Goal: Task Accomplishment & Management: Manage account settings

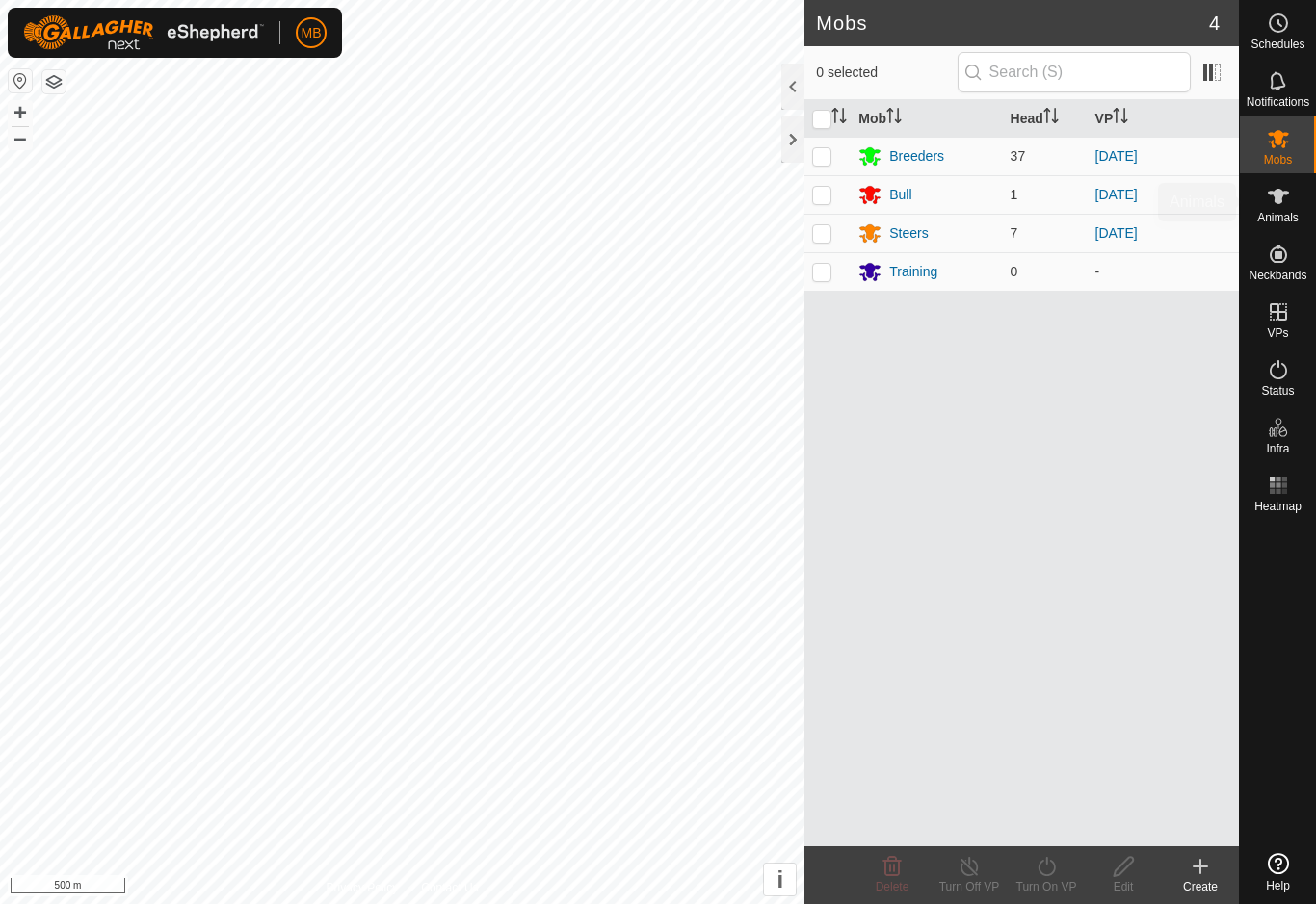
click at [1289, 209] on es-animals-svg-icon at bounding box center [1278, 195] width 35 height 31
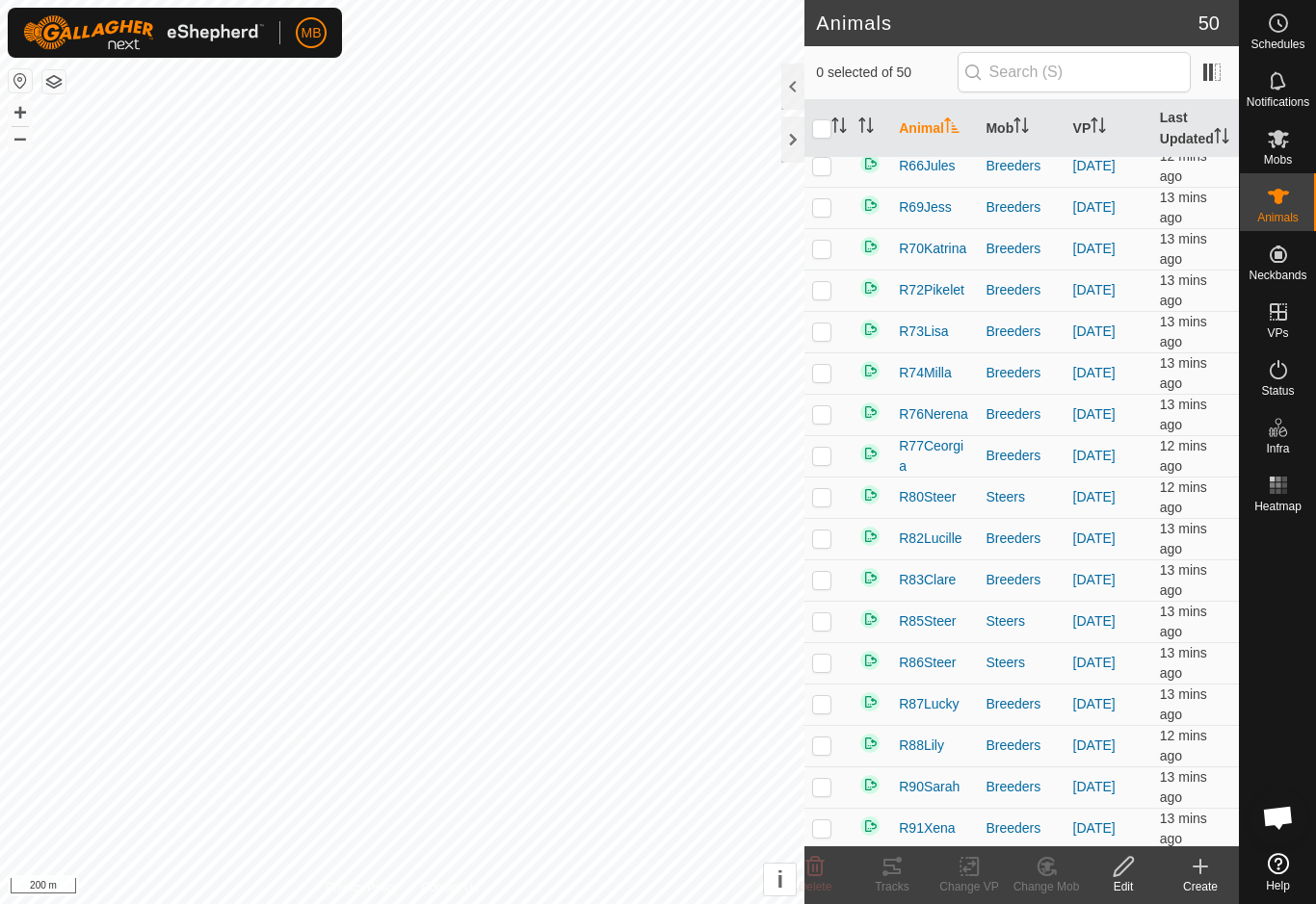
scroll to position [1172, 0]
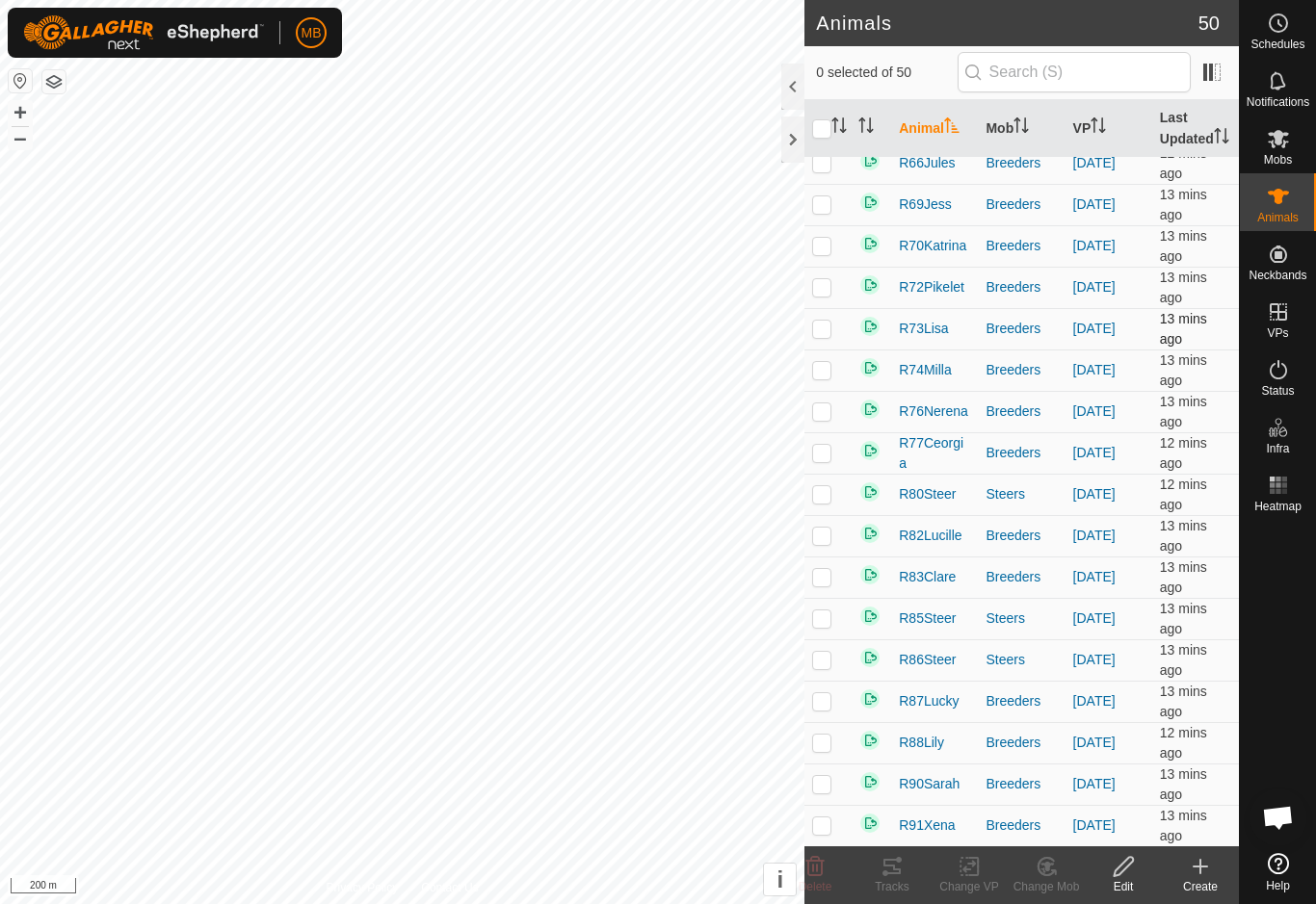
click at [821, 336] on p-checkbox at bounding box center [821, 328] width 19 height 16
click at [825, 336] on p-checkbox at bounding box center [821, 328] width 19 height 16
checkbox input "false"
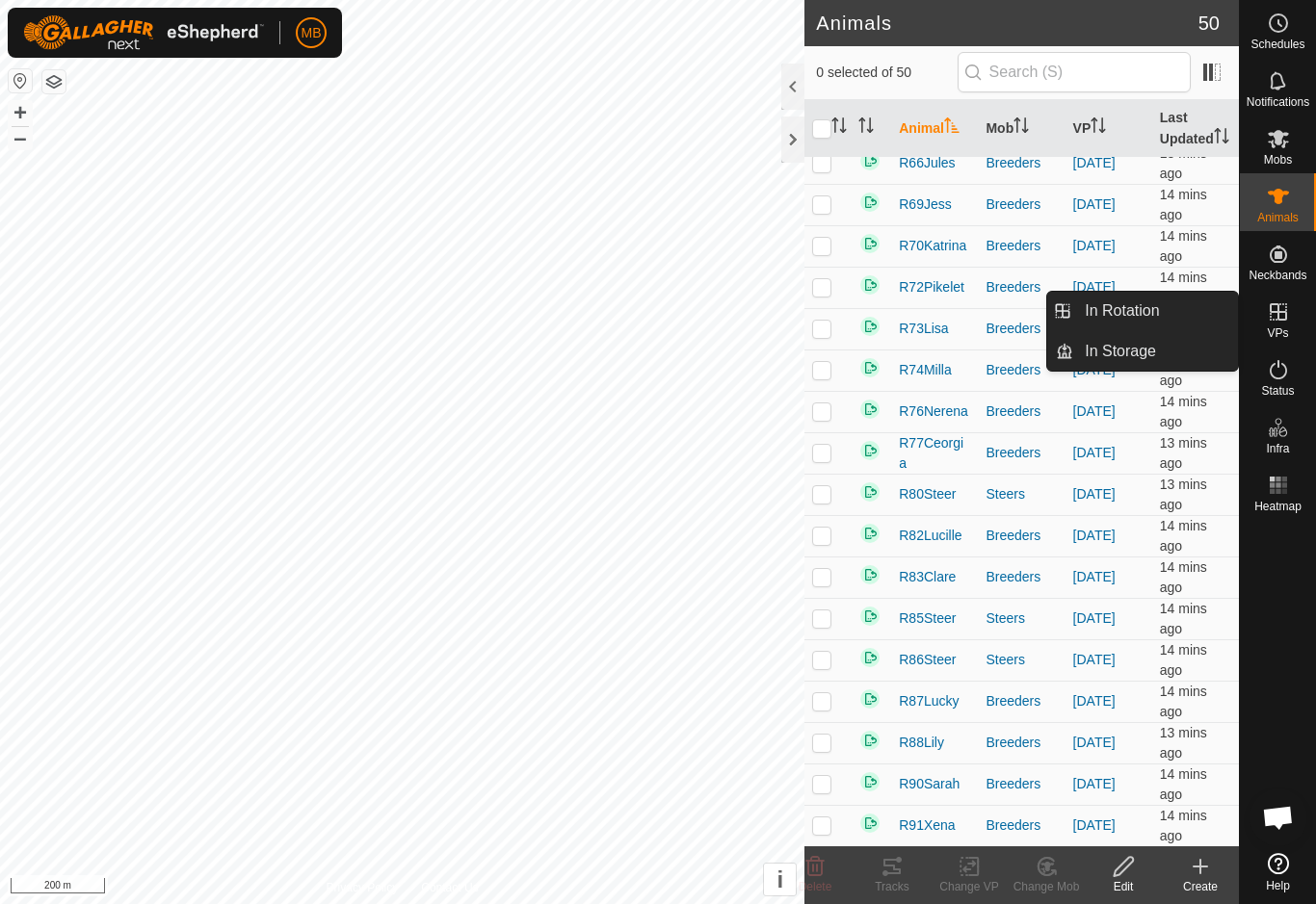
click at [1289, 323] on es-virtualpaddocks-svg-icon at bounding box center [1278, 312] width 35 height 31
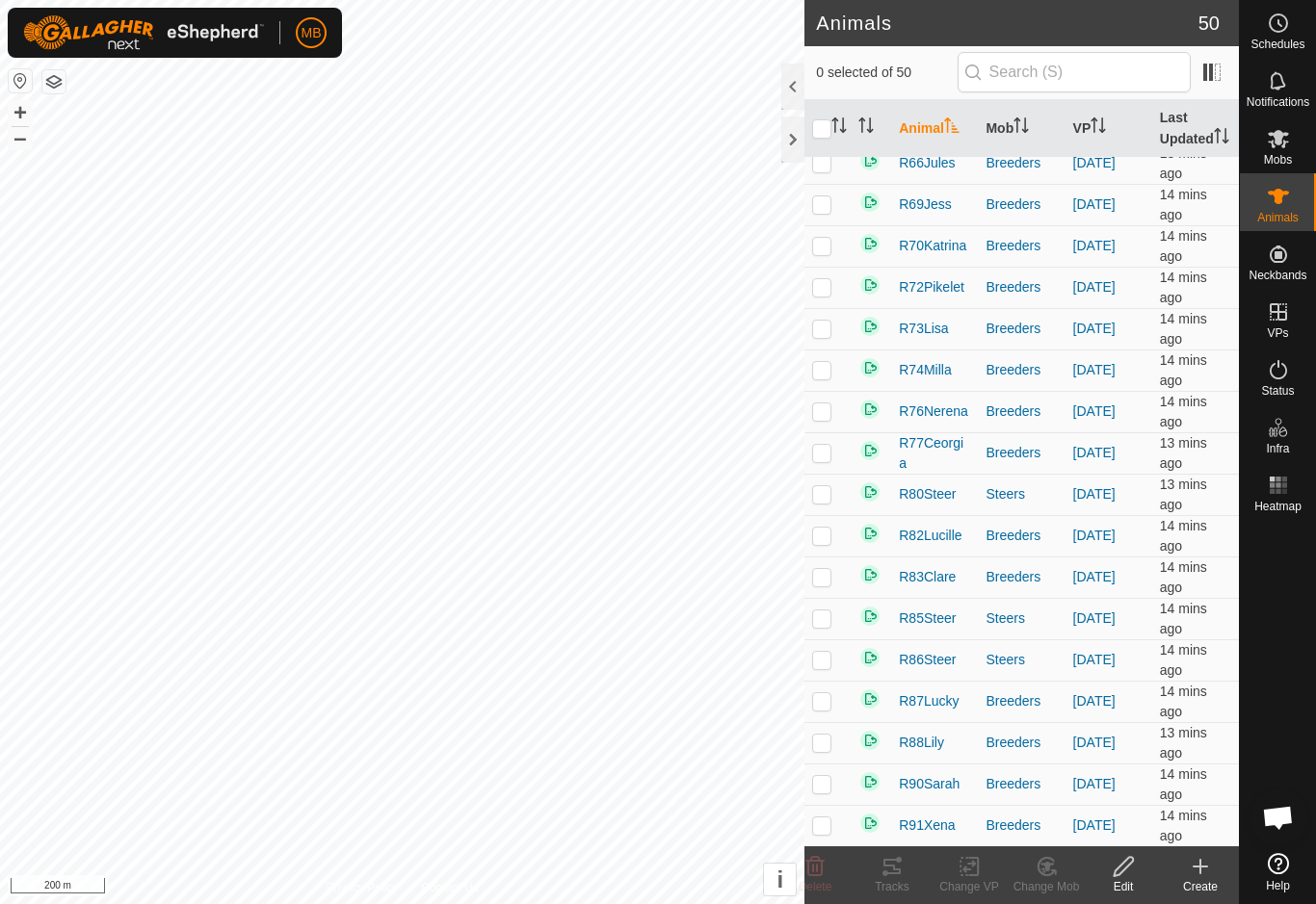
click at [1191, 888] on div "Create" at bounding box center [1201, 886] width 77 height 17
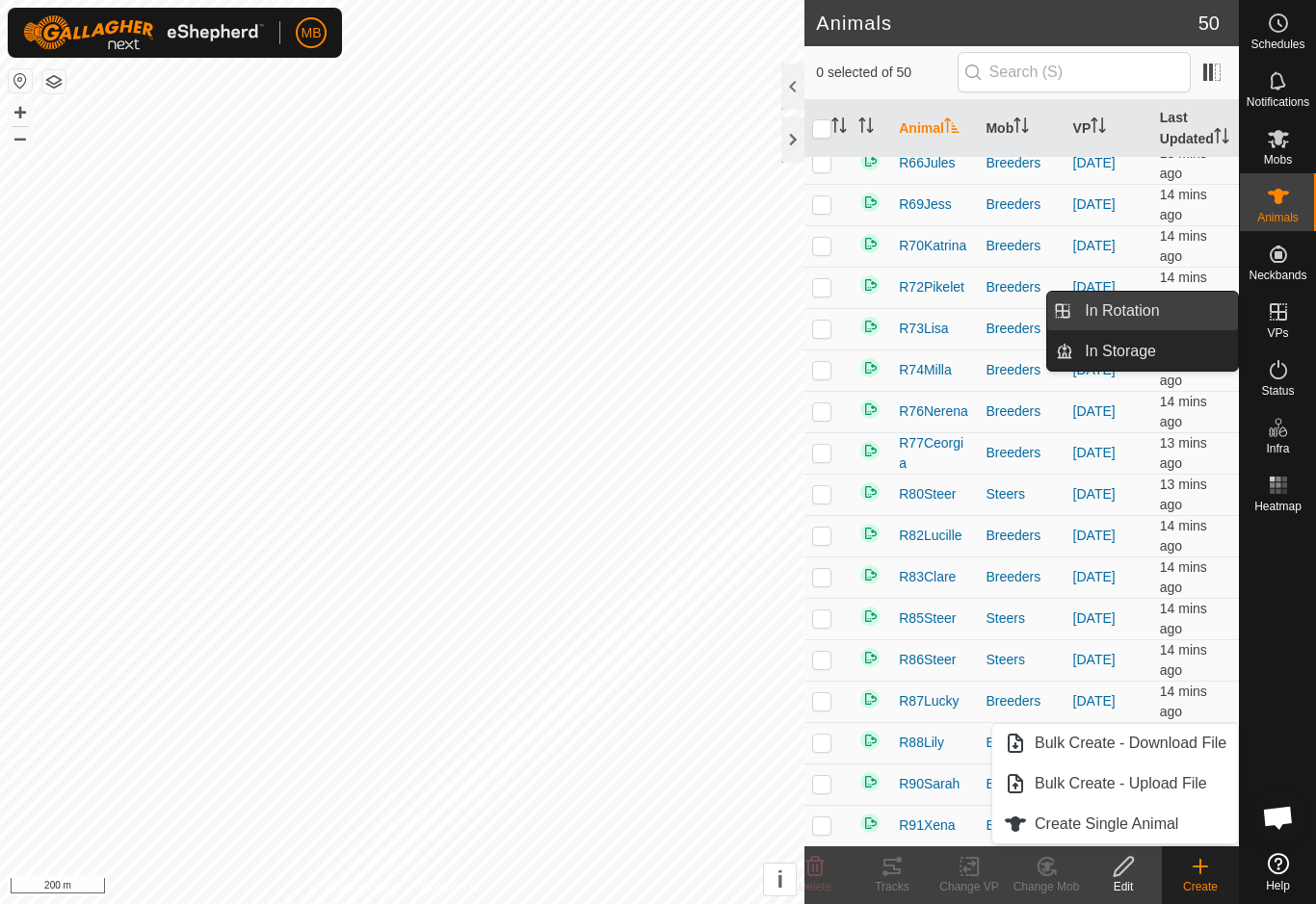
click at [1180, 318] on link "In Rotation" at bounding box center [1155, 311] width 165 height 39
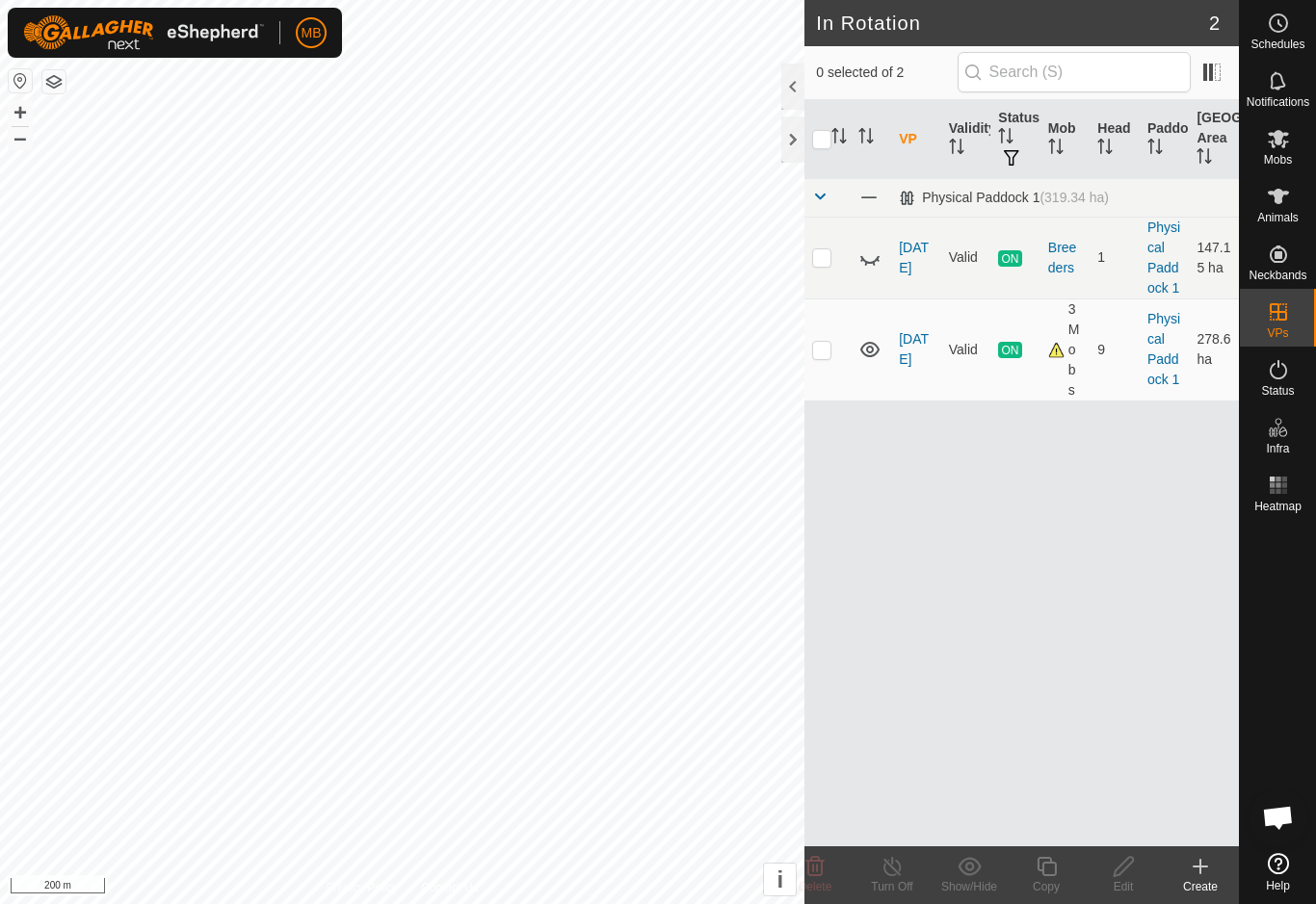
click at [1193, 884] on div "Create" at bounding box center [1201, 886] width 77 height 17
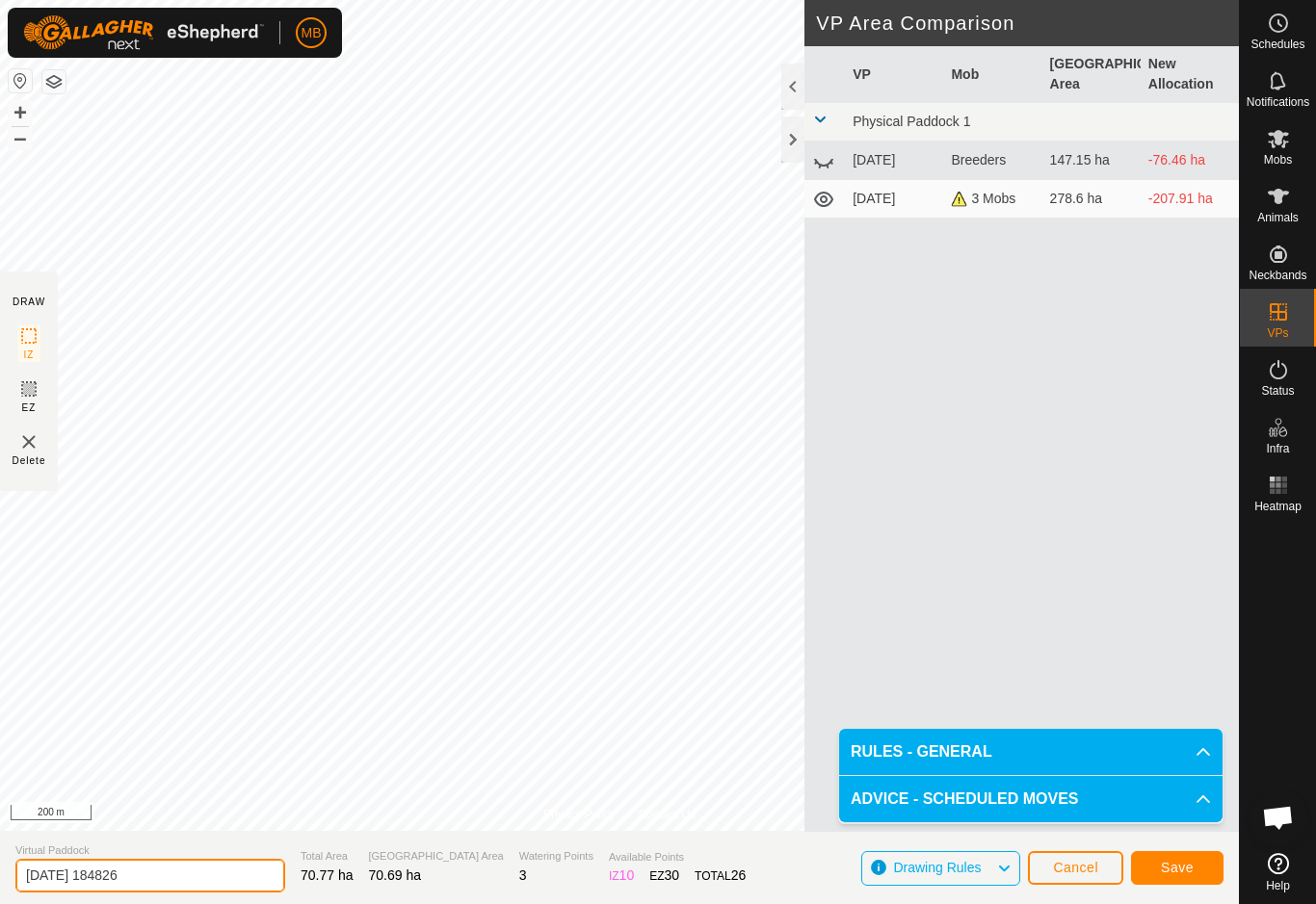
click at [180, 873] on input "[DATE] 184826" at bounding box center [151, 876] width 270 height 34
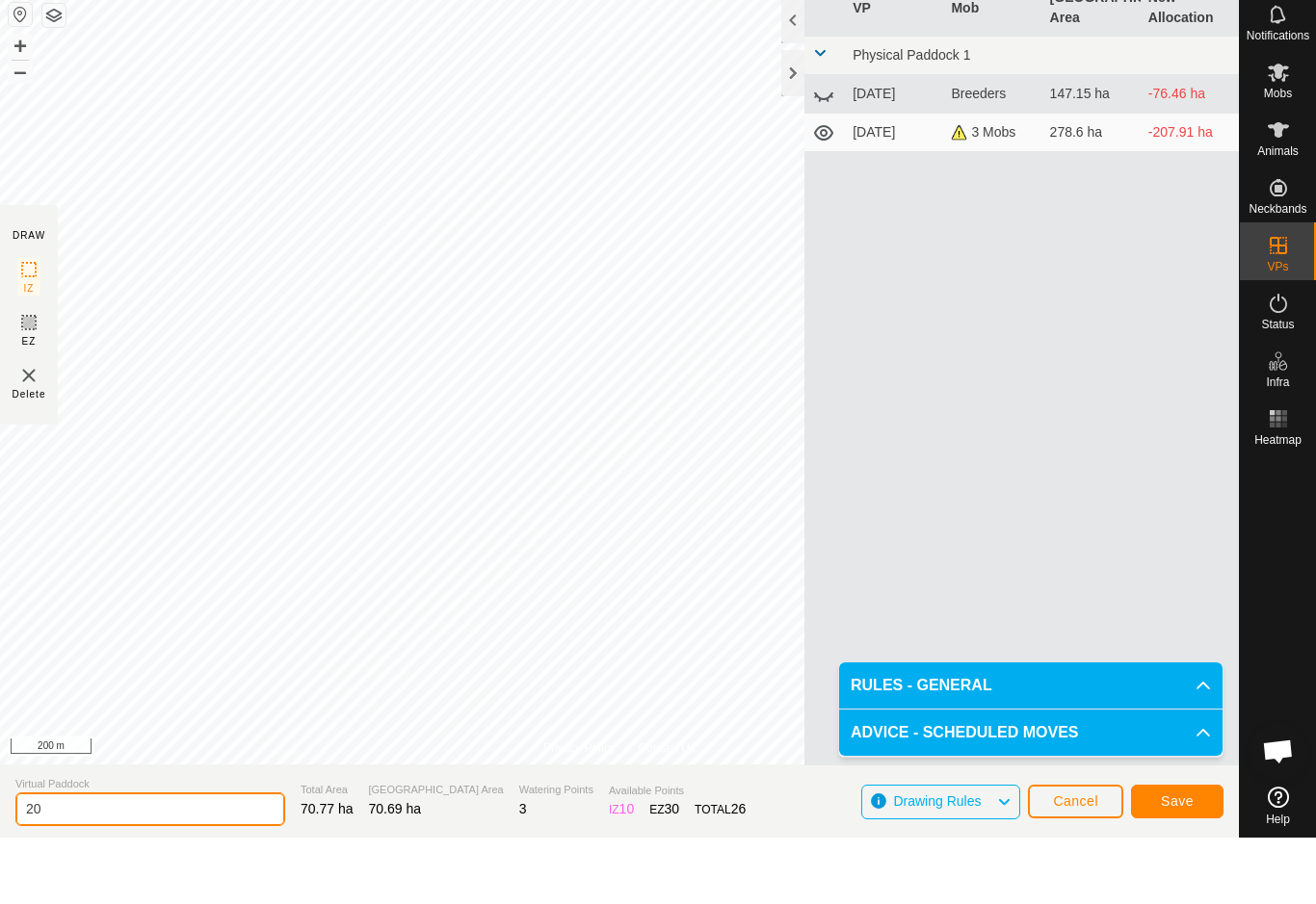
type input "2"
type input "[DATE]"
click at [1196, 851] on button "Save" at bounding box center [1177, 868] width 92 height 34
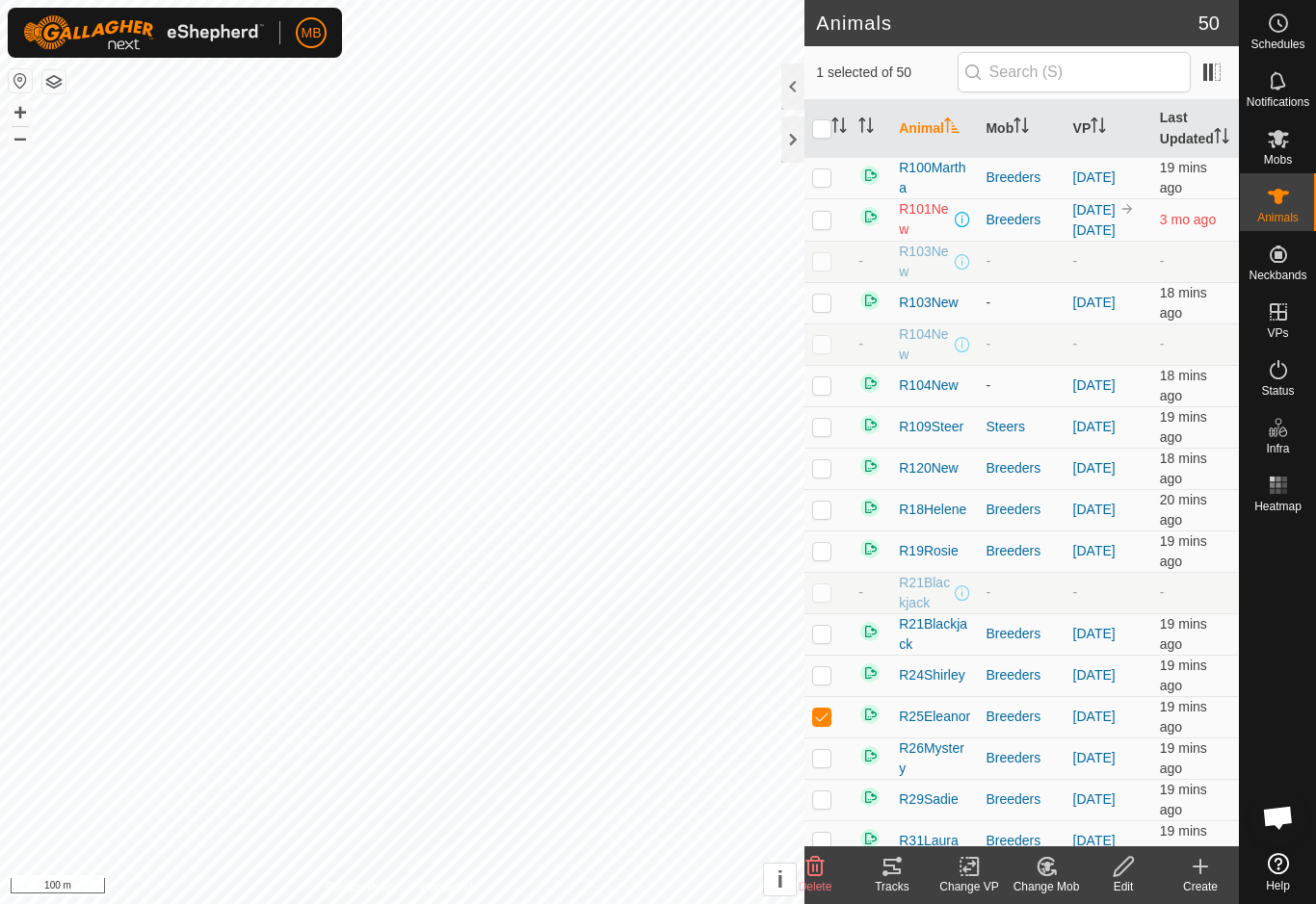
checkbox input "false"
checkbox input "true"
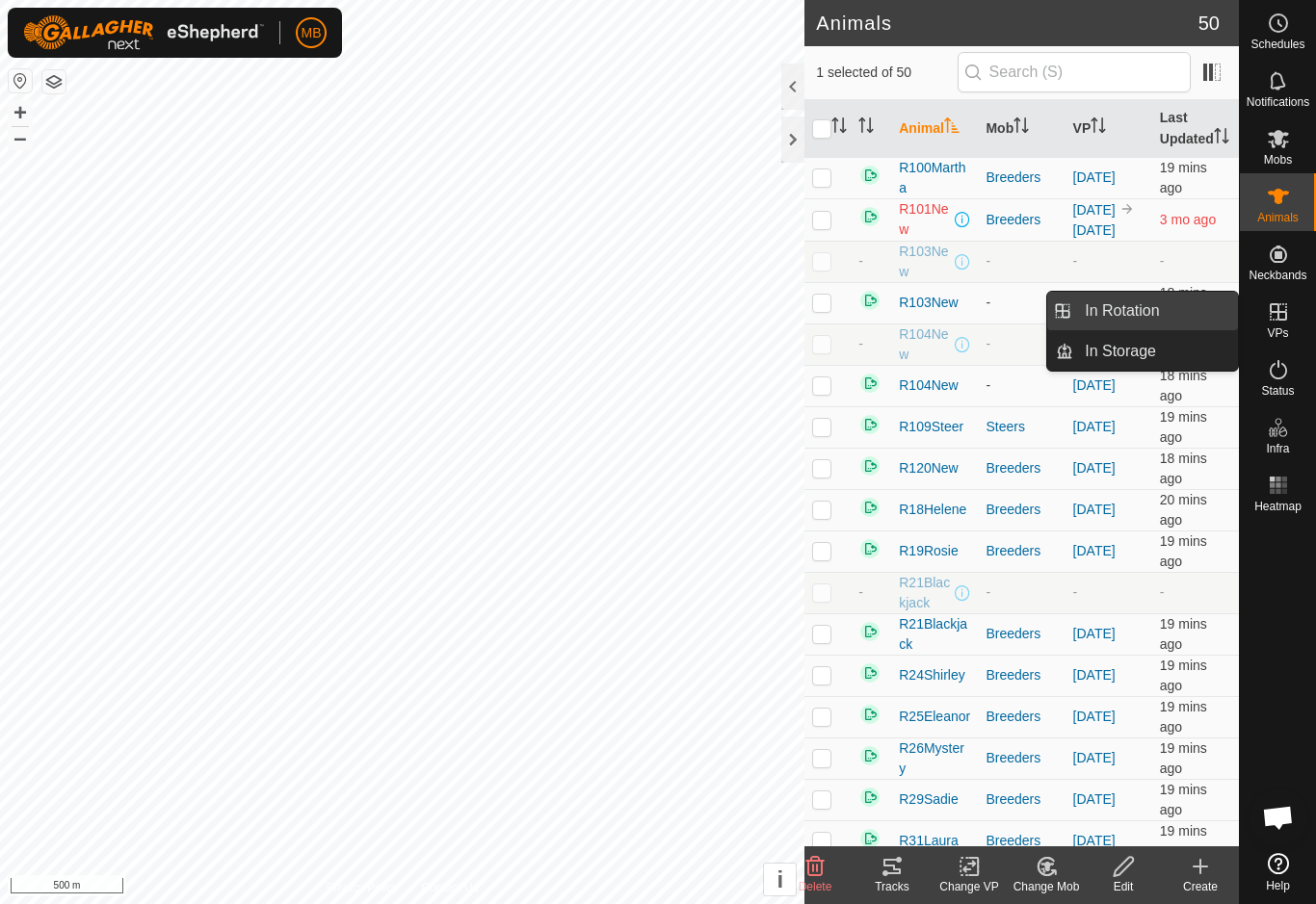
click at [1194, 314] on link "In Rotation" at bounding box center [1155, 311] width 165 height 39
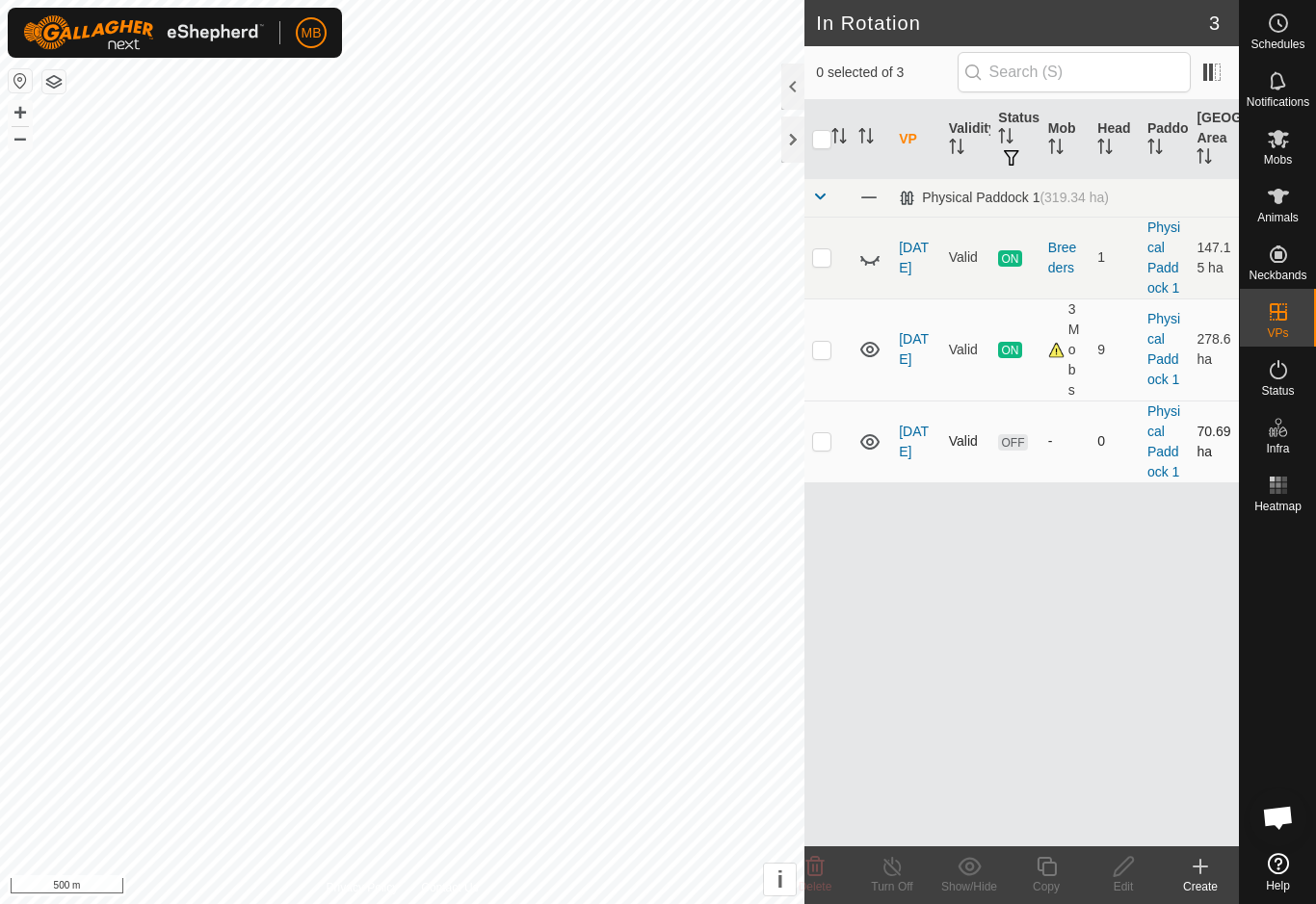
click at [827, 459] on td at bounding box center [827, 442] width 47 height 82
checkbox input "true"
click at [1131, 870] on icon at bounding box center [1123, 866] width 24 height 23
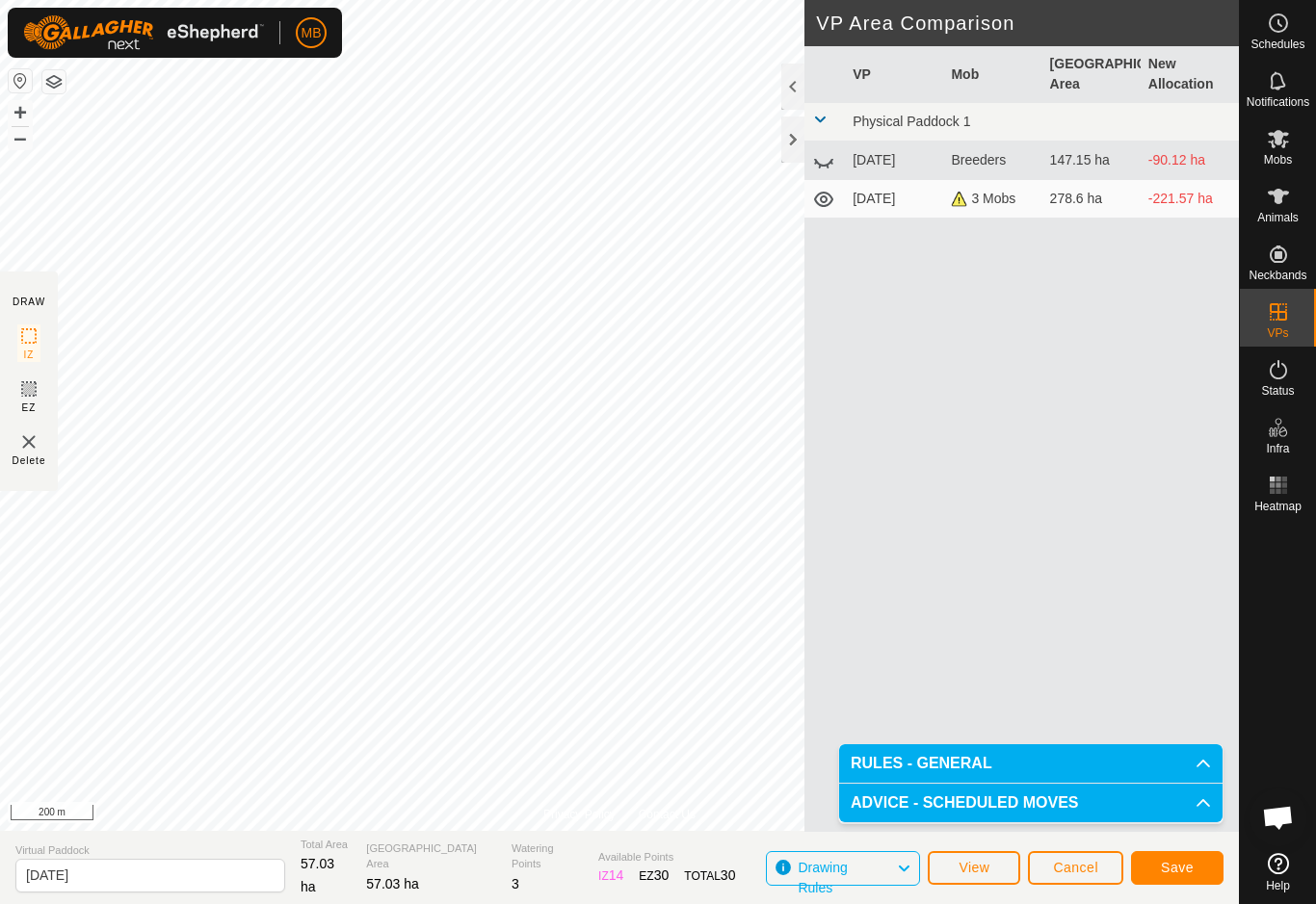
click at [1181, 870] on span "Save" at bounding box center [1177, 868] width 33 height 16
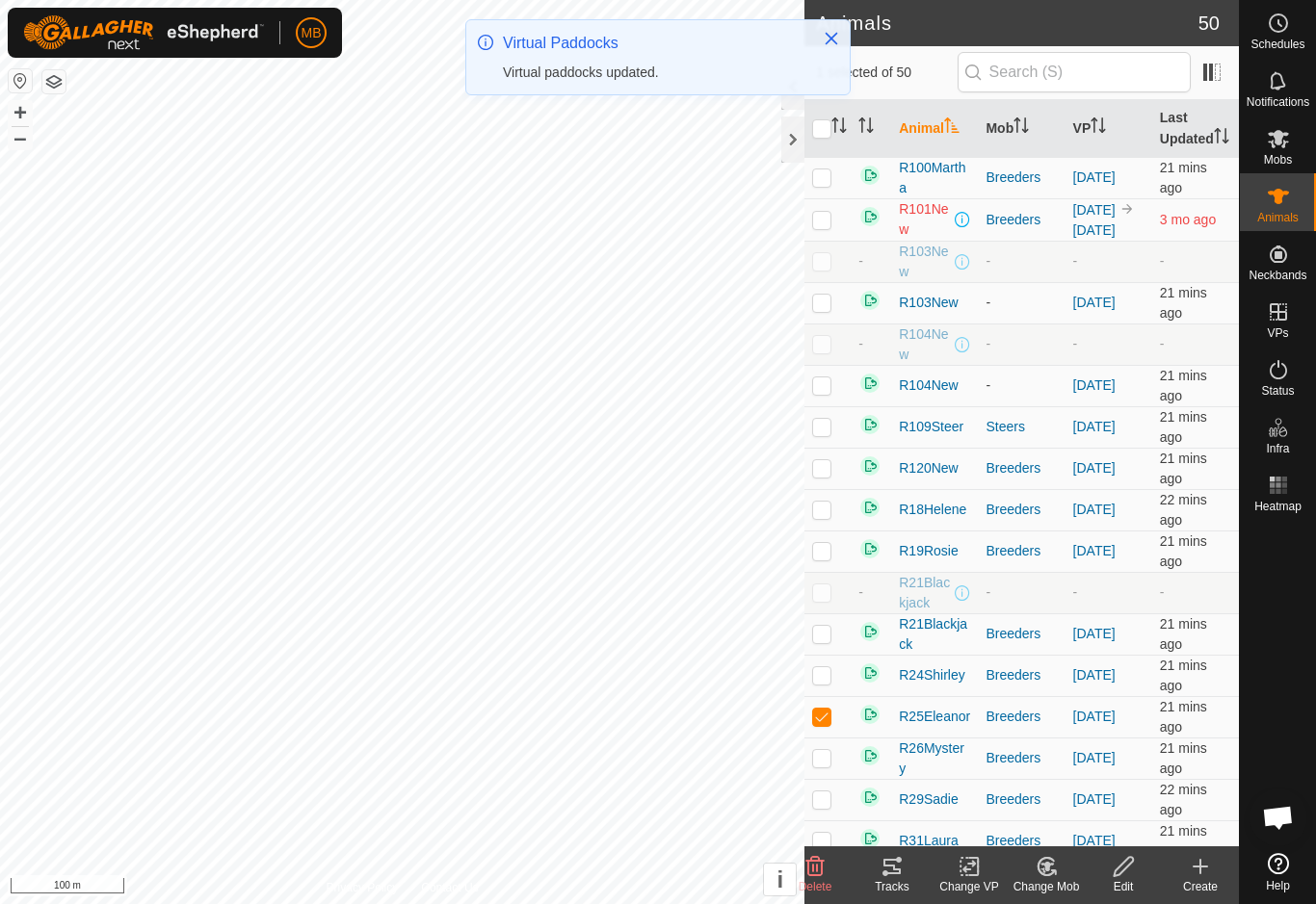
click at [967, 881] on div "Change VP" at bounding box center [970, 886] width 77 height 17
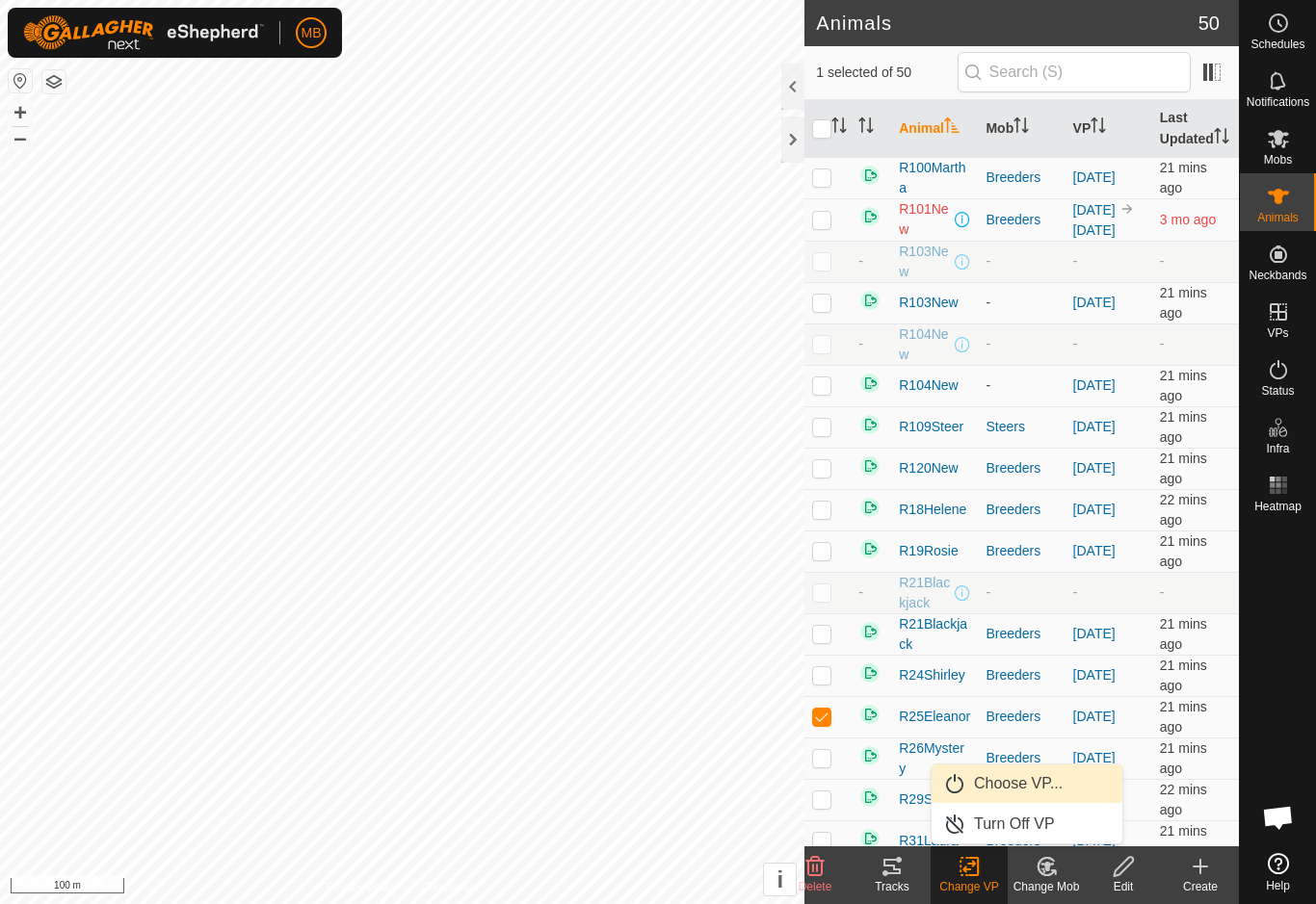
click at [1080, 782] on link "Choose VP..." at bounding box center [1027, 784] width 191 height 39
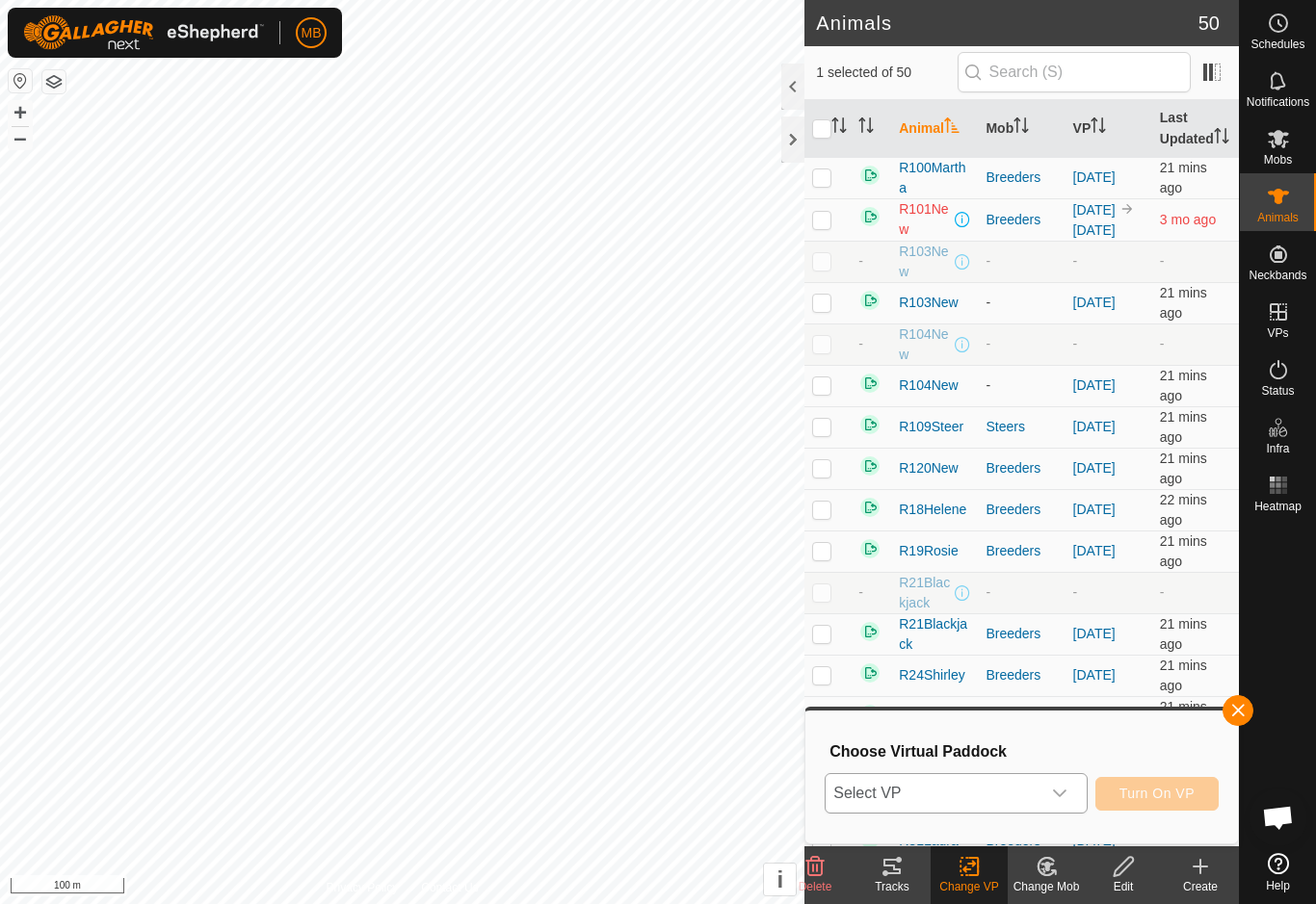
click at [1023, 797] on span "Select VP" at bounding box center [932, 793] width 213 height 39
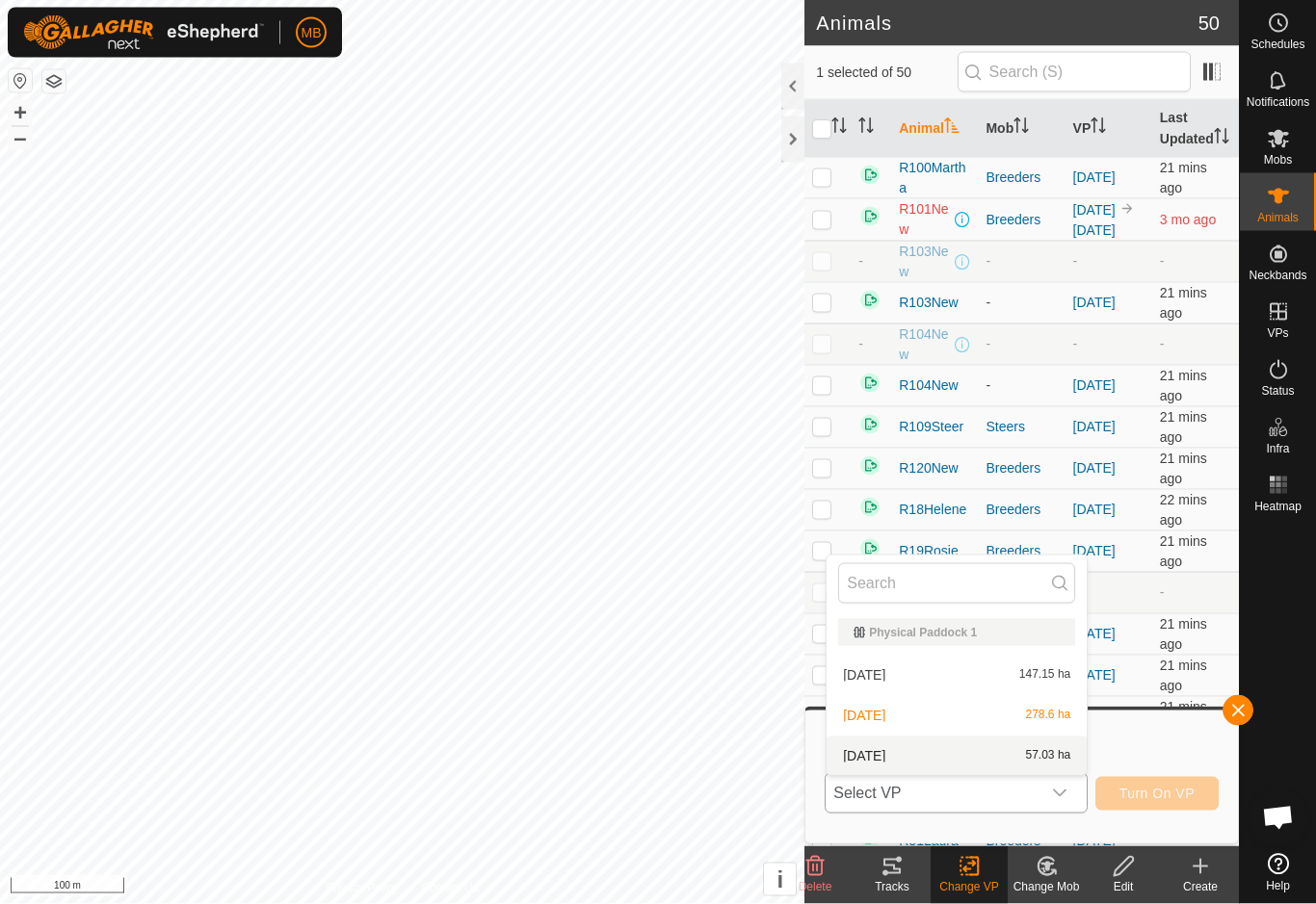
click at [1002, 757] on div "[DATE] 57.03 ha" at bounding box center [956, 755] width 237 height 23
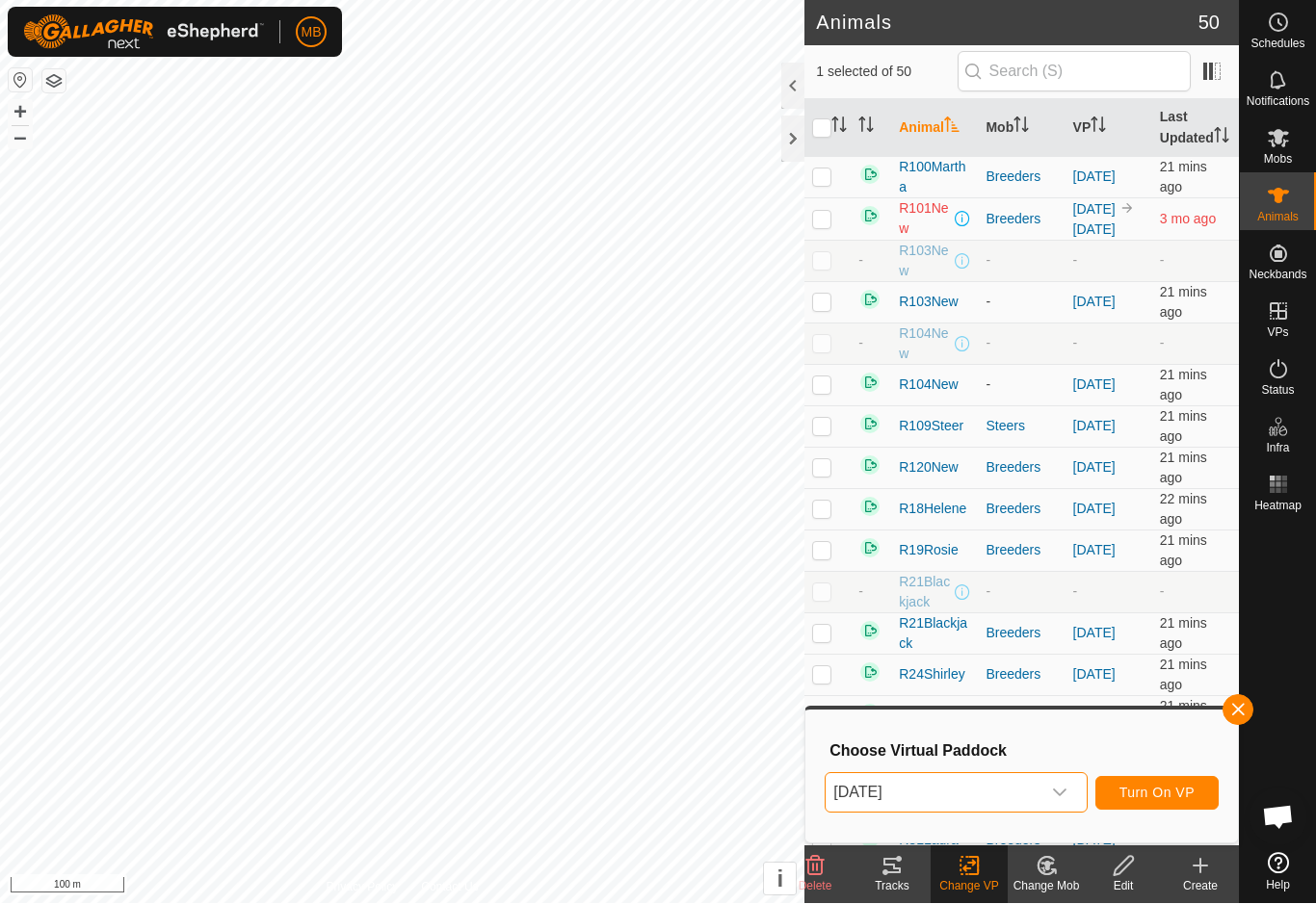
click at [1188, 798] on span "Turn On VP" at bounding box center [1157, 794] width 75 height 16
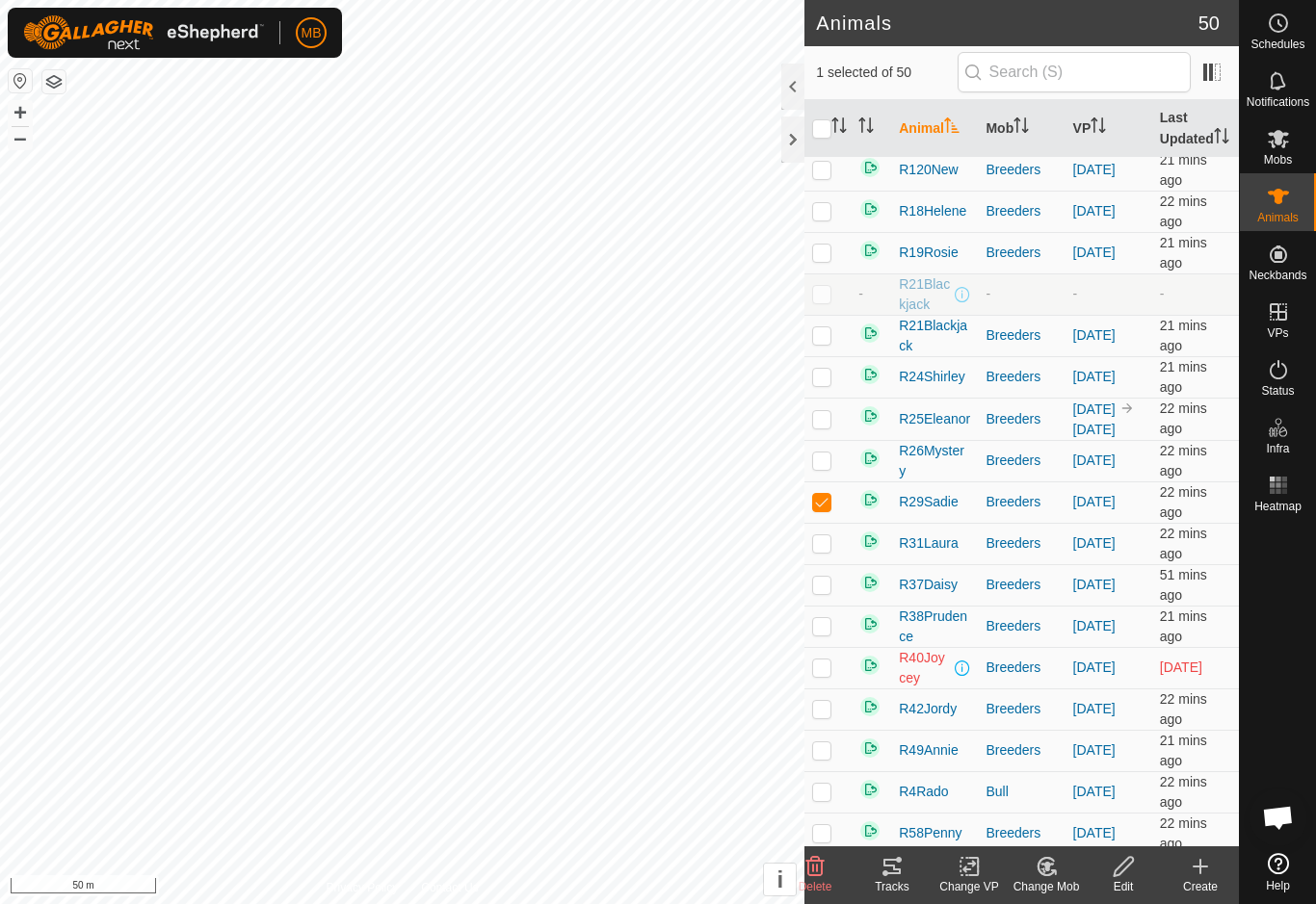
click at [977, 874] on icon at bounding box center [973, 866] width 9 height 17
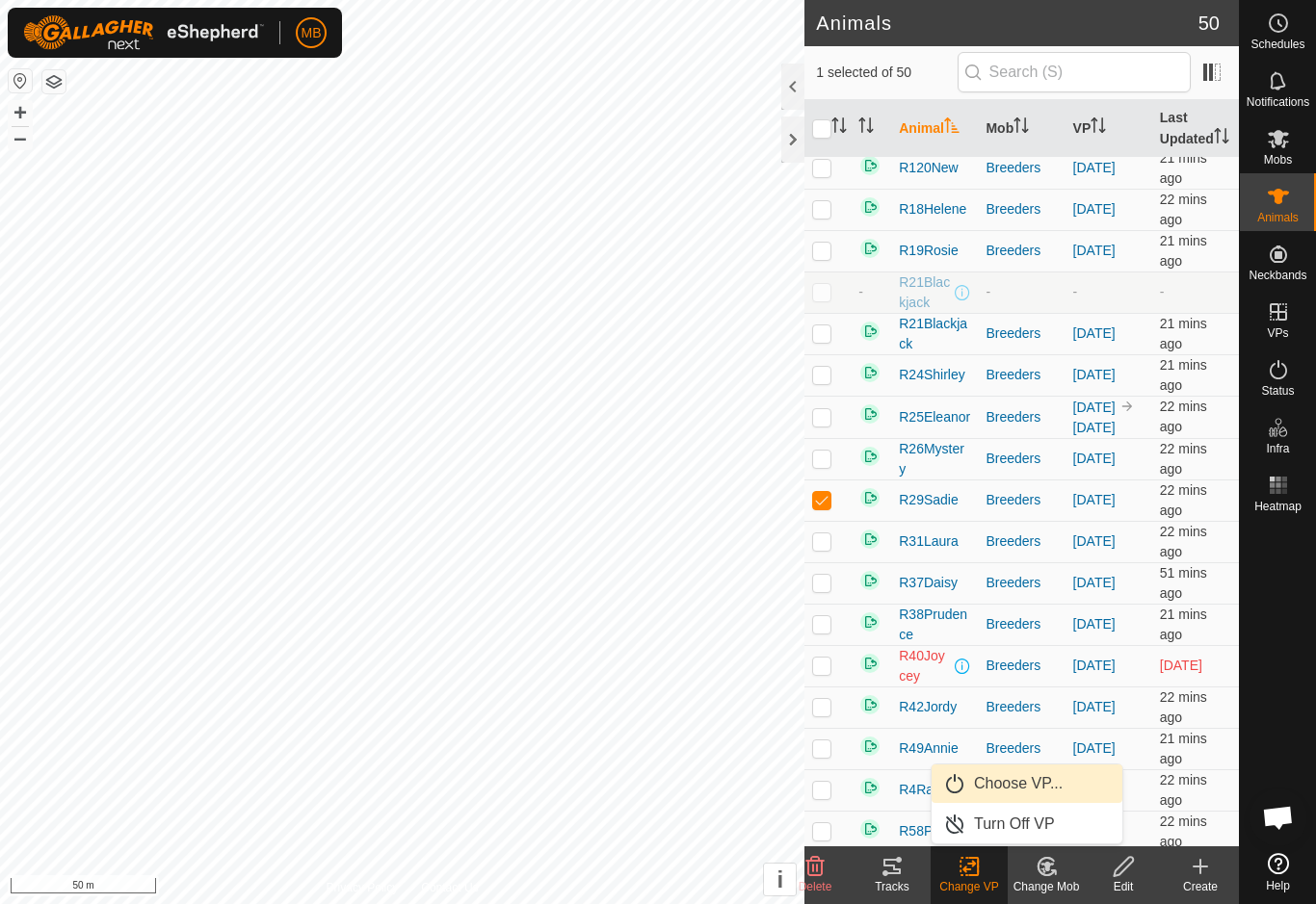
click at [1066, 783] on link "Choose VP..." at bounding box center [1027, 784] width 191 height 39
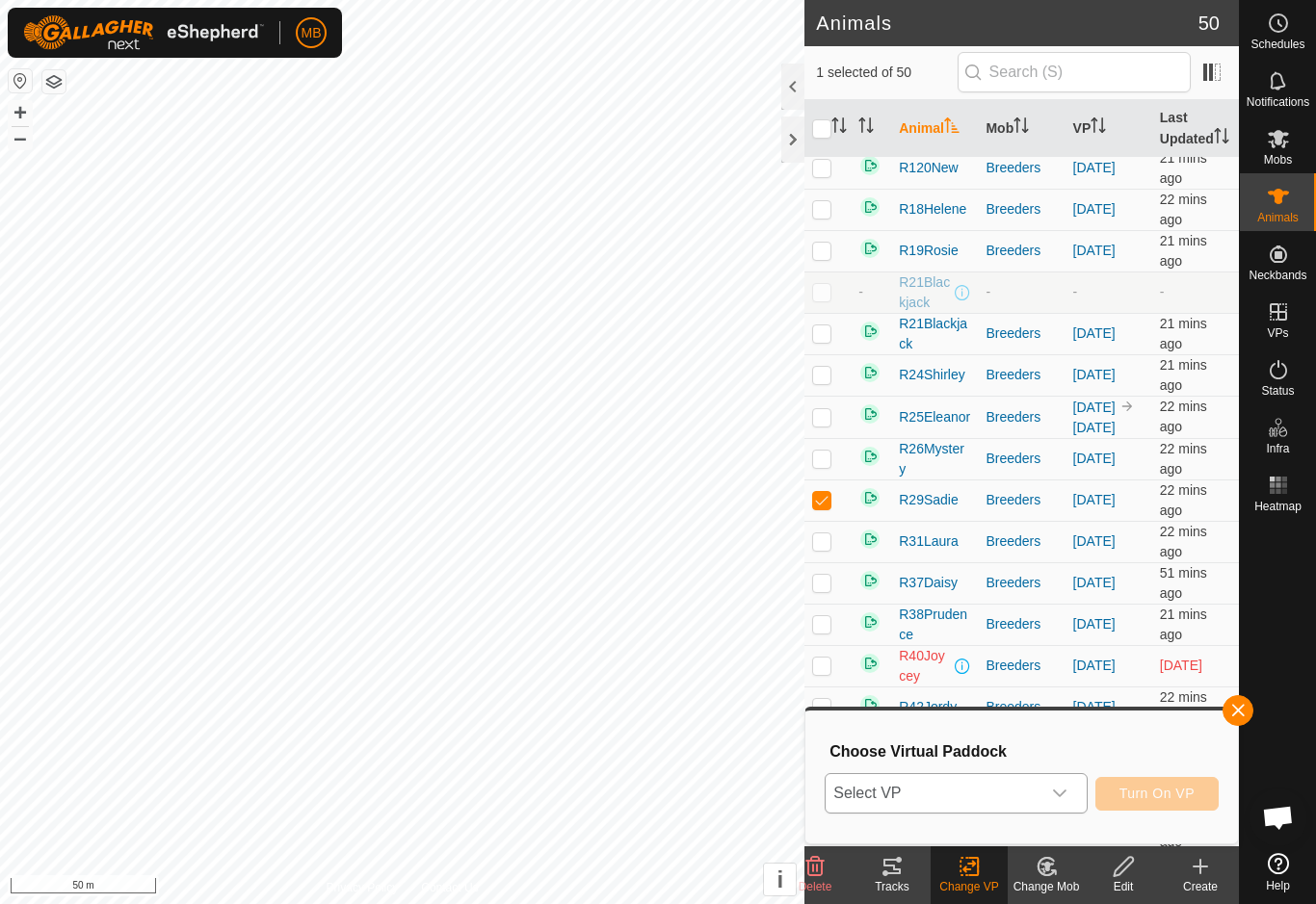
click at [1019, 797] on span "Select VP" at bounding box center [932, 793] width 213 height 39
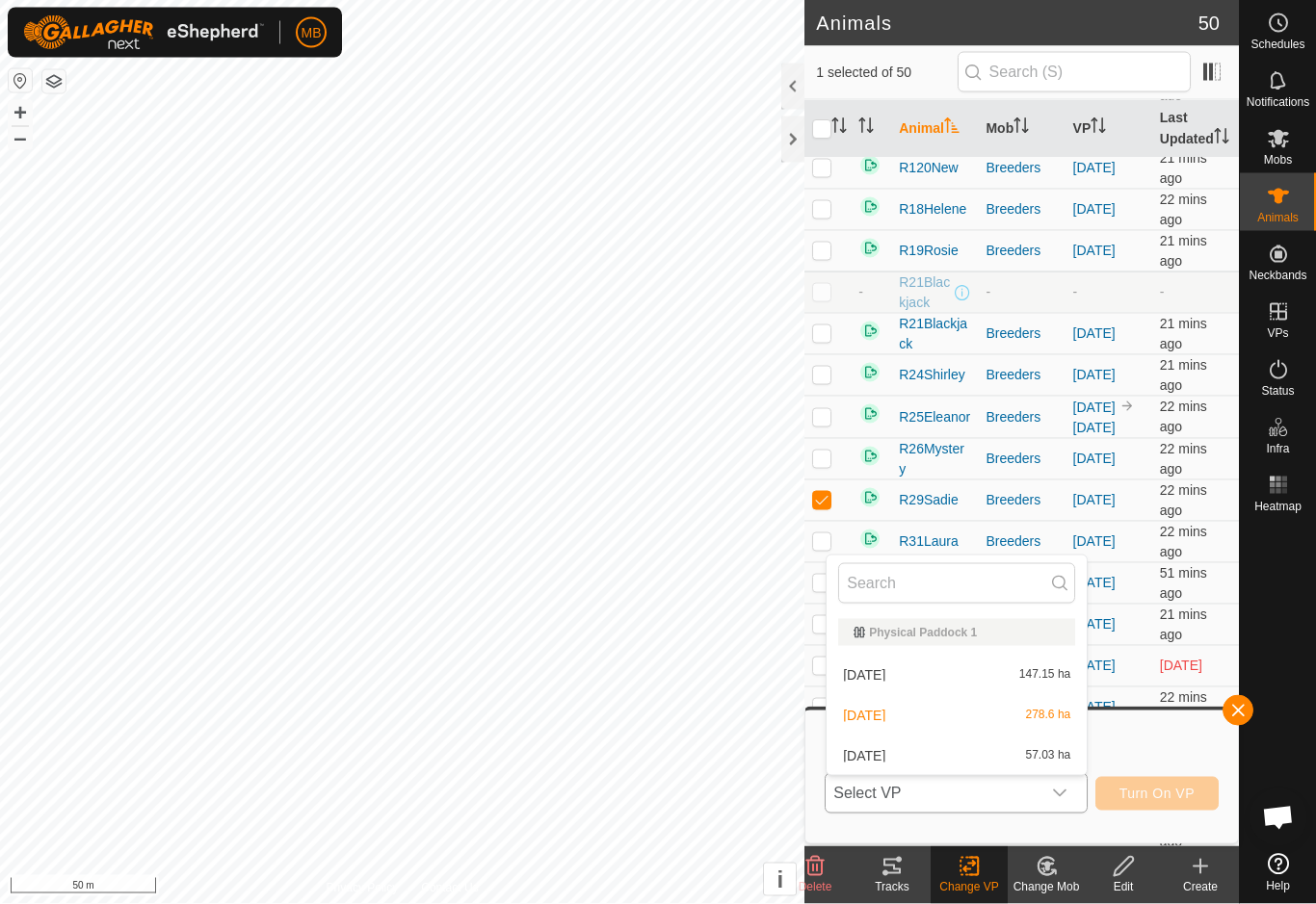
click at [1017, 761] on div "[DATE] 57.03 ha" at bounding box center [956, 755] width 237 height 23
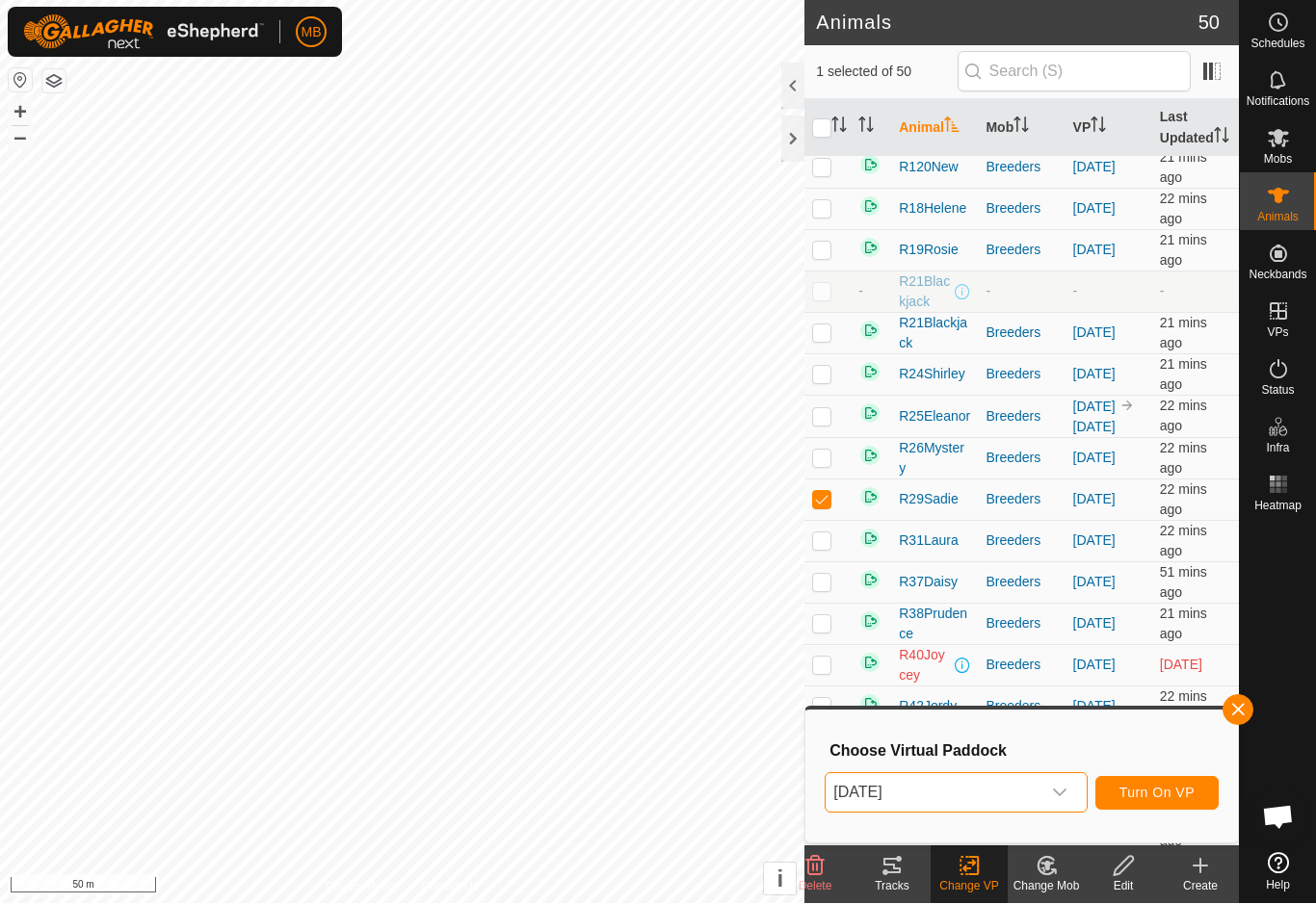
click at [1186, 796] on span "Turn On VP" at bounding box center [1157, 794] width 75 height 16
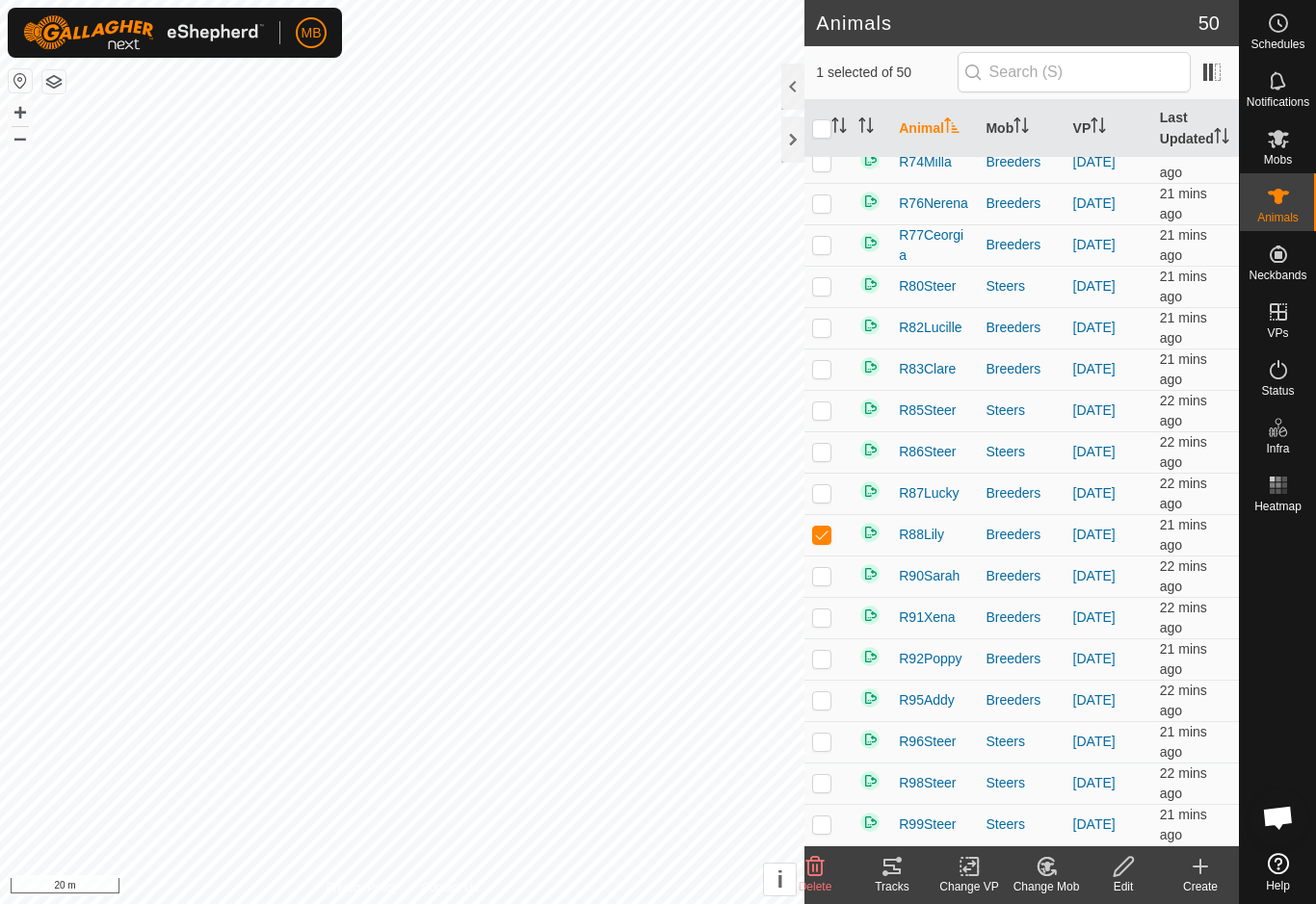
scroll to position [1446, 0]
click at [978, 874] on icon at bounding box center [973, 866] width 9 height 17
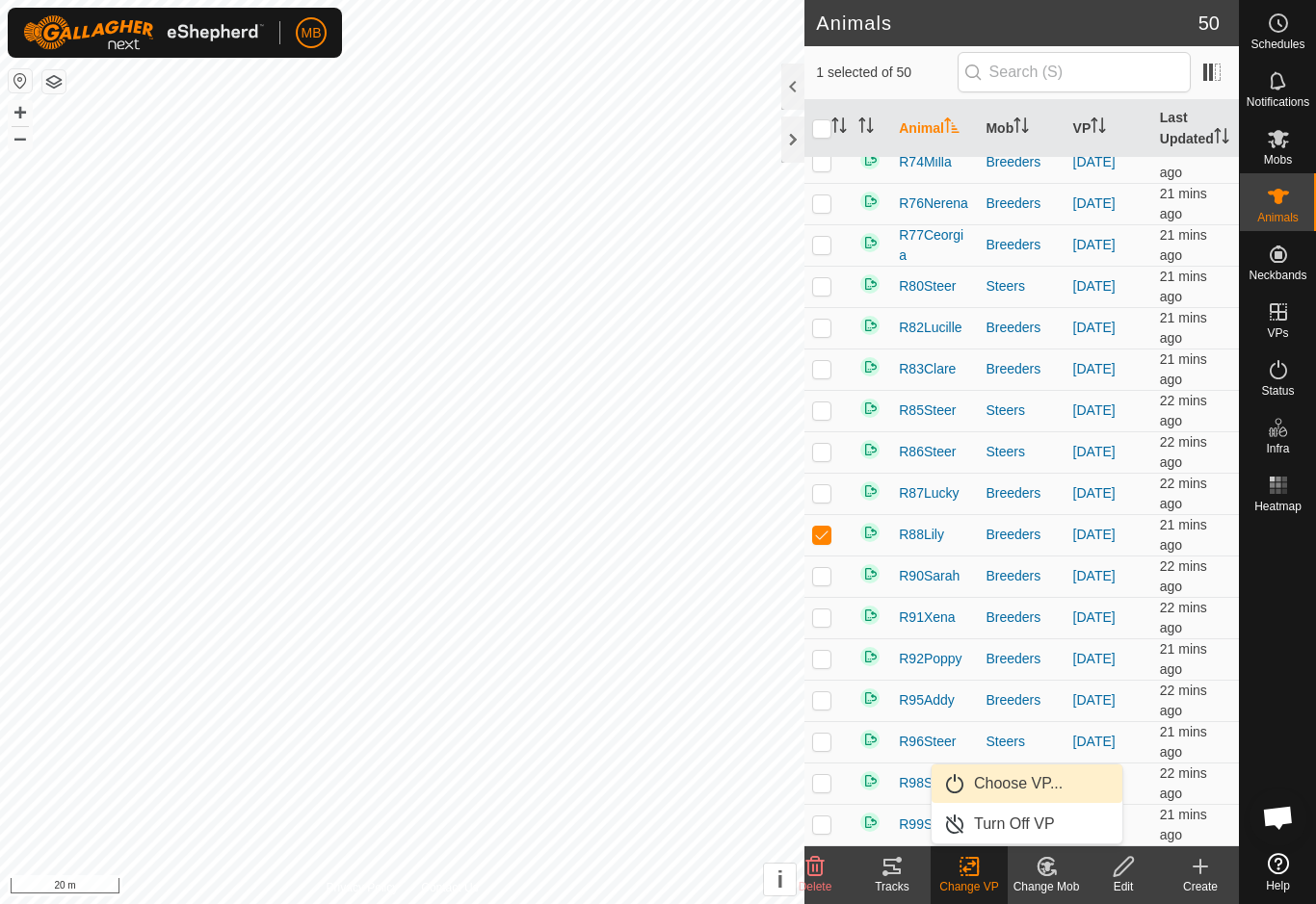
click at [1056, 783] on span "Choose VP..." at bounding box center [1017, 783] width 88 height 23
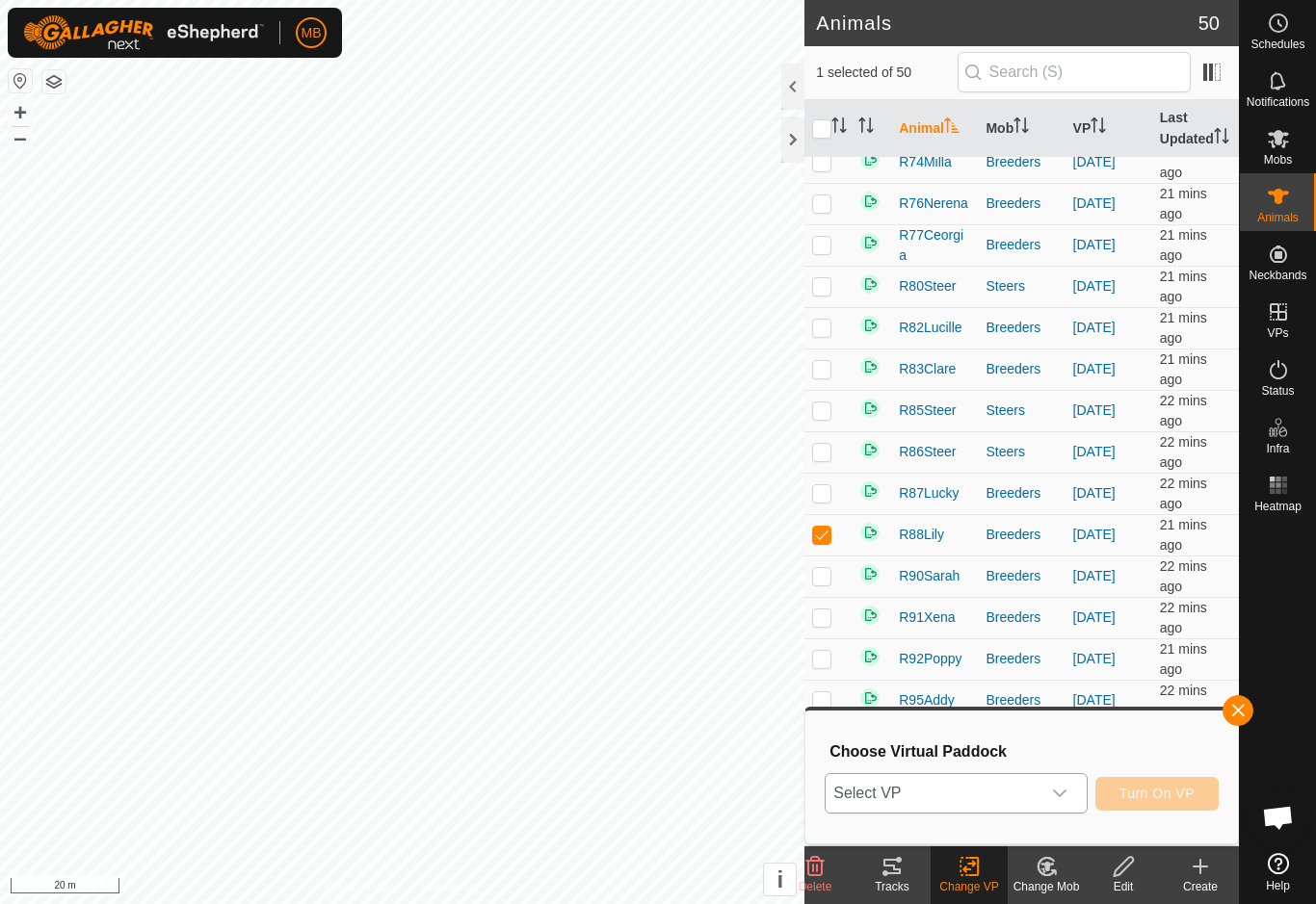
click at [1037, 783] on span "Select VP" at bounding box center [932, 793] width 213 height 39
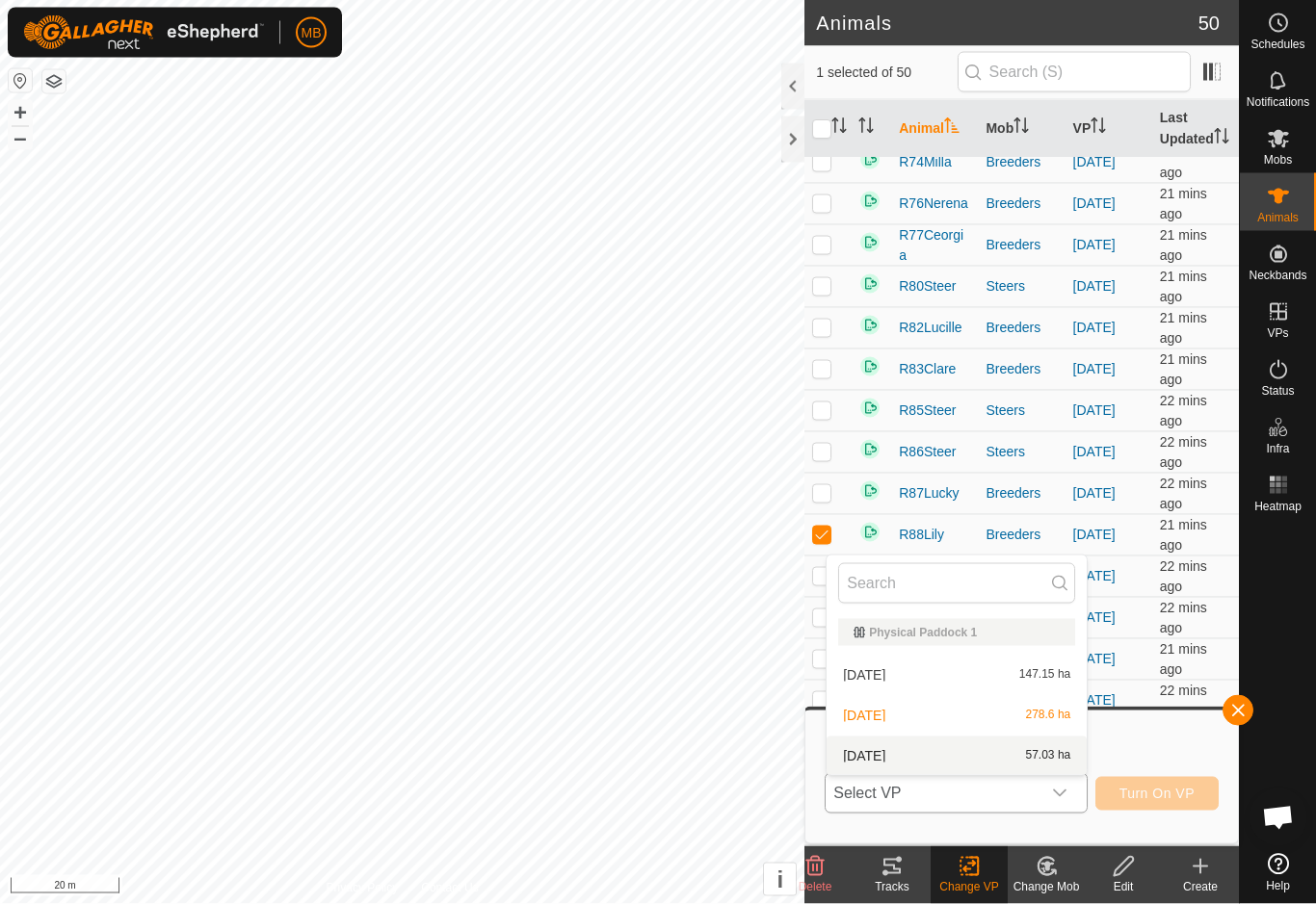
click at [1018, 766] on div "[DATE] 57.03 ha" at bounding box center [956, 755] width 237 height 23
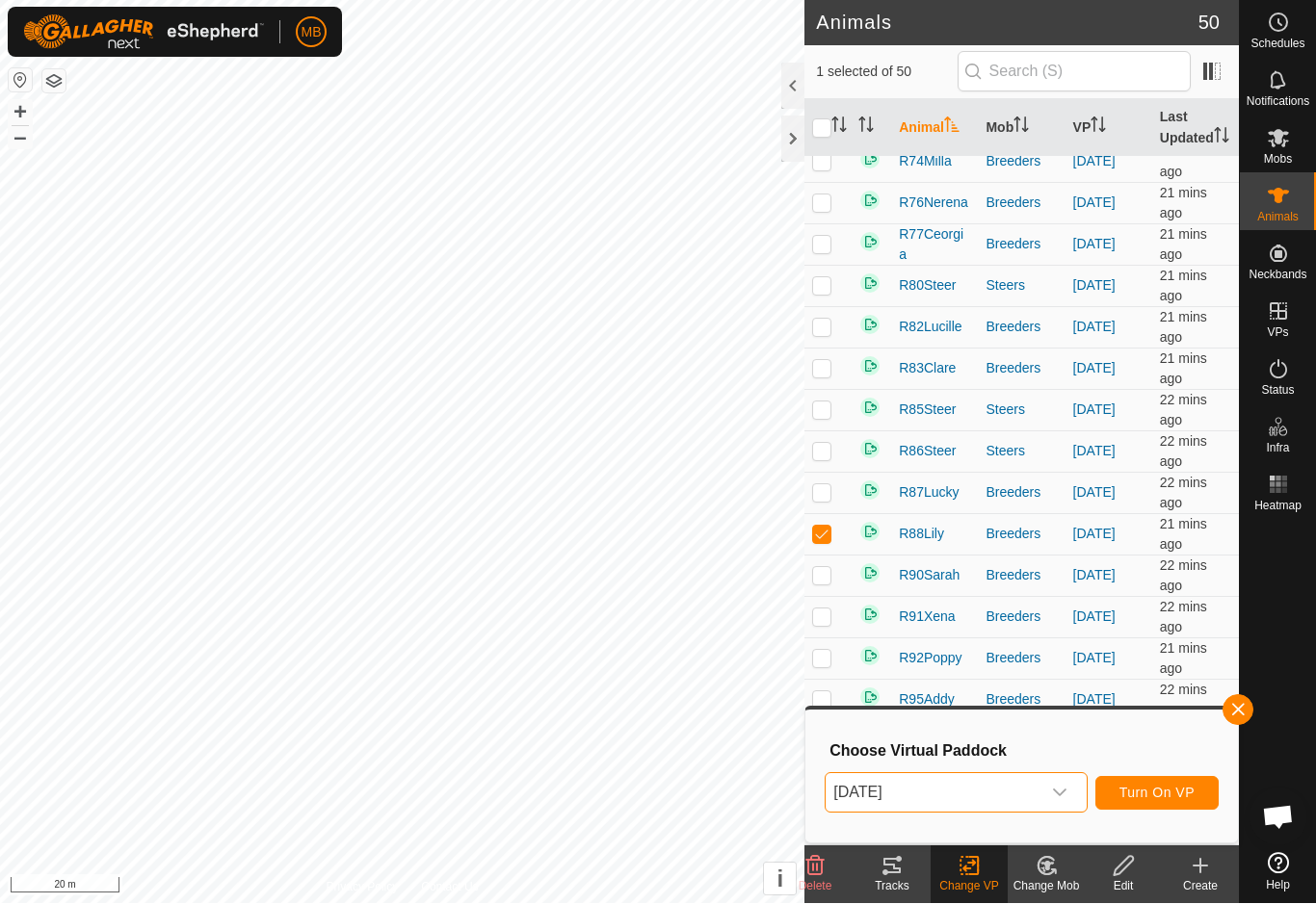
click at [1178, 807] on button "Turn On VP" at bounding box center [1157, 794] width 123 height 34
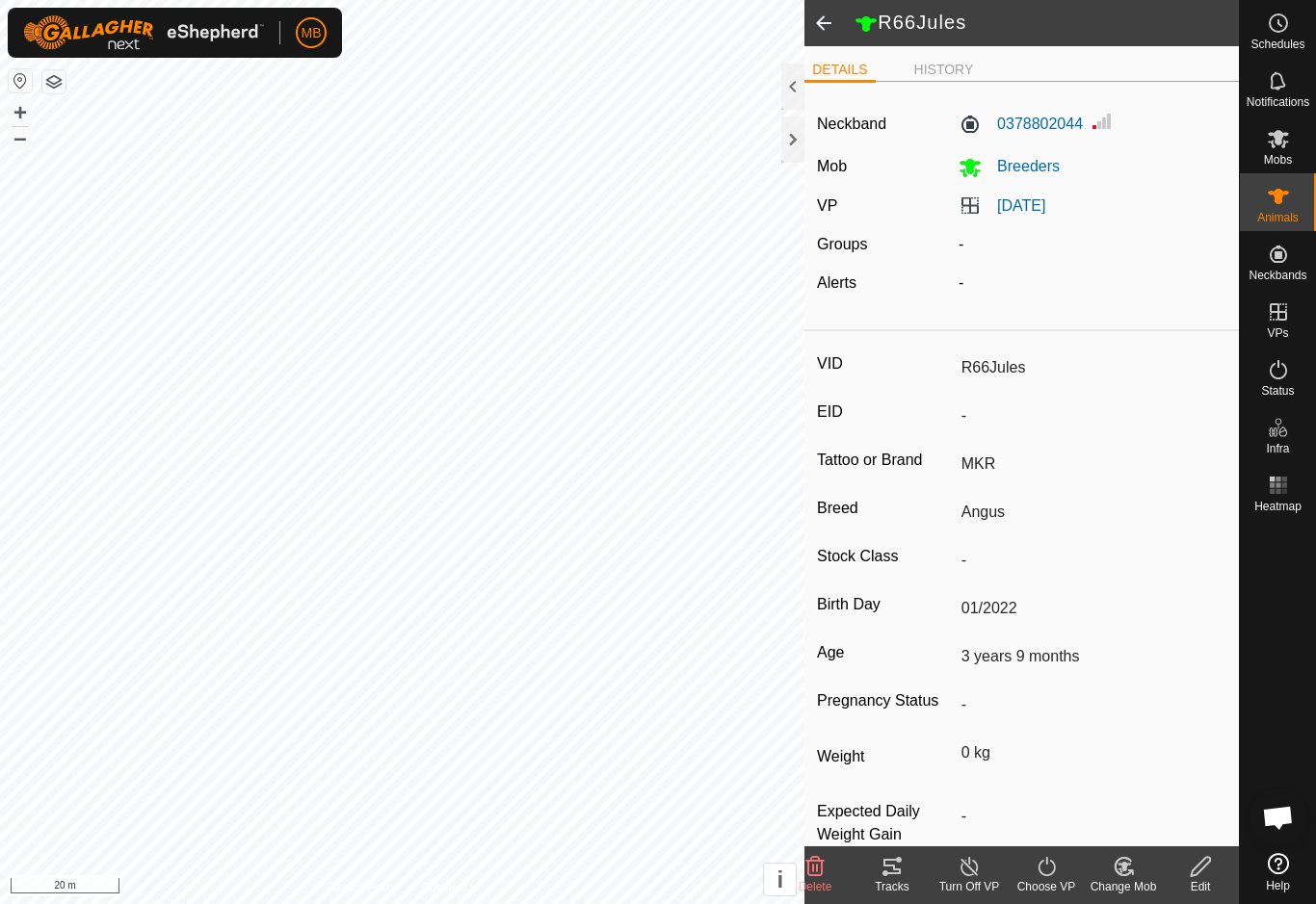
click at [817, 34] on span at bounding box center [823, 23] width 39 height 47
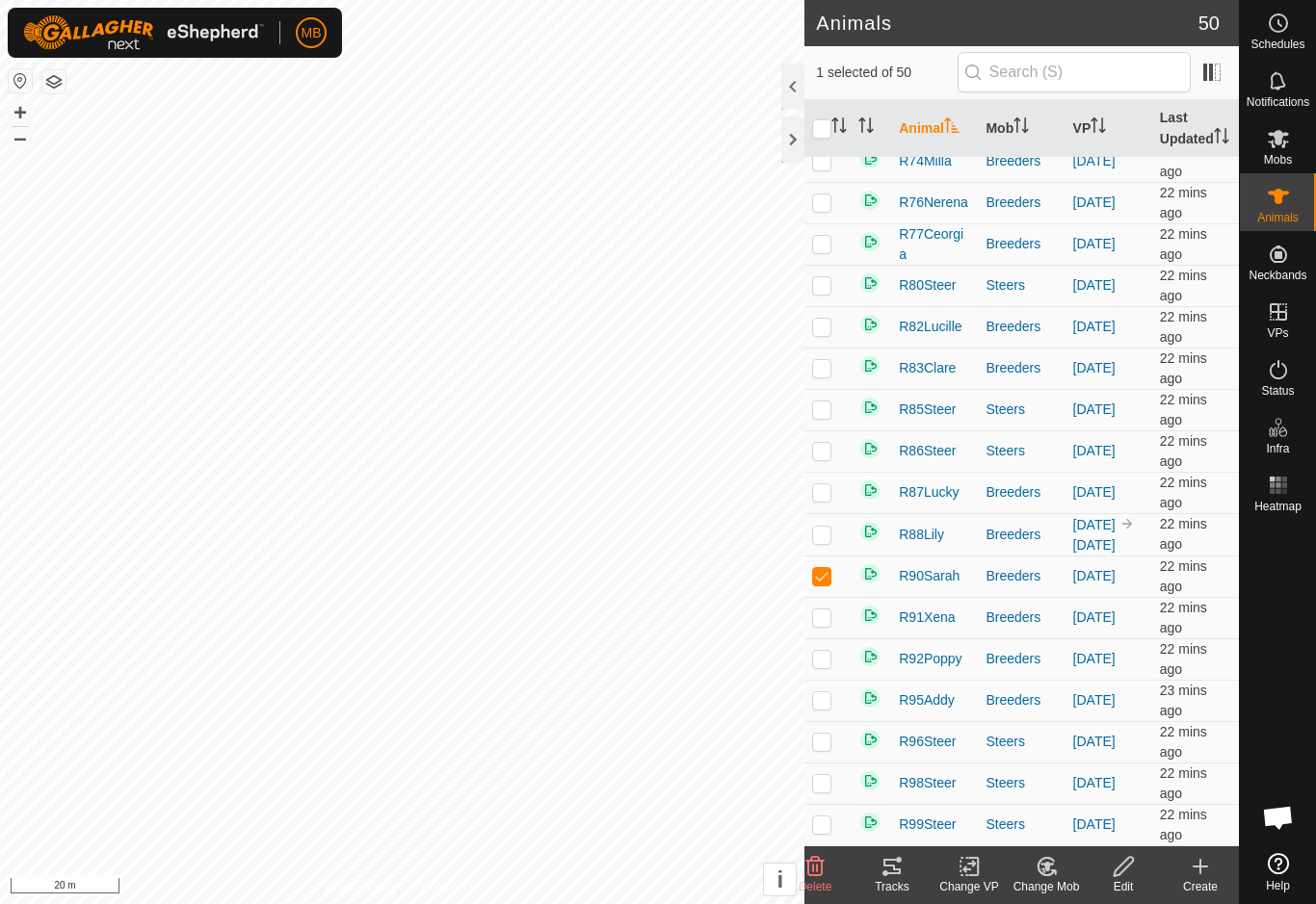
scroll to position [1467, 0]
click at [975, 873] on icon at bounding box center [970, 866] width 24 height 23
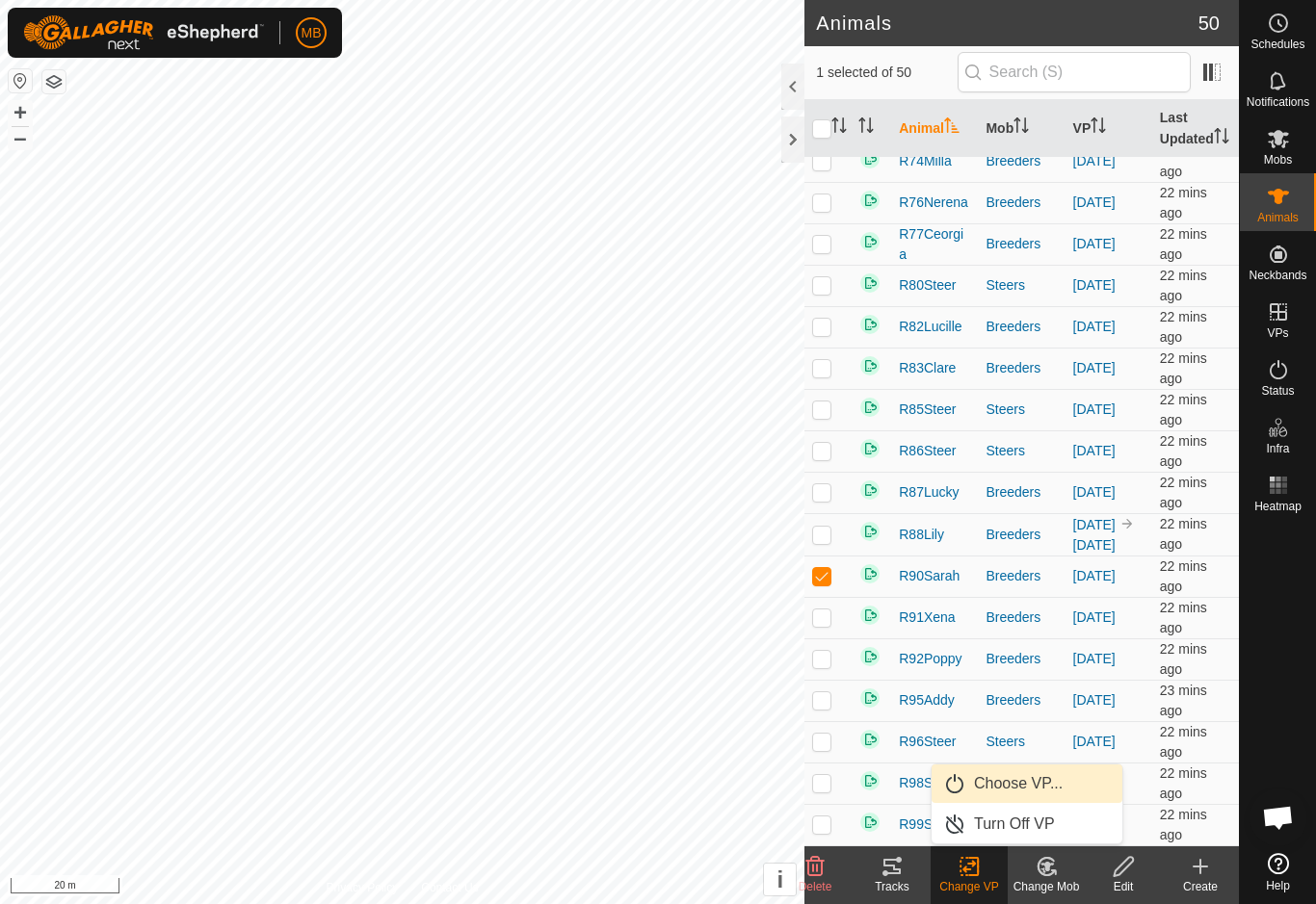
click at [1062, 788] on span "Choose VP..." at bounding box center [1017, 783] width 88 height 23
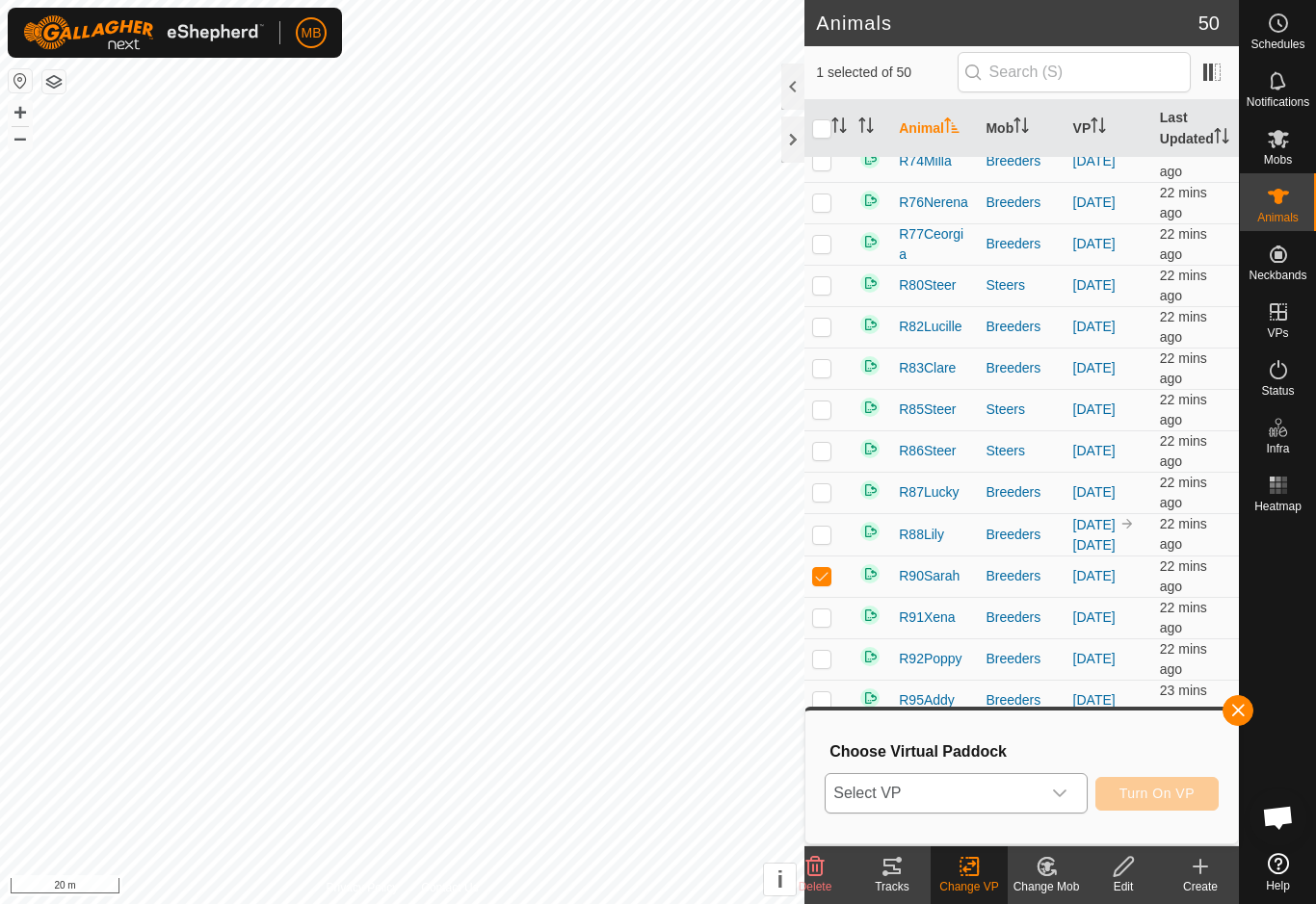
click at [1039, 790] on span "Select VP" at bounding box center [932, 793] width 213 height 39
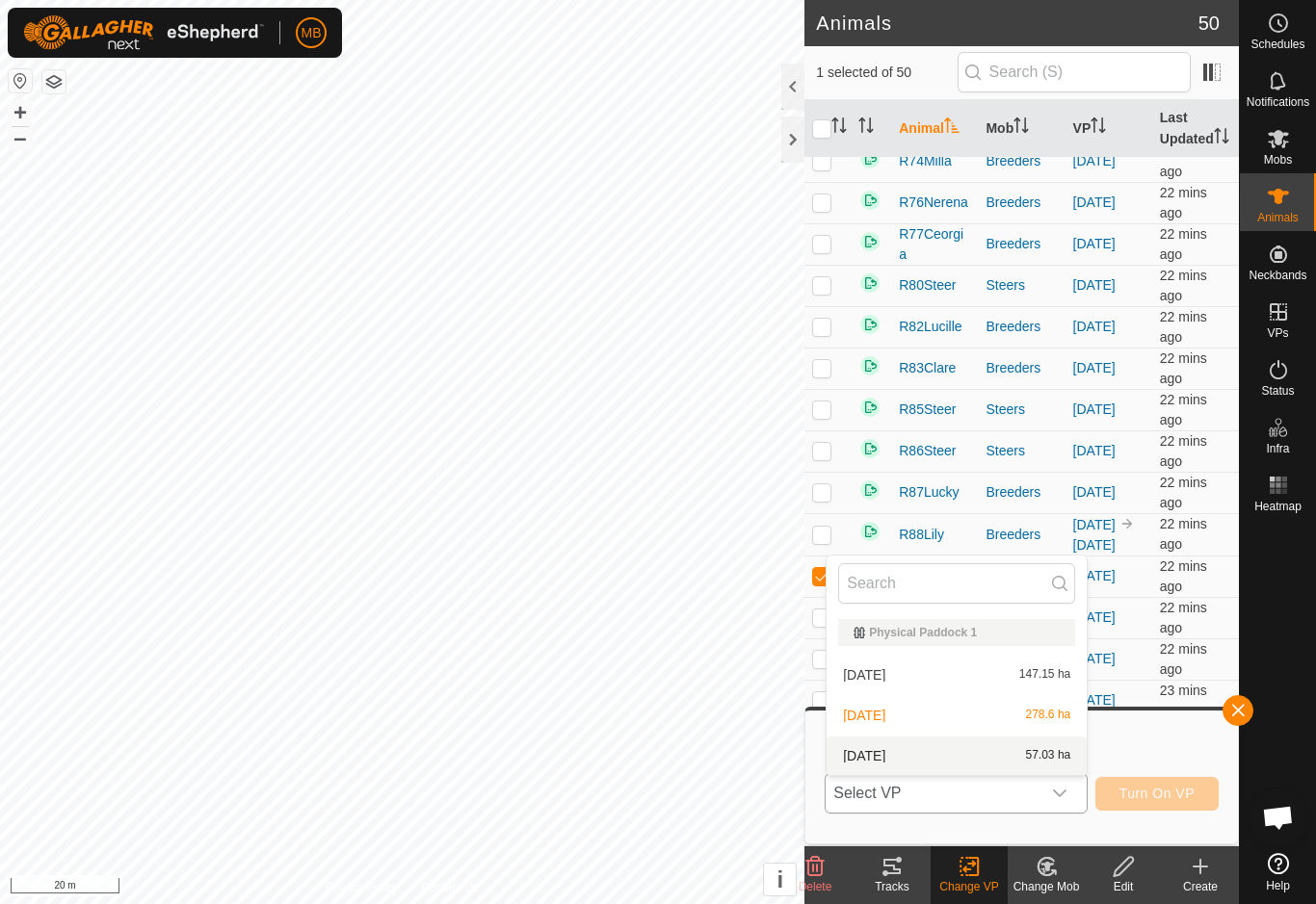
click at [1012, 759] on div "[DATE] 57.03 ha" at bounding box center [956, 755] width 237 height 23
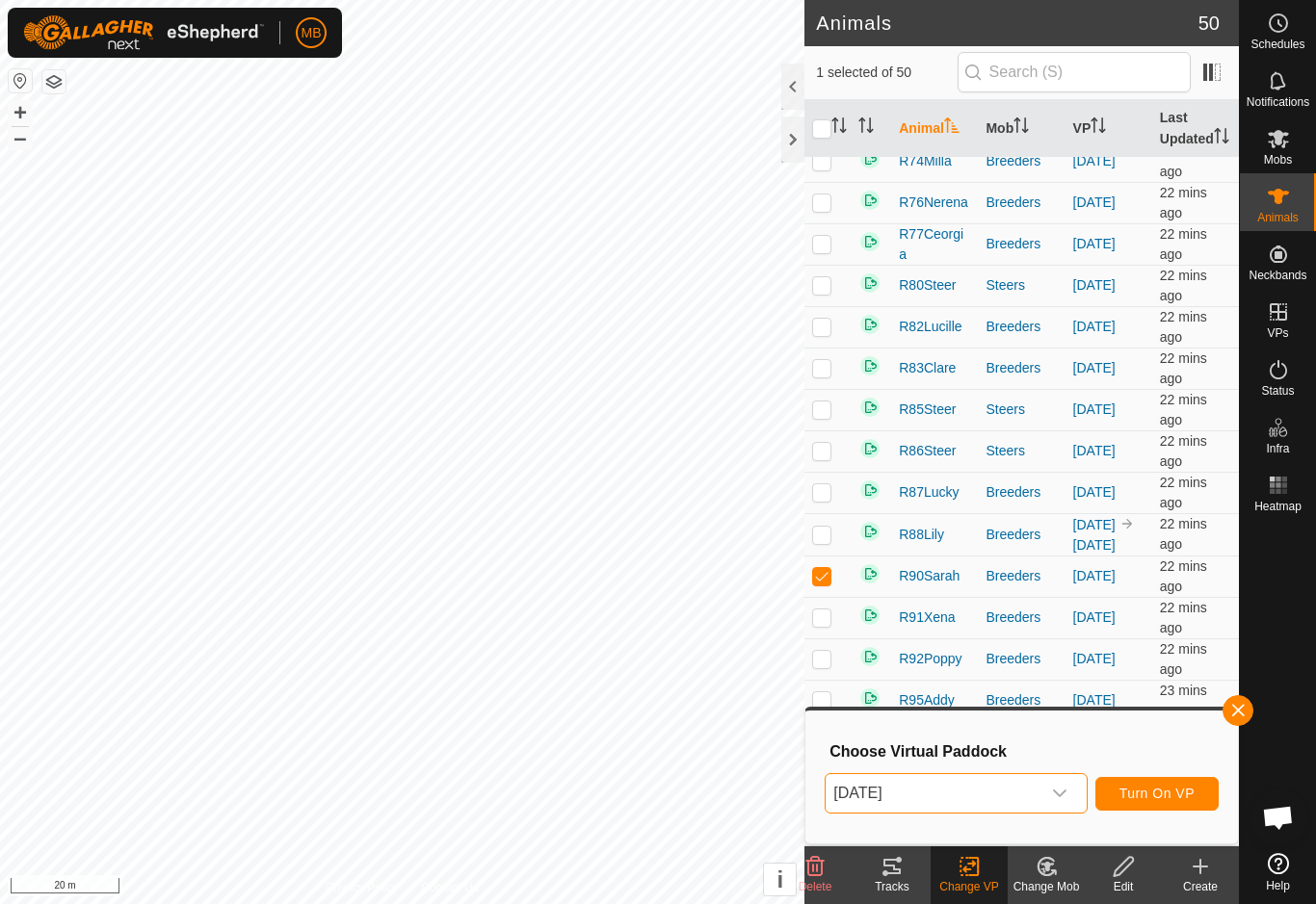
click at [1173, 806] on button "Turn On VP" at bounding box center [1157, 794] width 123 height 34
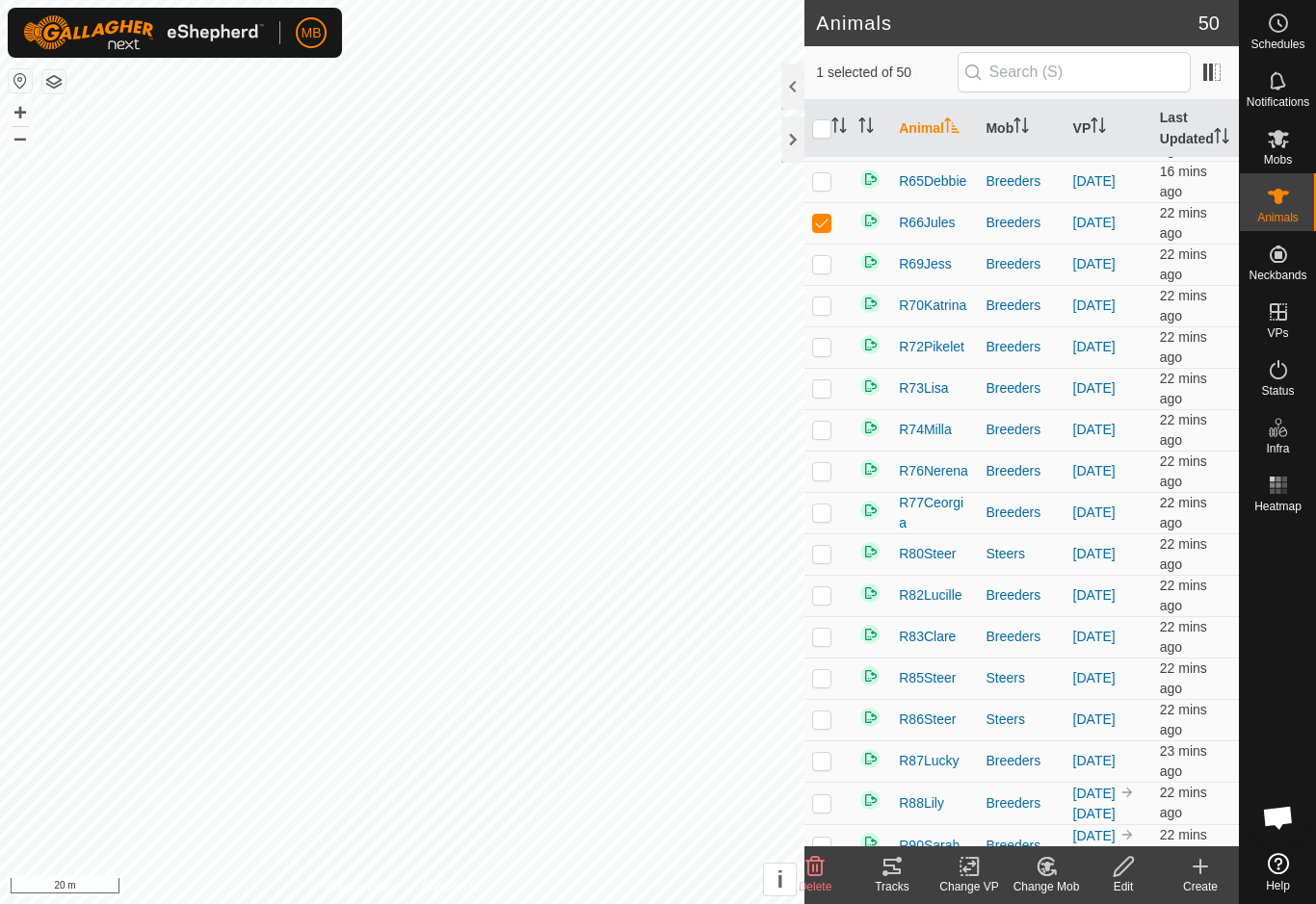
scroll to position [1119, 0]
click at [977, 873] on icon at bounding box center [970, 866] width 24 height 23
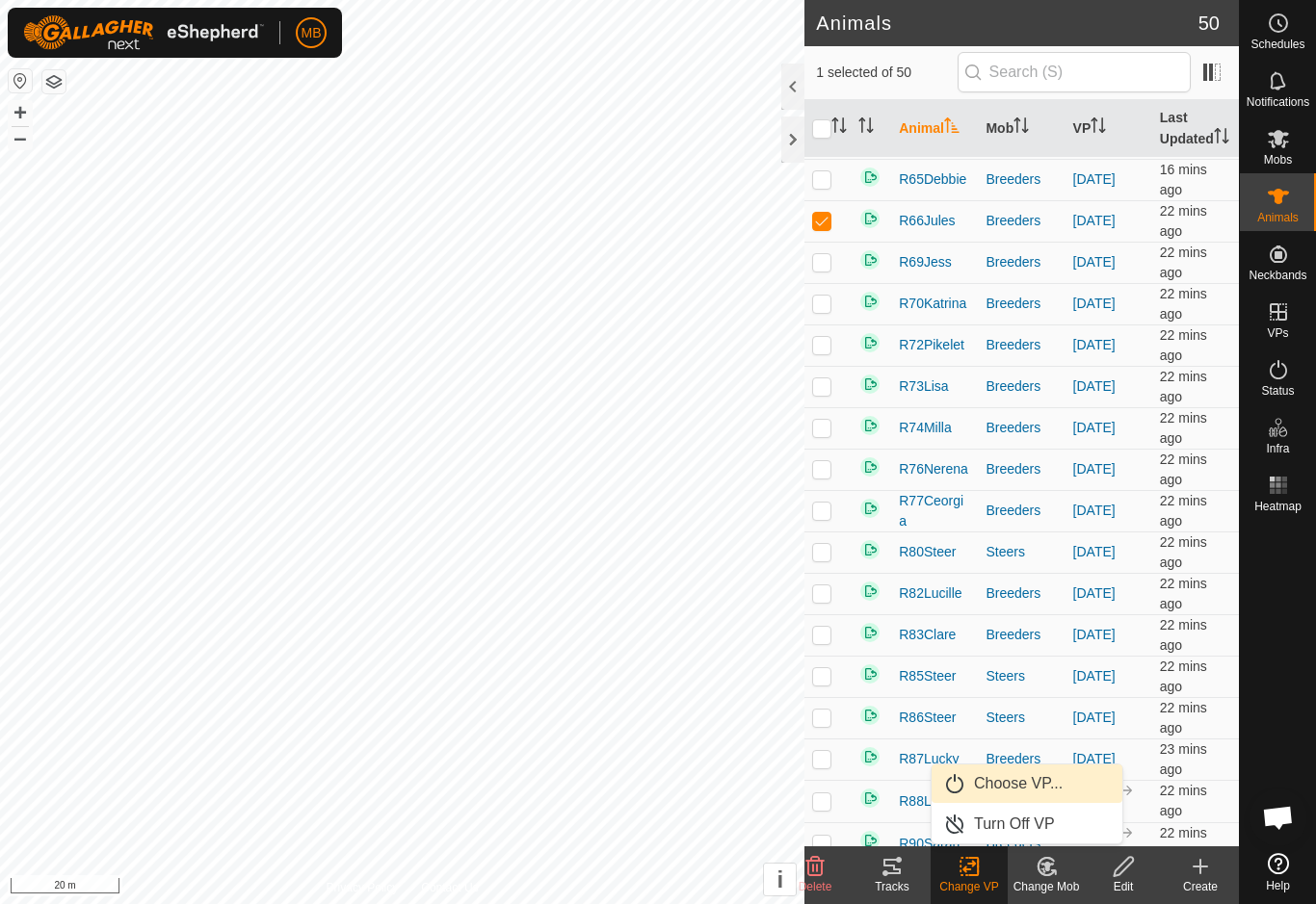
click at [1045, 787] on span "Choose VP..." at bounding box center [1017, 783] width 88 height 23
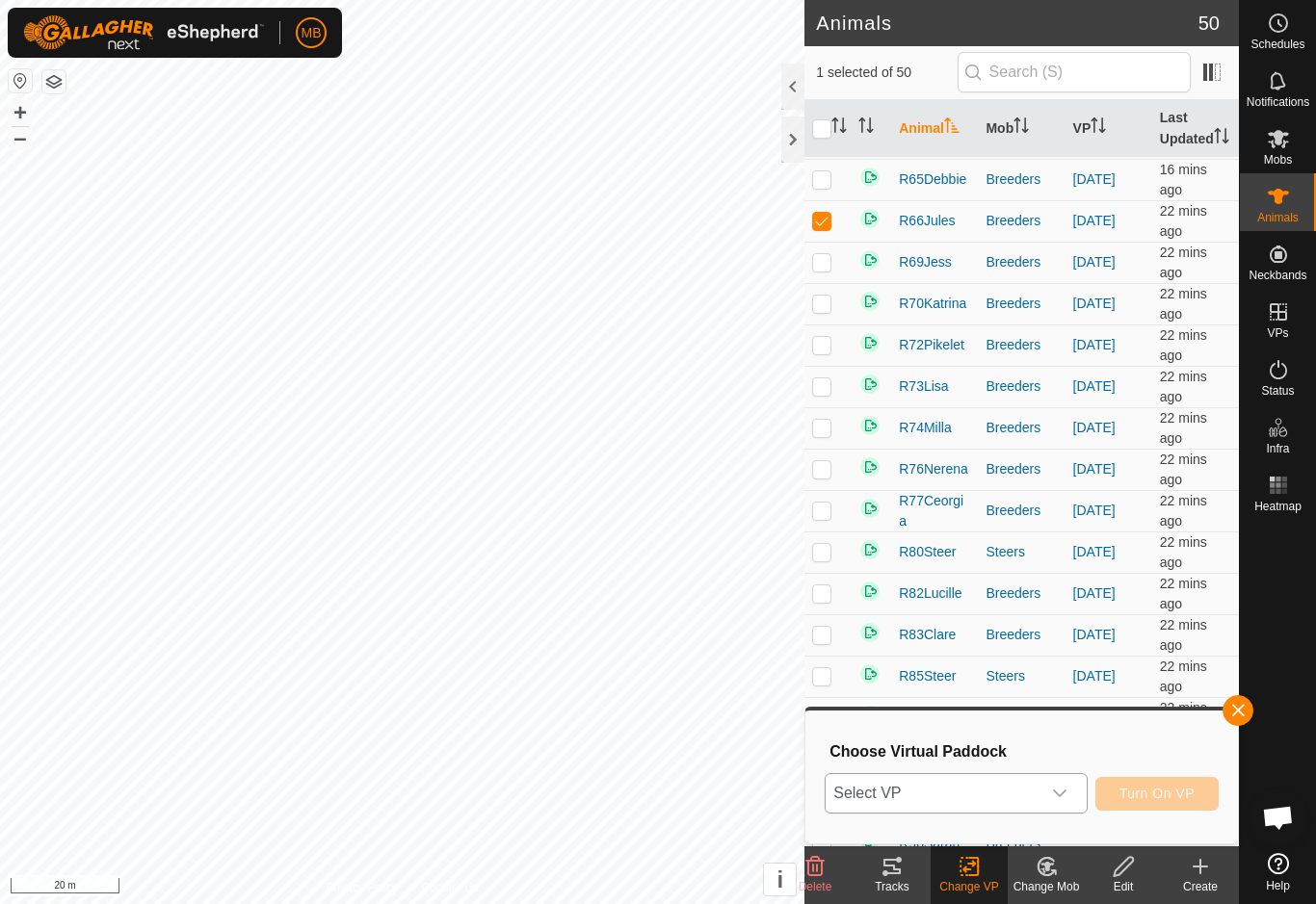
click at [1035, 802] on span "Select VP" at bounding box center [932, 793] width 213 height 39
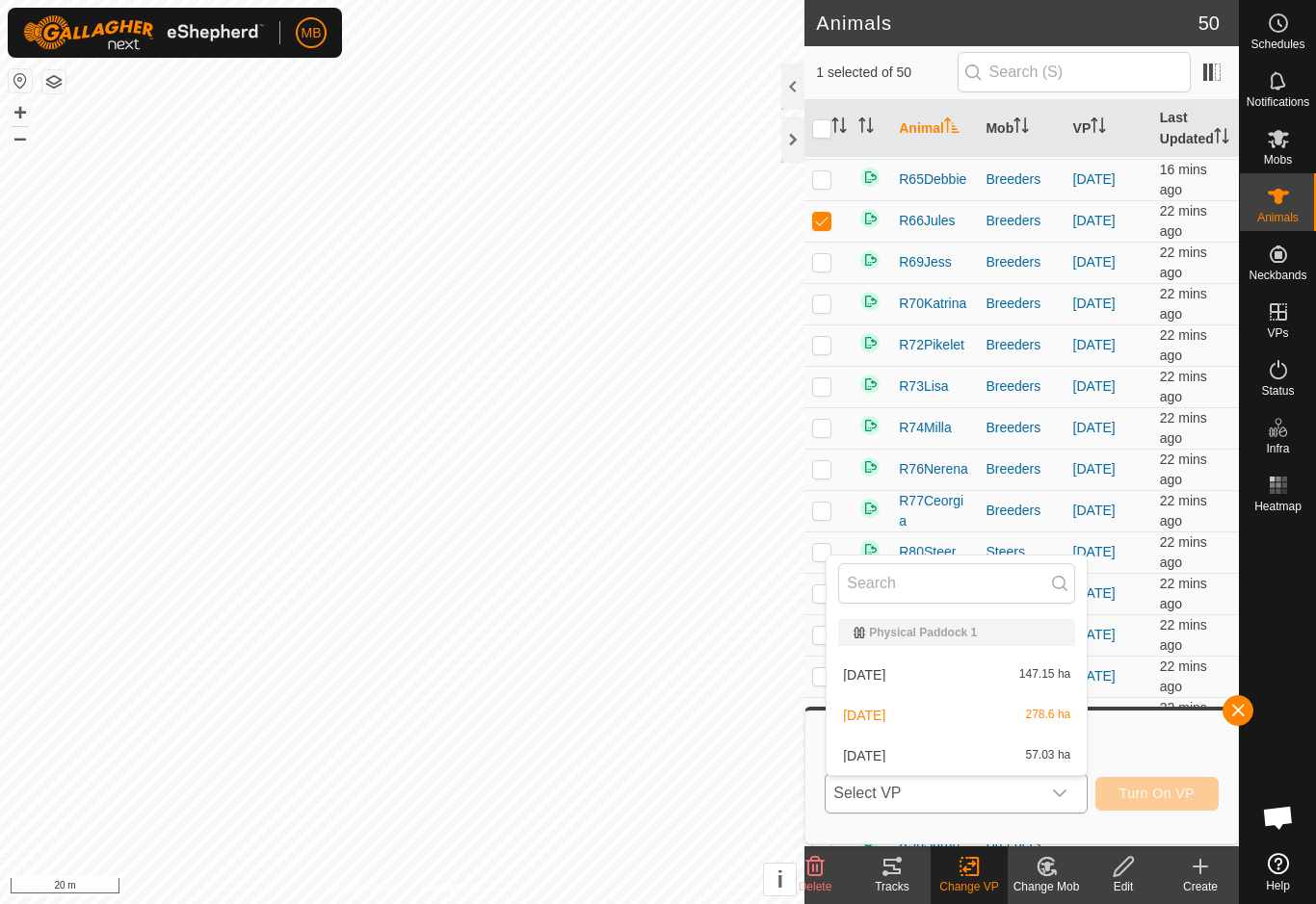
click at [1033, 760] on span "57.03 ha" at bounding box center [1049, 756] width 46 height 14
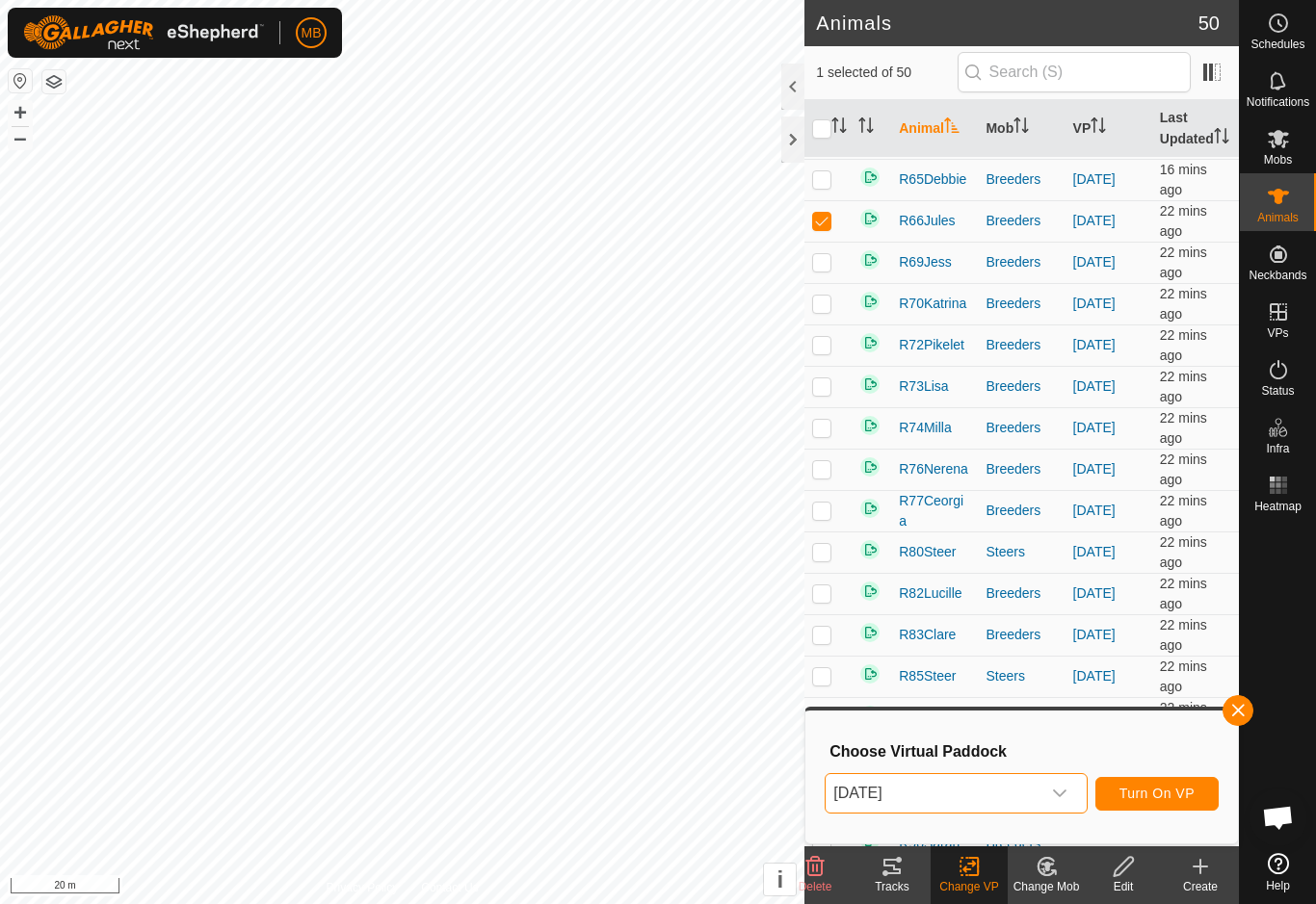
click at [1197, 804] on button "Turn On VP" at bounding box center [1157, 794] width 123 height 34
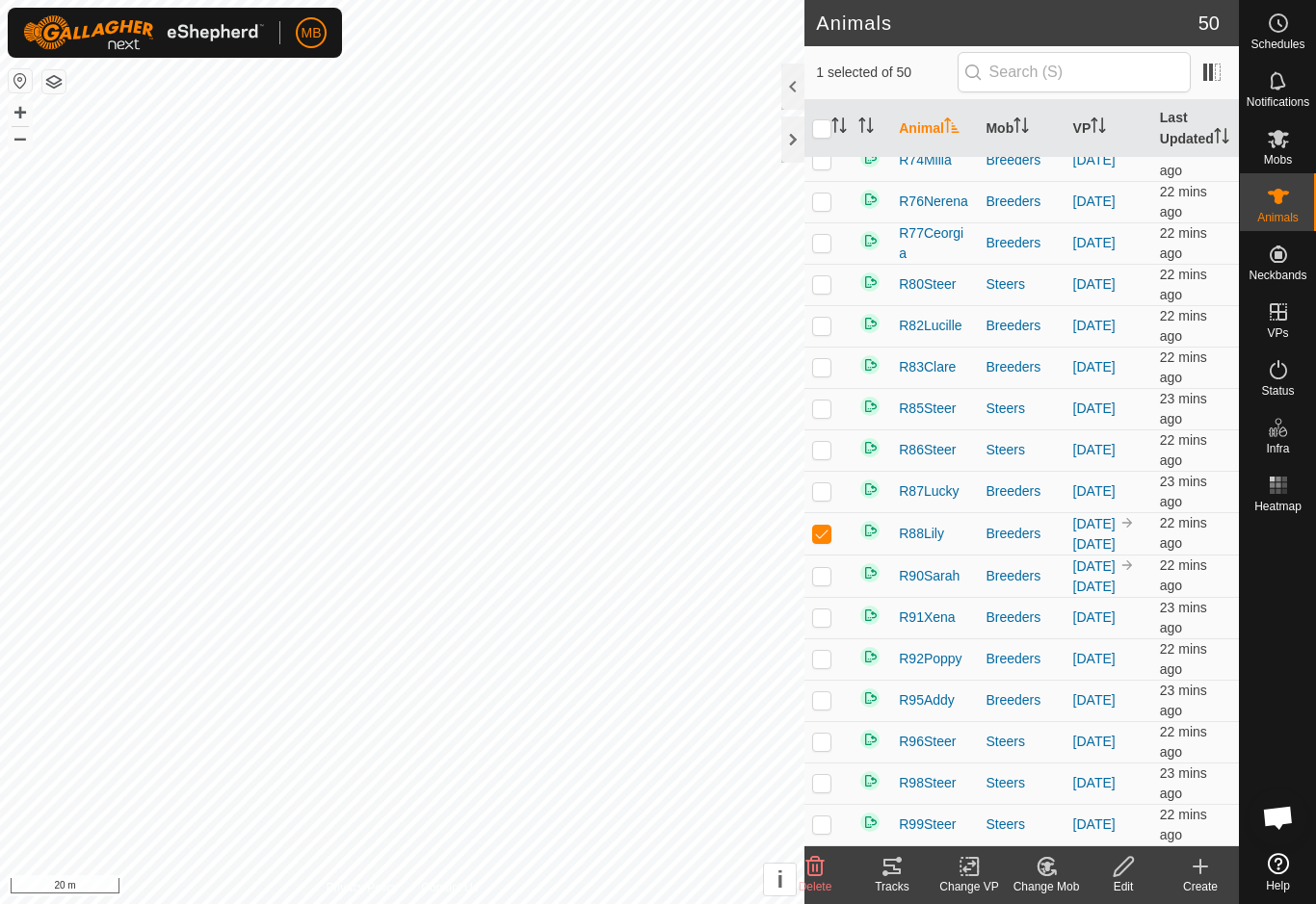
scroll to position [1509, 0]
click at [973, 874] on icon at bounding box center [973, 866] width 9 height 17
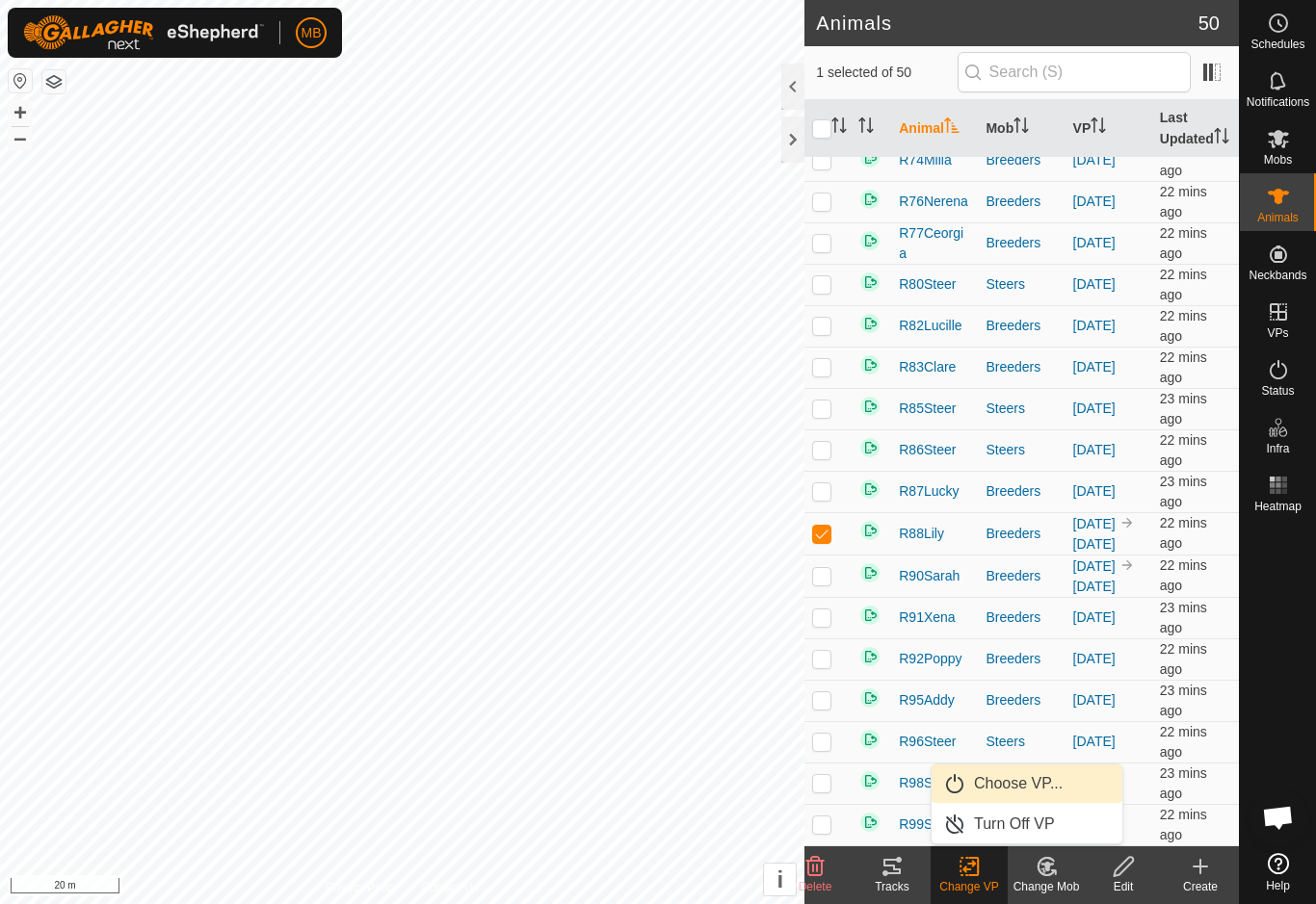
click at [1076, 787] on link "Choose VP..." at bounding box center [1027, 784] width 191 height 39
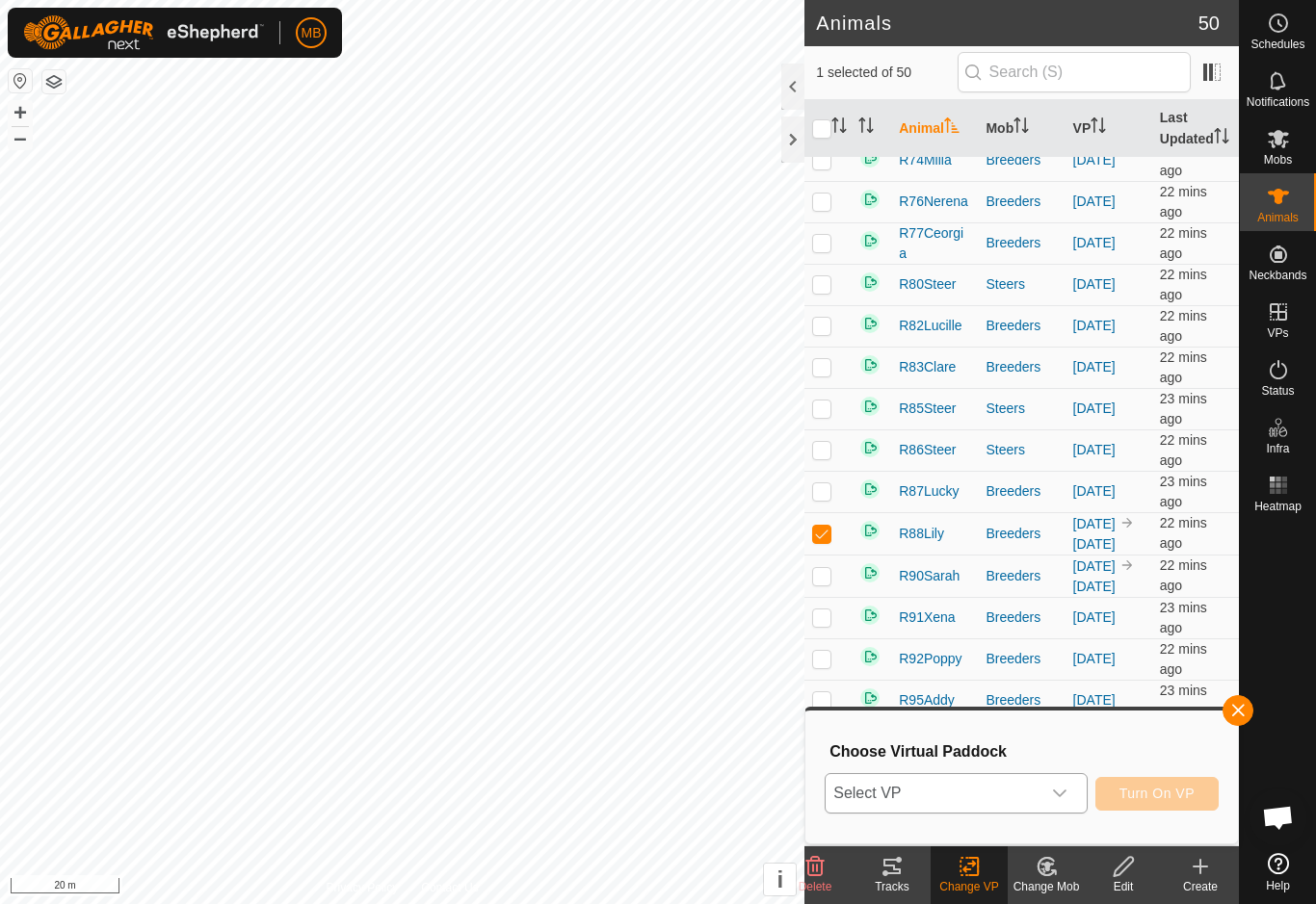
click at [1051, 801] on div "dropdown trigger" at bounding box center [1059, 793] width 39 height 39
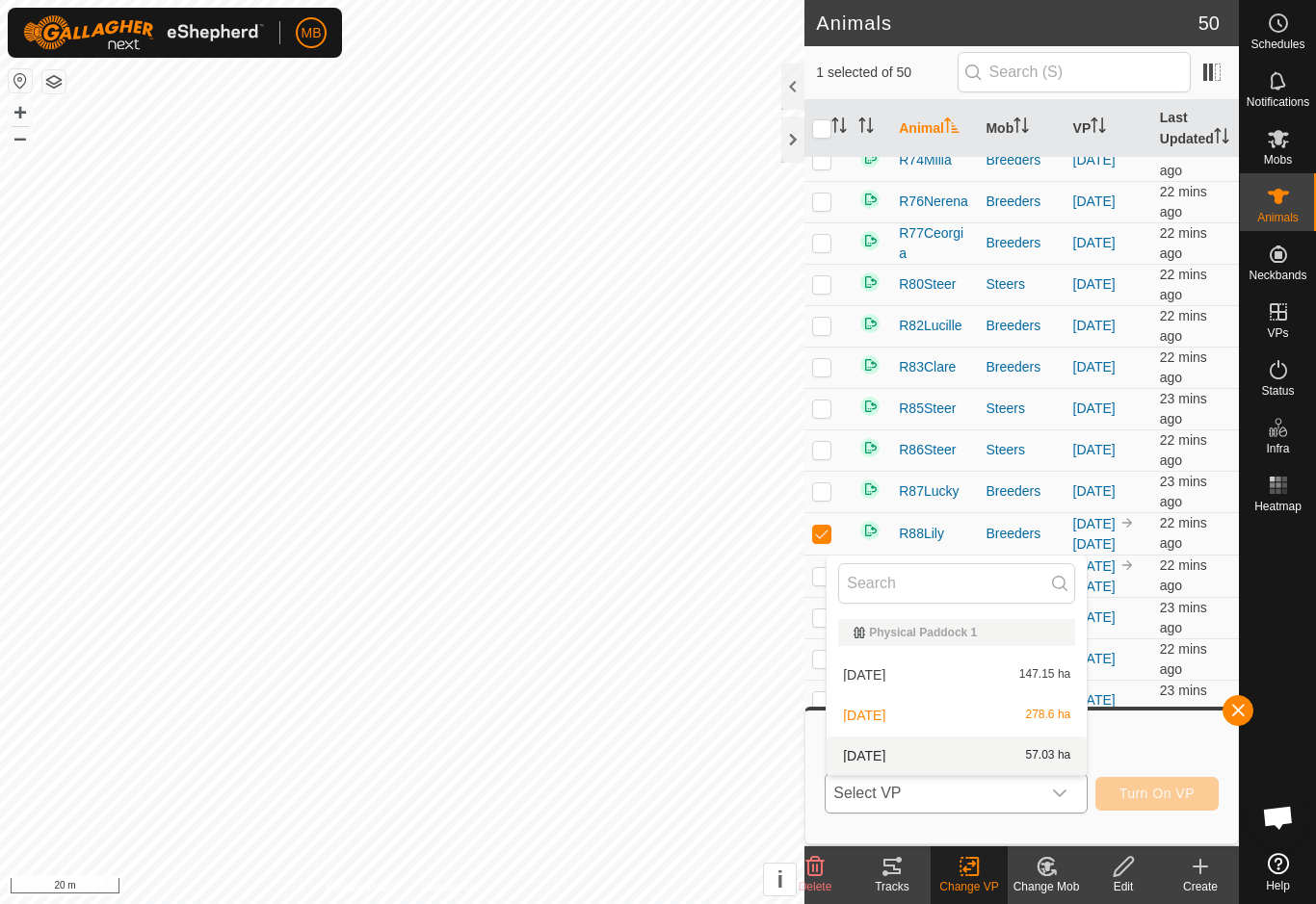
click at [1037, 756] on span "57.03 ha" at bounding box center [1049, 756] width 46 height 14
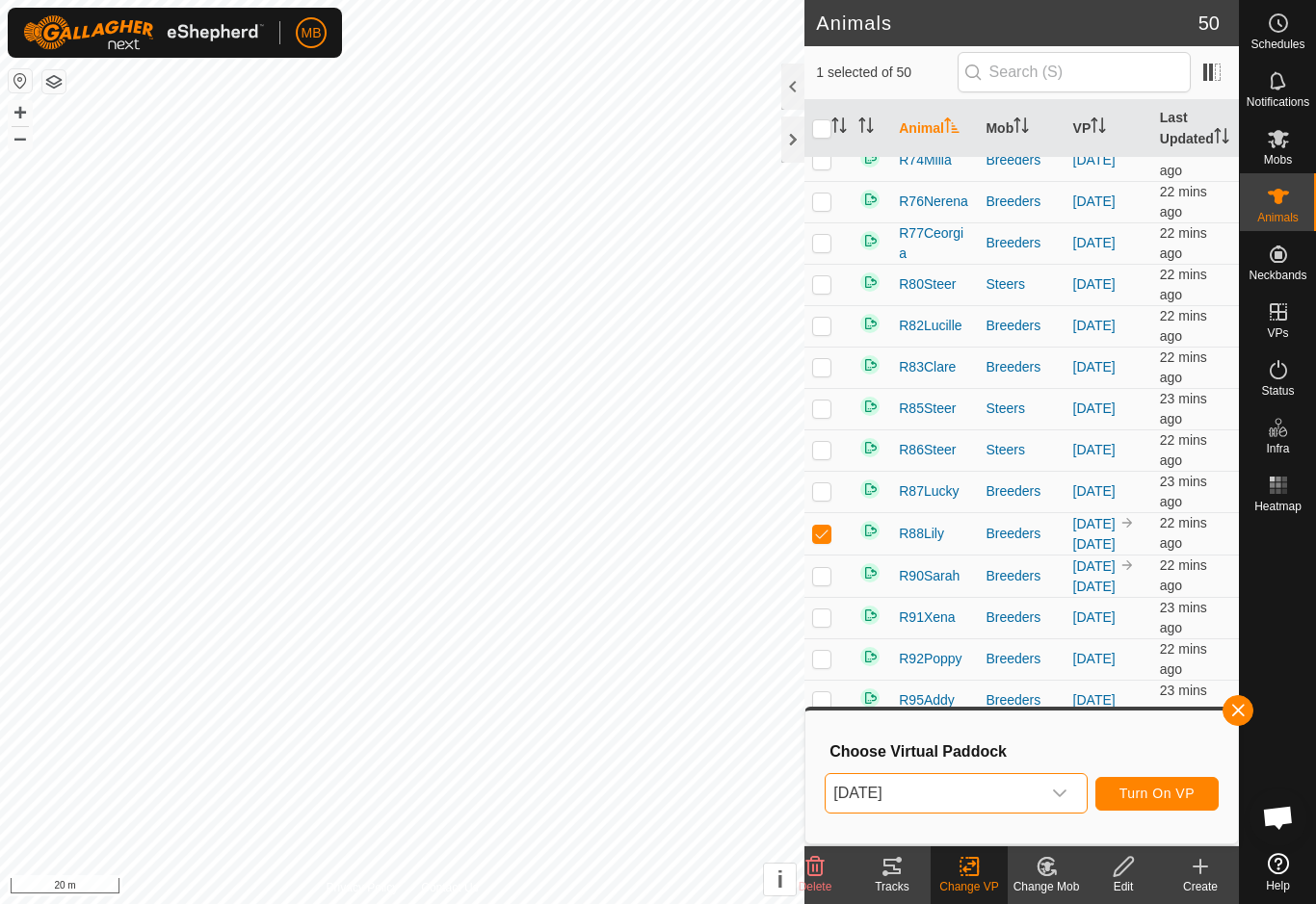
click at [1199, 799] on button "Turn On VP" at bounding box center [1157, 794] width 123 height 34
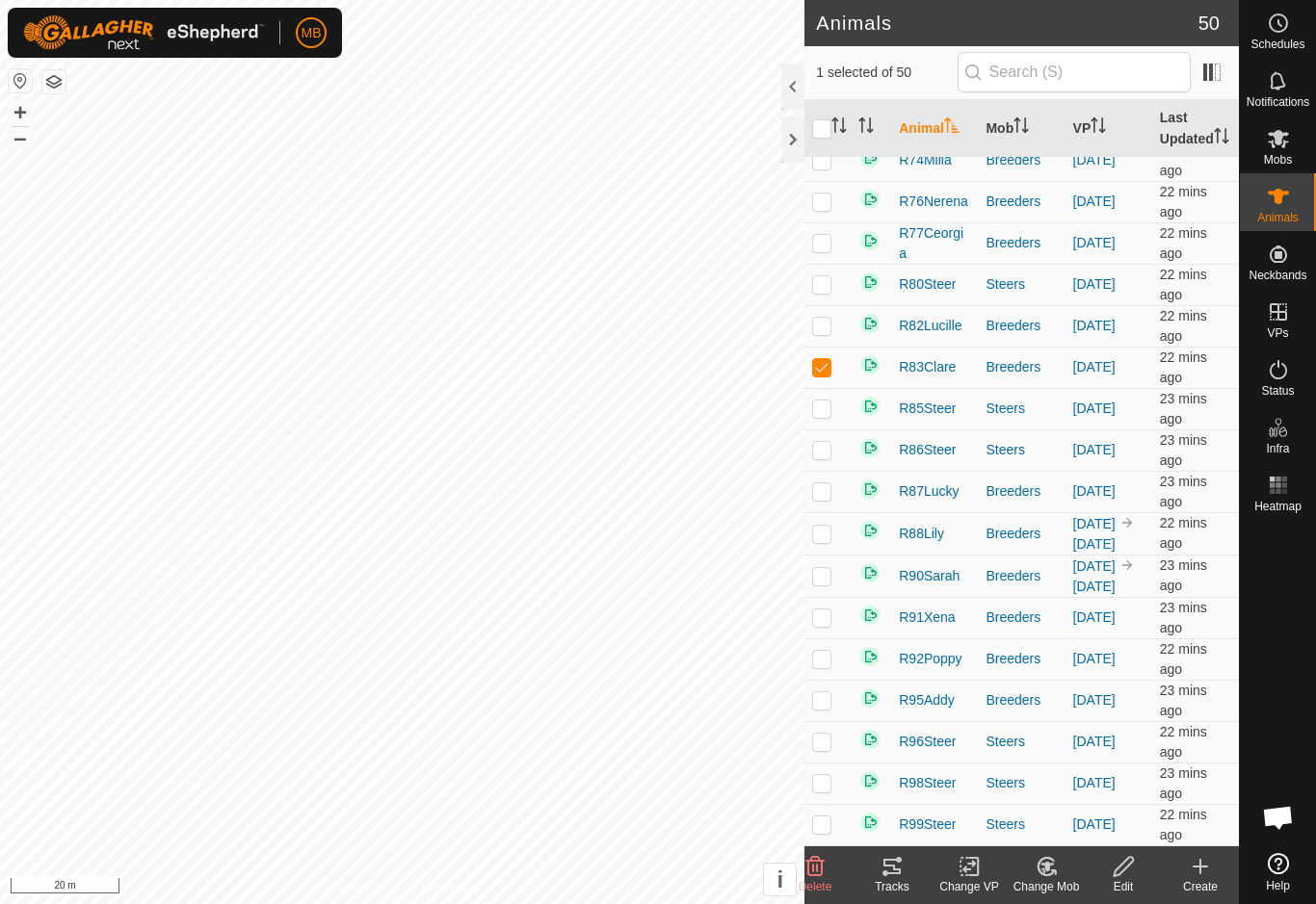
click at [972, 875] on icon at bounding box center [973, 866] width 9 height 17
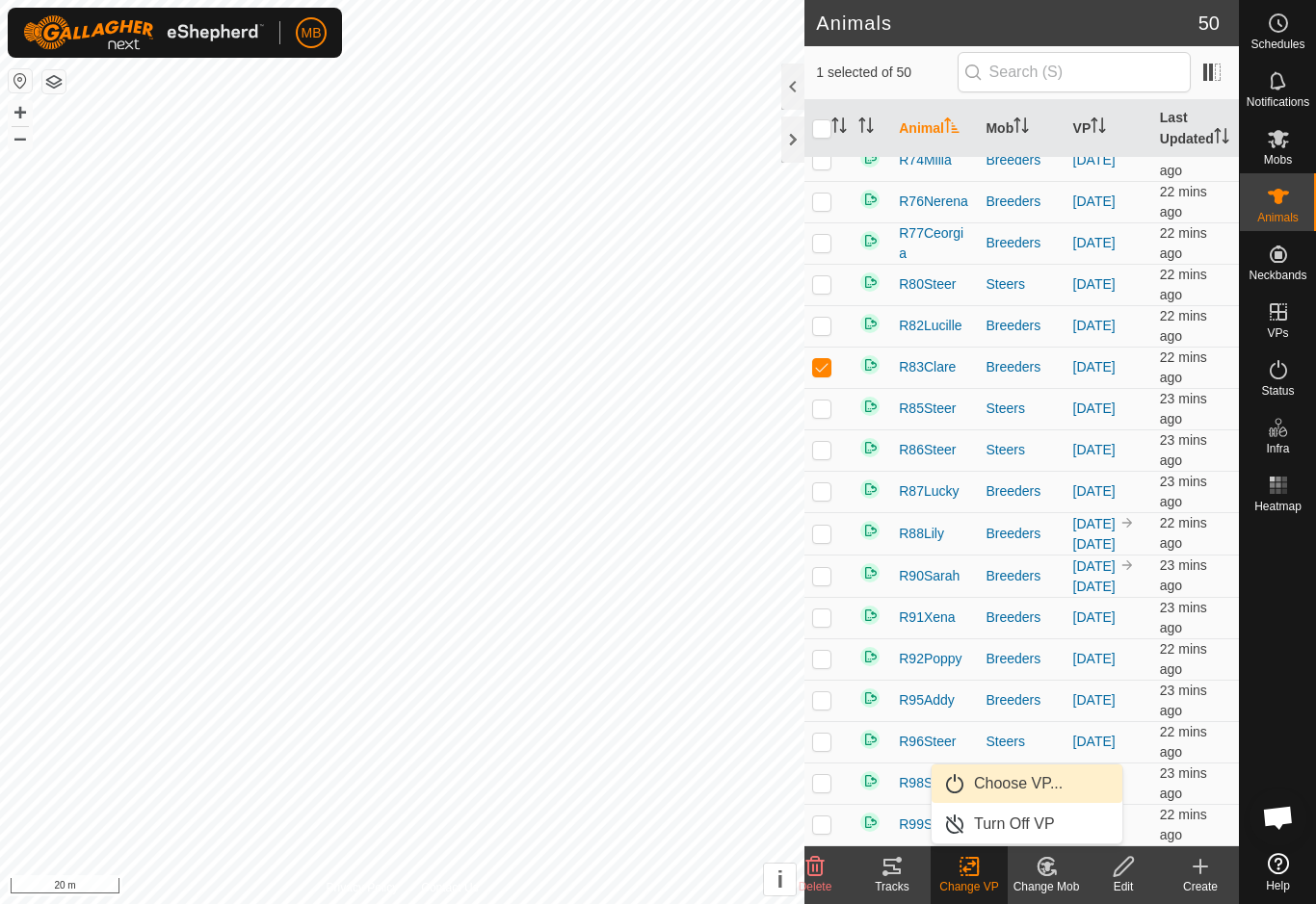
click at [1042, 783] on span "Choose VP..." at bounding box center [1017, 783] width 88 height 23
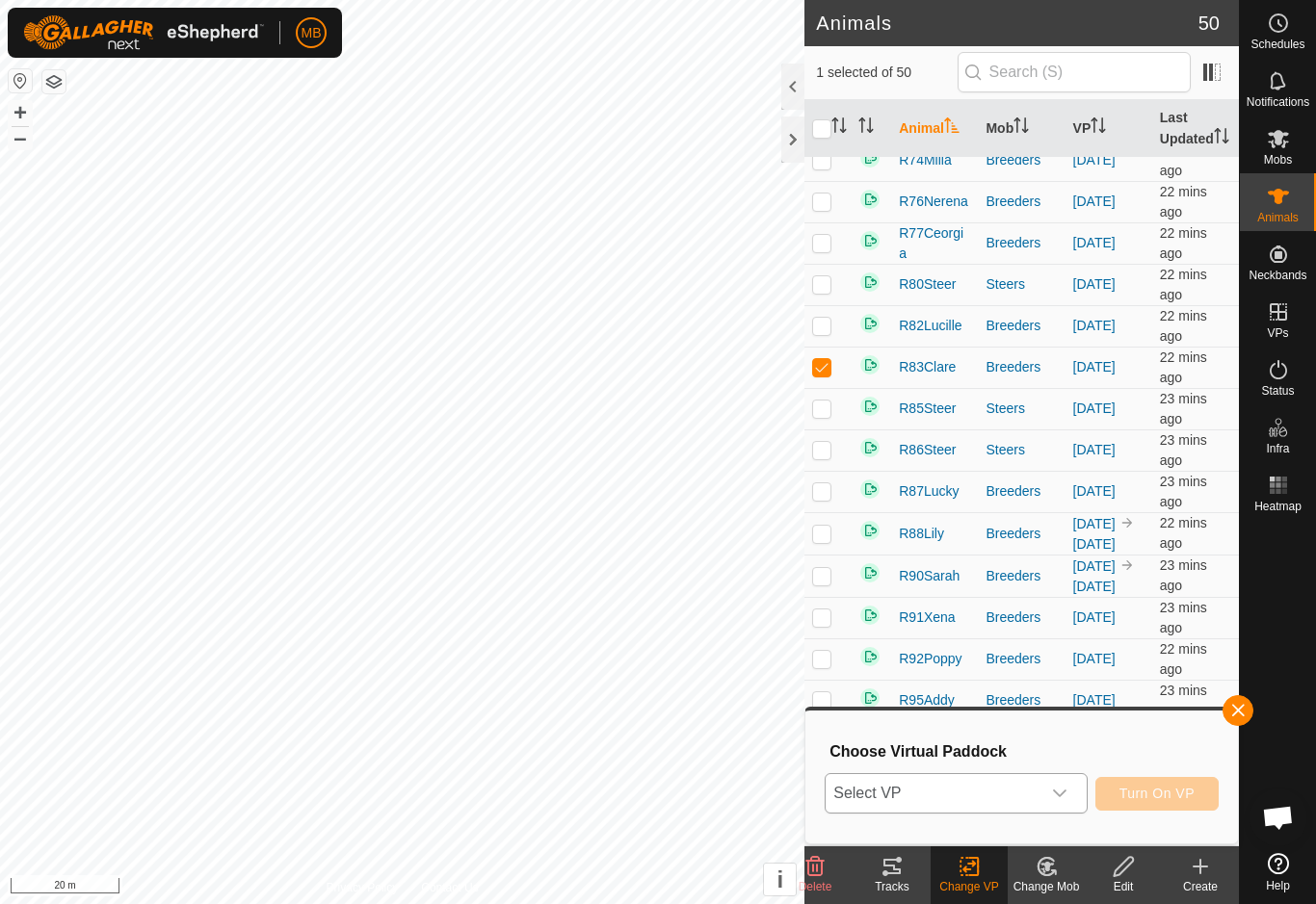
click at [1030, 804] on span "Select VP" at bounding box center [932, 793] width 213 height 39
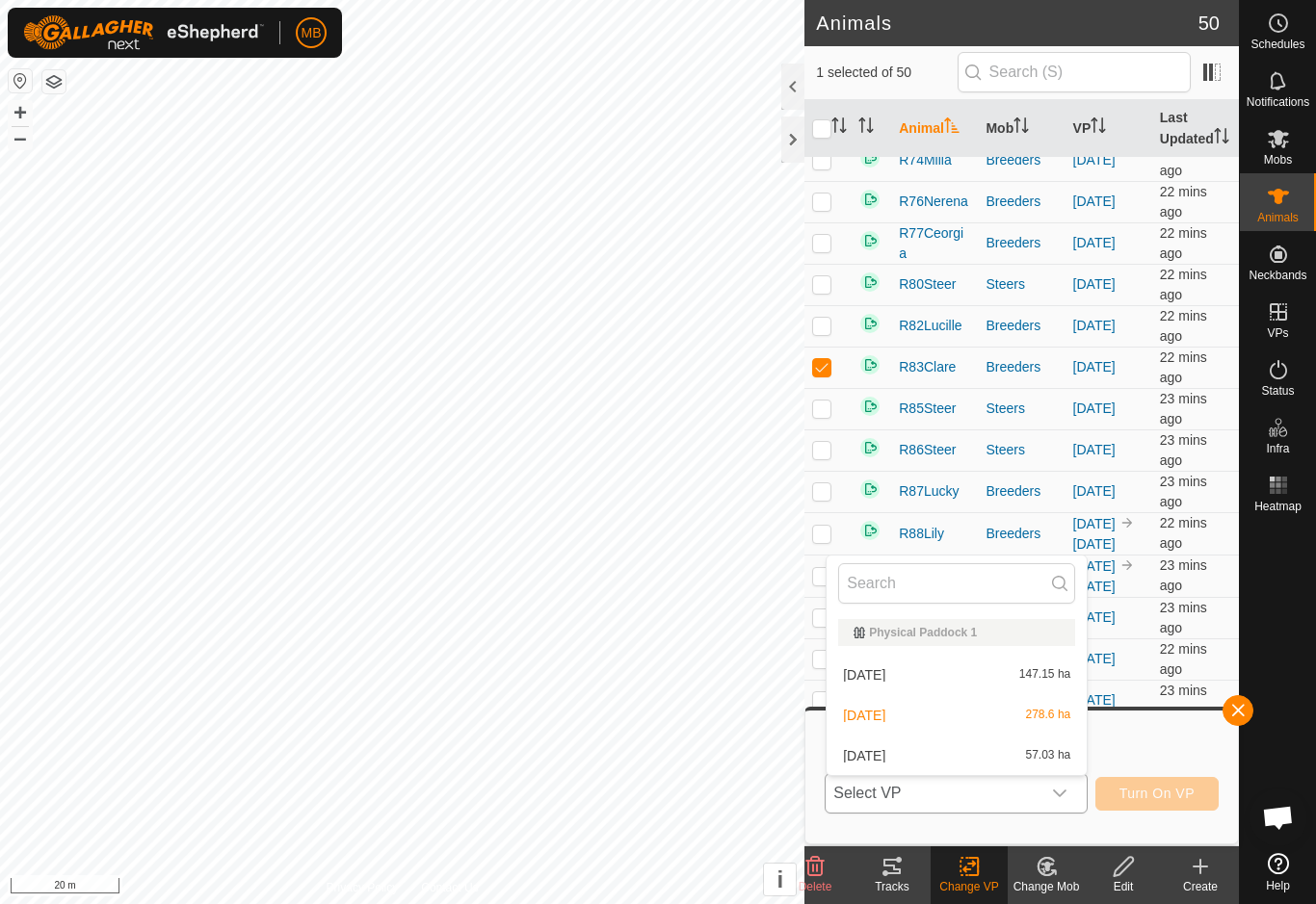
click at [1016, 759] on div "[DATE] 57.03 ha" at bounding box center [956, 755] width 237 height 23
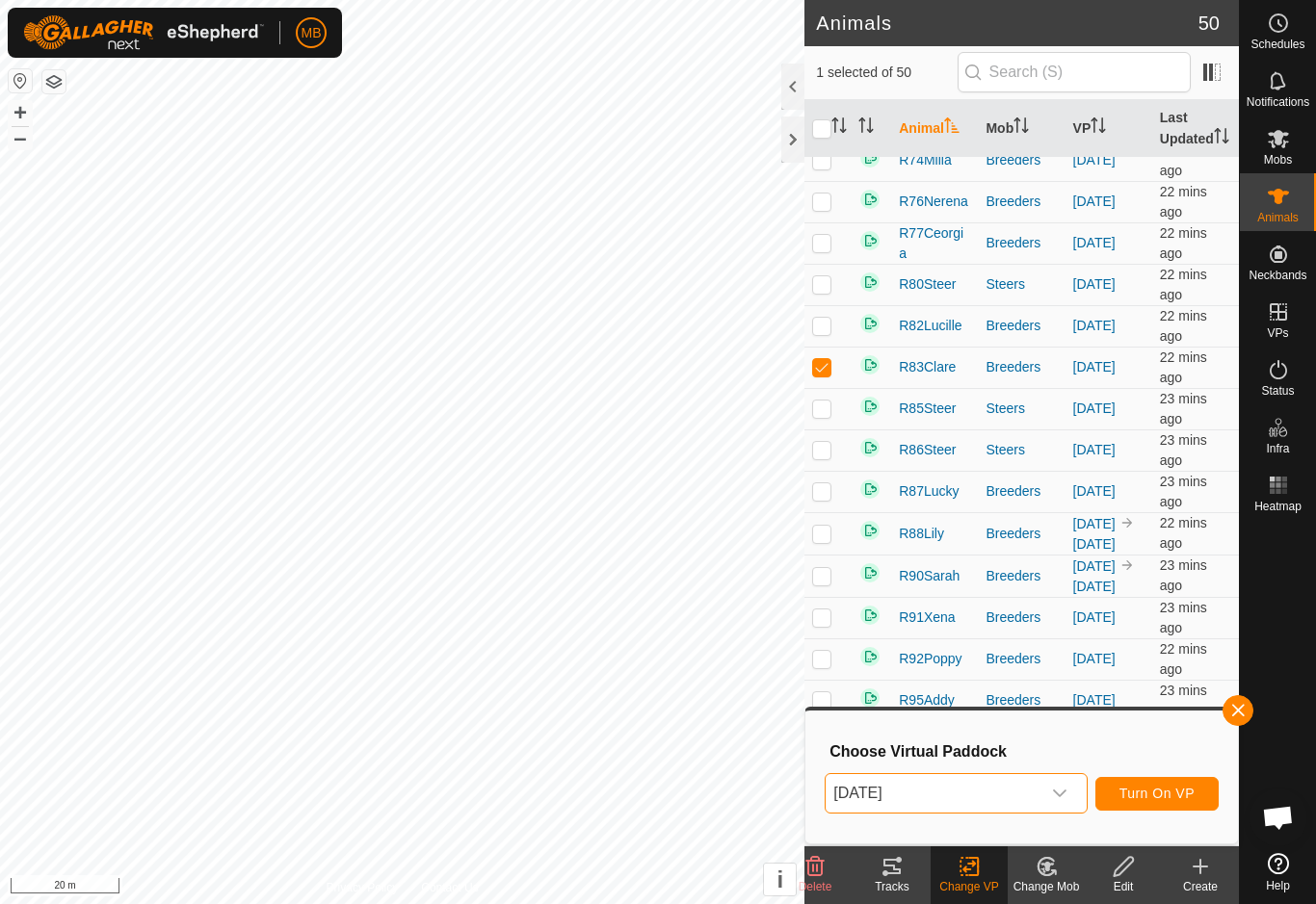
click at [1183, 800] on span "Turn On VP" at bounding box center [1157, 794] width 75 height 16
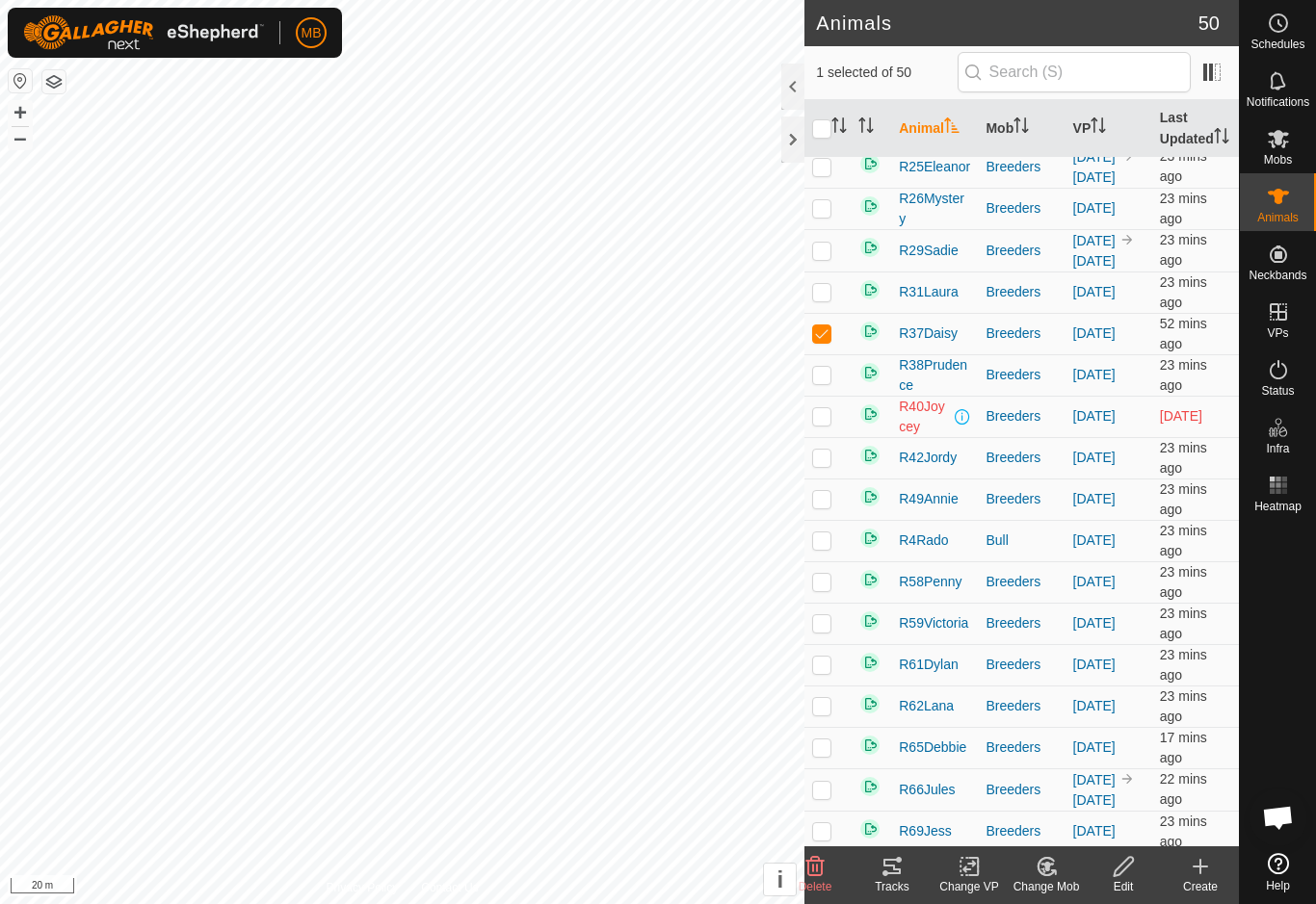
scroll to position [552, 0]
click at [978, 870] on icon at bounding box center [973, 866] width 9 height 17
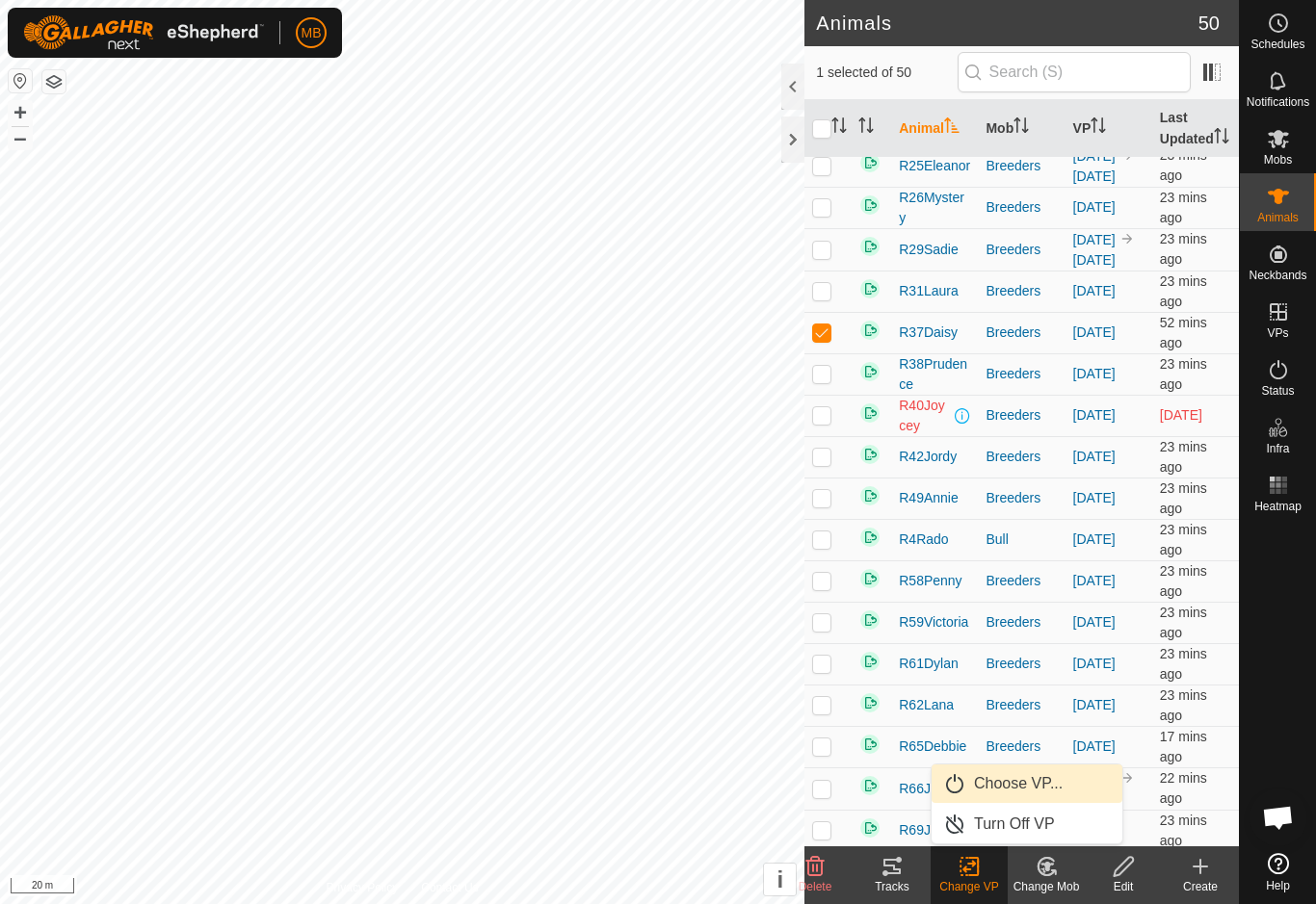
click at [1072, 781] on link "Choose VP..." at bounding box center [1027, 784] width 191 height 39
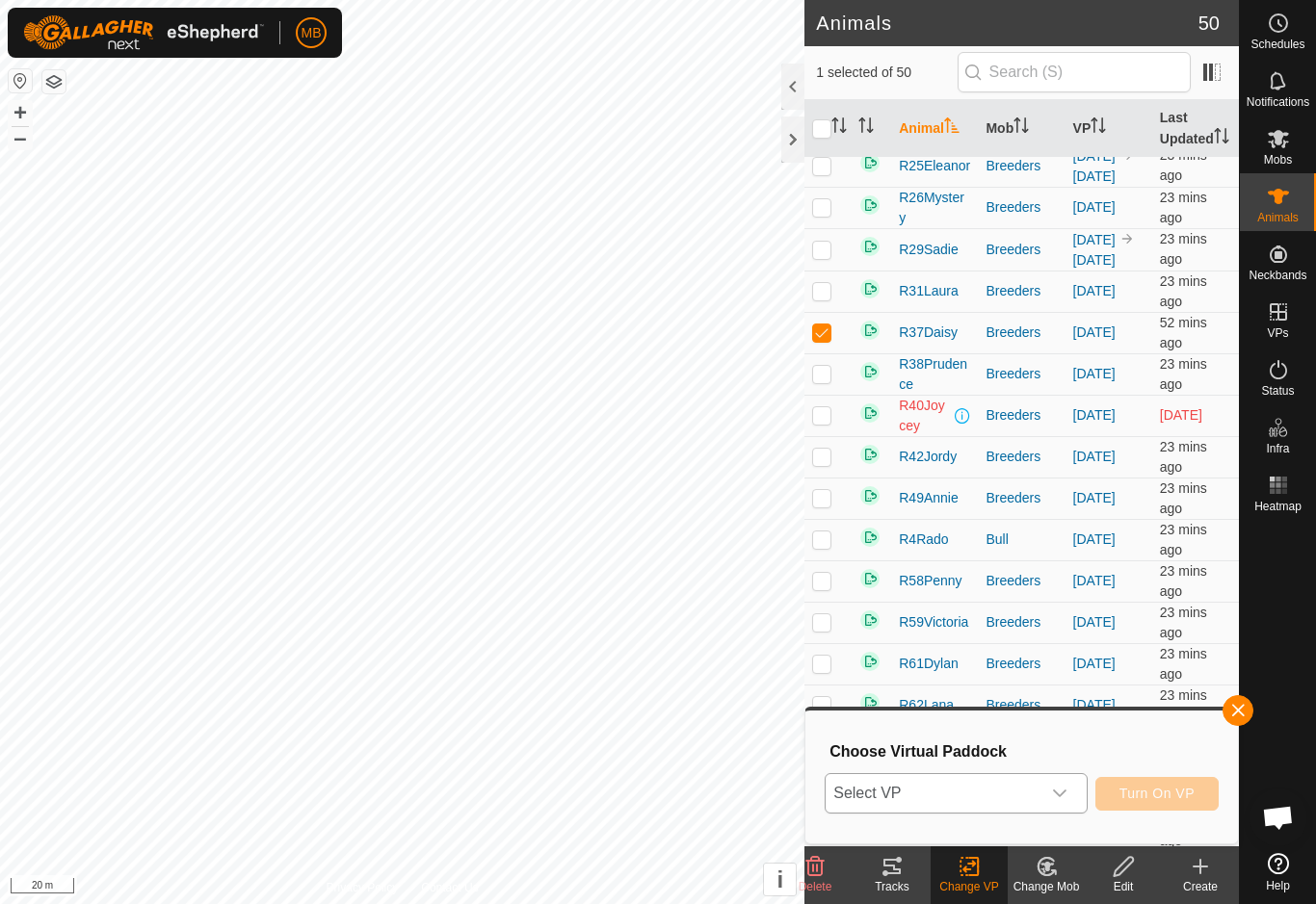
click at [1015, 807] on span "Select VP" at bounding box center [932, 793] width 213 height 39
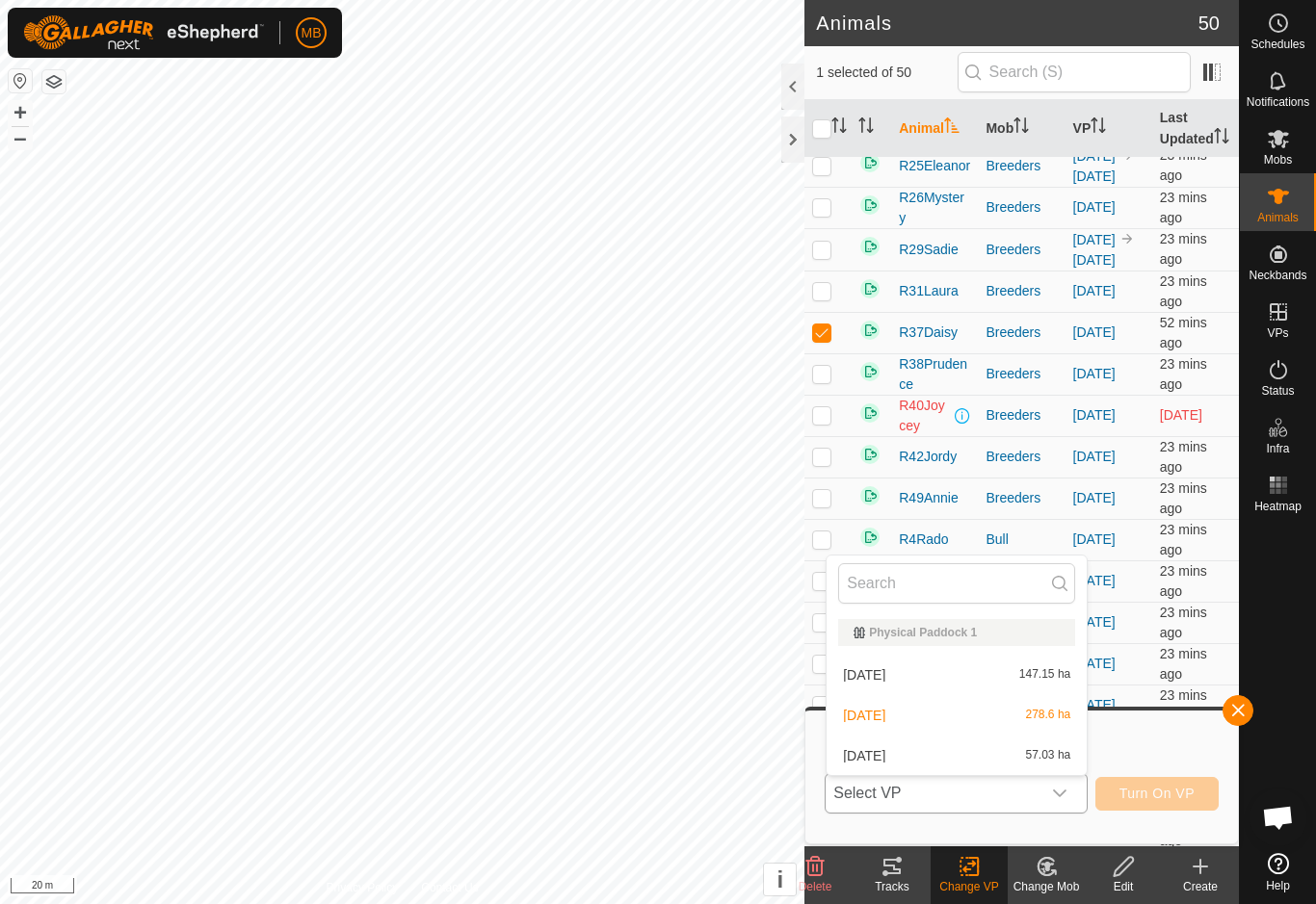
click at [1035, 759] on span "57.03 ha" at bounding box center [1049, 756] width 46 height 14
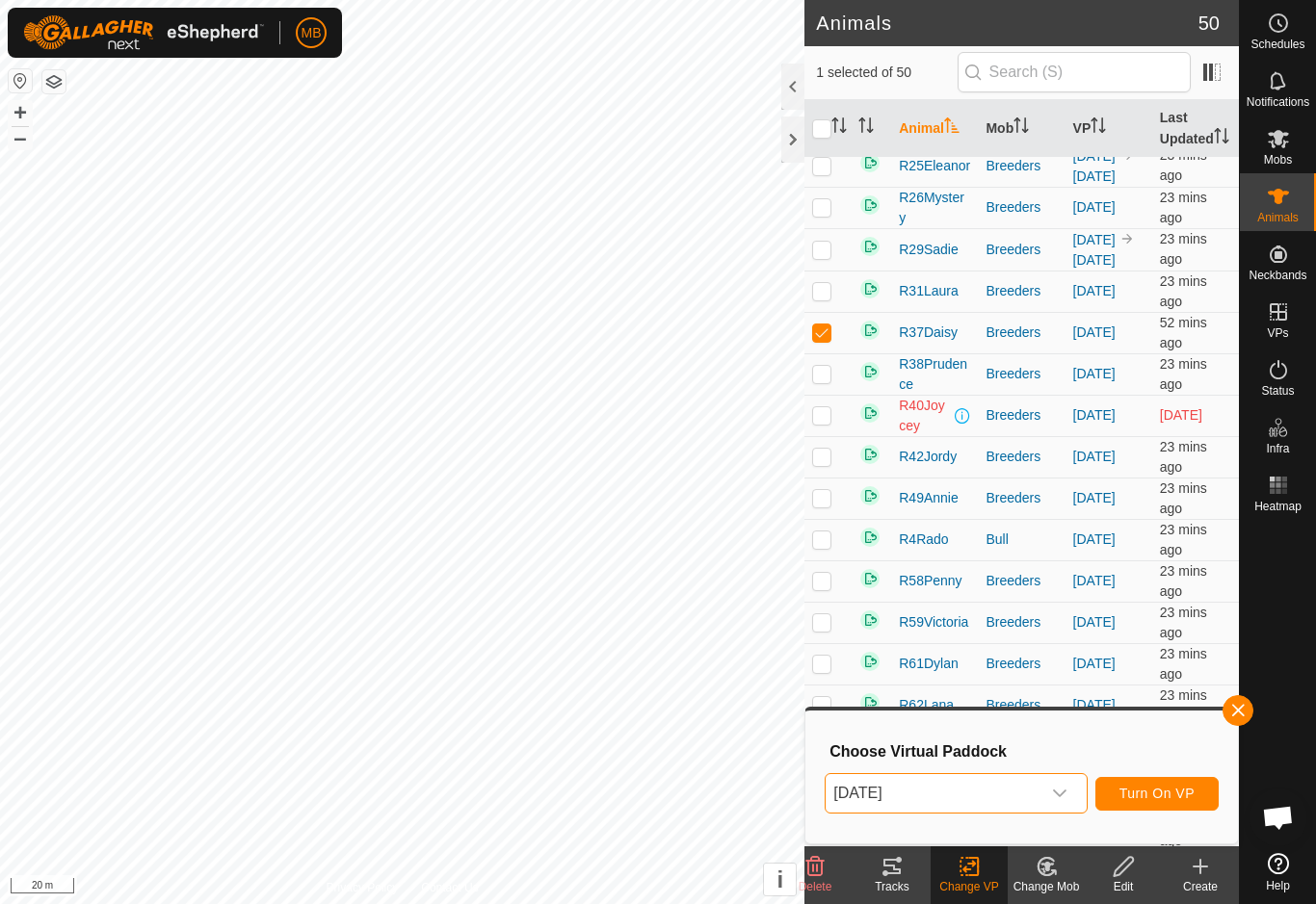
click at [1187, 804] on button "Turn On VP" at bounding box center [1157, 794] width 123 height 34
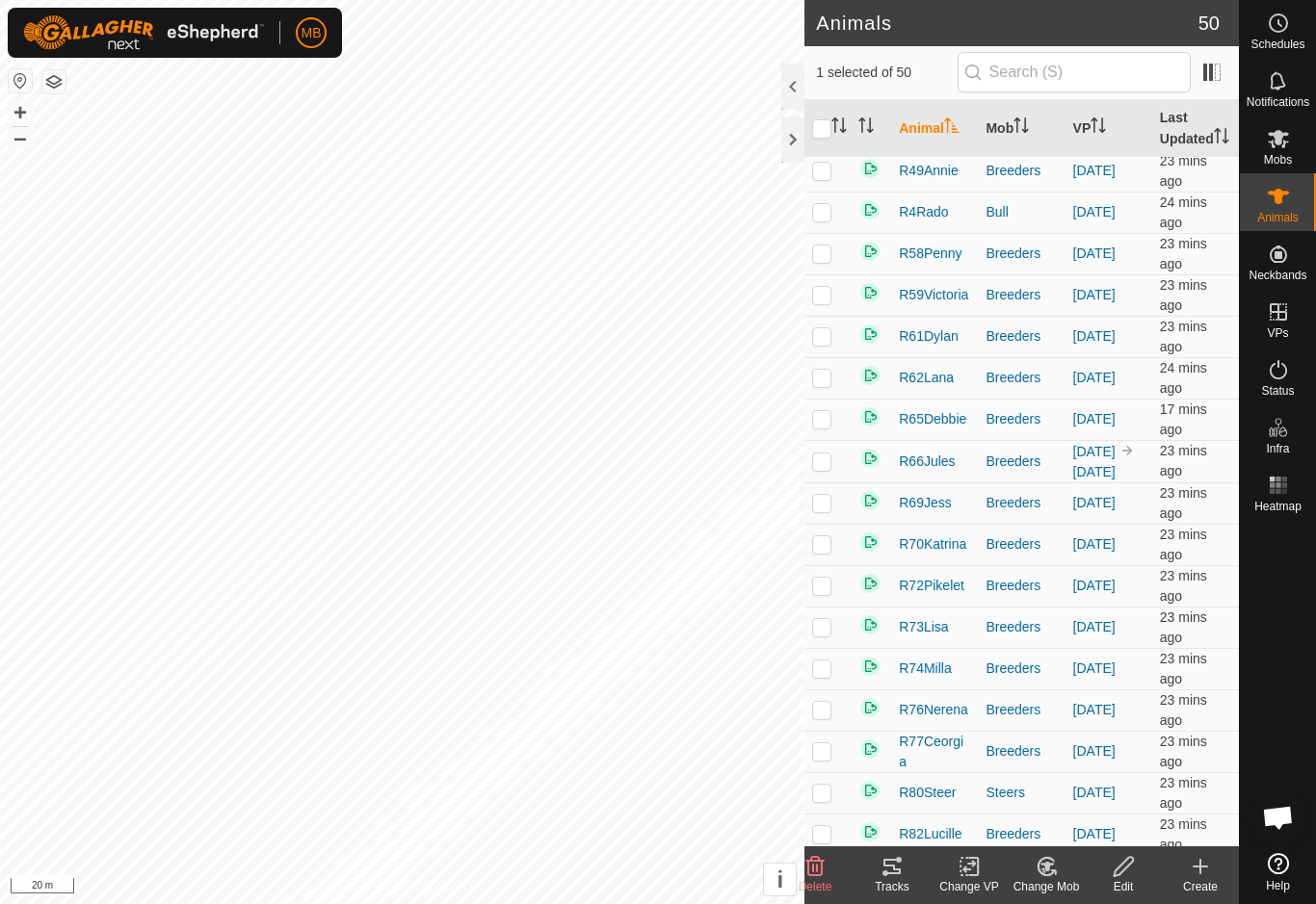
click at [975, 870] on icon at bounding box center [970, 866] width 24 height 23
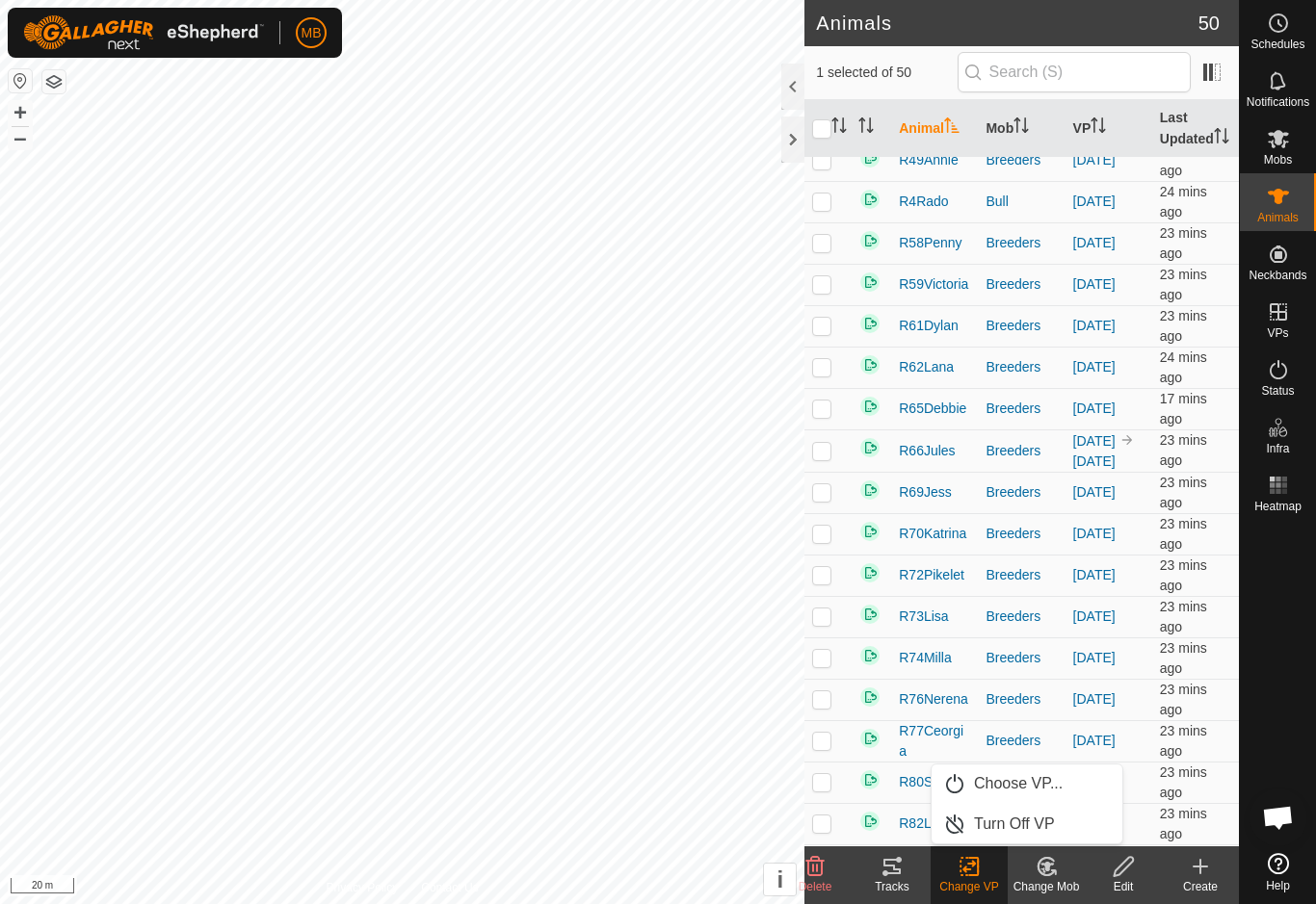
scroll to position [893, 0]
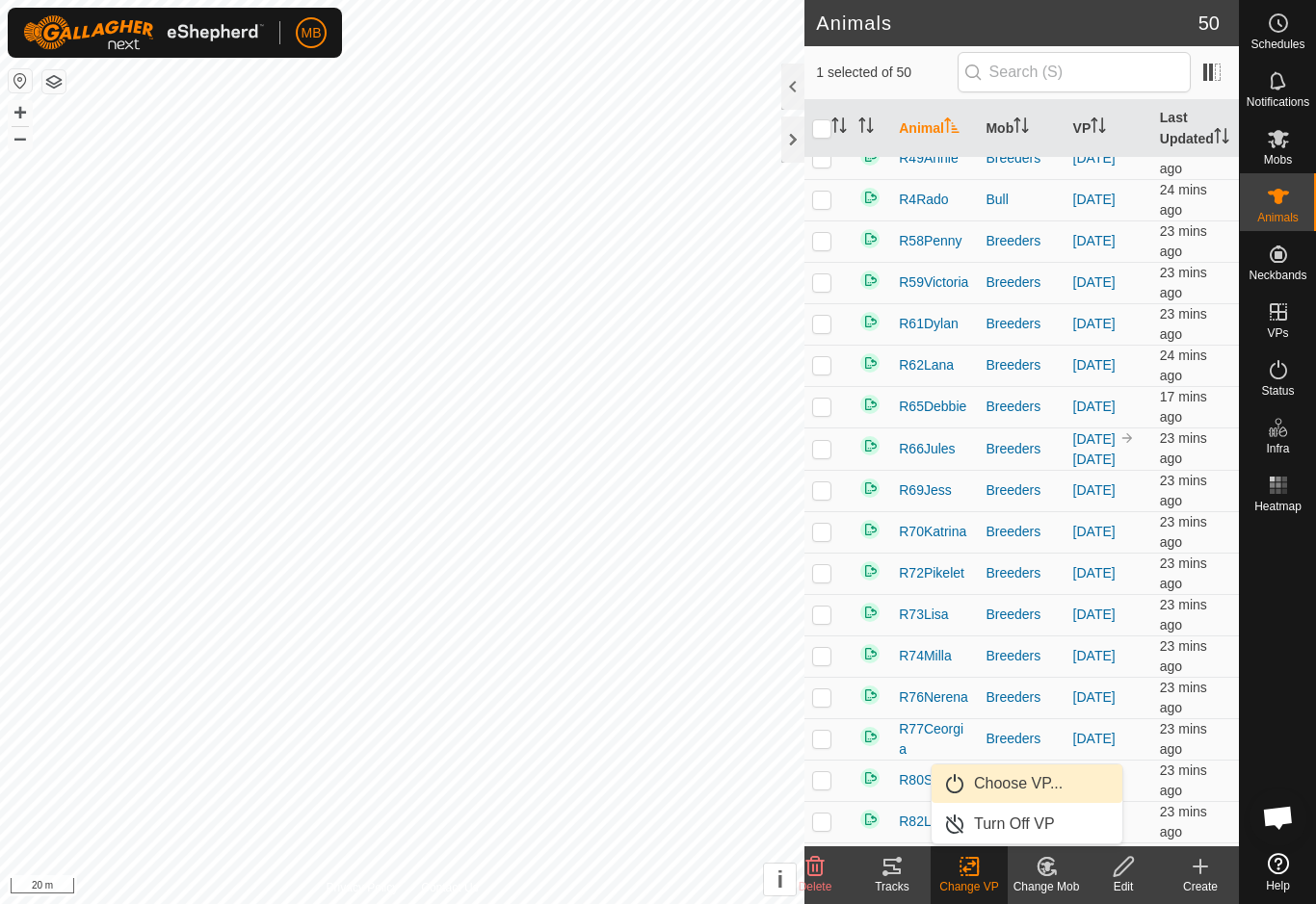
click at [1047, 779] on span "Choose VP..." at bounding box center [1017, 783] width 88 height 23
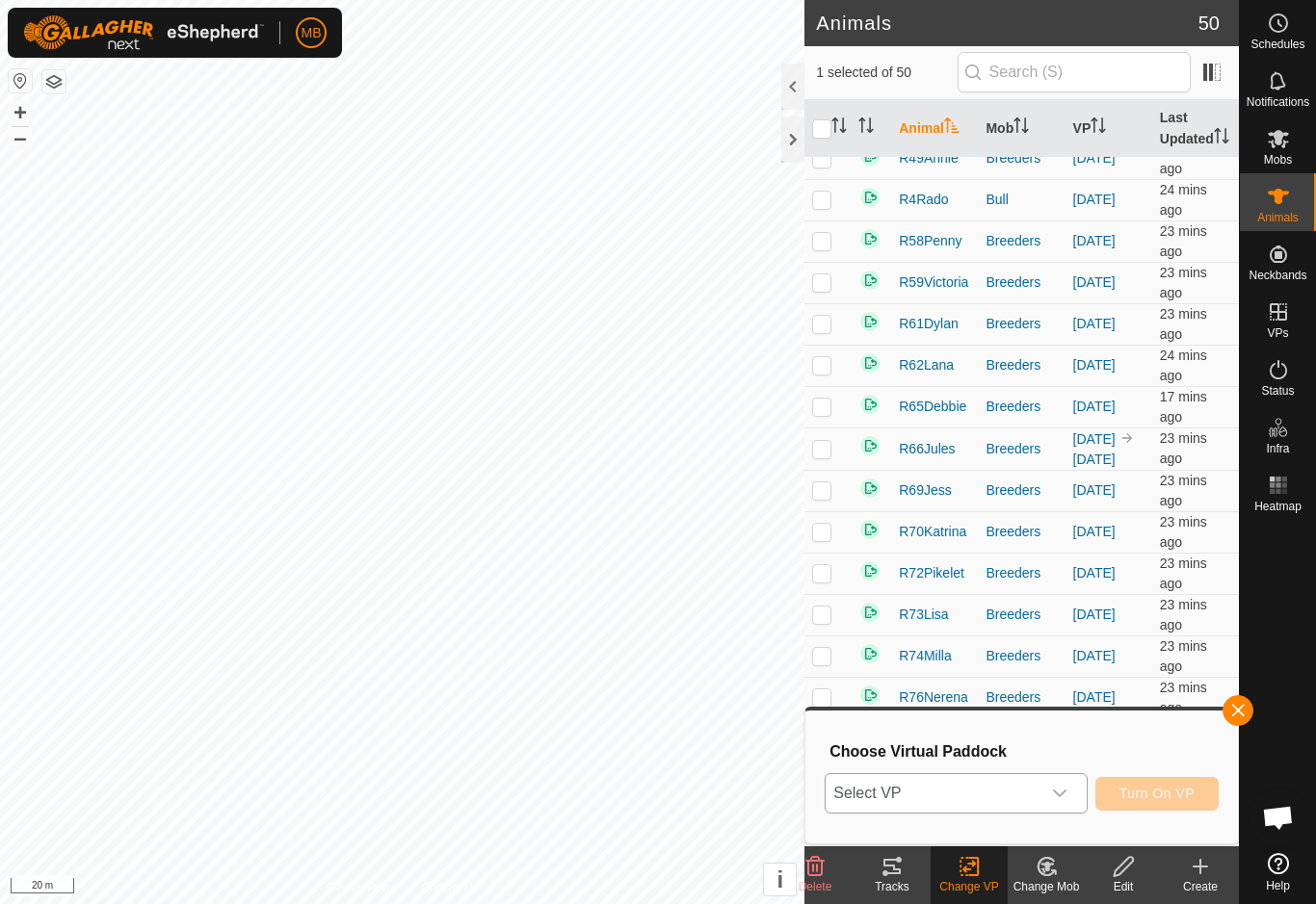
click at [1050, 800] on div "dropdown trigger" at bounding box center [1059, 793] width 39 height 39
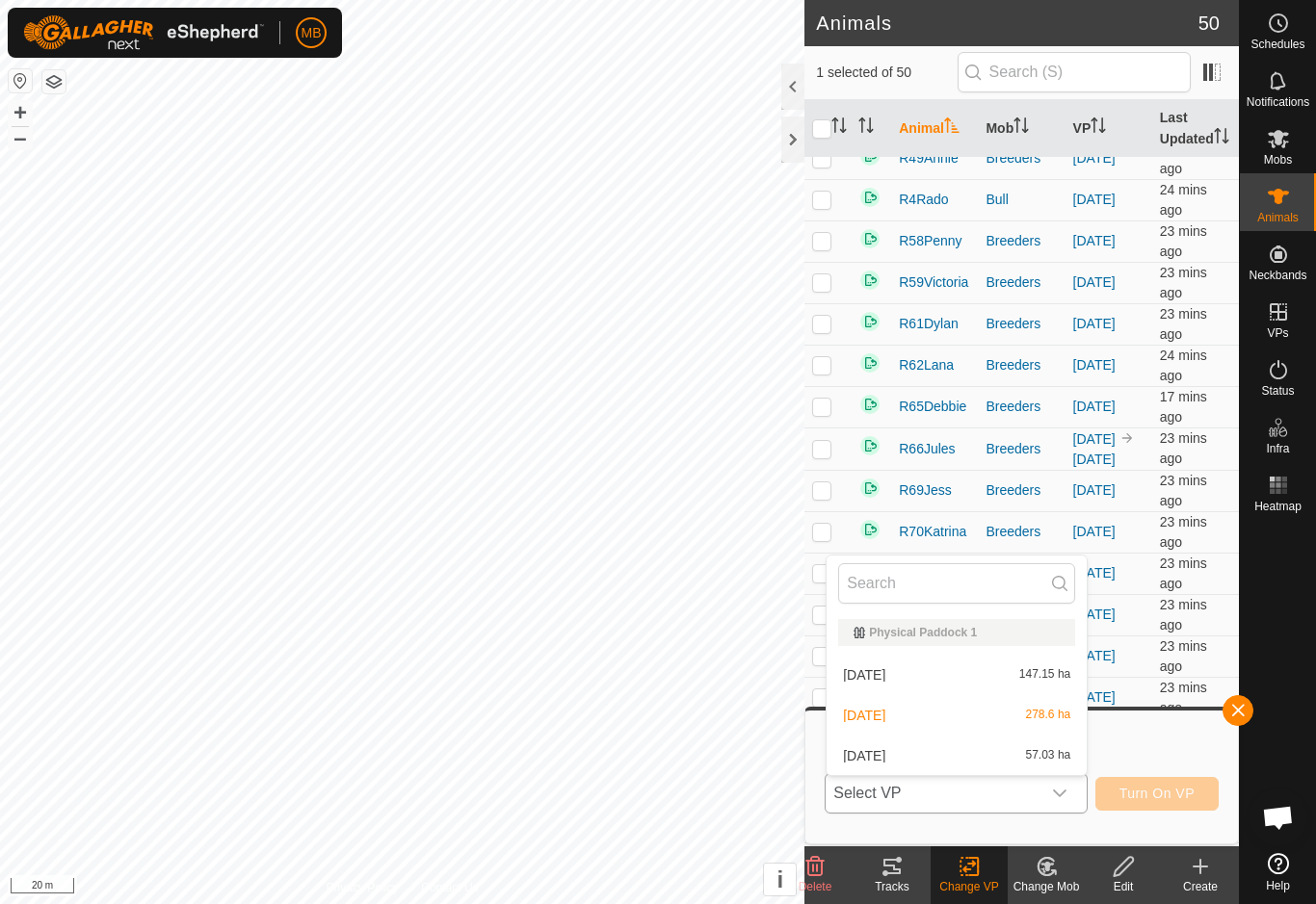
click at [1028, 763] on div "[DATE] 57.03 ha" at bounding box center [956, 755] width 237 height 23
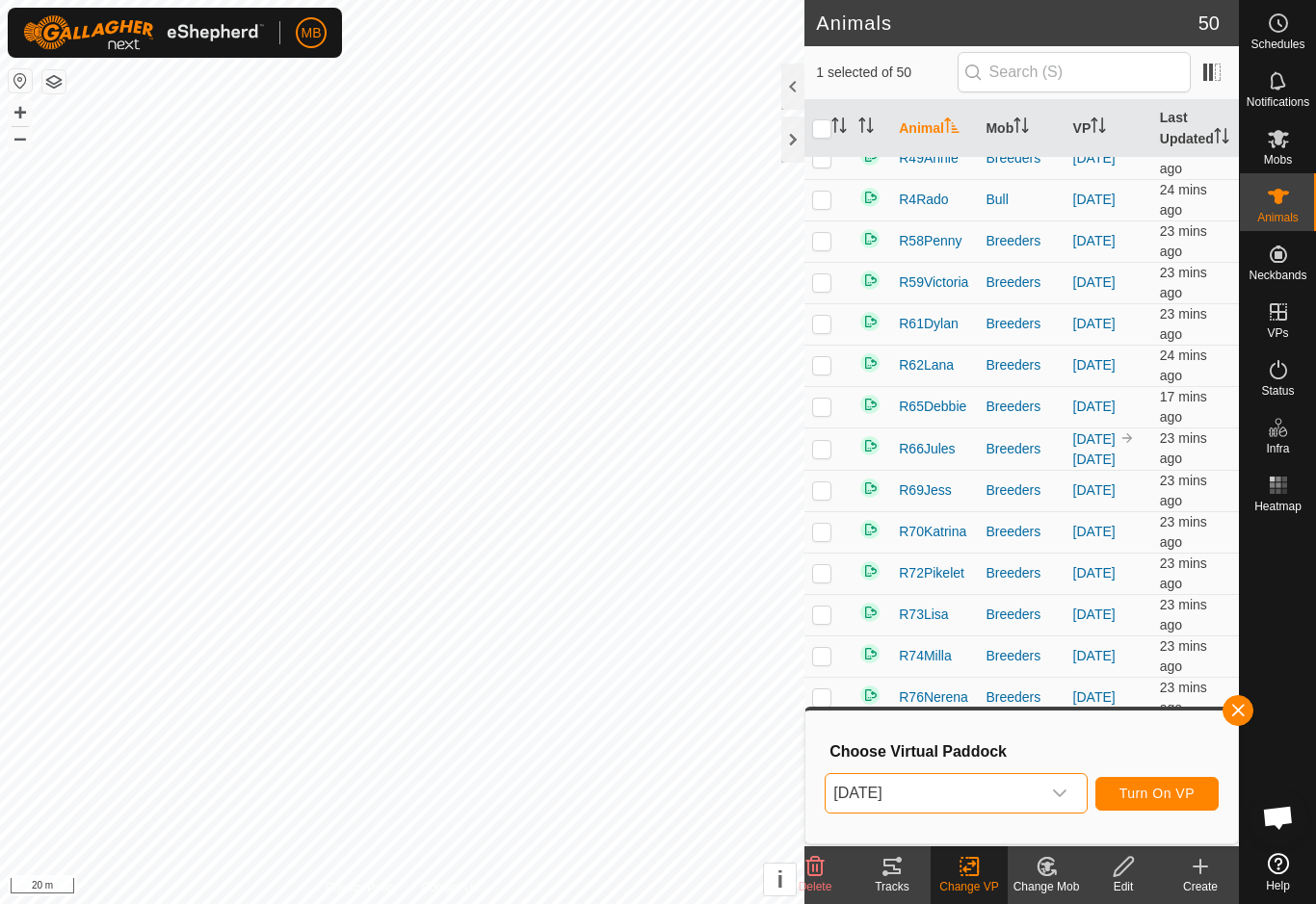
click at [1167, 799] on span "Turn On VP" at bounding box center [1157, 794] width 75 height 16
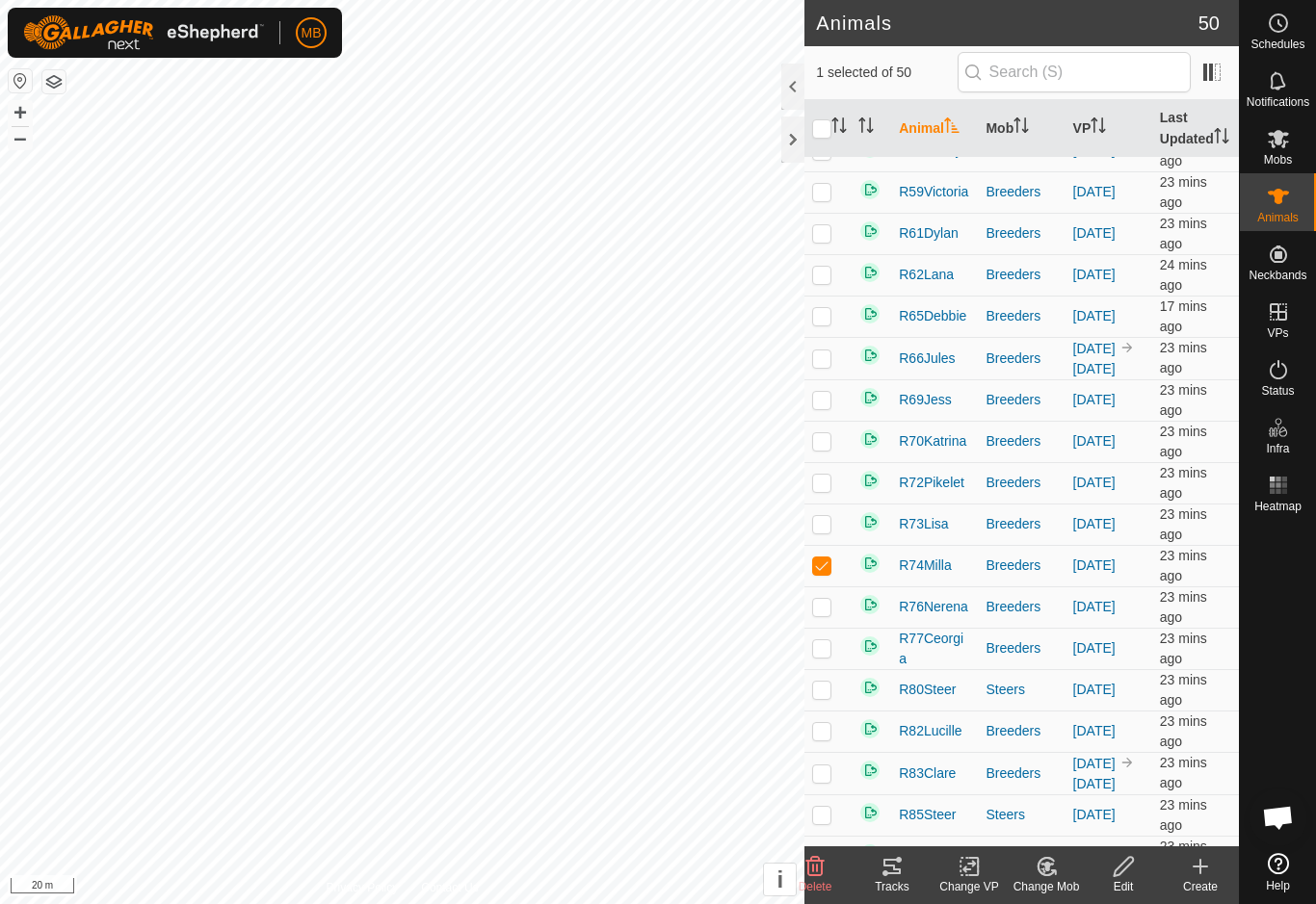
scroll to position [988, 0]
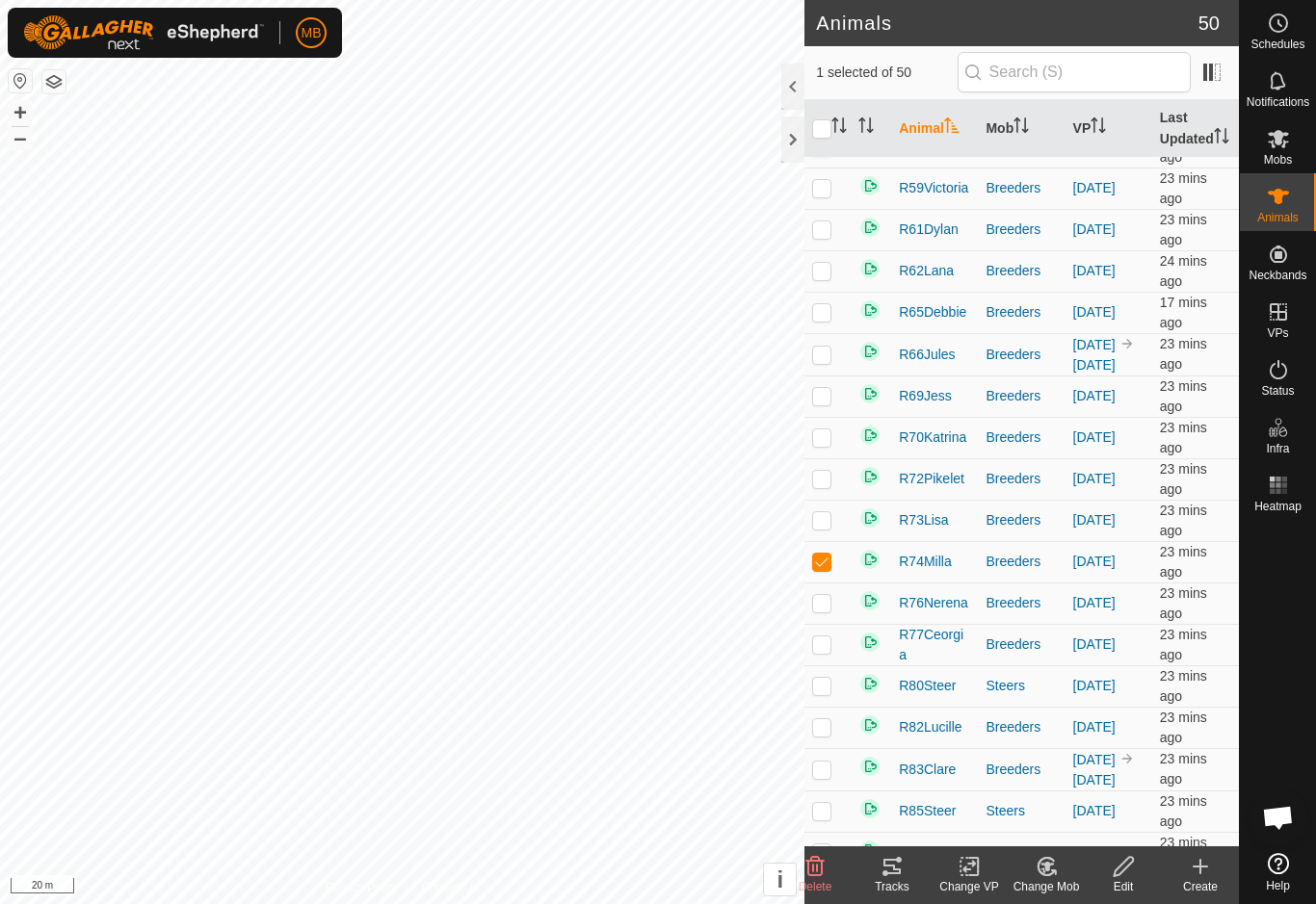
click at [970, 873] on icon at bounding box center [970, 866] width 24 height 23
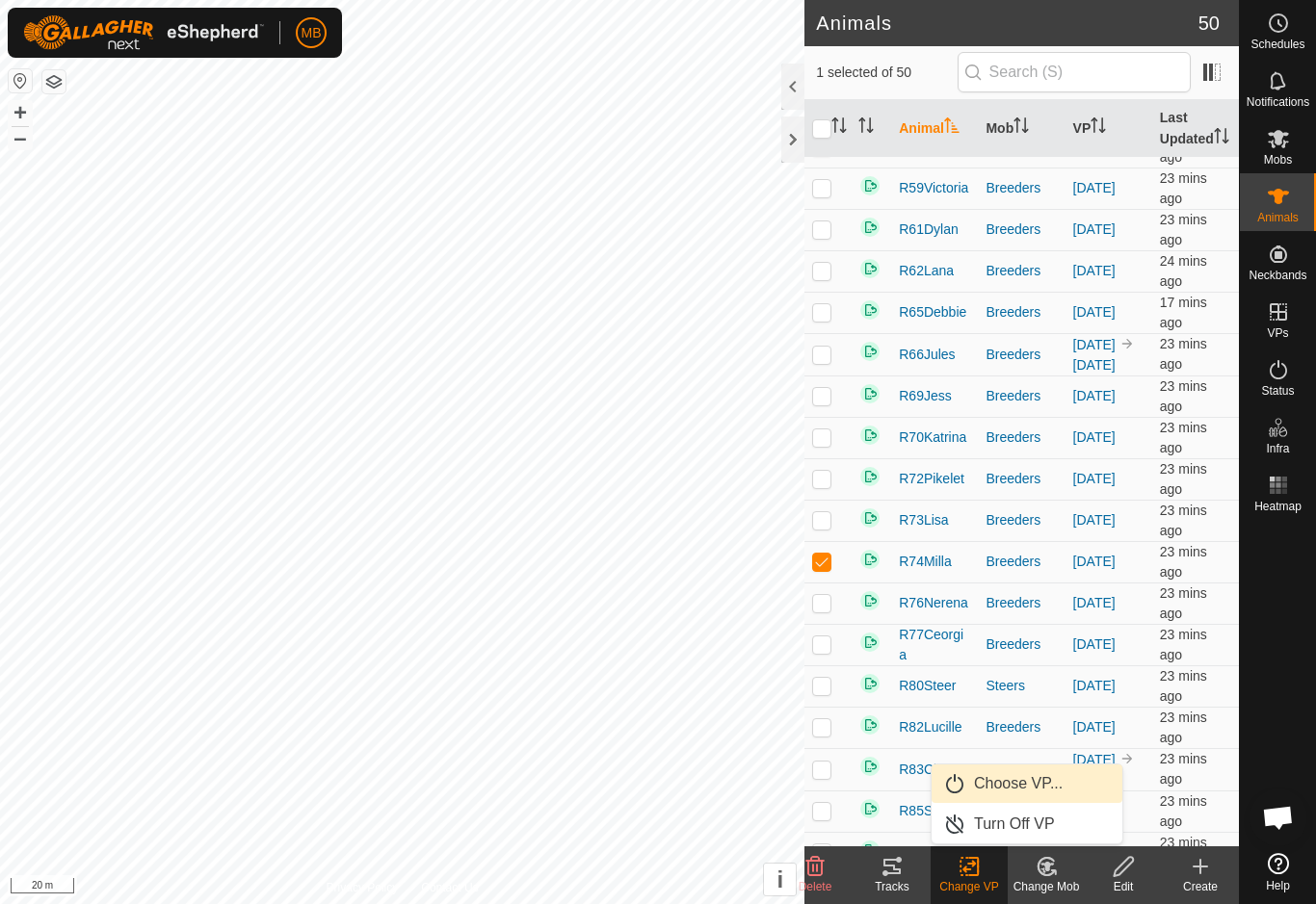
click at [1066, 789] on link "Choose VP..." at bounding box center [1027, 784] width 191 height 39
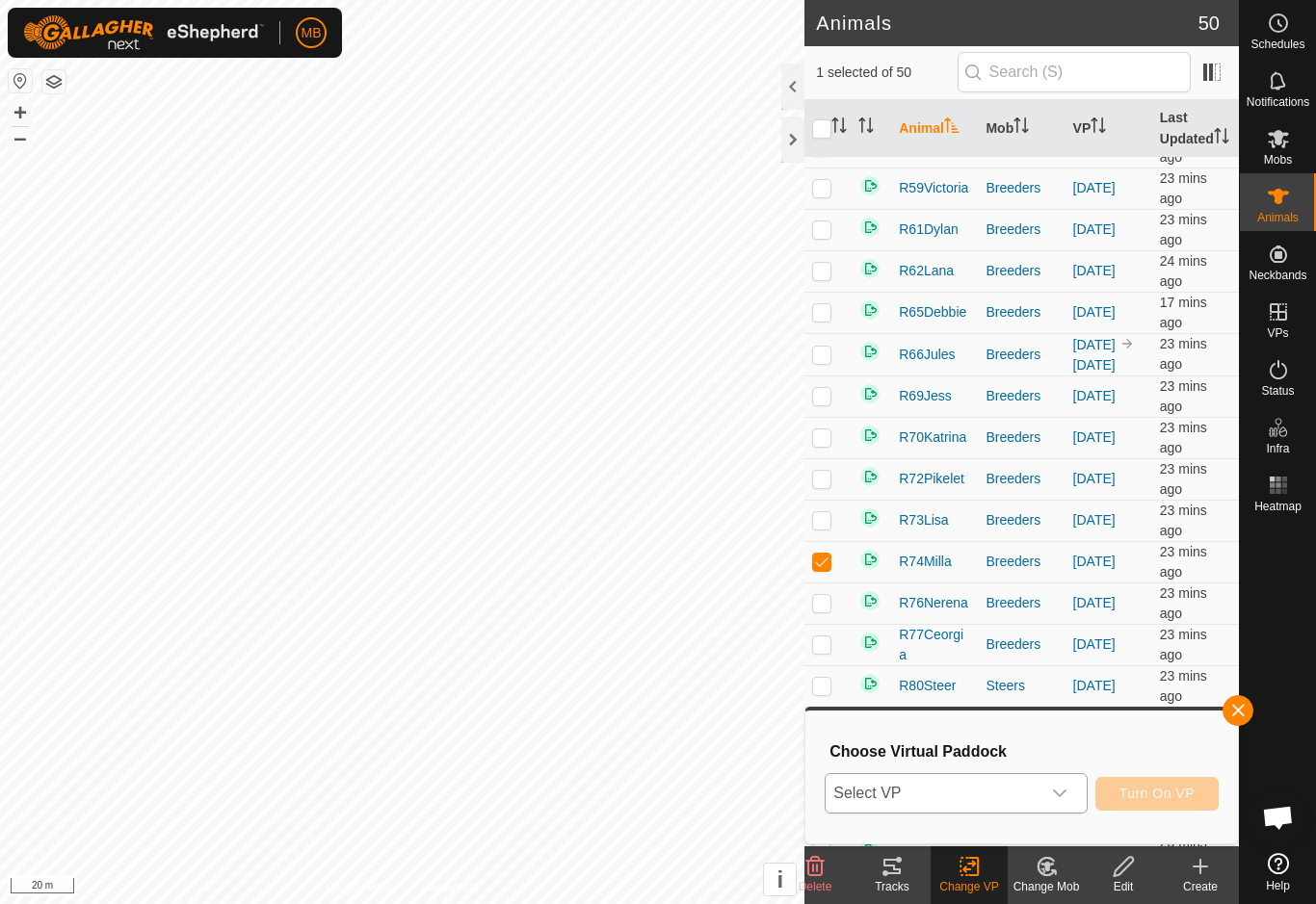
click at [1039, 799] on span "Select VP" at bounding box center [932, 793] width 213 height 39
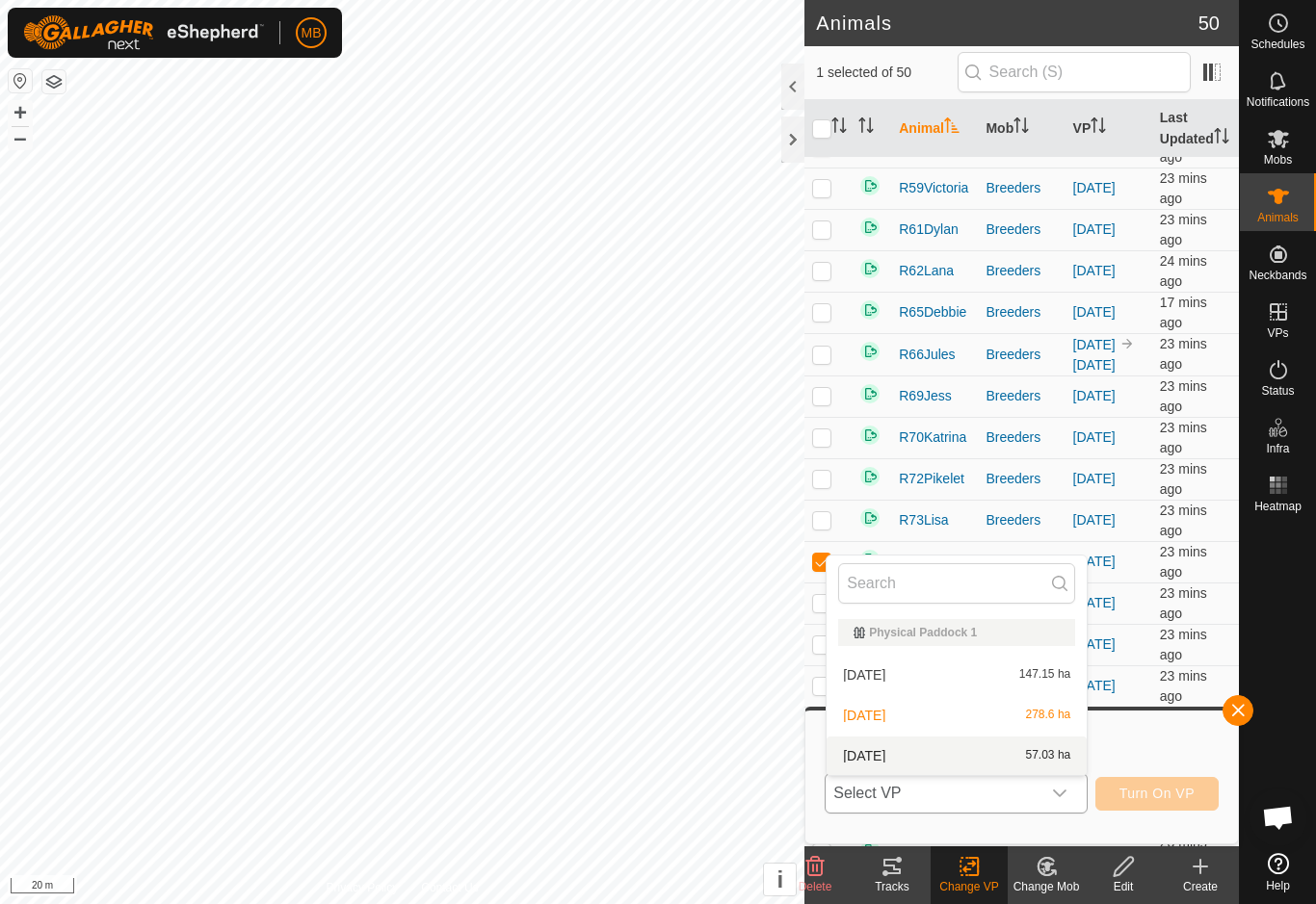
click at [1033, 759] on span "57.03 ha" at bounding box center [1049, 756] width 46 height 14
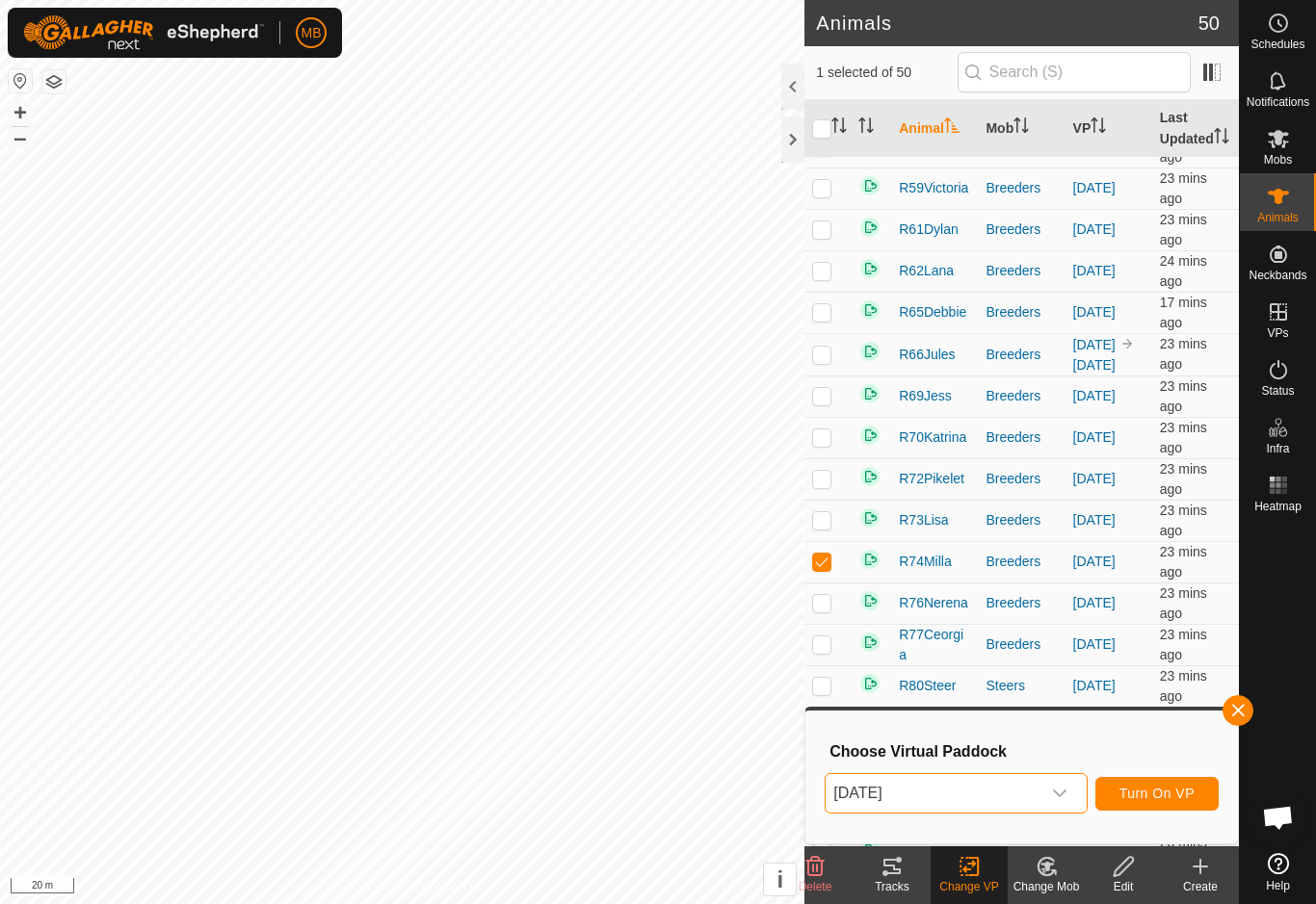
click at [1181, 797] on span "Turn On VP" at bounding box center [1157, 794] width 75 height 16
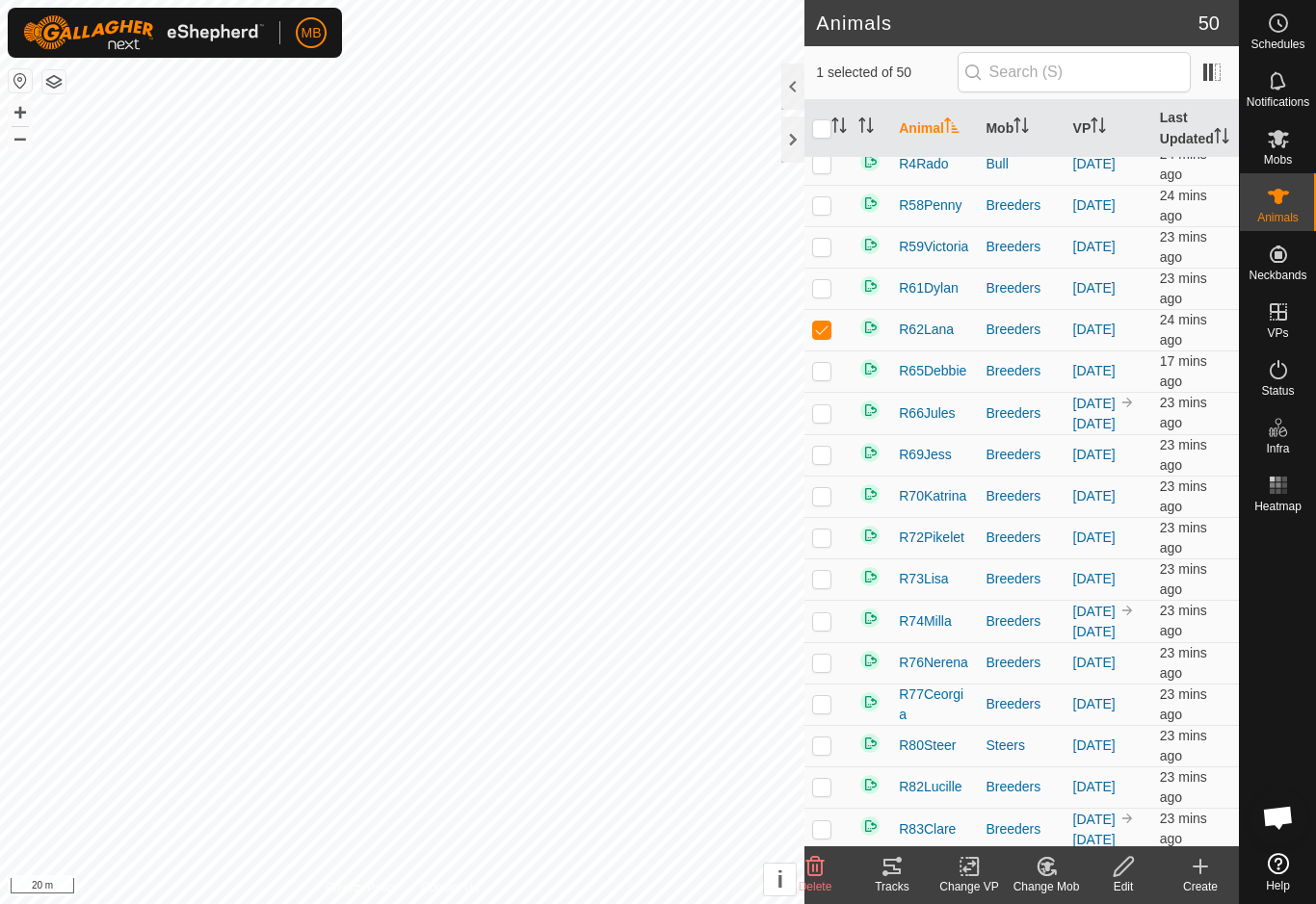
scroll to position [929, 0]
click at [975, 873] on icon at bounding box center [970, 866] width 24 height 23
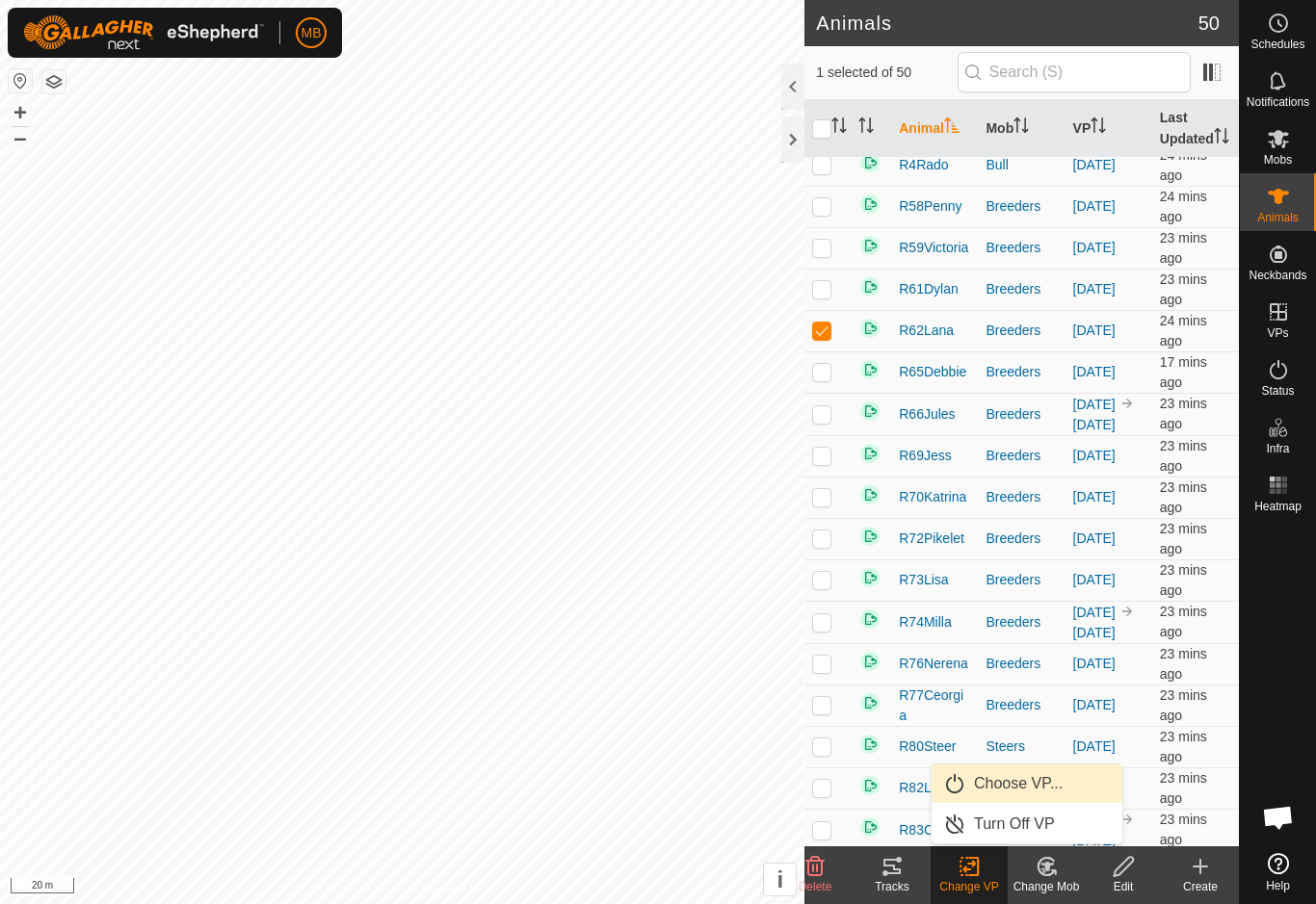
click at [1075, 780] on link "Choose VP..." at bounding box center [1027, 784] width 191 height 39
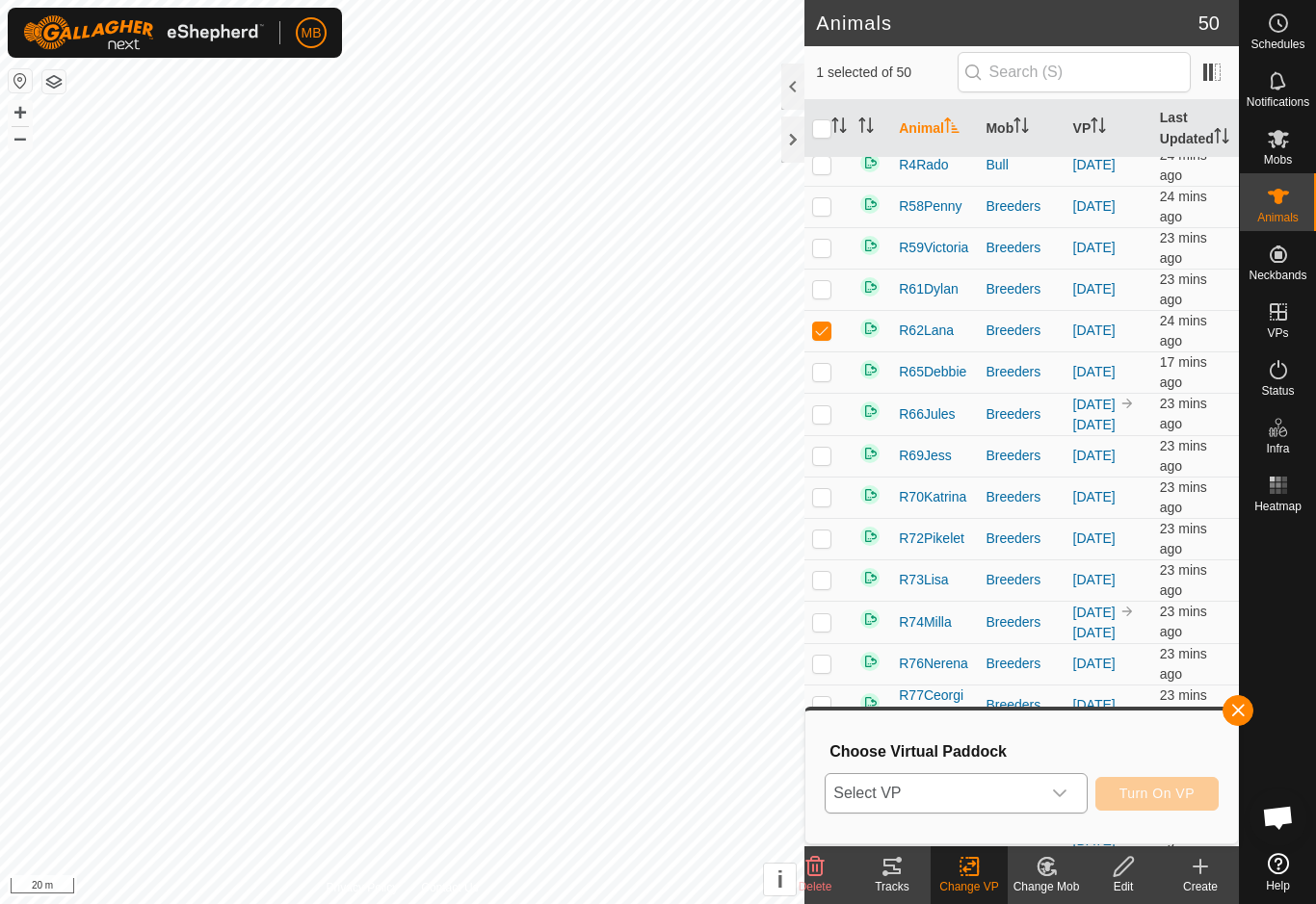
click at [1057, 799] on icon "dropdown trigger" at bounding box center [1060, 794] width 16 height 16
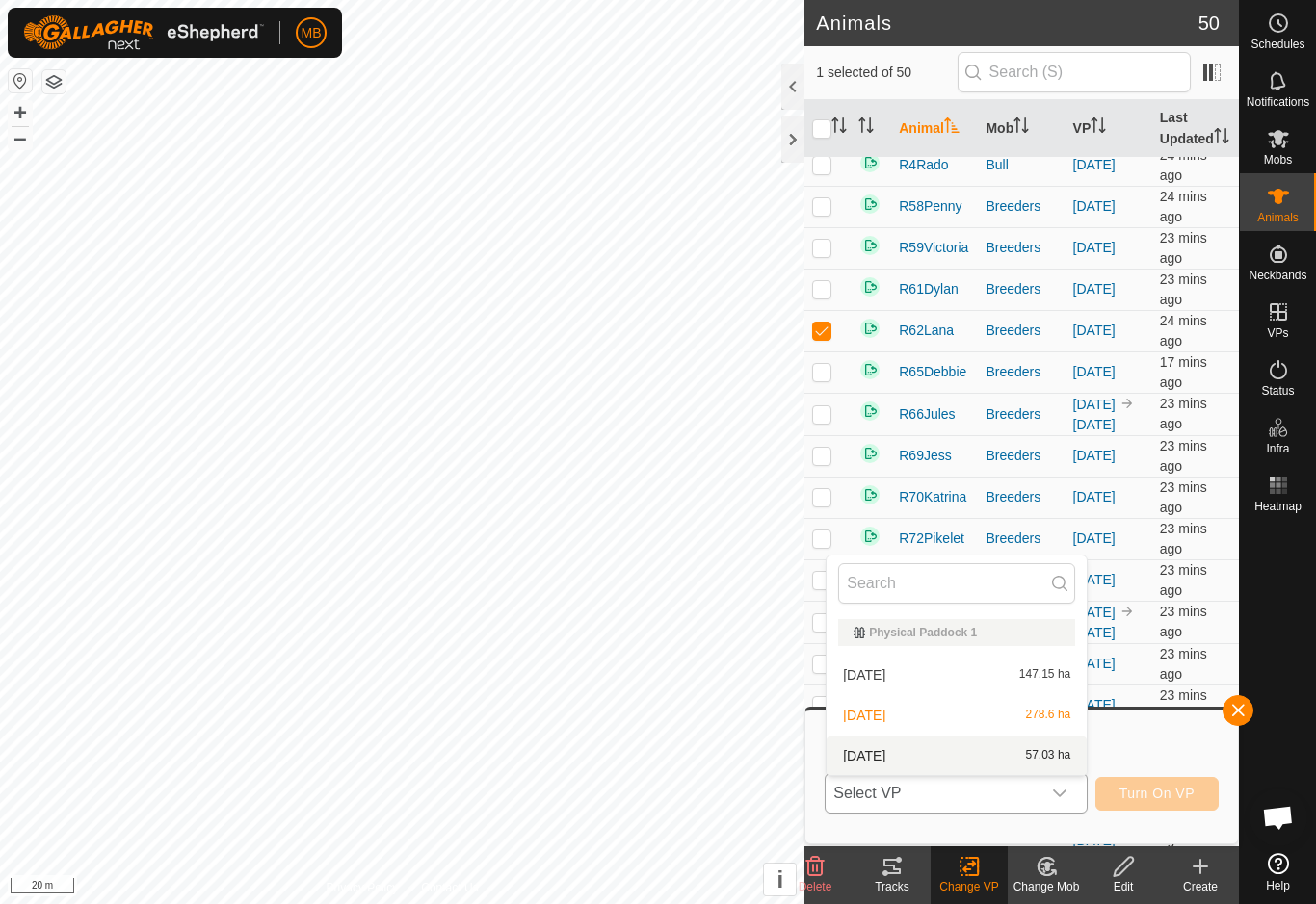
click at [1035, 759] on span "57.03 ha" at bounding box center [1049, 756] width 46 height 14
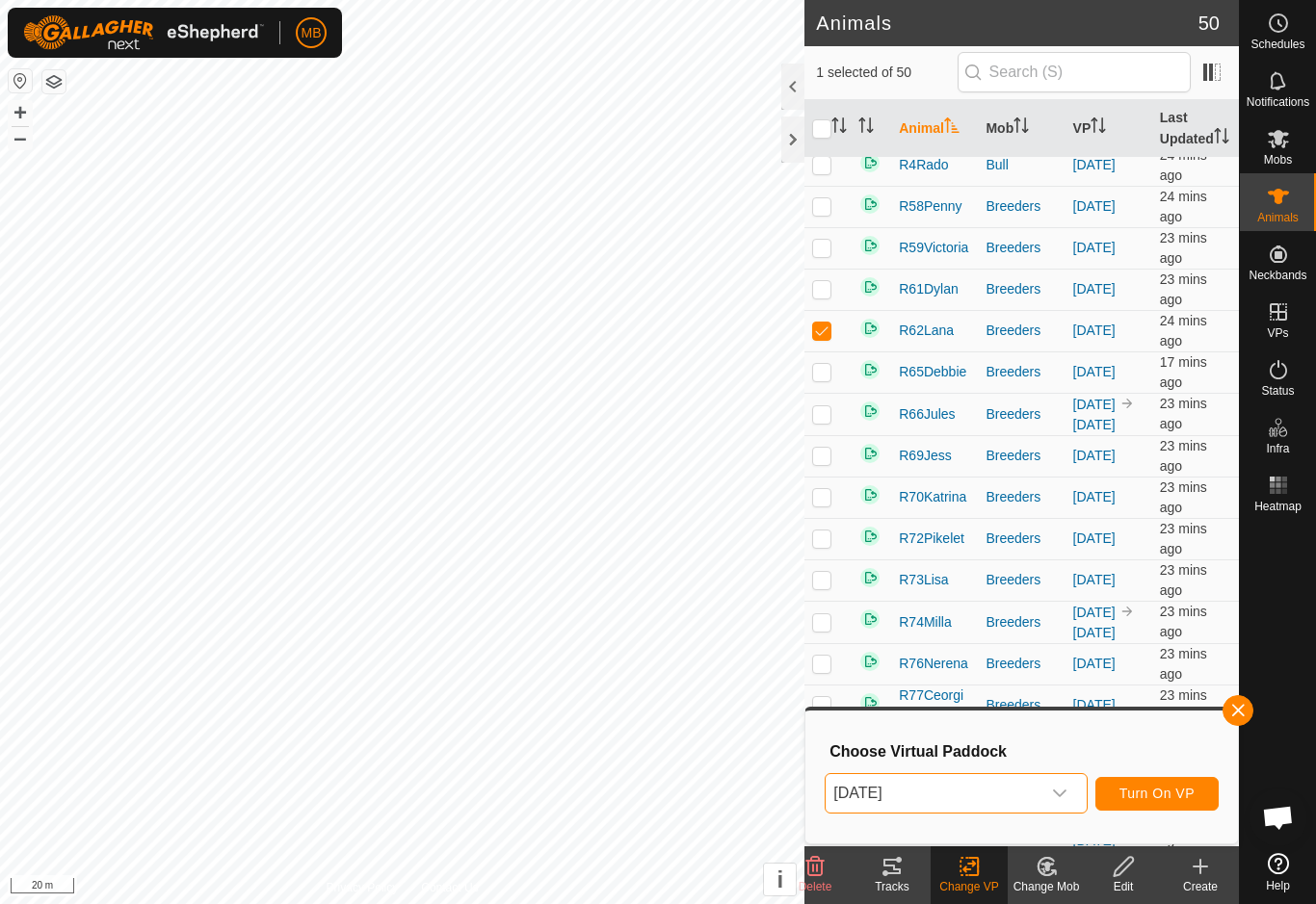
click at [1186, 798] on span "Turn On VP" at bounding box center [1157, 794] width 75 height 16
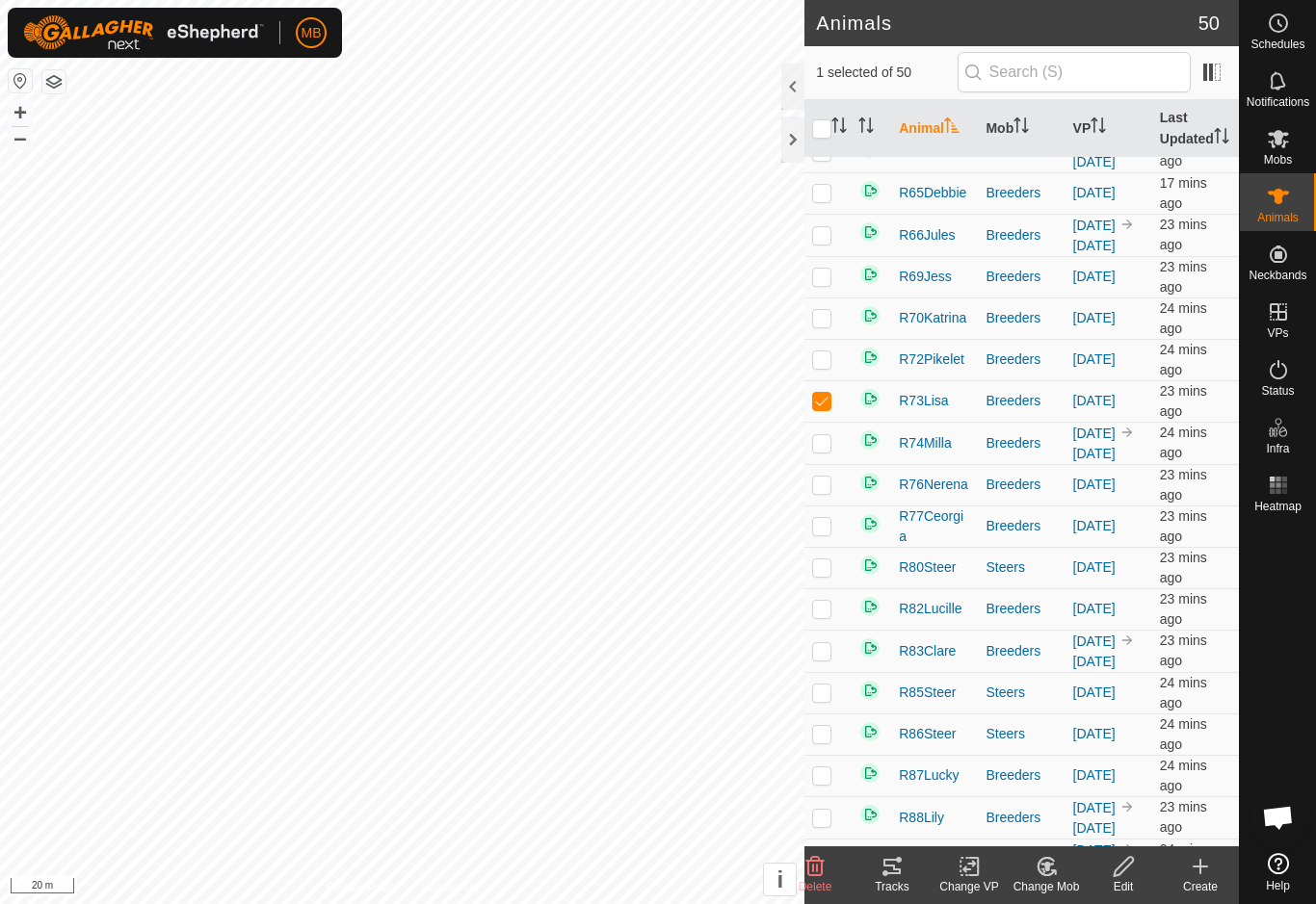
click at [971, 885] on div "Change VP" at bounding box center [970, 886] width 77 height 17
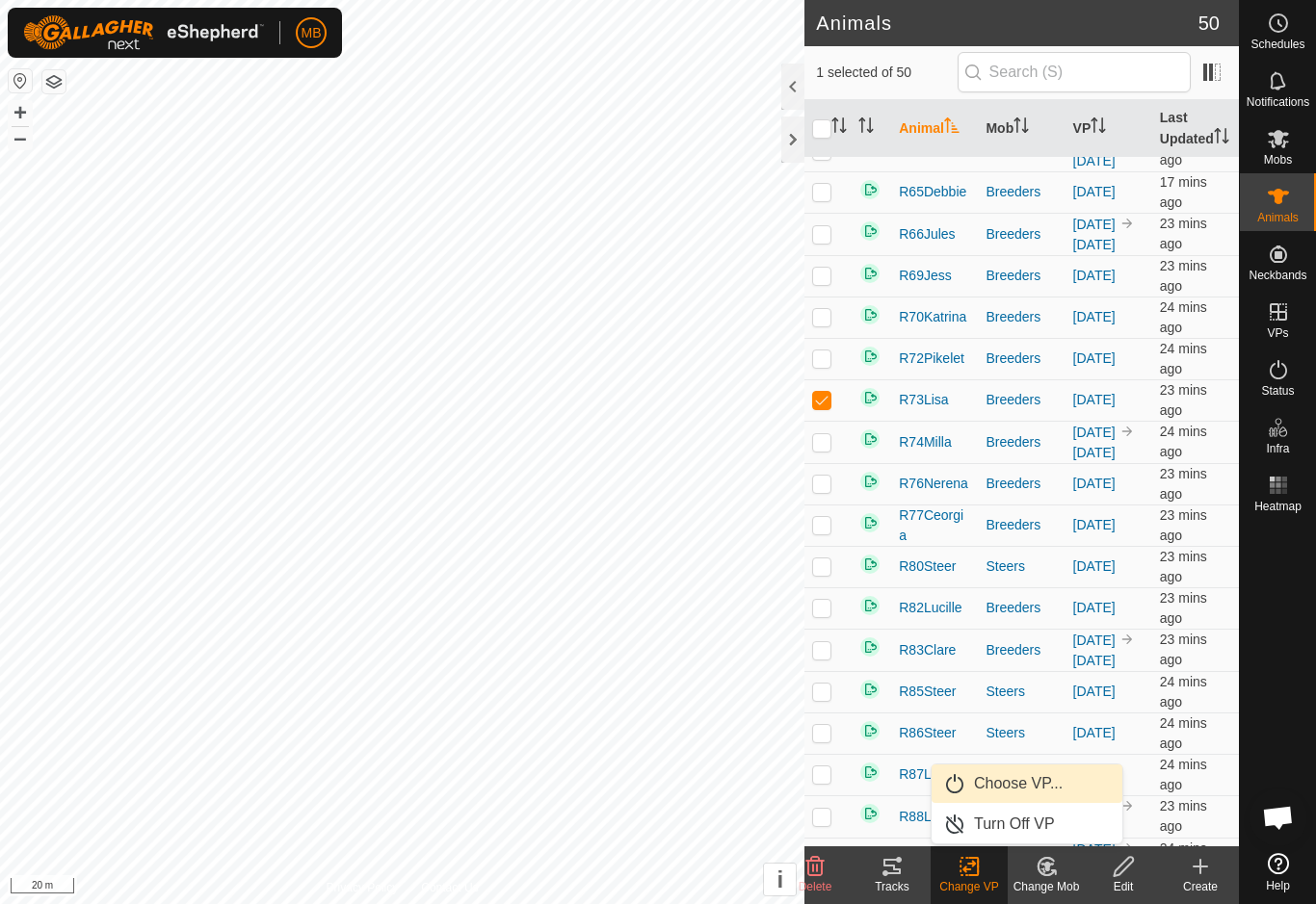
click at [1065, 780] on link "Choose VP..." at bounding box center [1027, 784] width 191 height 39
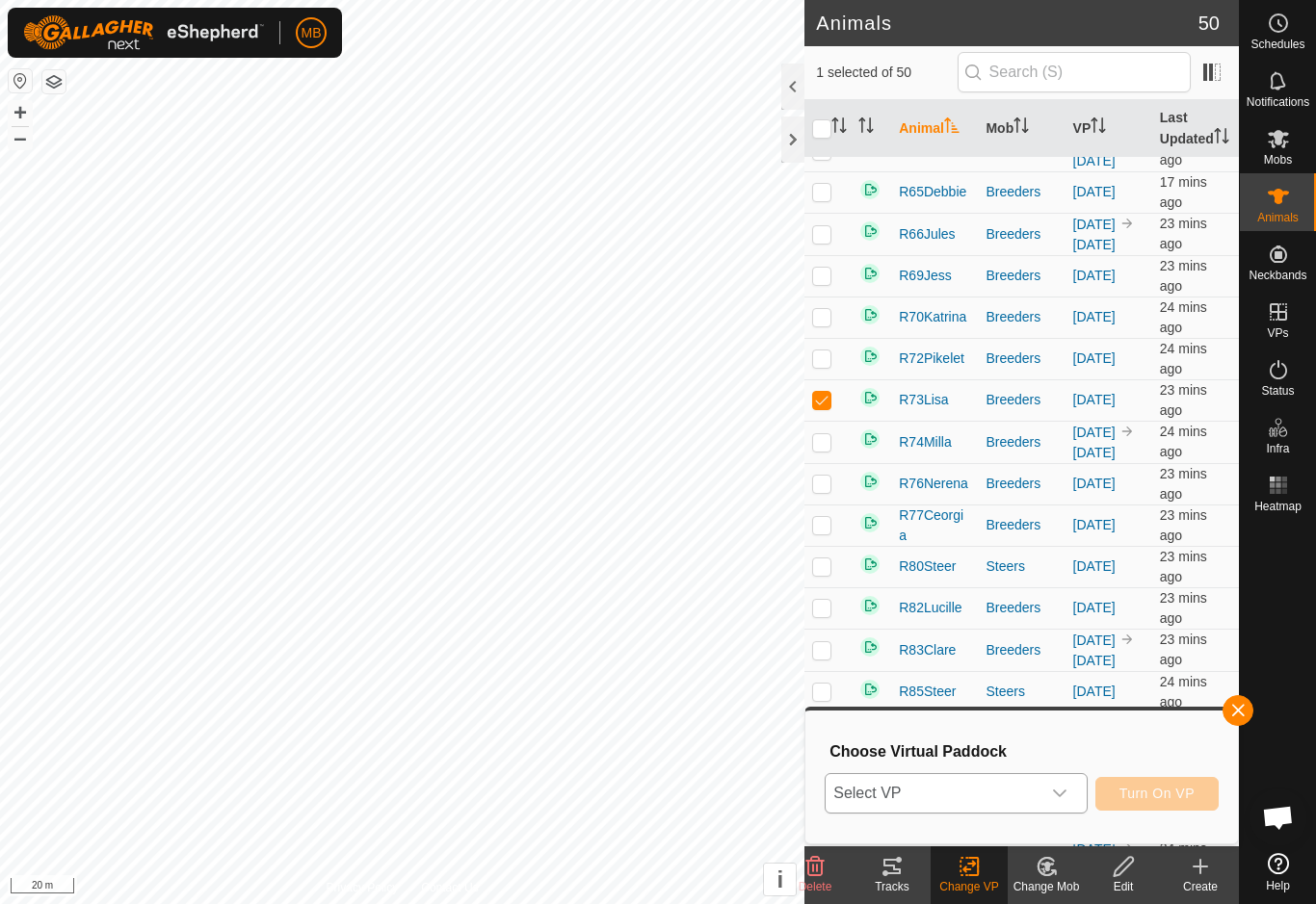
click at [1039, 795] on span "Select VP" at bounding box center [932, 793] width 213 height 39
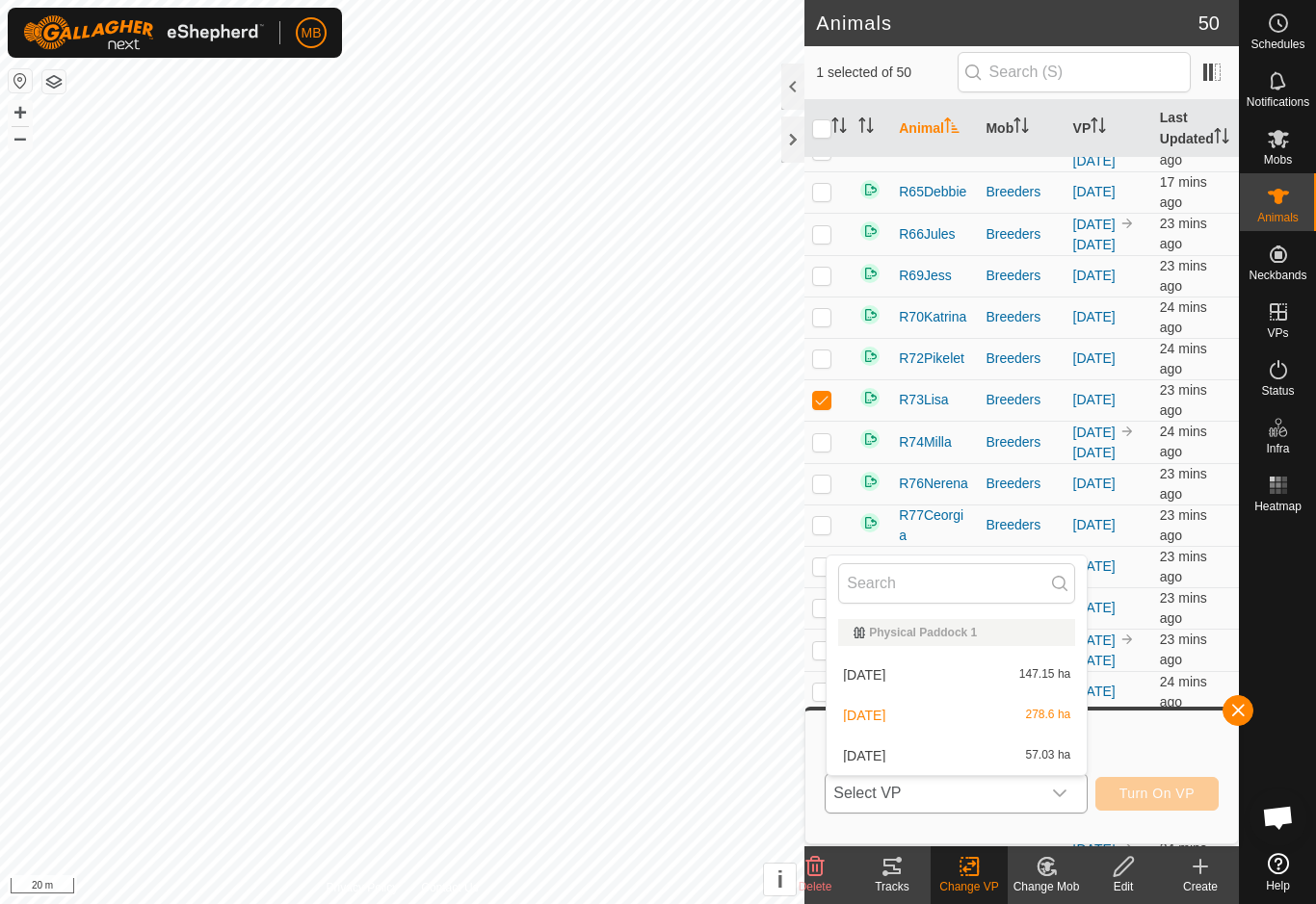
click at [1027, 754] on span "57.03 ha" at bounding box center [1049, 756] width 46 height 14
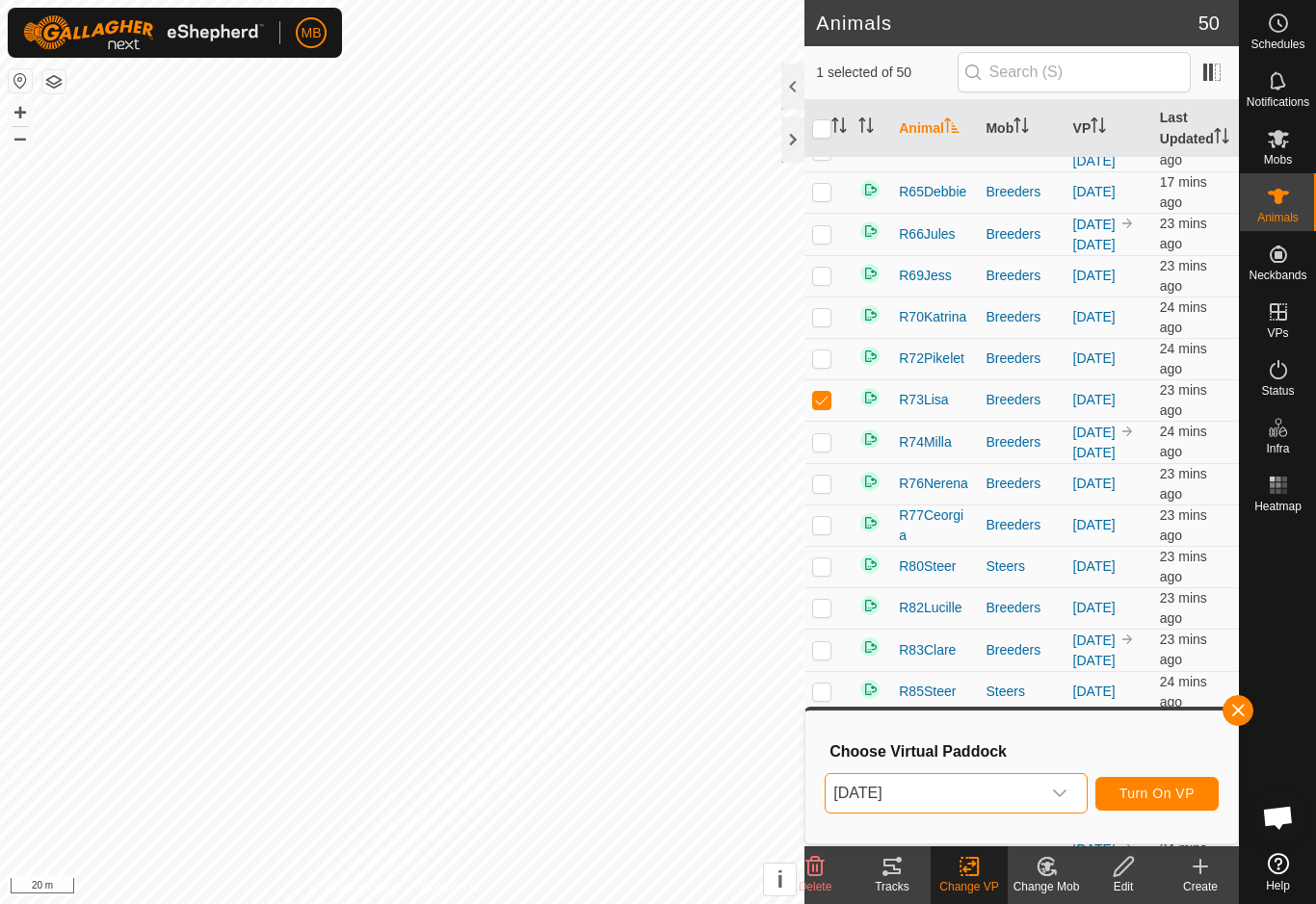
click at [1179, 802] on span "Turn On VP" at bounding box center [1157, 794] width 75 height 16
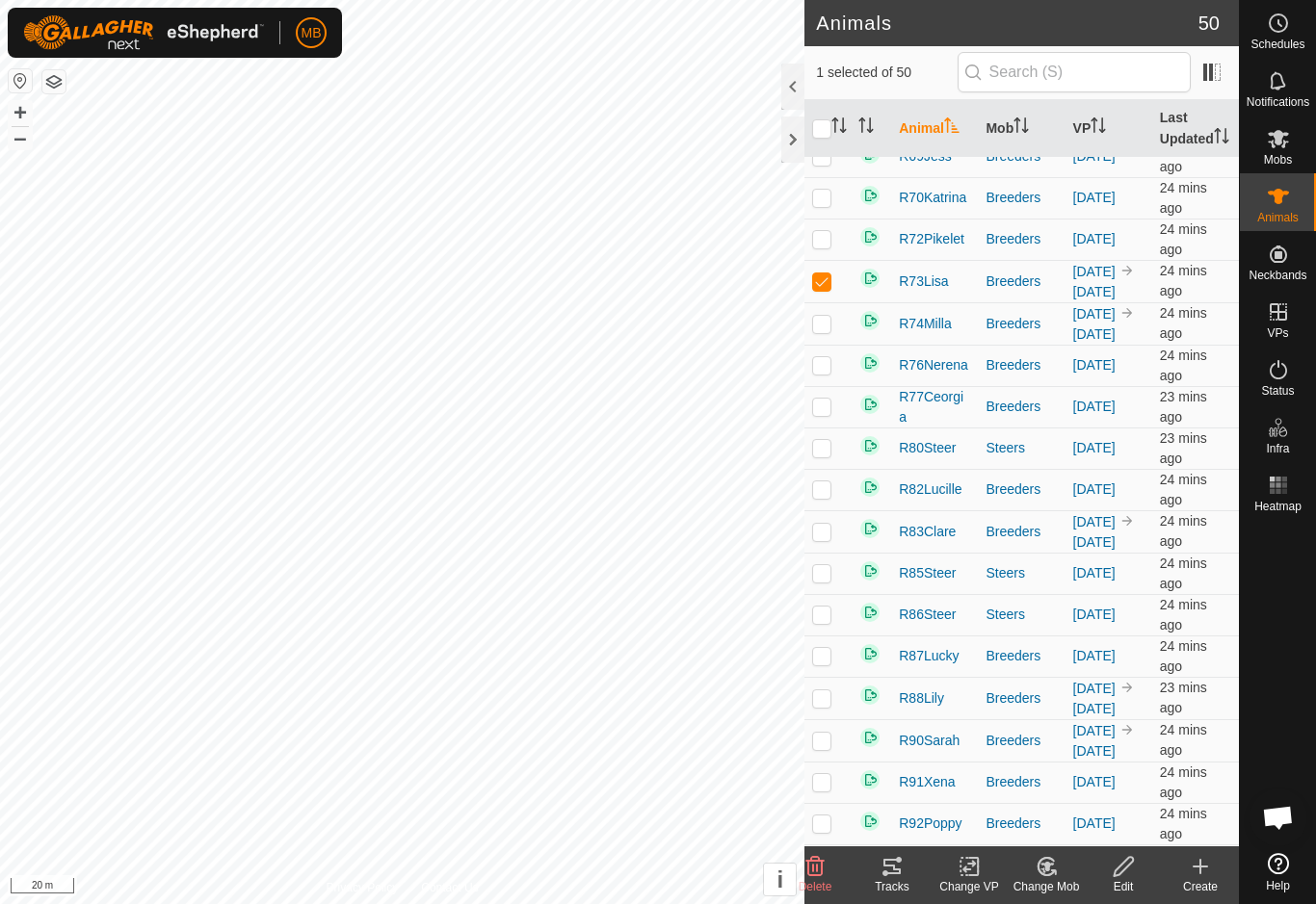
scroll to position [1228, 0]
click at [971, 874] on icon at bounding box center [973, 866] width 9 height 17
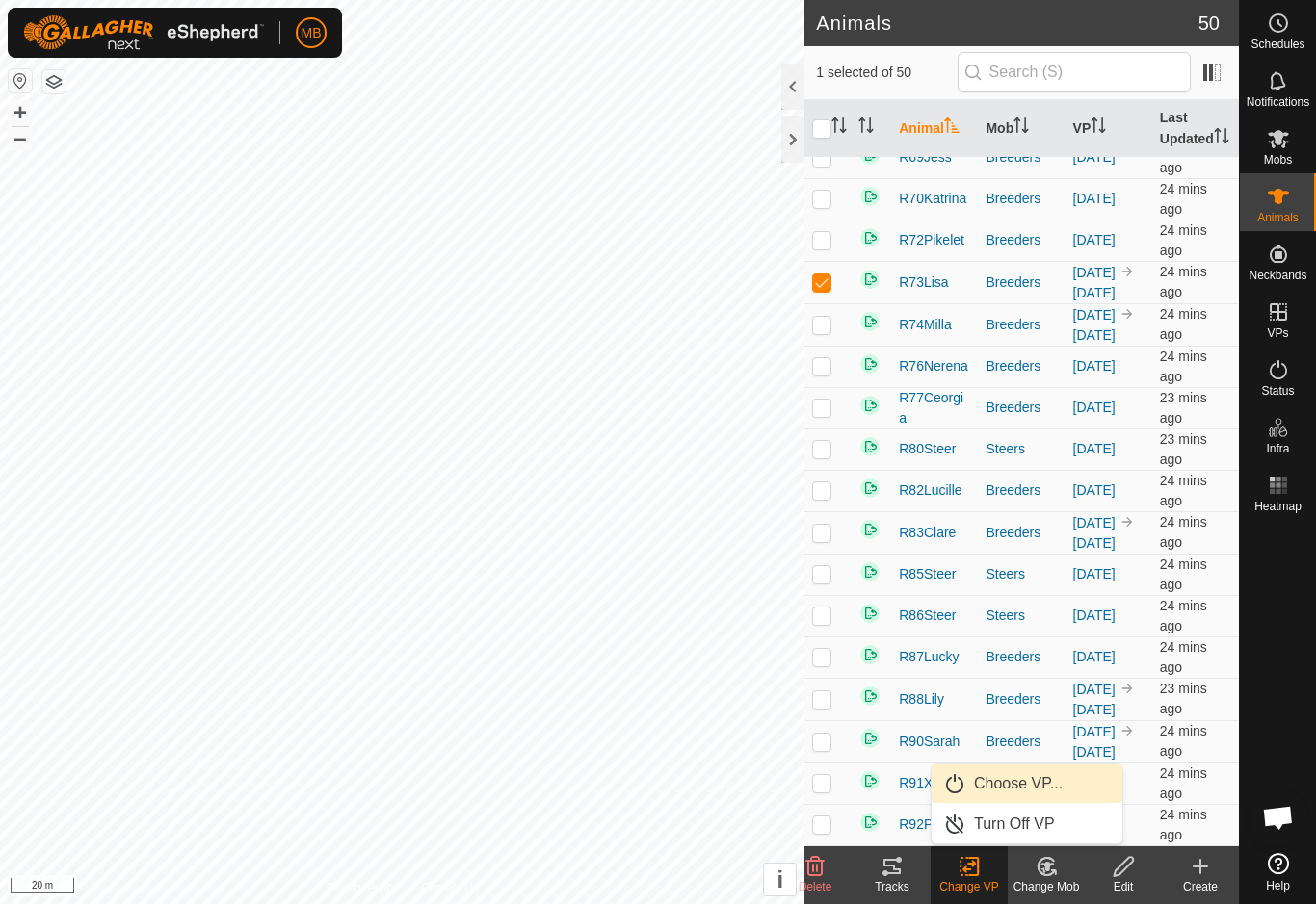
click at [1076, 777] on link "Choose VP..." at bounding box center [1027, 784] width 191 height 39
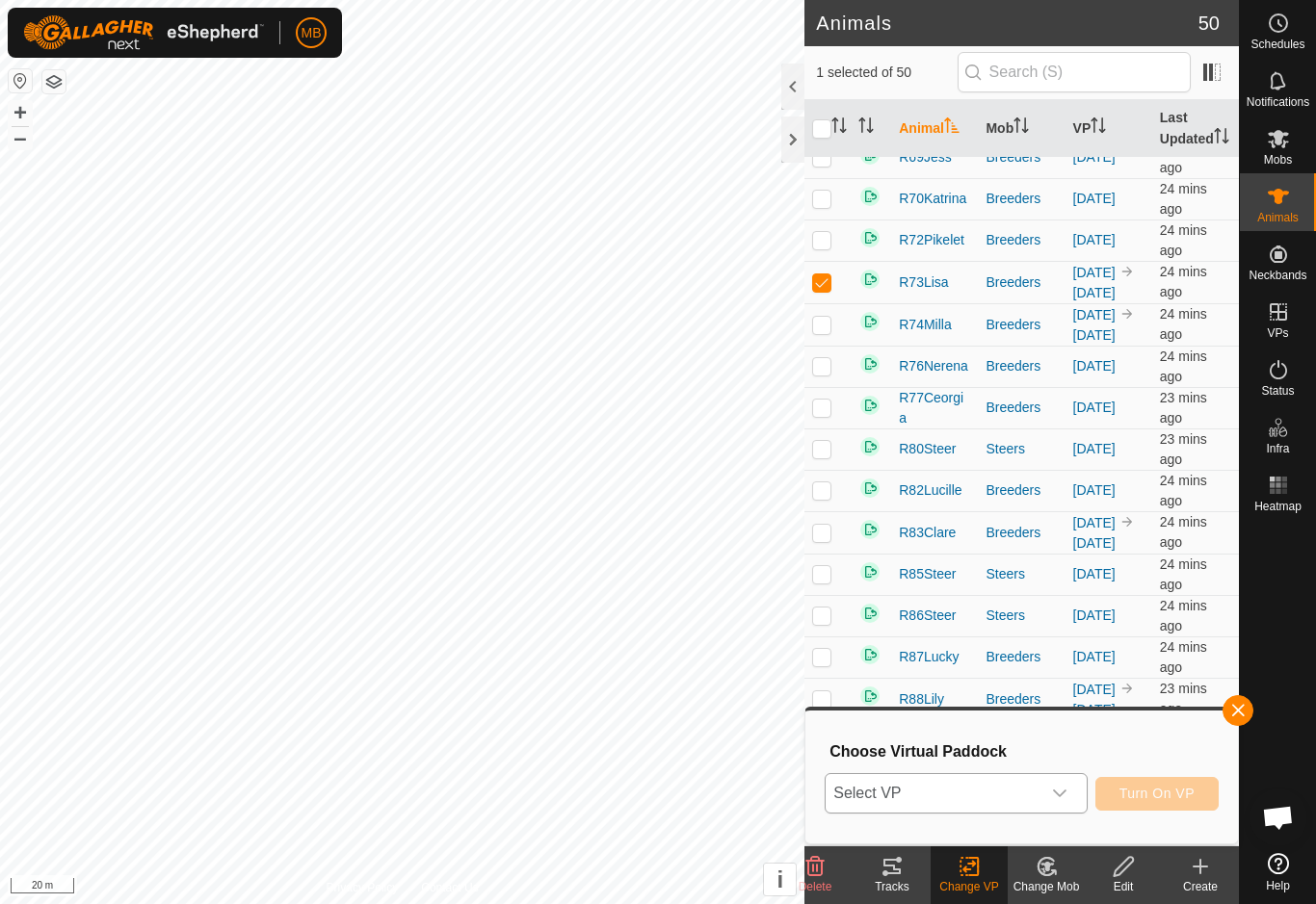
click at [1054, 796] on icon "dropdown trigger" at bounding box center [1060, 794] width 16 height 16
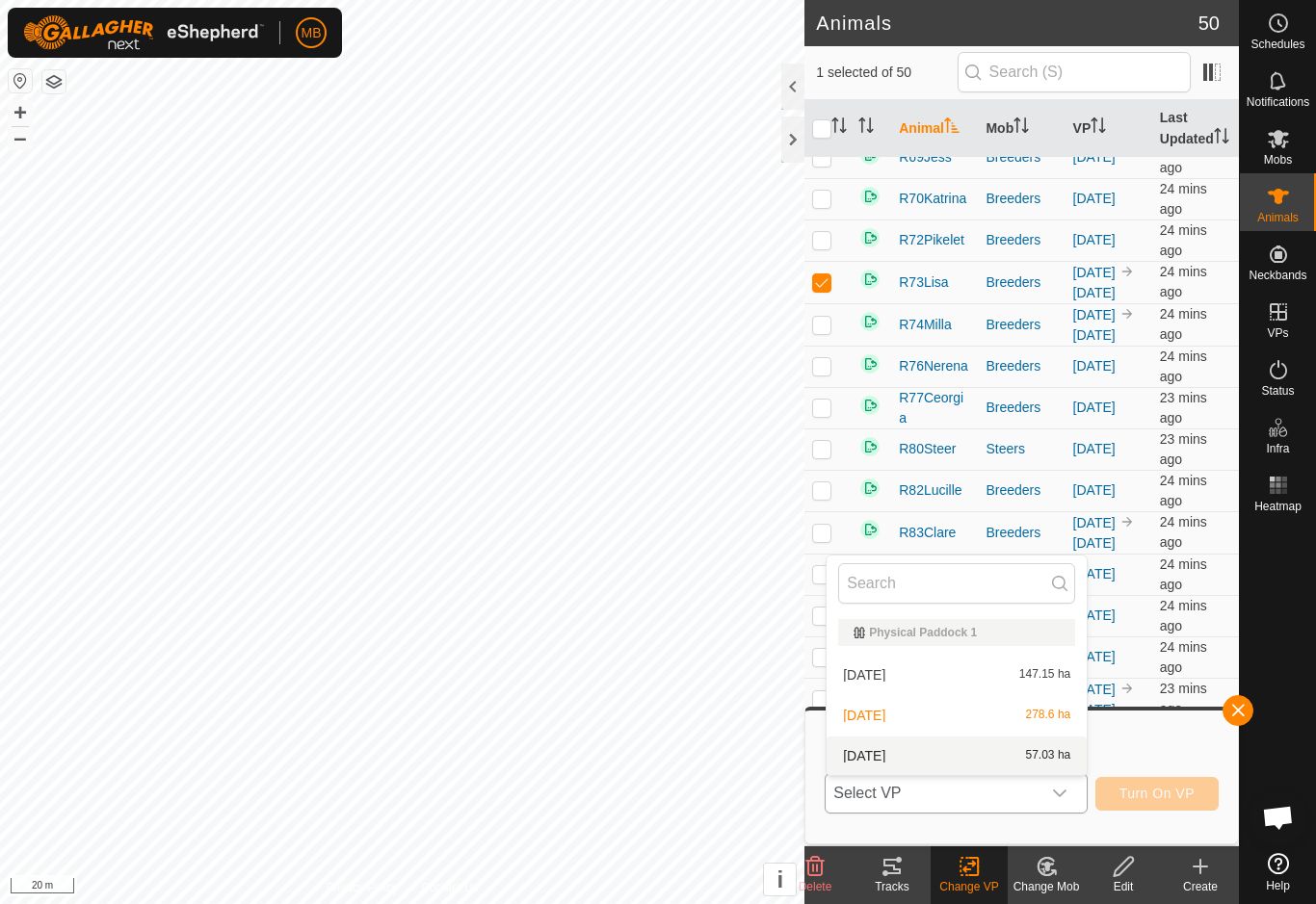
click at [1049, 755] on span "57.03 ha" at bounding box center [1049, 756] width 46 height 14
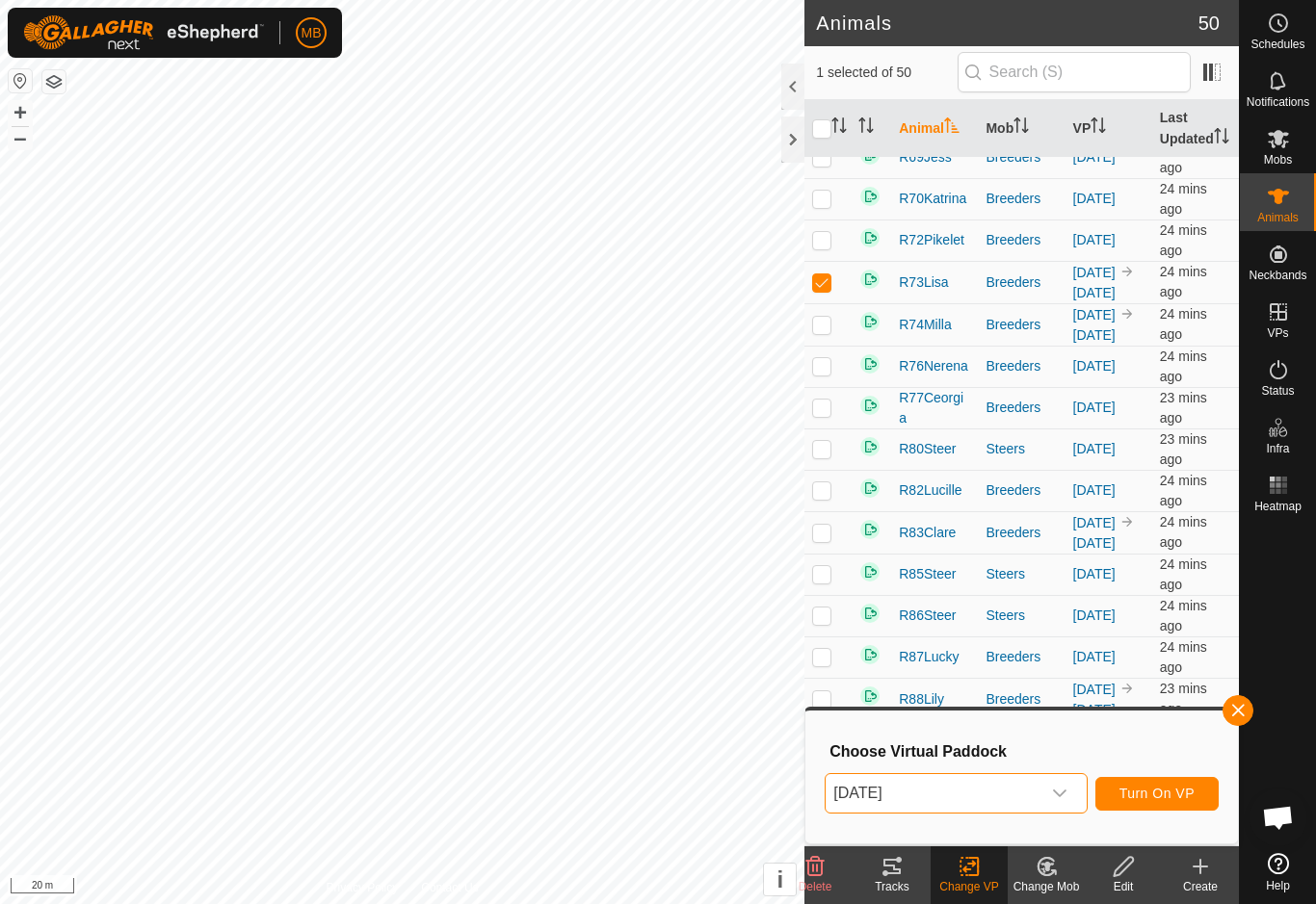
click at [1194, 792] on span "Turn On VP" at bounding box center [1157, 794] width 75 height 16
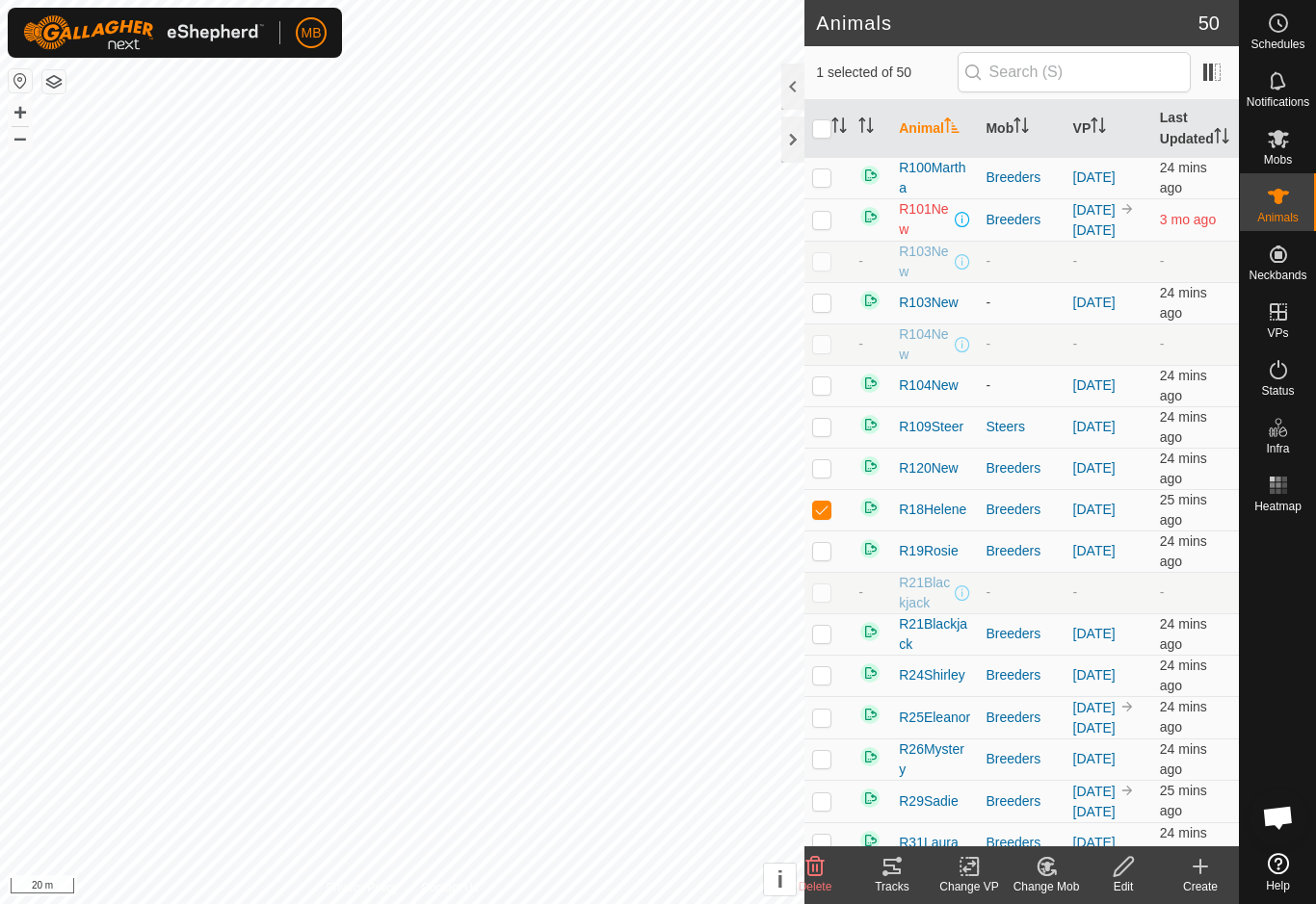
click at [968, 874] on icon at bounding box center [970, 866] width 24 height 23
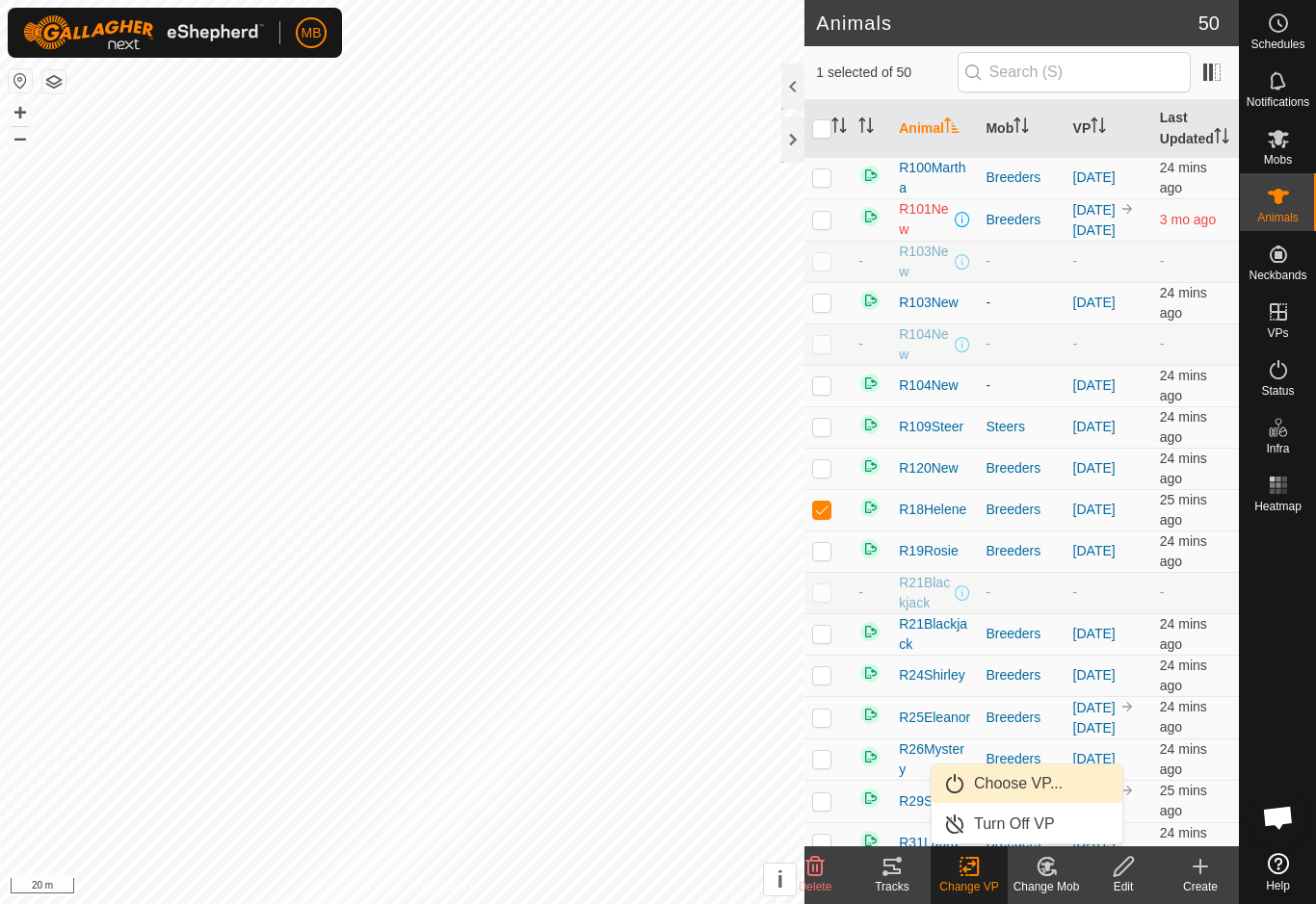
click at [1040, 783] on span "Choose VP..." at bounding box center [1017, 783] width 88 height 23
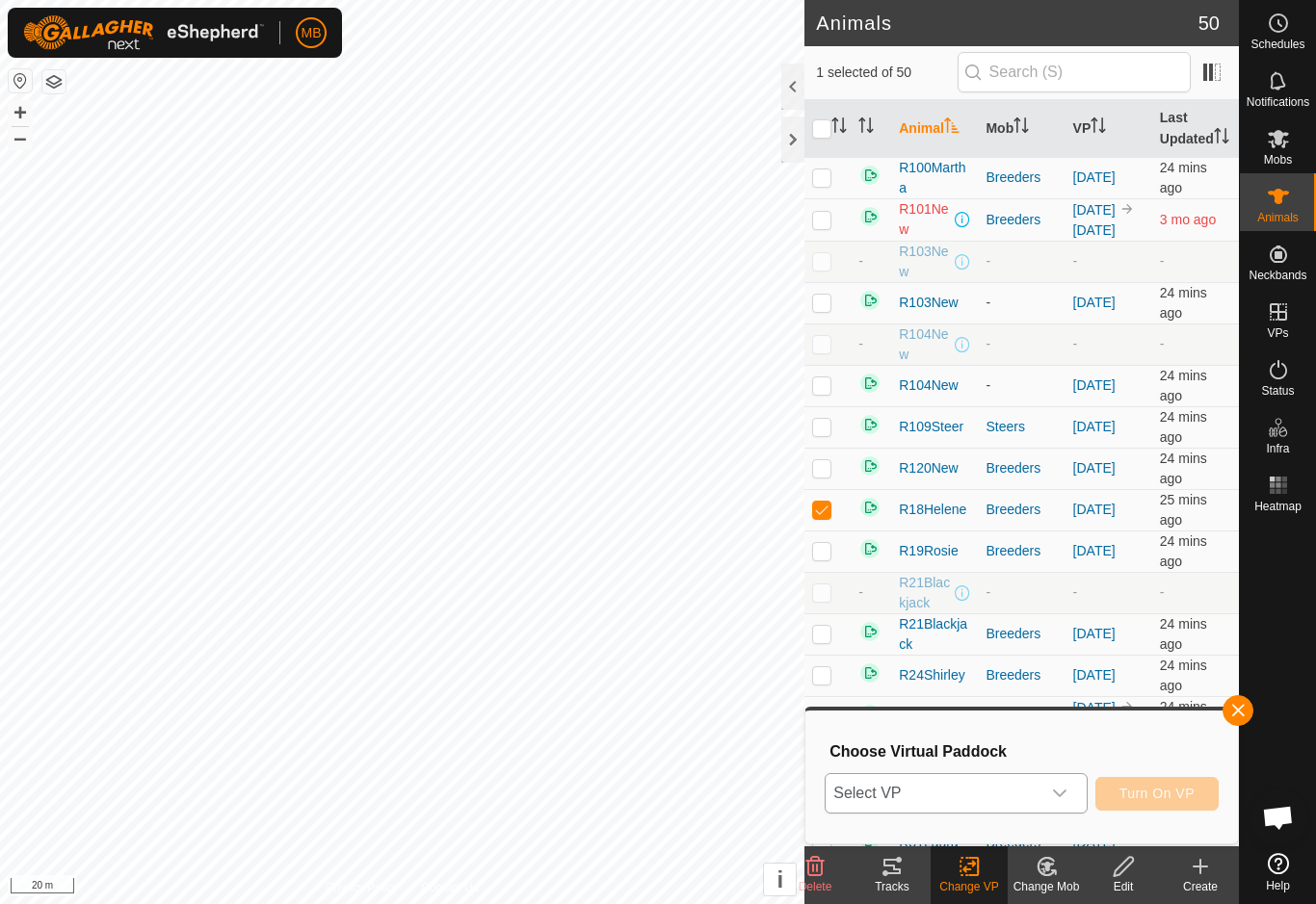
click at [1027, 809] on span "Select VP" at bounding box center [932, 793] width 213 height 39
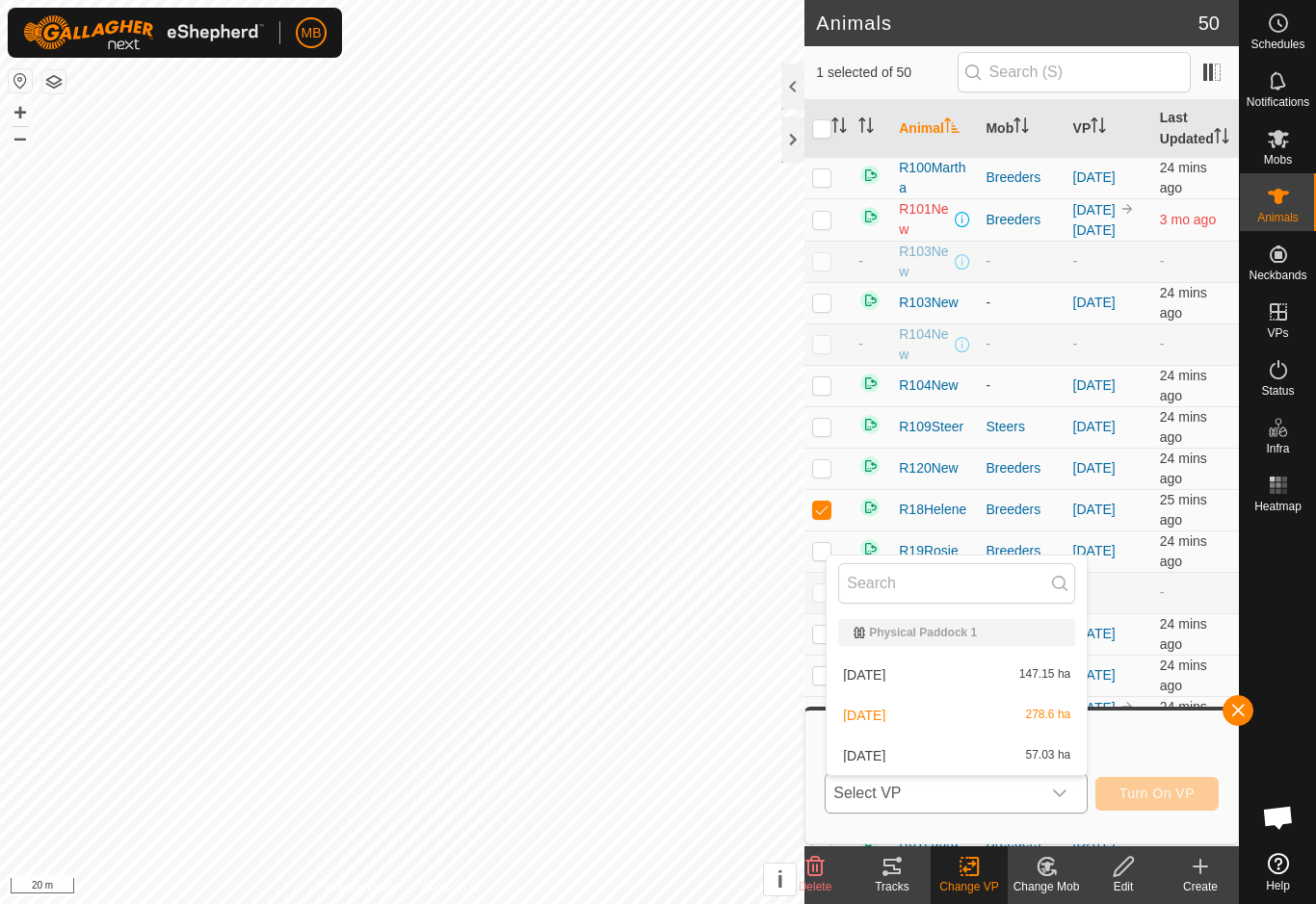
click at [1019, 760] on div "[DATE] 57.03 ha" at bounding box center [956, 755] width 237 height 23
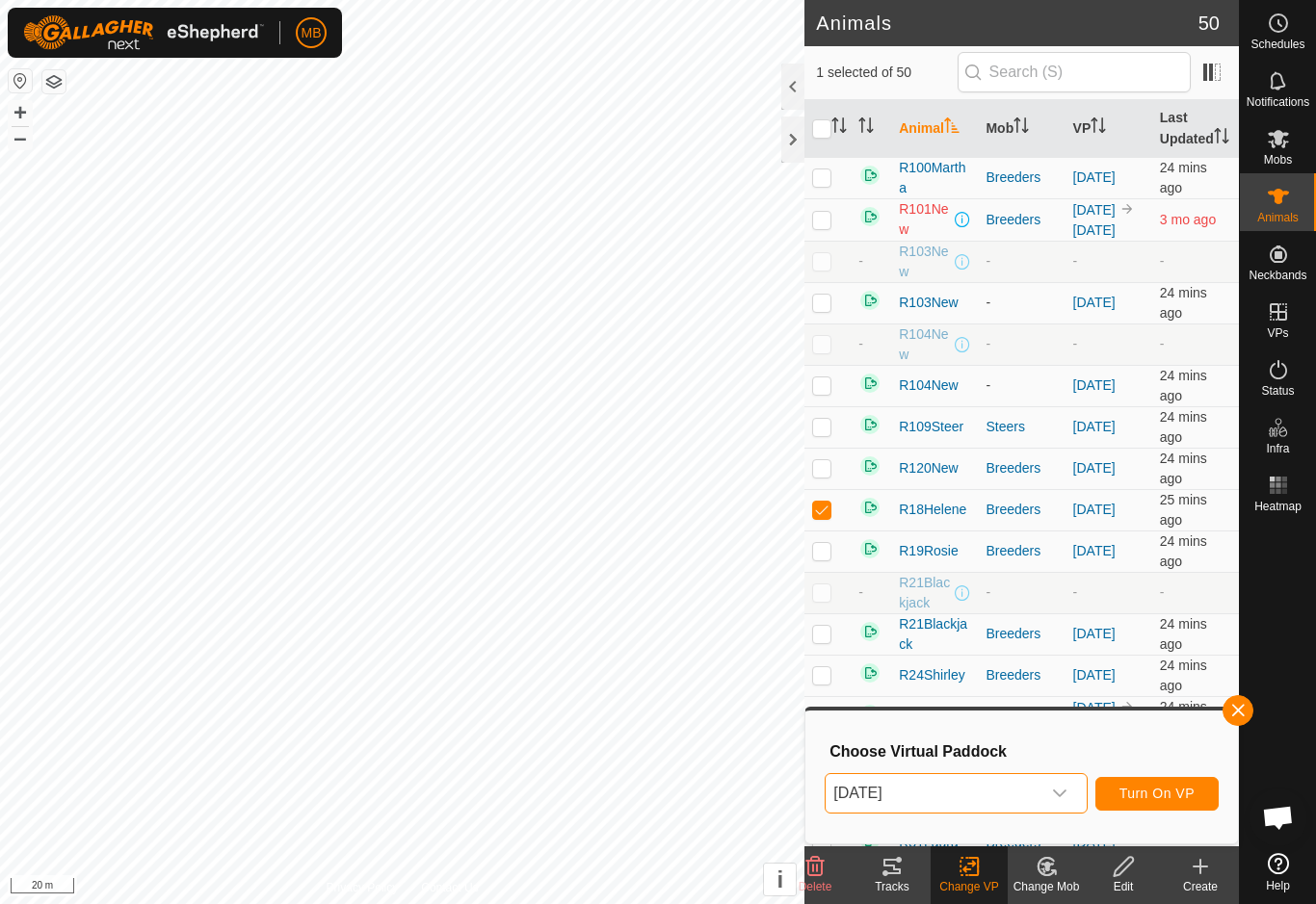
click at [1186, 799] on span "Turn On VP" at bounding box center [1157, 794] width 75 height 16
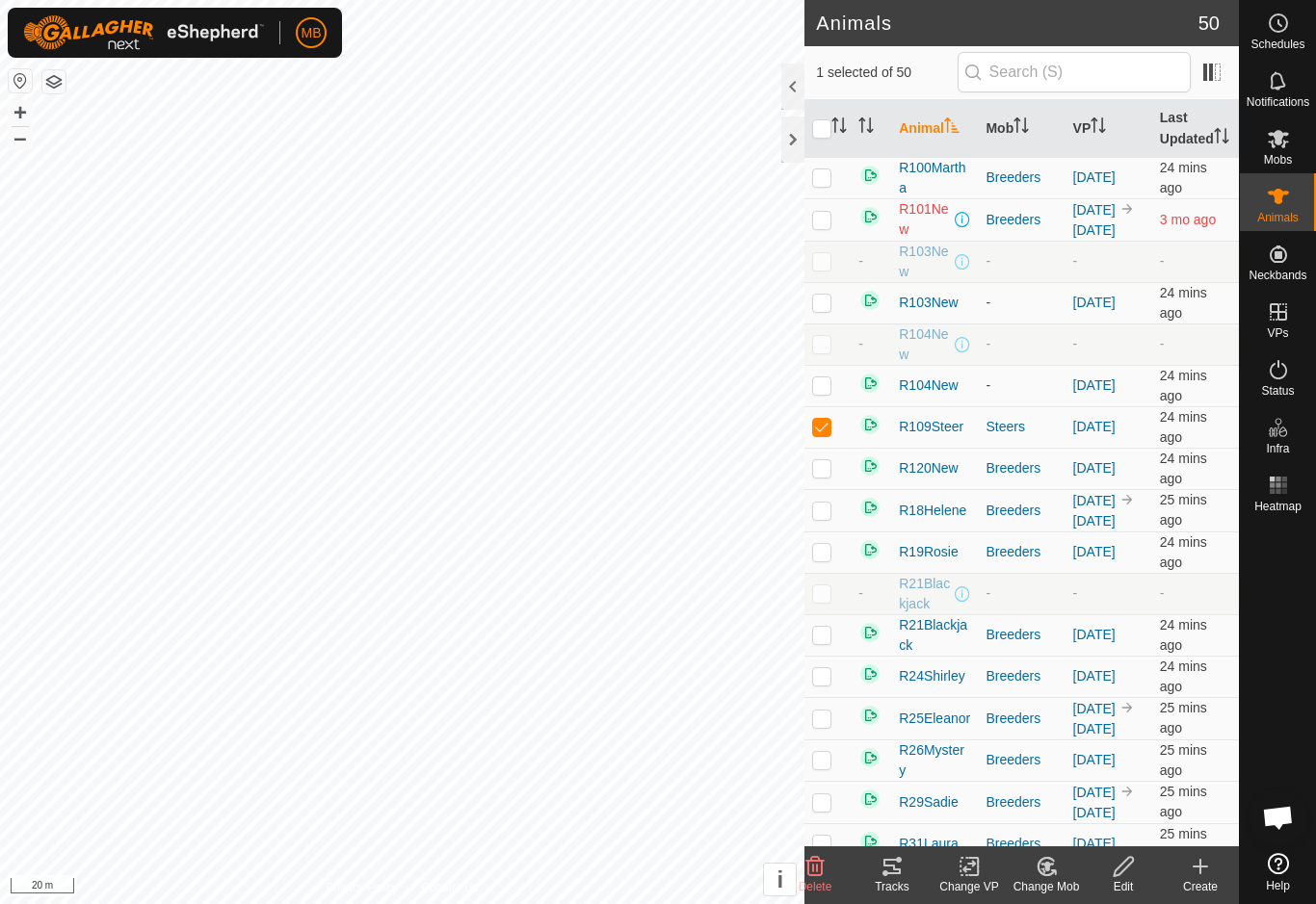
click at [984, 873] on change-vp-svg-icon at bounding box center [970, 866] width 77 height 23
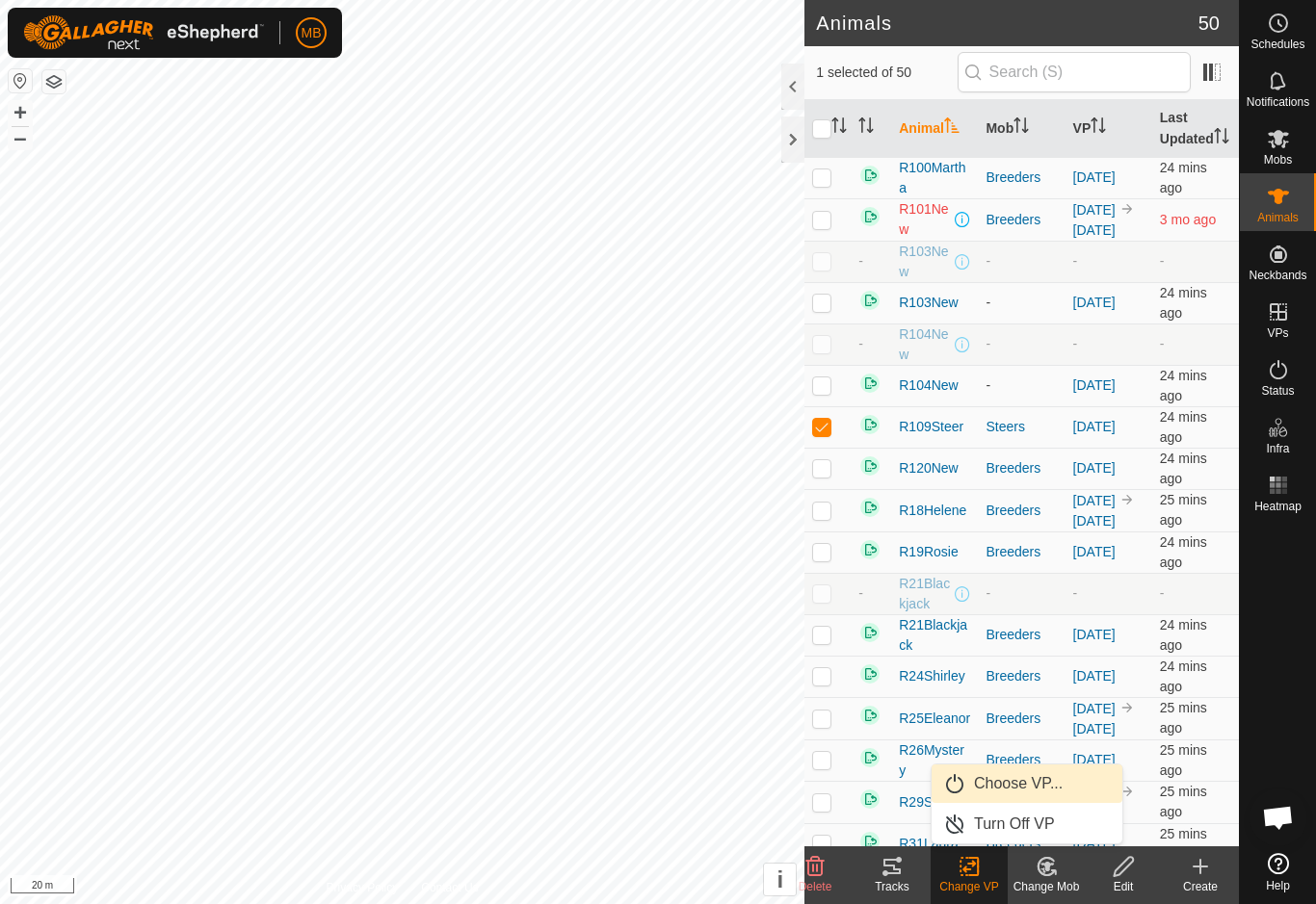
click at [1070, 780] on link "Choose VP..." at bounding box center [1027, 784] width 191 height 39
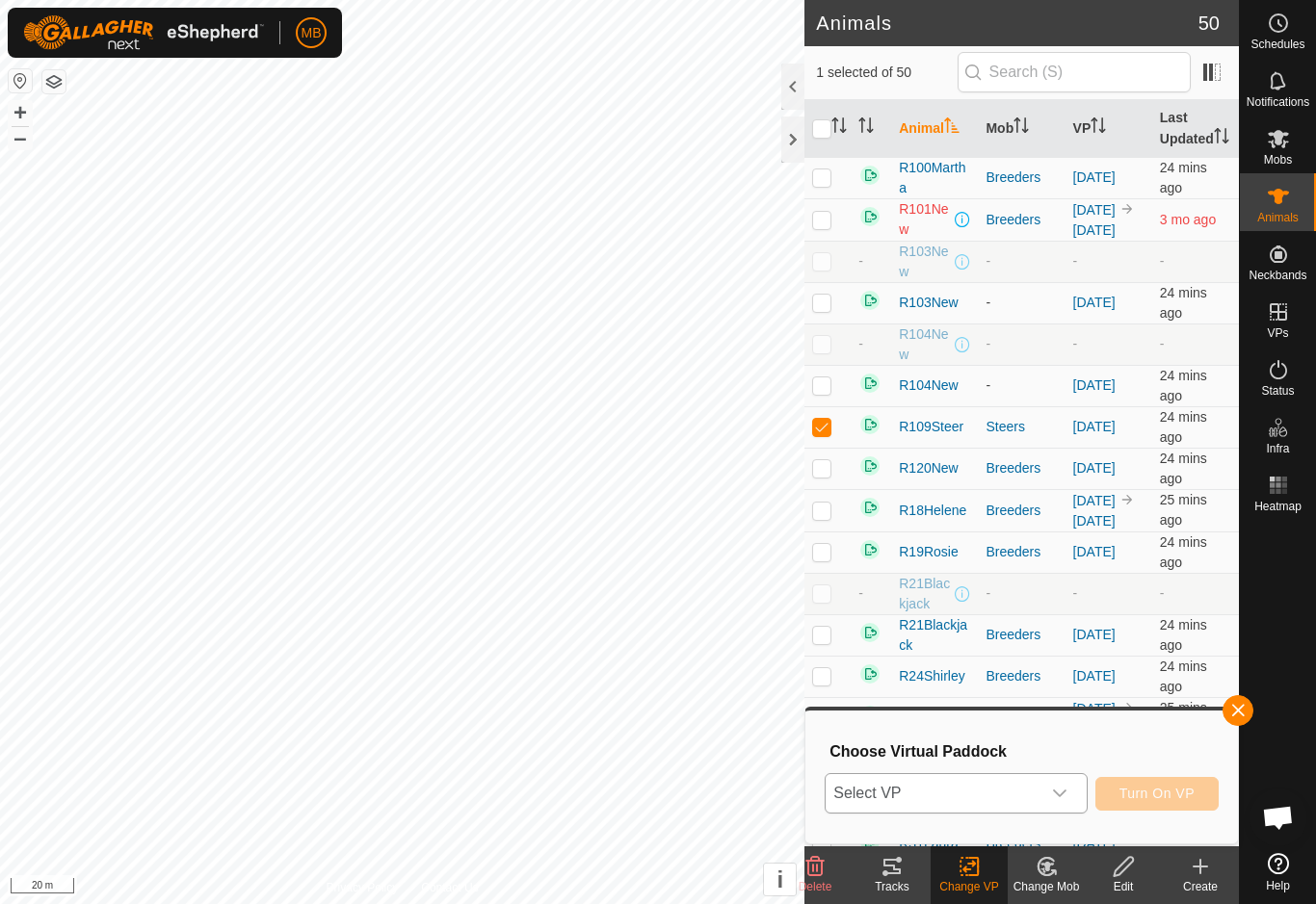
click at [1034, 793] on span "Select VP" at bounding box center [932, 793] width 213 height 39
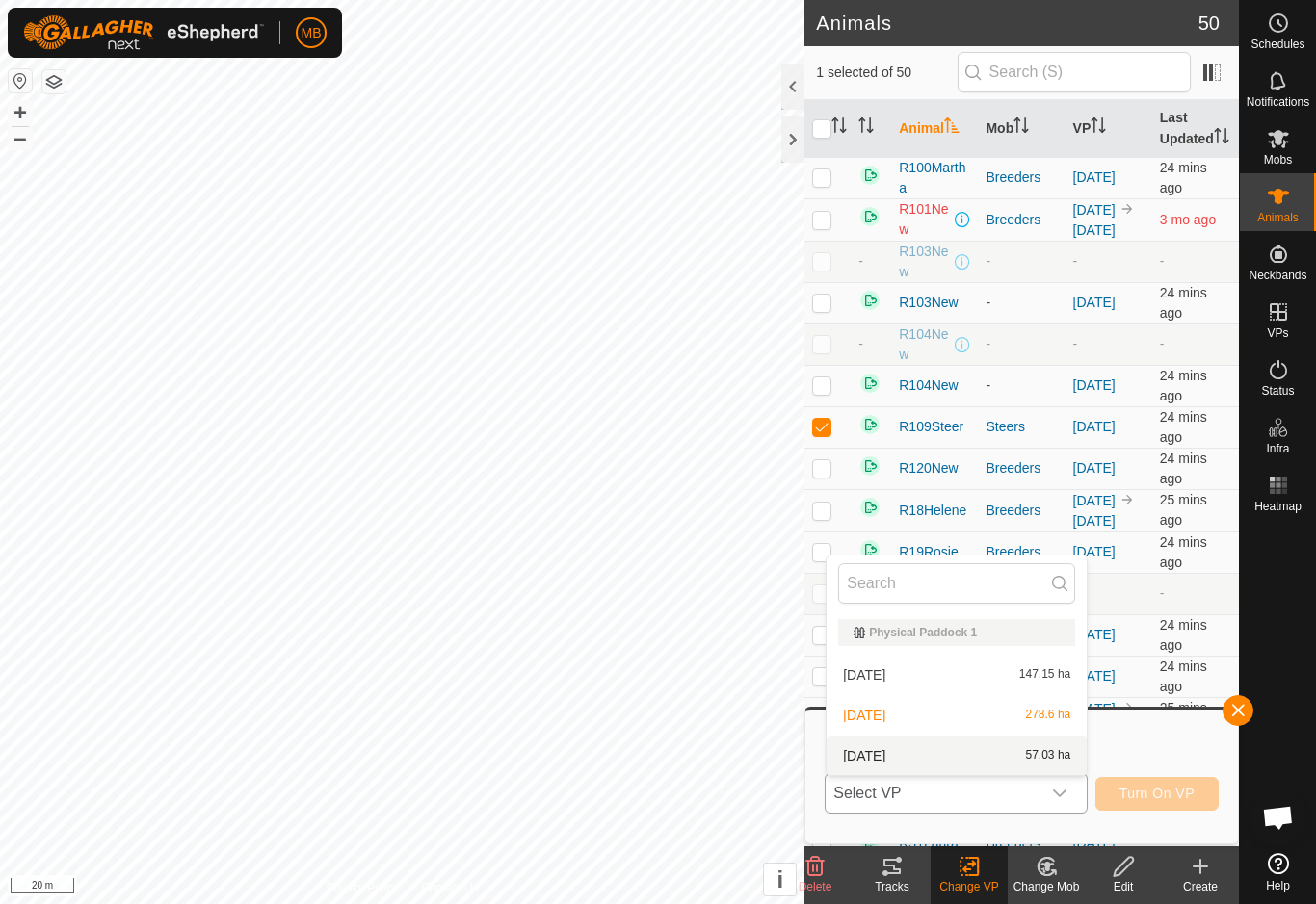
click at [1040, 762] on span "57.03 ha" at bounding box center [1049, 756] width 46 height 14
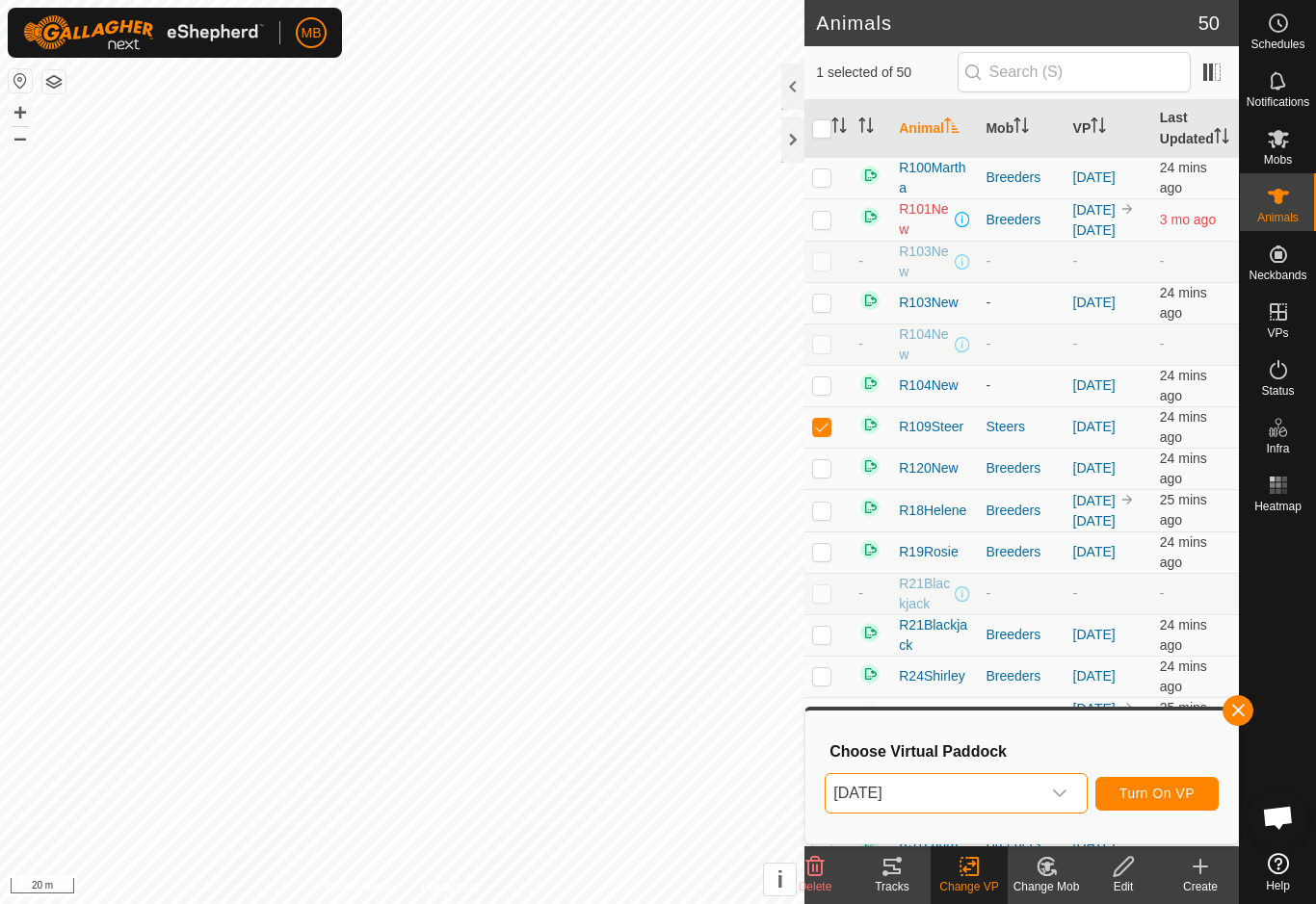
click at [1186, 799] on span "Turn On VP" at bounding box center [1157, 794] width 75 height 16
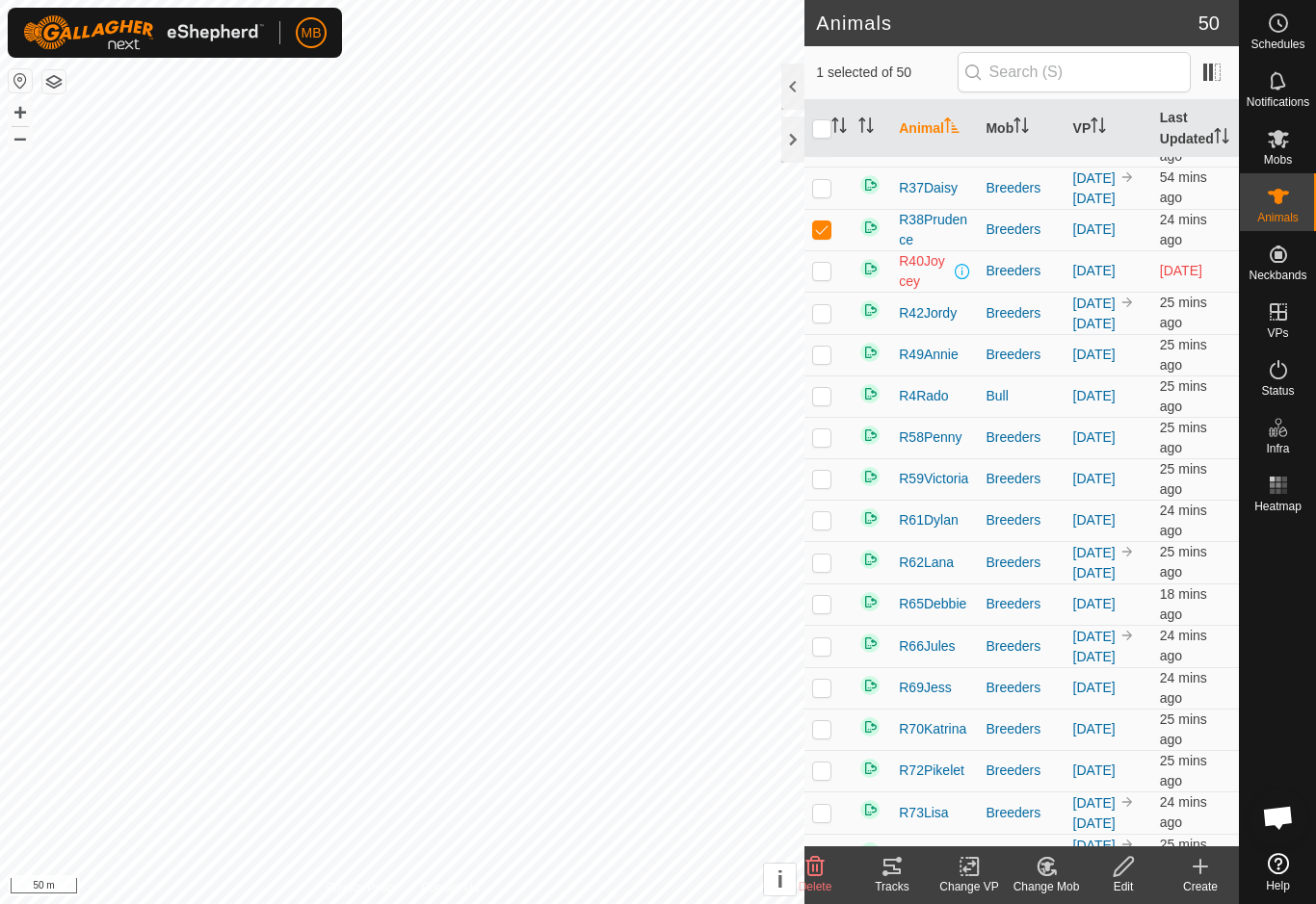
scroll to position [697, 0]
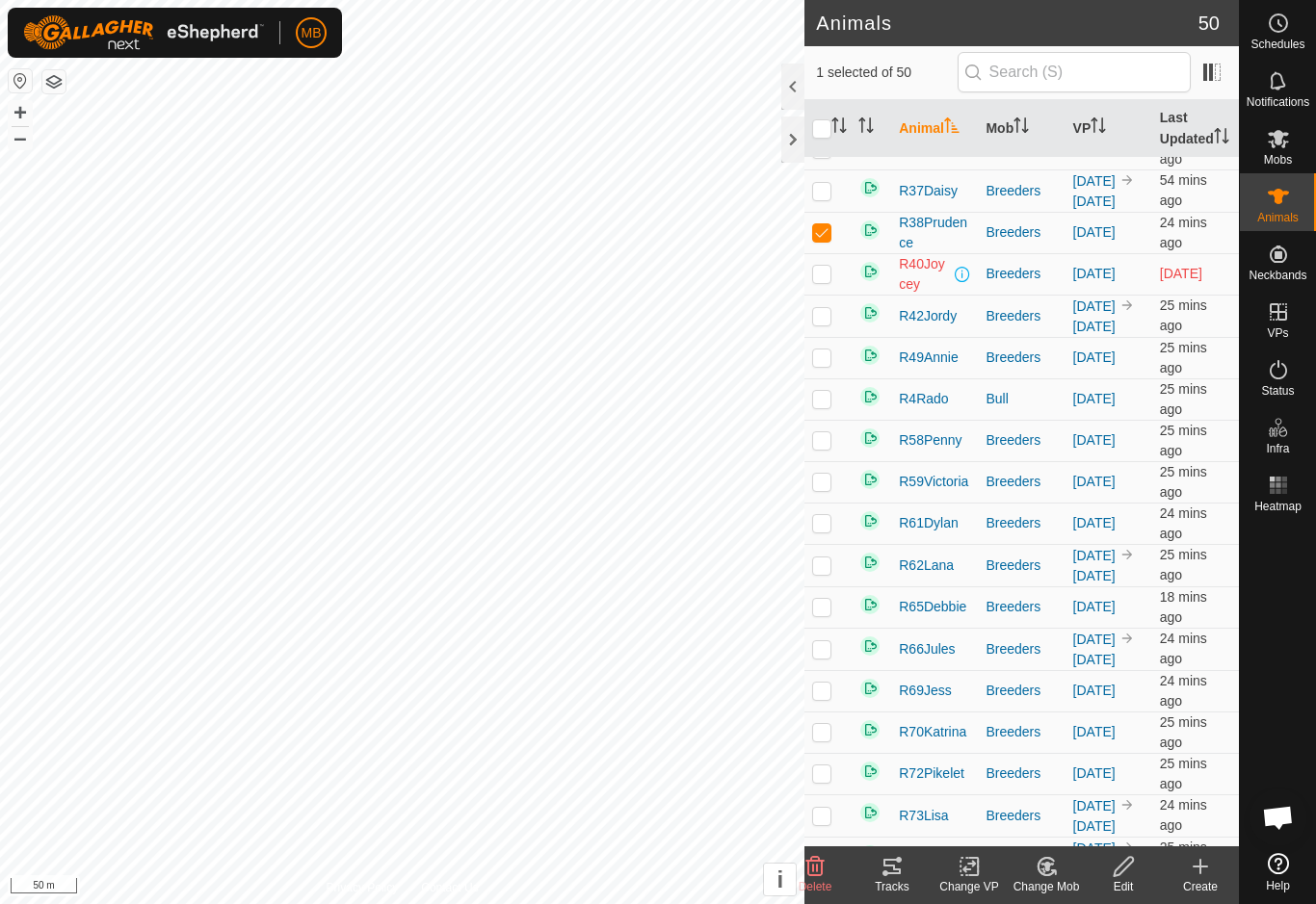
click at [978, 871] on icon at bounding box center [973, 866] width 9 height 17
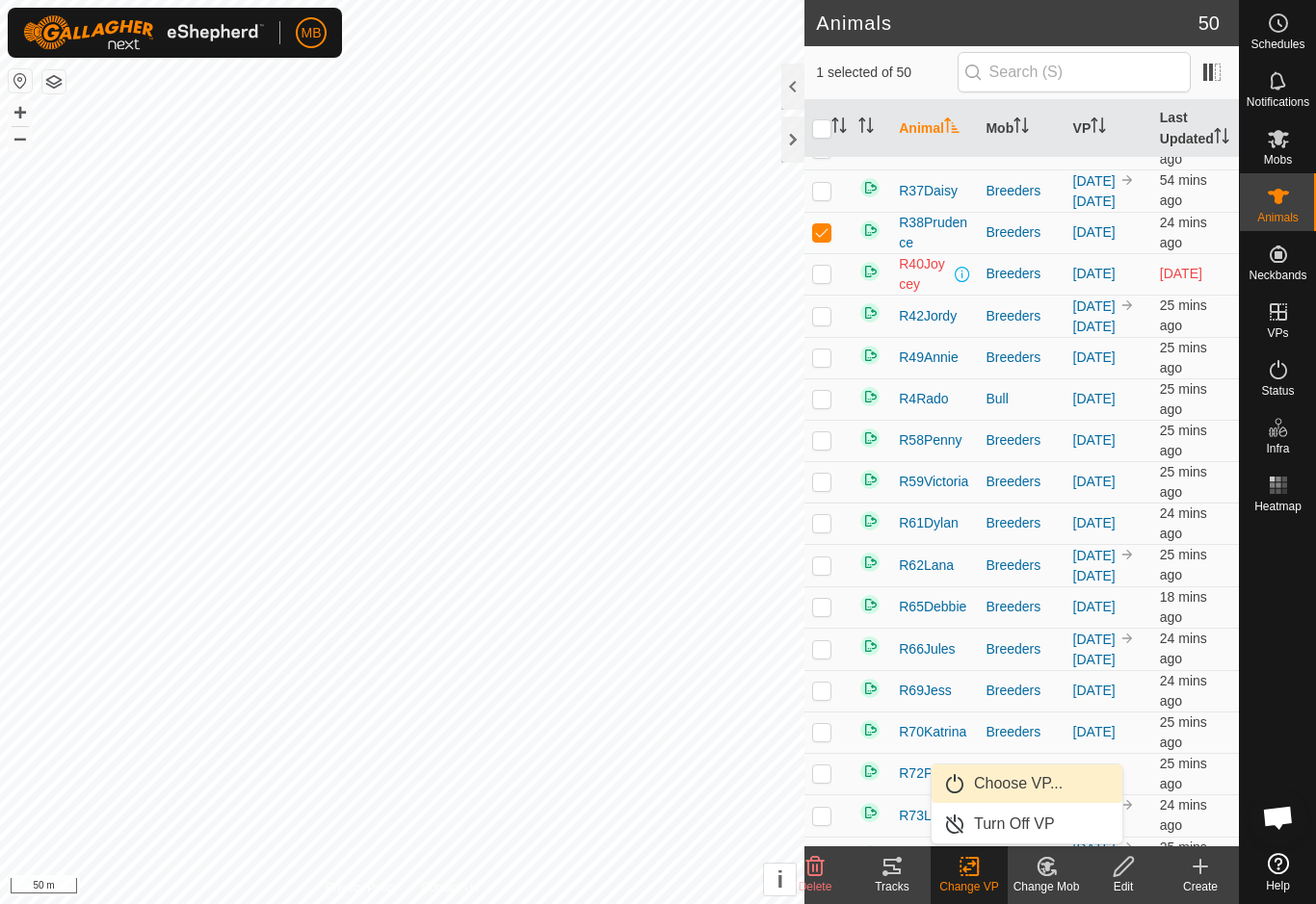
click at [1095, 785] on link "Choose VP..." at bounding box center [1027, 784] width 191 height 39
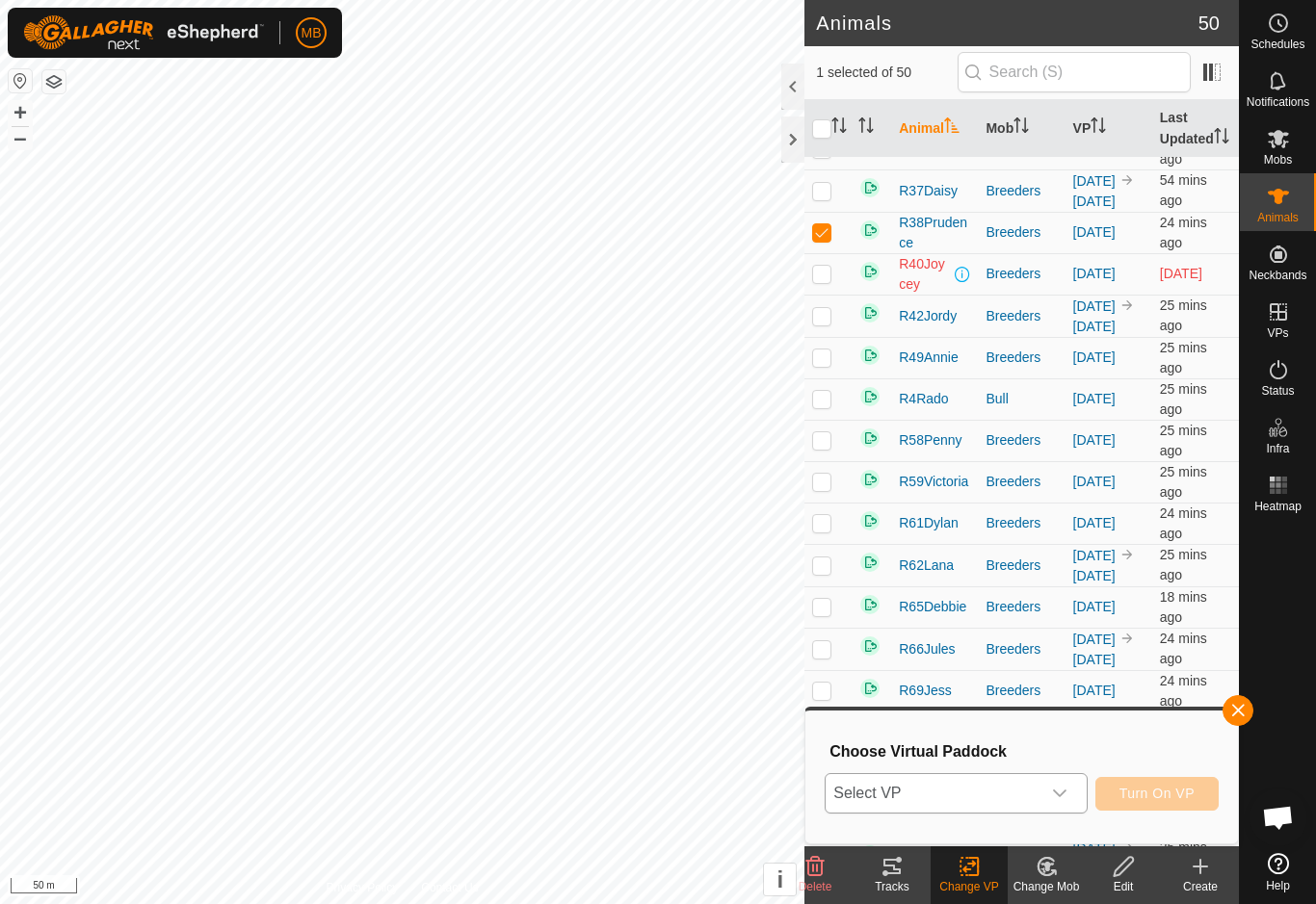
click at [1067, 799] on icon "dropdown trigger" at bounding box center [1060, 794] width 16 height 16
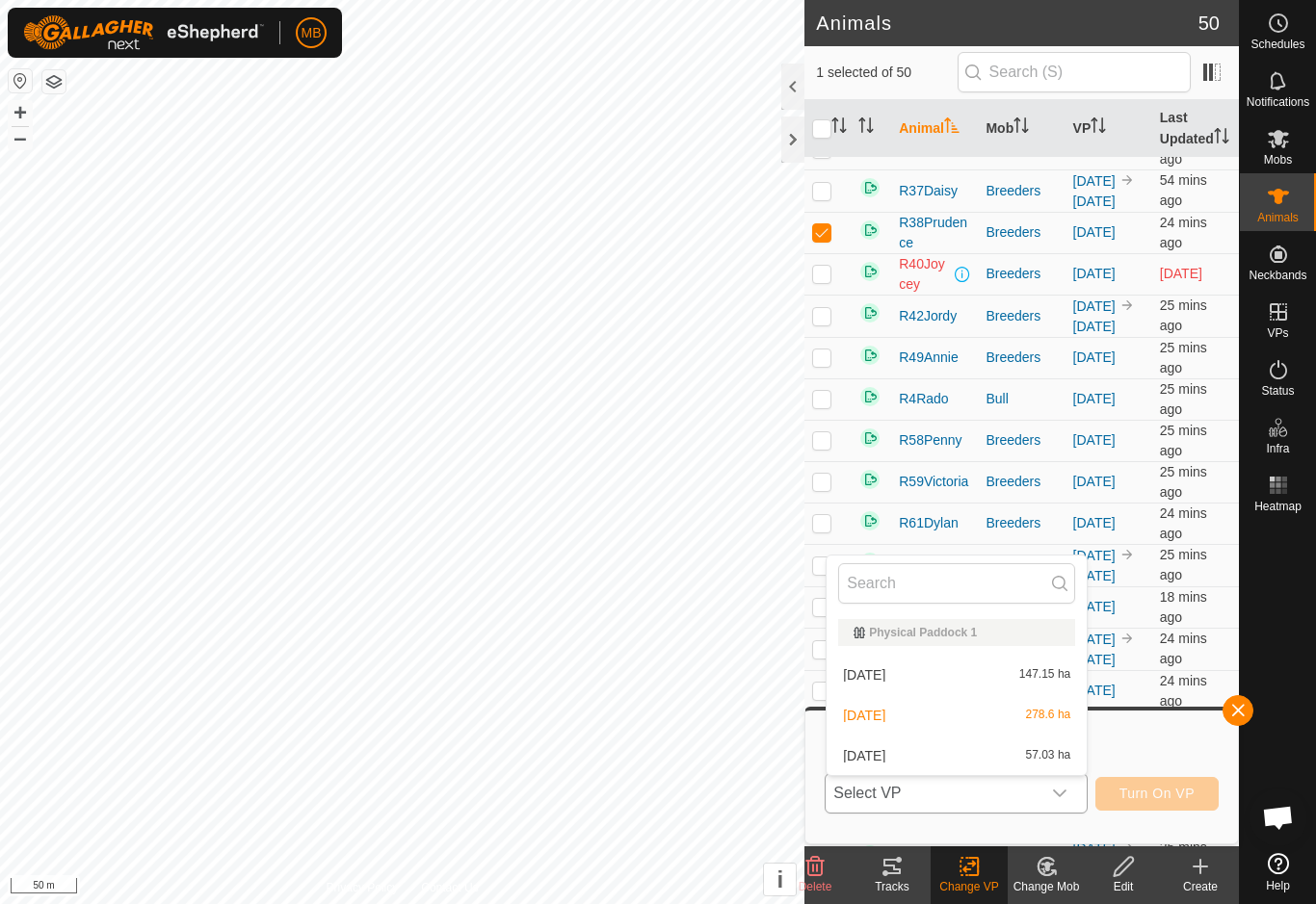
click at [1038, 759] on span "57.03 ha" at bounding box center [1049, 756] width 46 height 14
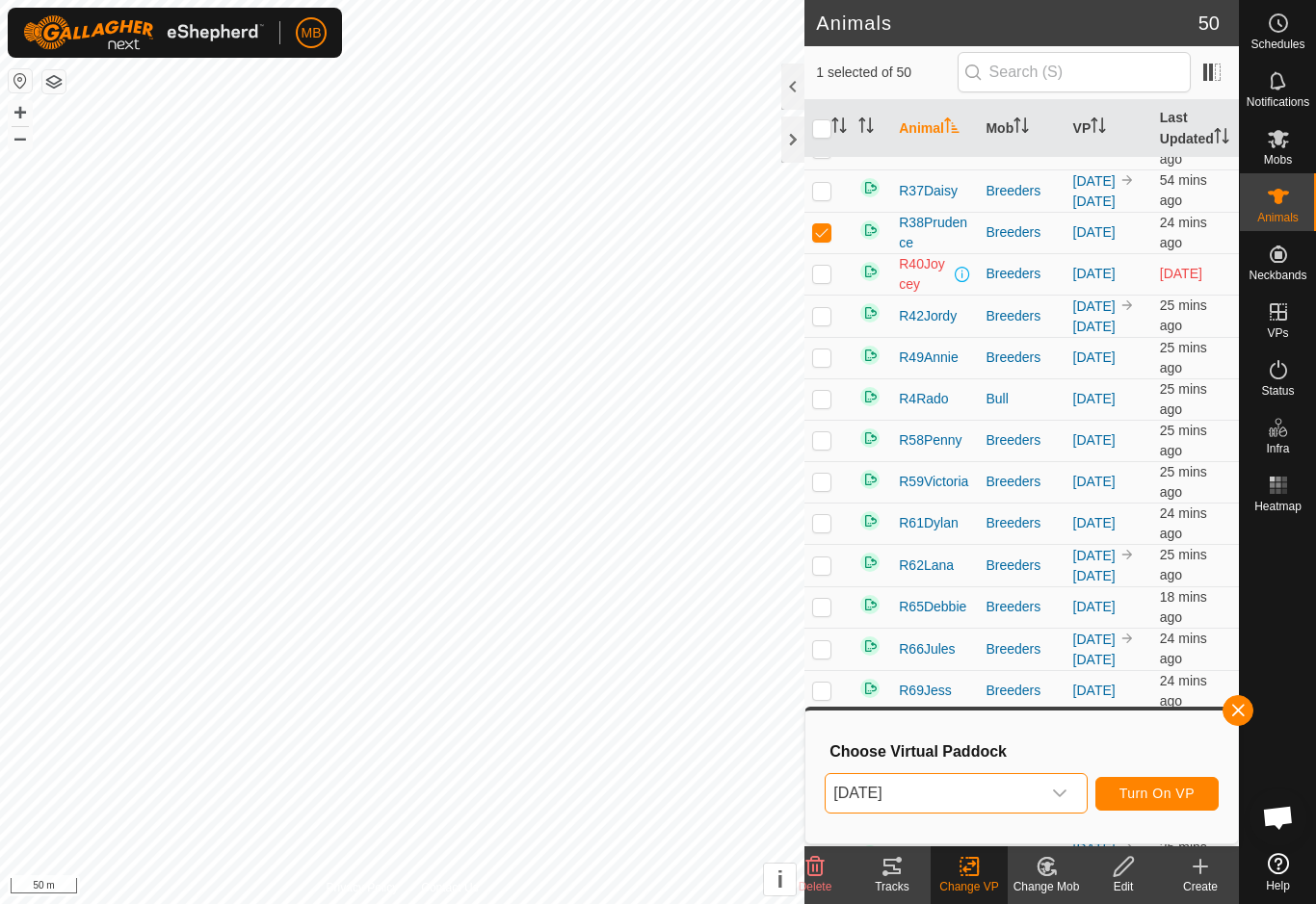
click at [1179, 802] on span "Turn On VP" at bounding box center [1157, 794] width 75 height 16
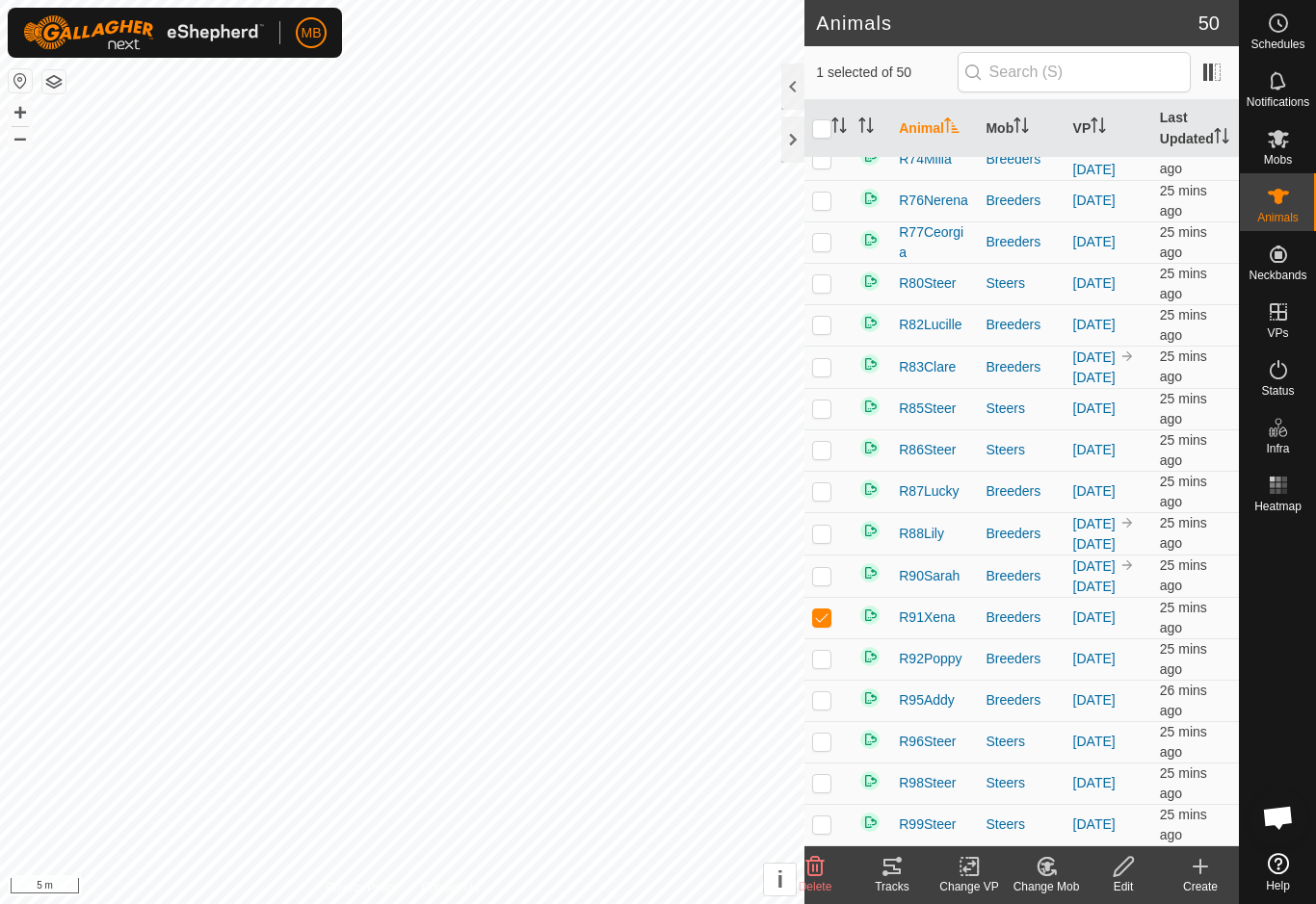
scroll to position [1700, 0]
click at [972, 879] on div "Change VP" at bounding box center [970, 886] width 77 height 17
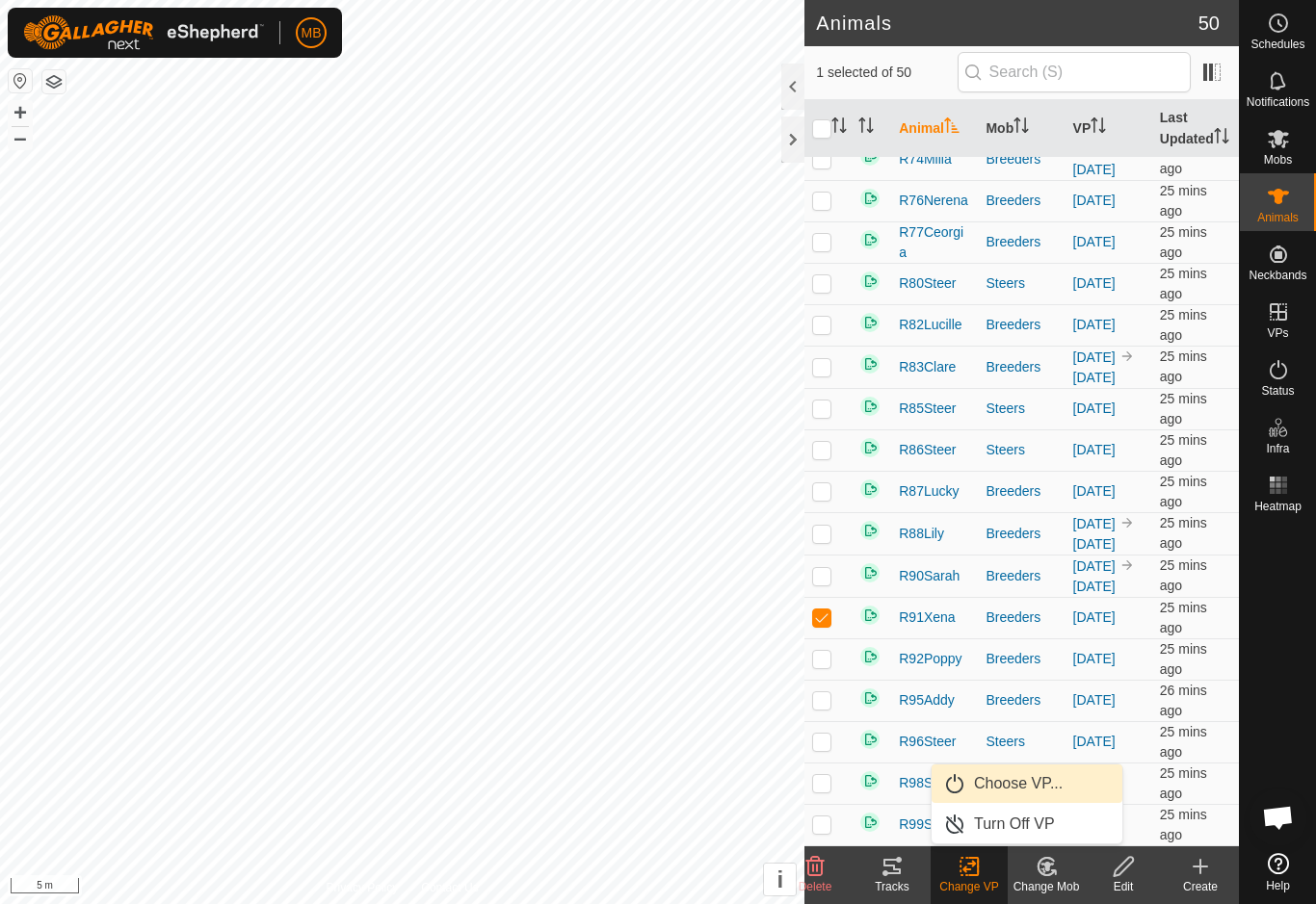
click at [1049, 783] on span "Choose VP..." at bounding box center [1017, 783] width 88 height 23
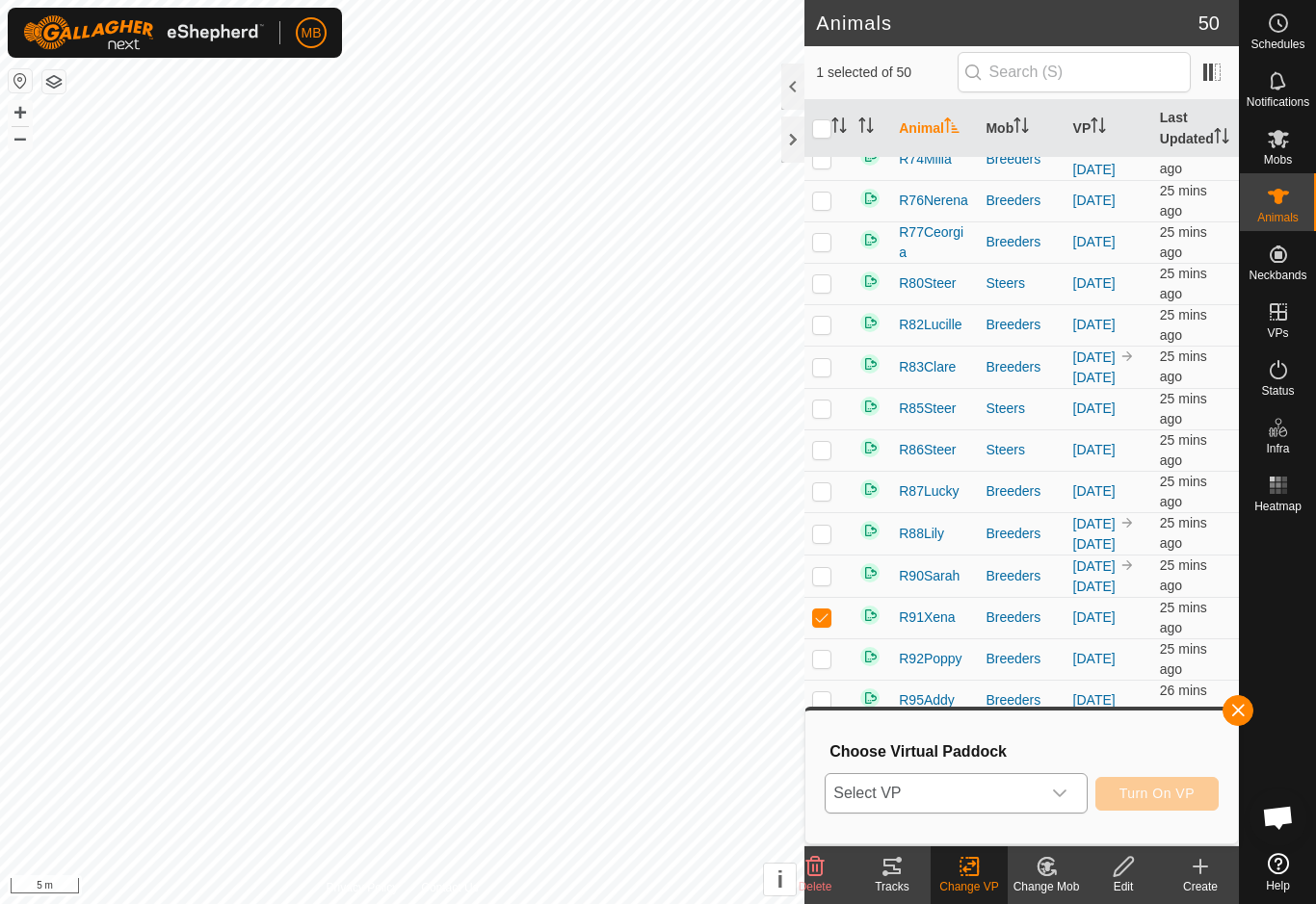
click at [1065, 803] on div "dropdown trigger" at bounding box center [1059, 793] width 39 height 39
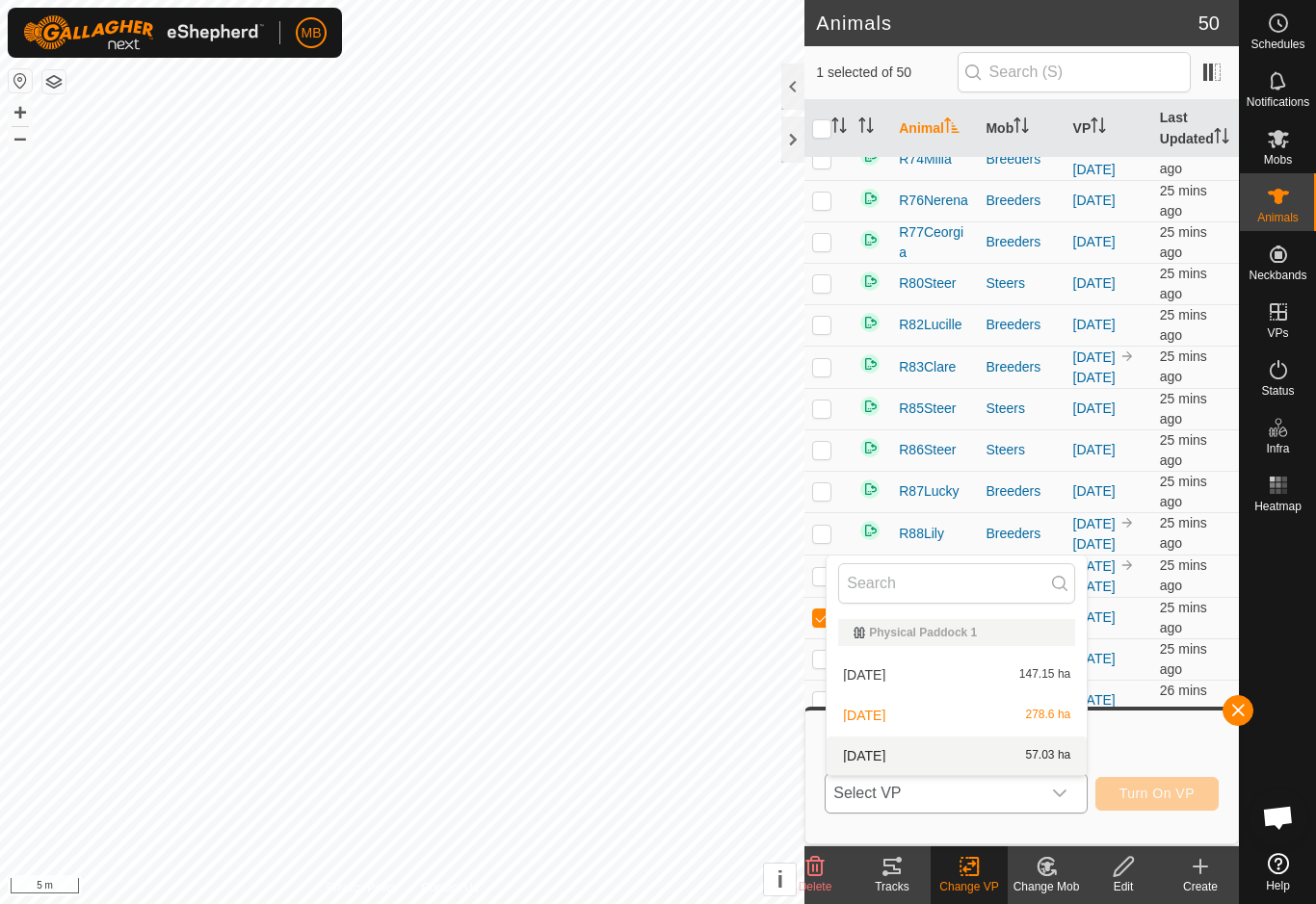
click at [1044, 759] on span "57.03 ha" at bounding box center [1049, 756] width 46 height 14
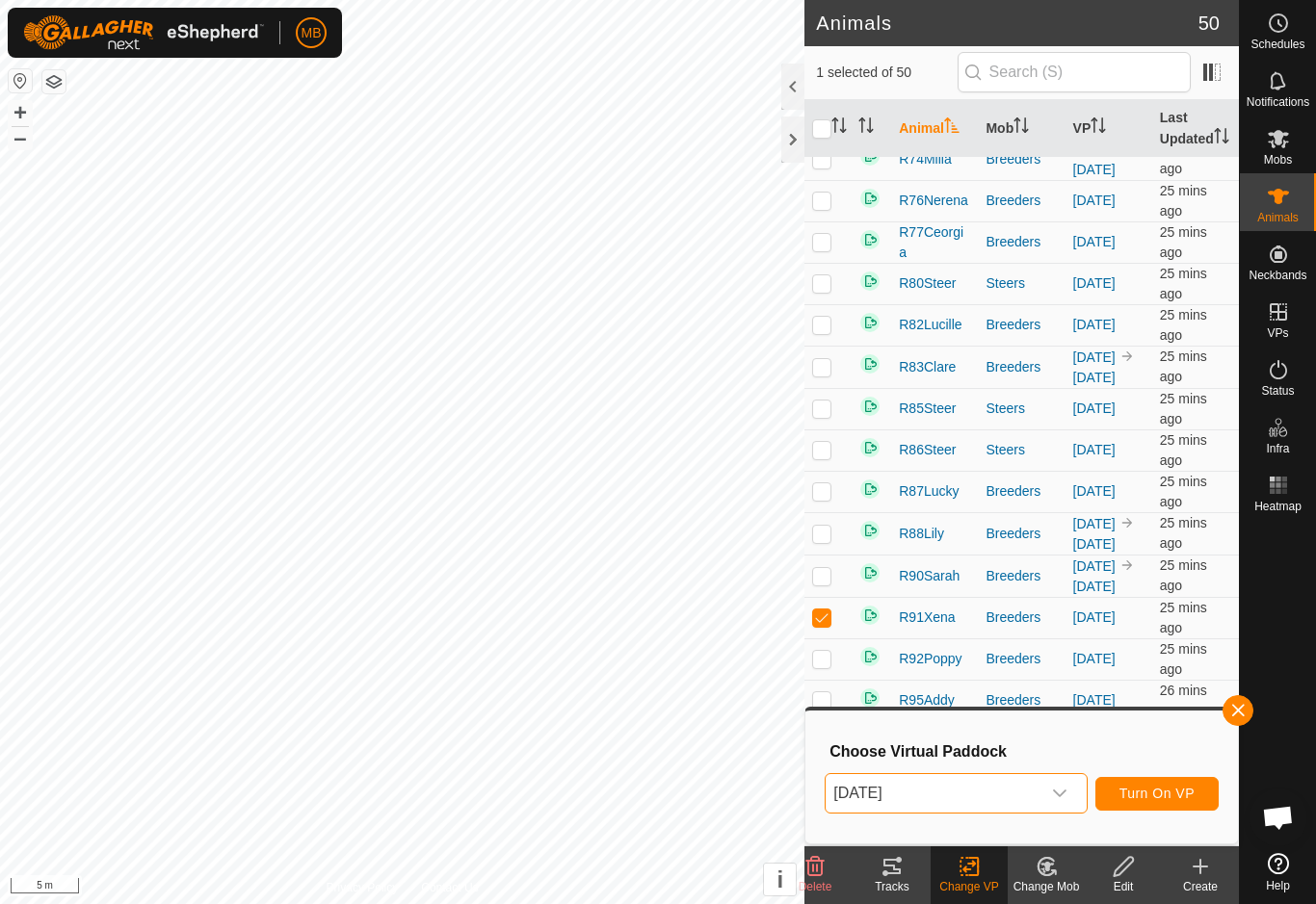
click at [1176, 799] on span "Turn On VP" at bounding box center [1157, 794] width 75 height 16
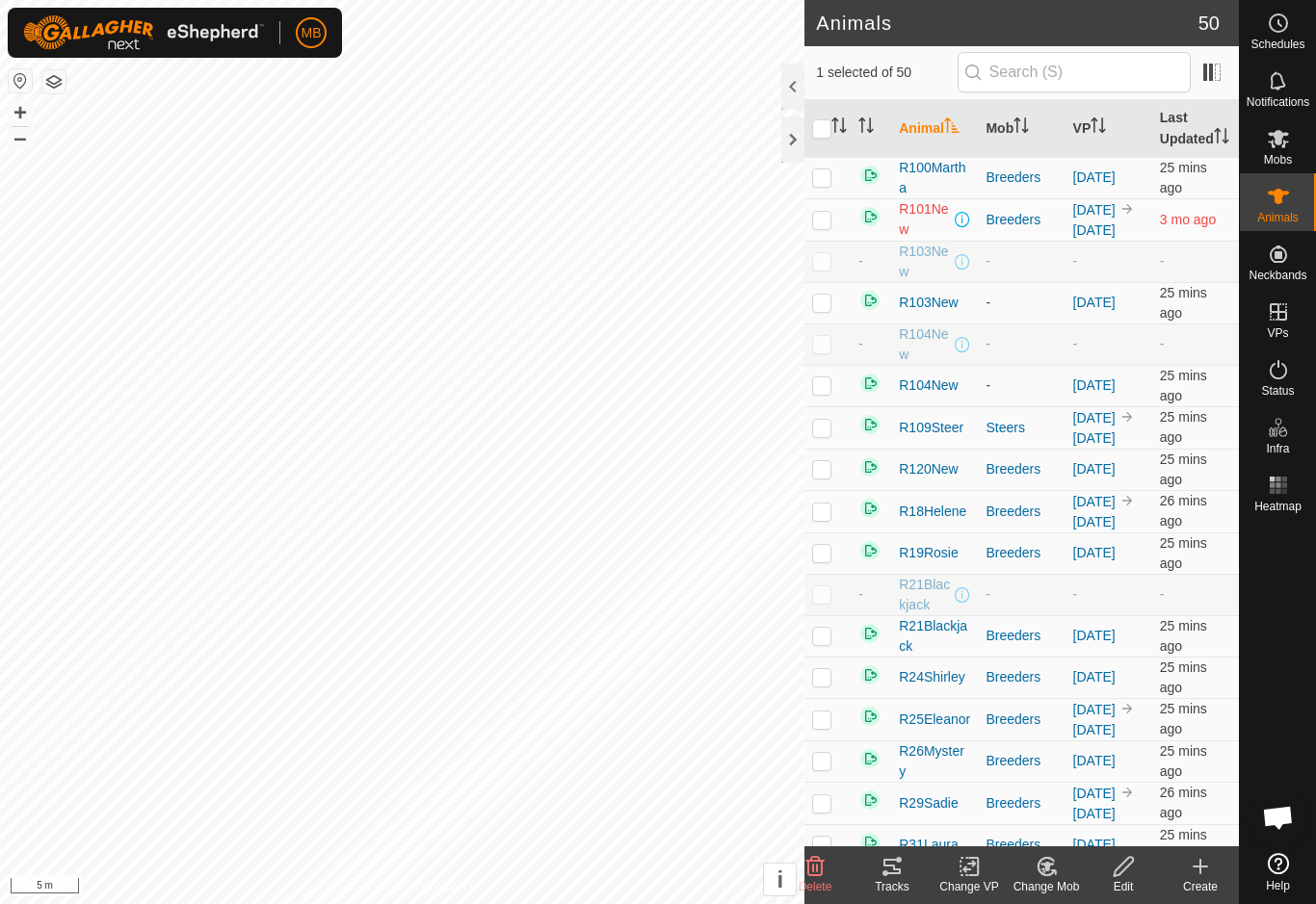
click at [976, 874] on icon at bounding box center [973, 866] width 9 height 17
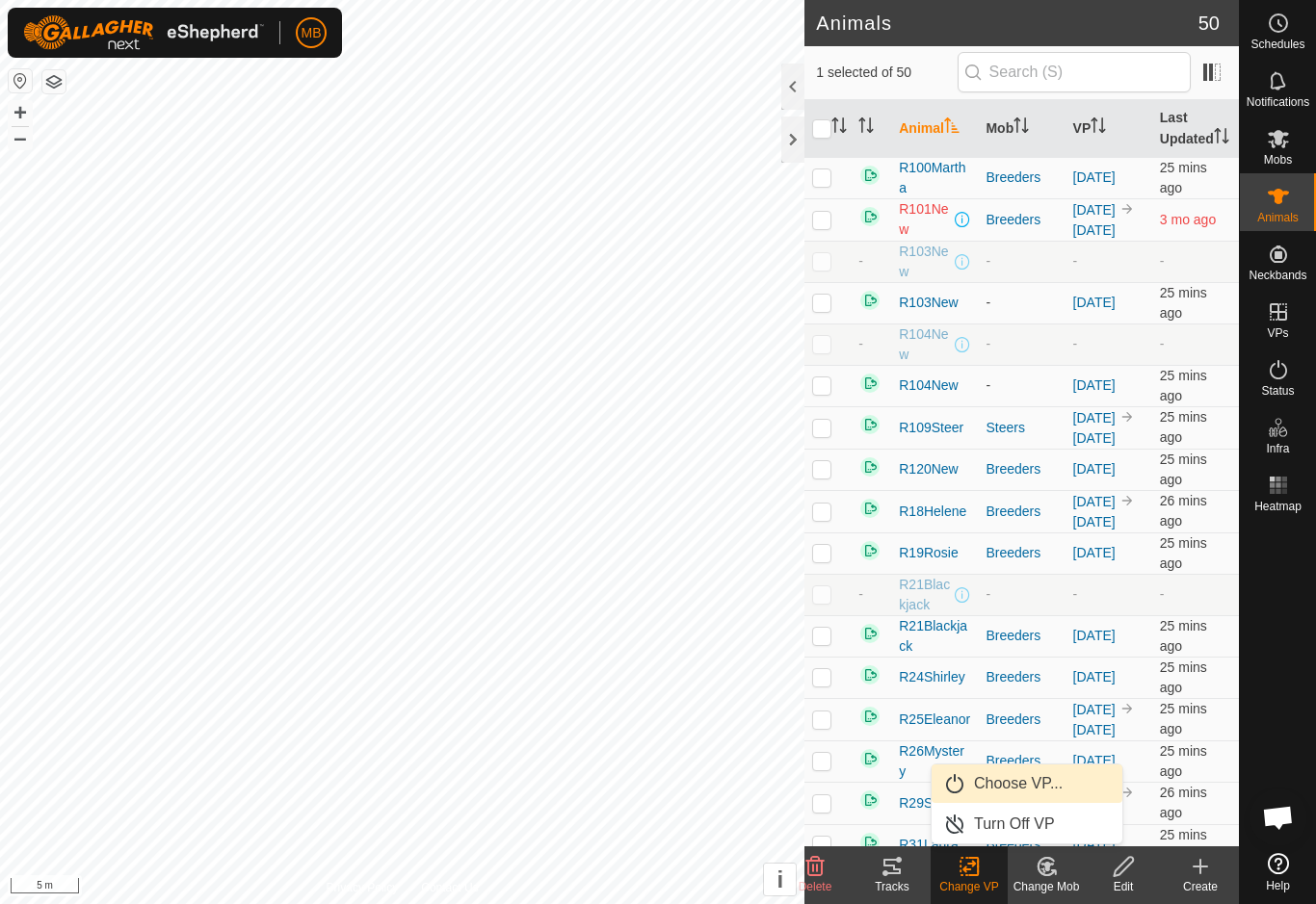
click at [1070, 782] on link "Choose VP..." at bounding box center [1027, 784] width 191 height 39
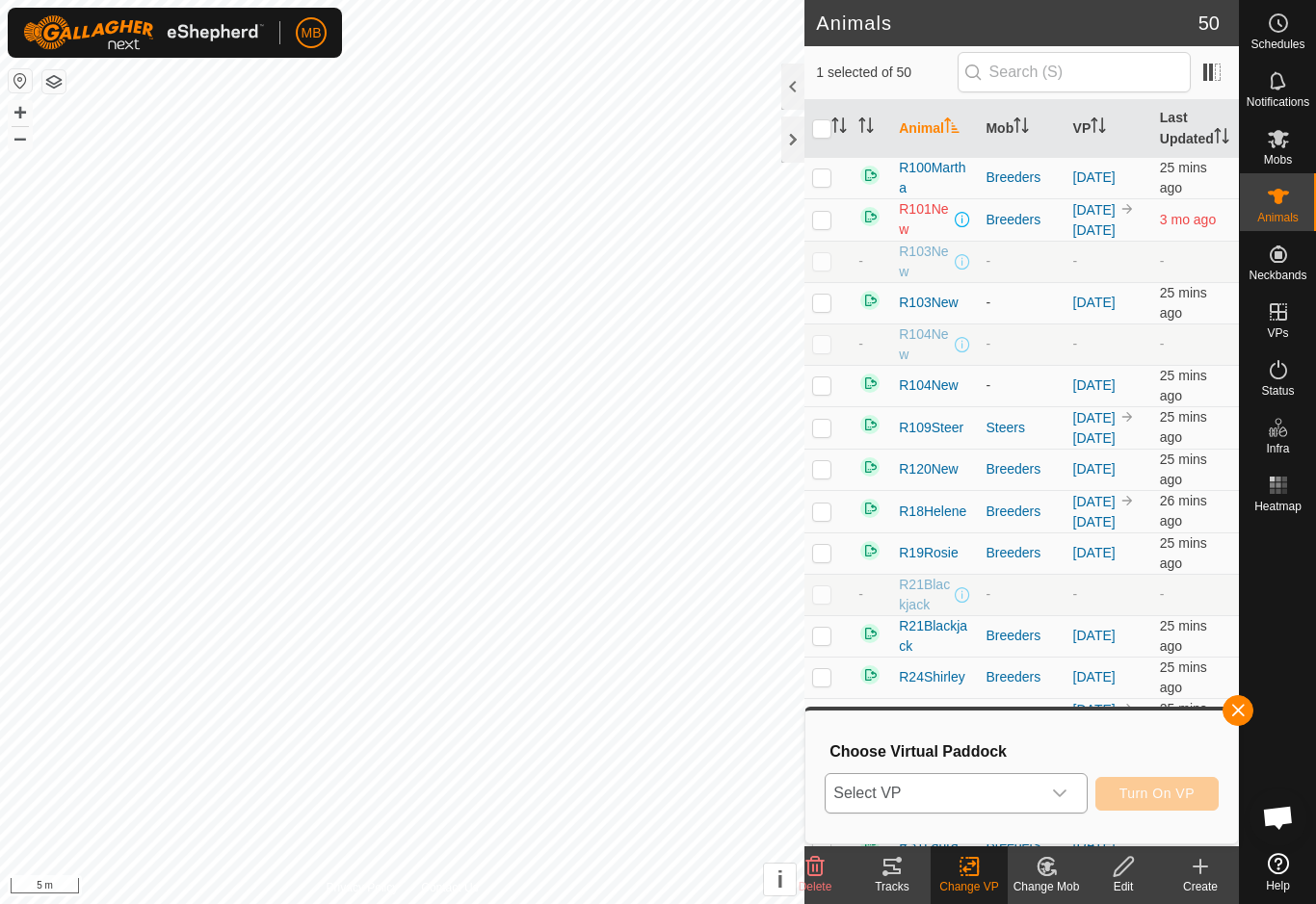
click at [1039, 789] on span "Select VP" at bounding box center [932, 793] width 213 height 39
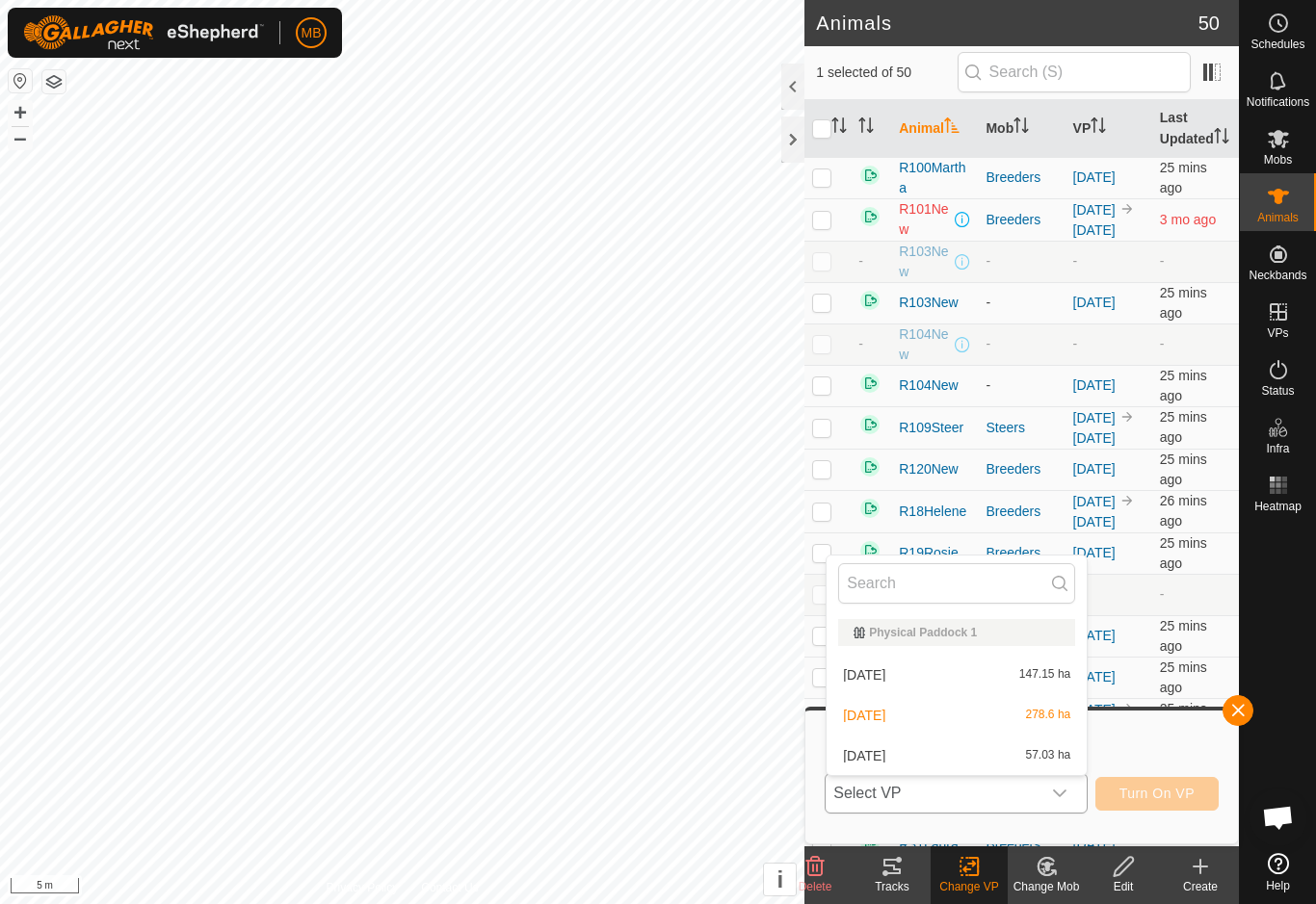
click at [1045, 761] on span "57.03 ha" at bounding box center [1049, 756] width 46 height 14
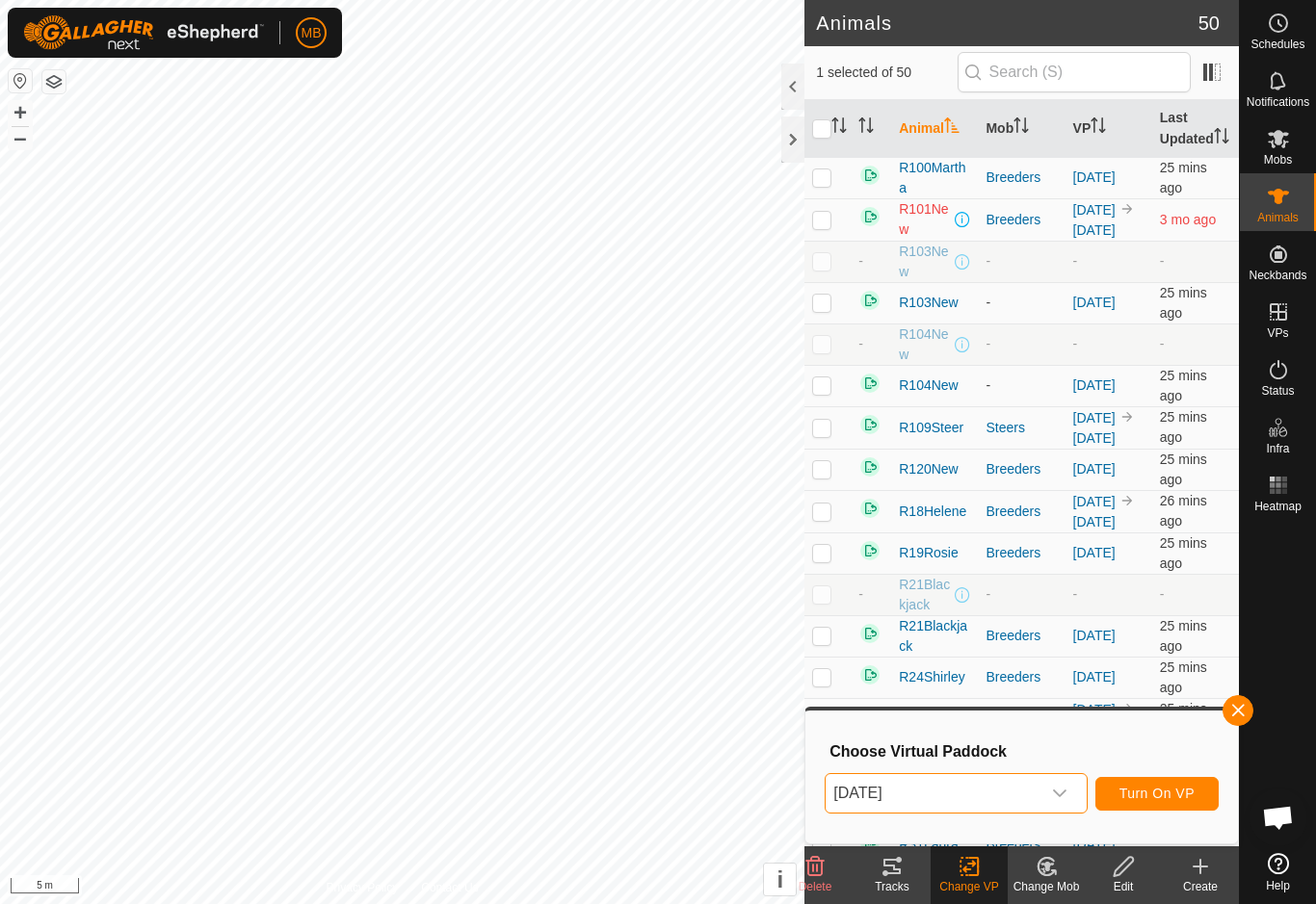
click at [1186, 803] on button "Turn On VP" at bounding box center [1157, 794] width 123 height 34
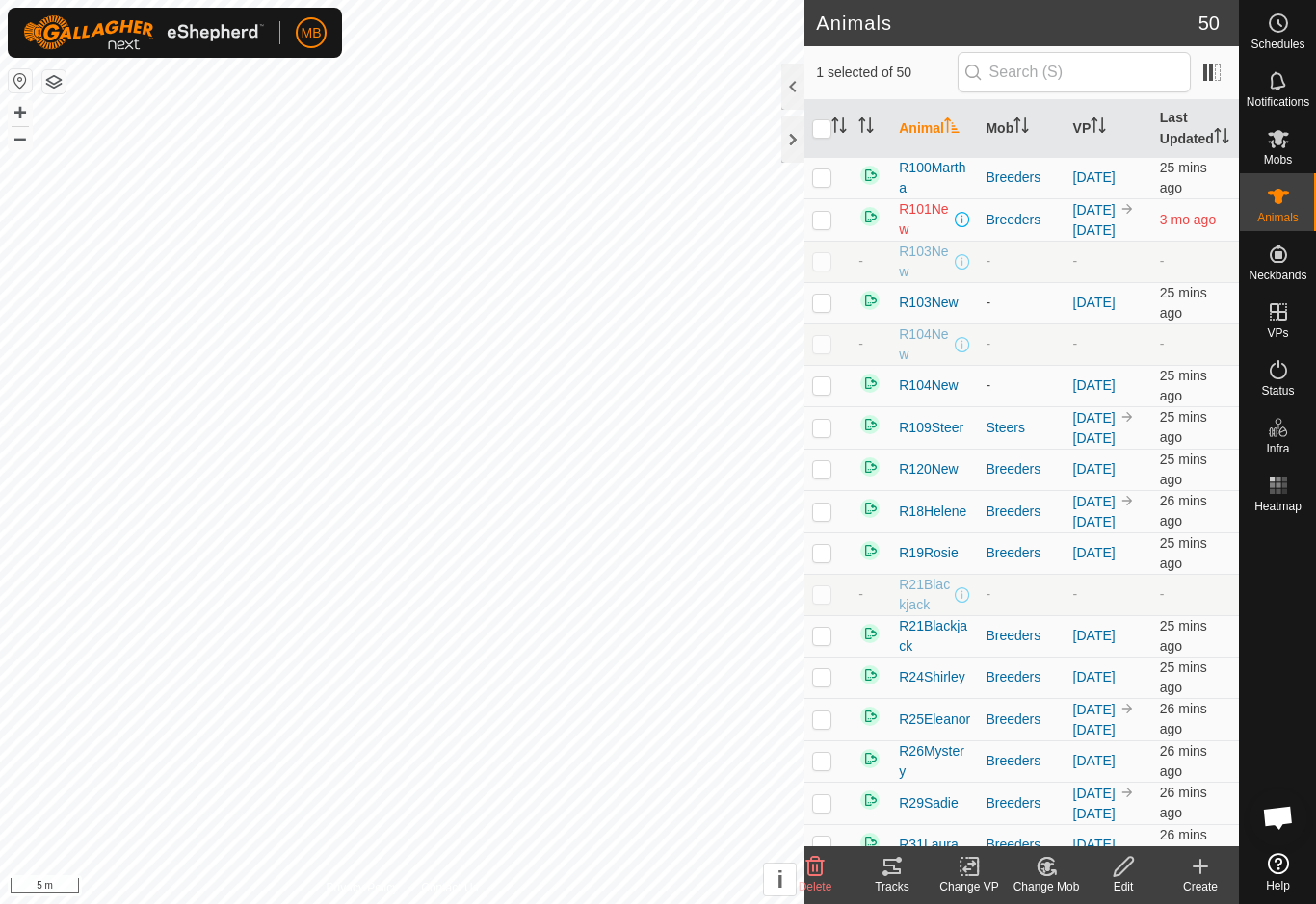
click at [982, 886] on div "Change VP" at bounding box center [970, 886] width 77 height 17
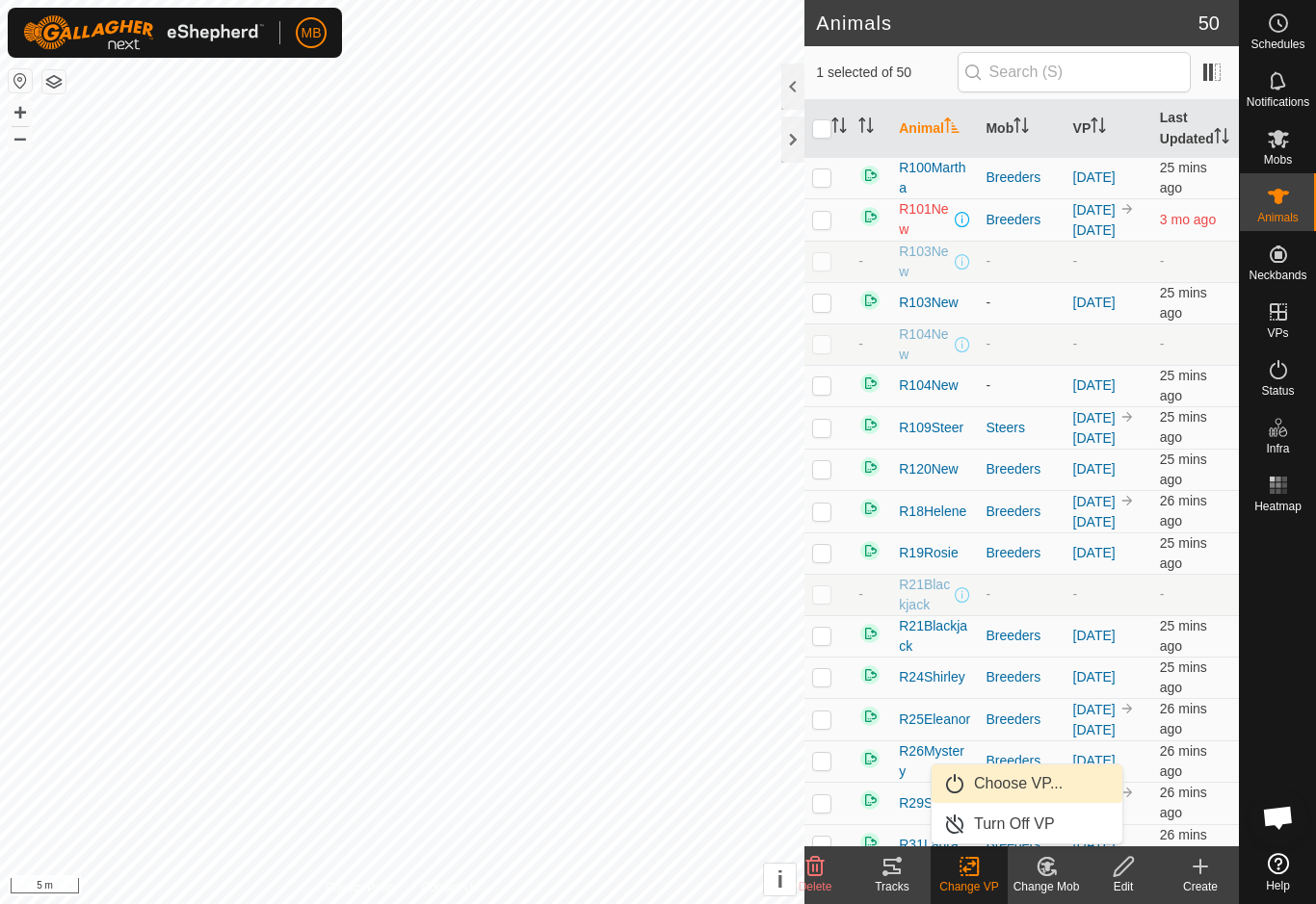
click at [1070, 773] on link "Choose VP..." at bounding box center [1027, 784] width 191 height 39
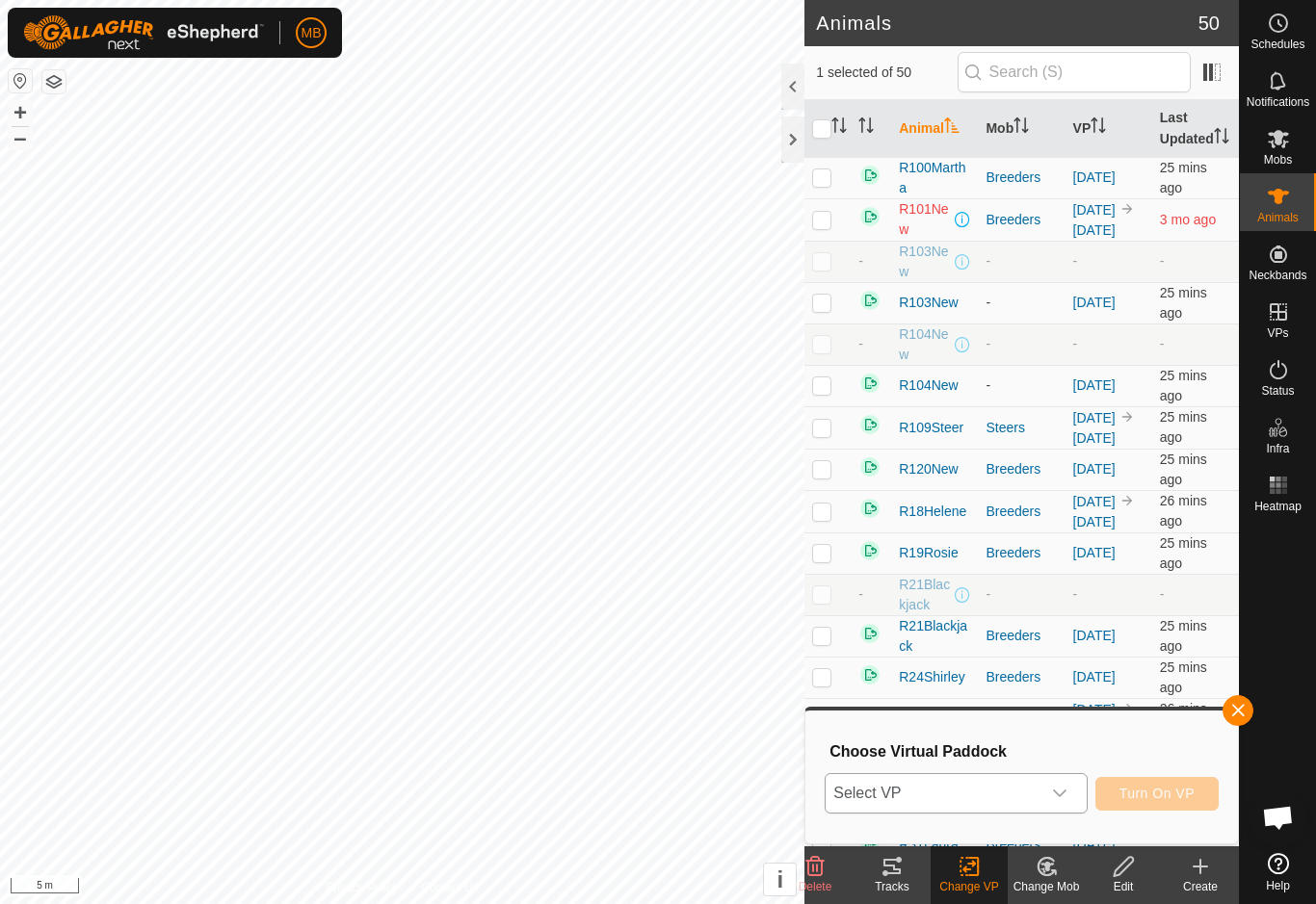
click at [1065, 803] on div "dropdown trigger" at bounding box center [1059, 793] width 39 height 39
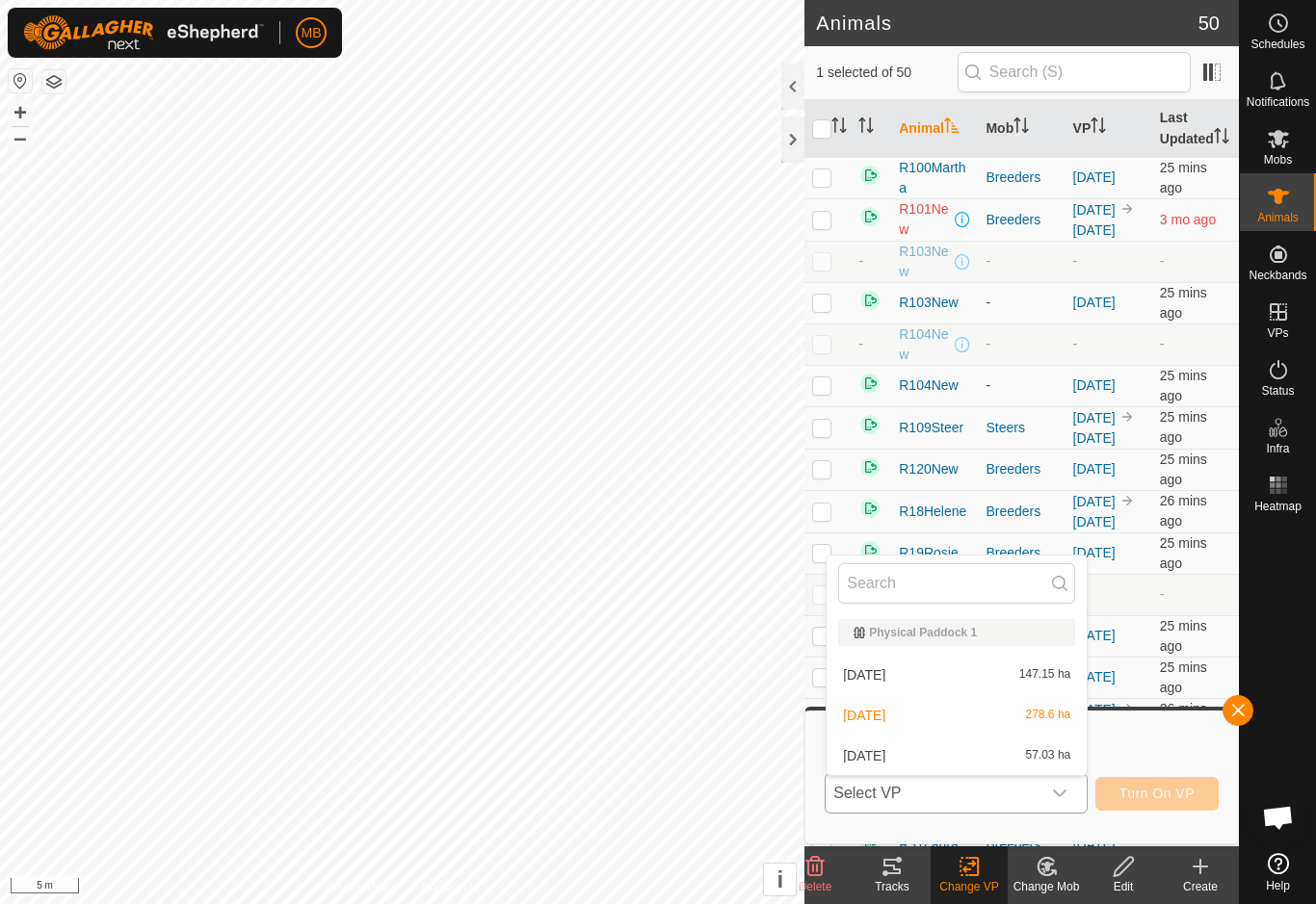
click at [1024, 754] on div "[DATE] 57.03 ha" at bounding box center [956, 755] width 237 height 23
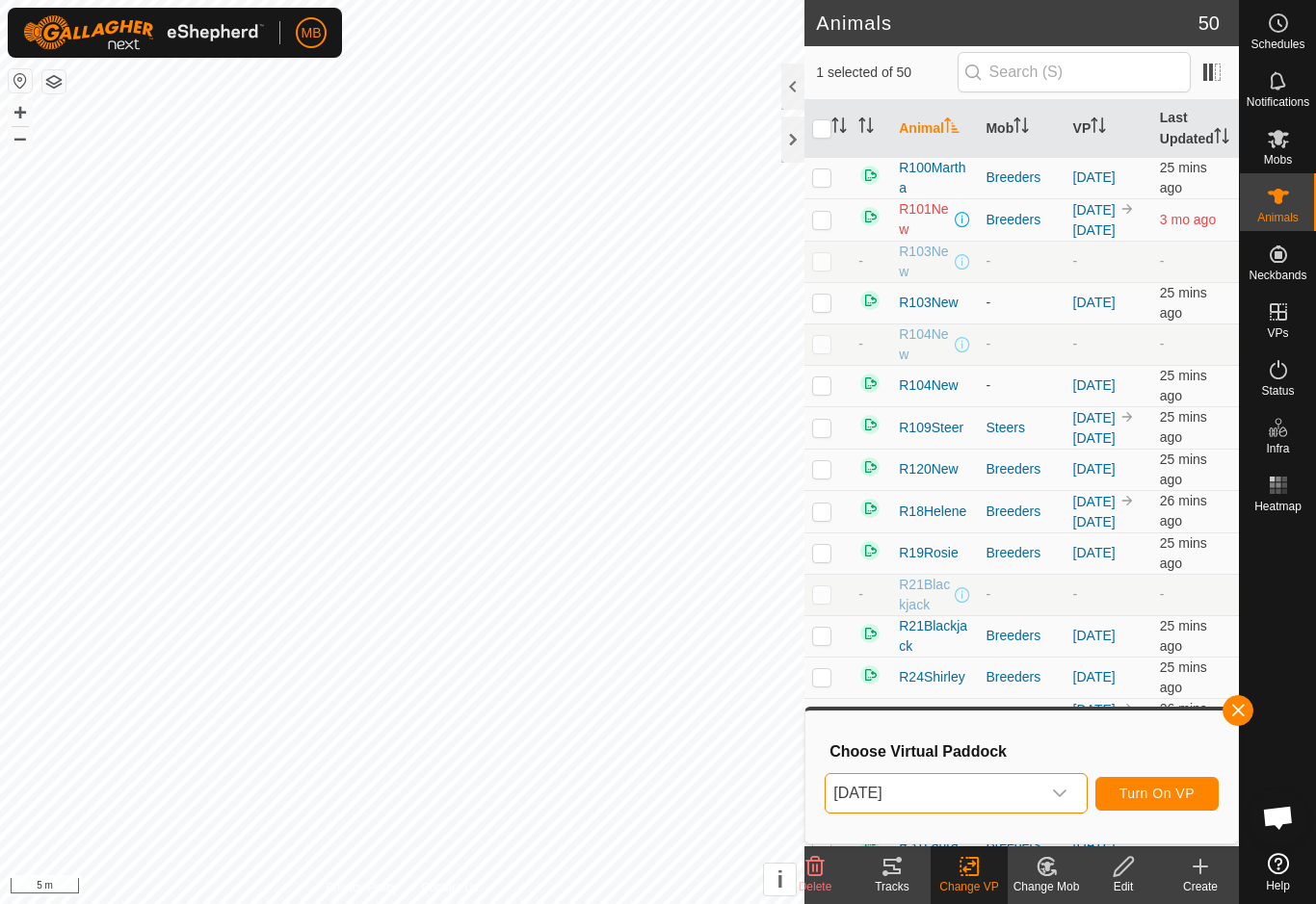
click at [1178, 798] on span "Turn On VP" at bounding box center [1157, 794] width 75 height 16
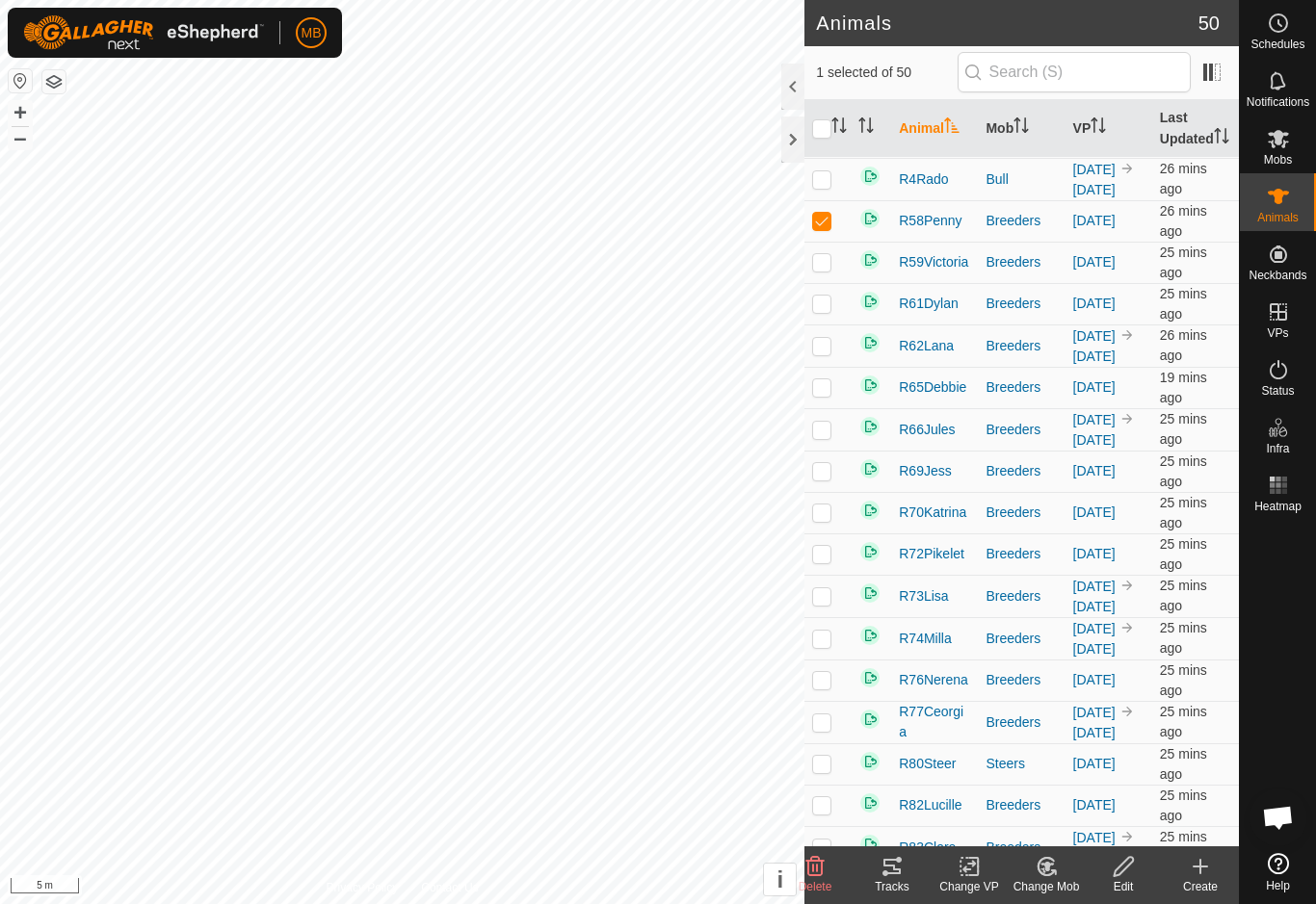
scroll to position [925, 0]
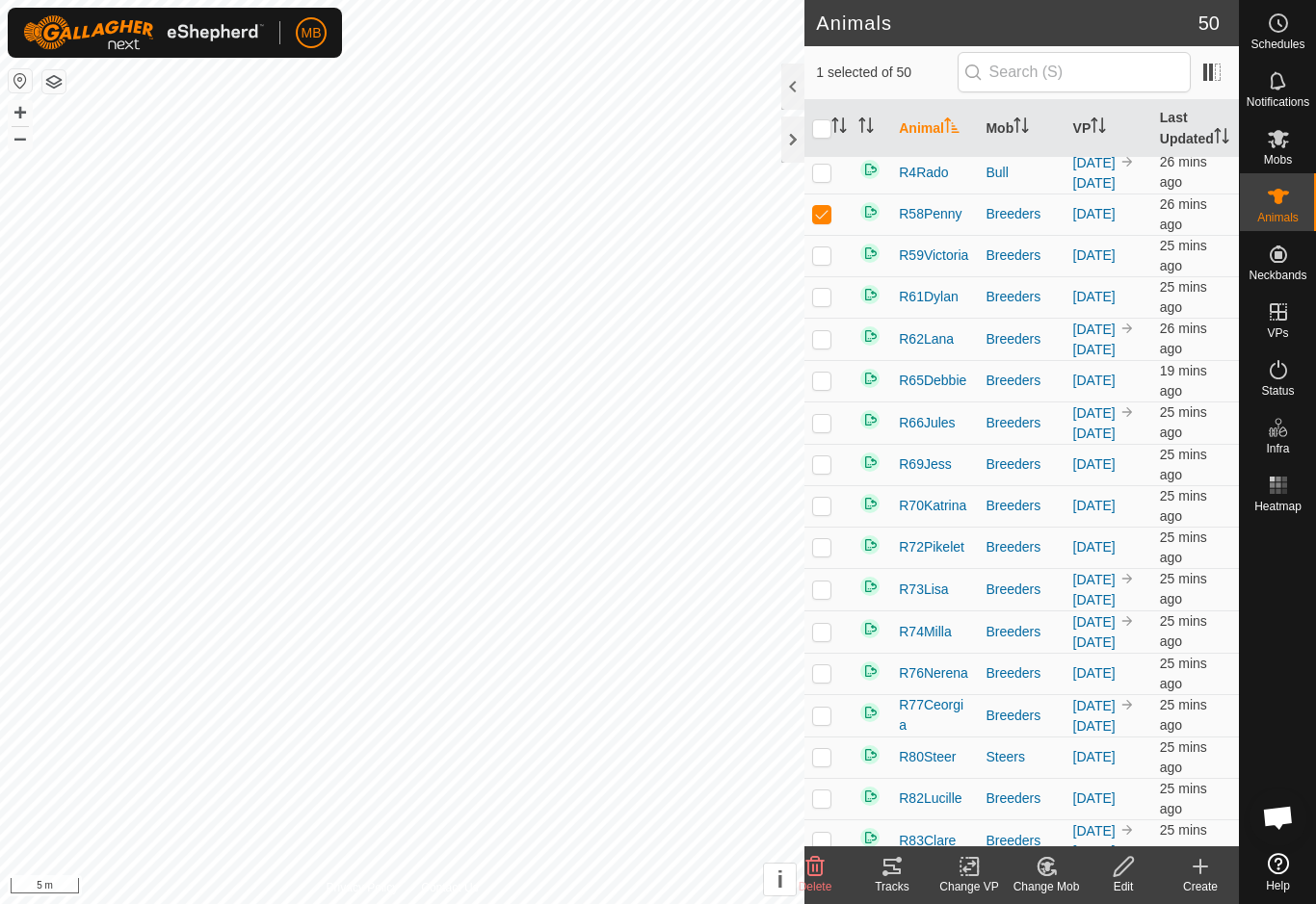
click at [977, 869] on icon at bounding box center [970, 866] width 24 height 23
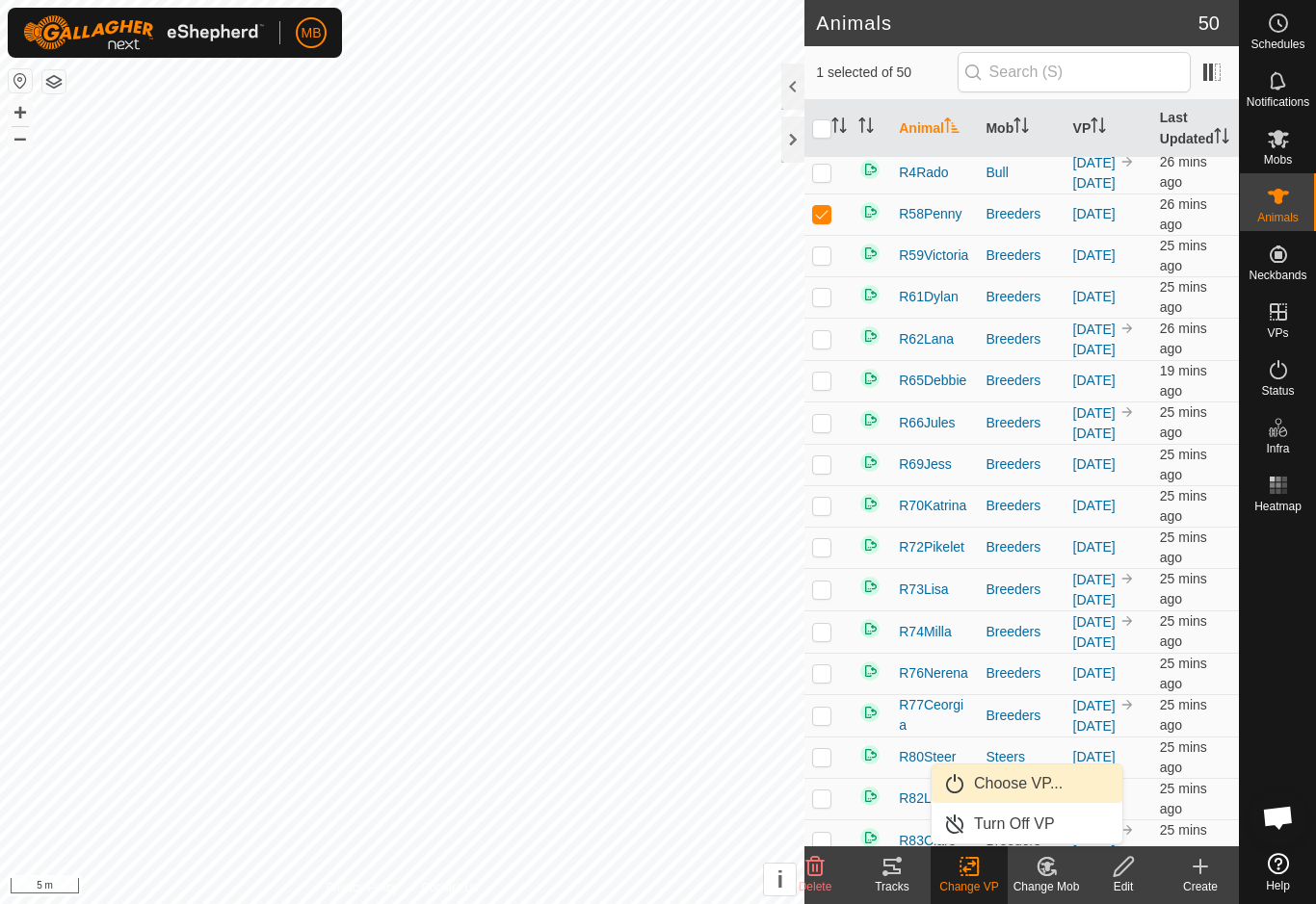
click at [1060, 778] on span "Choose VP..." at bounding box center [1017, 783] width 88 height 23
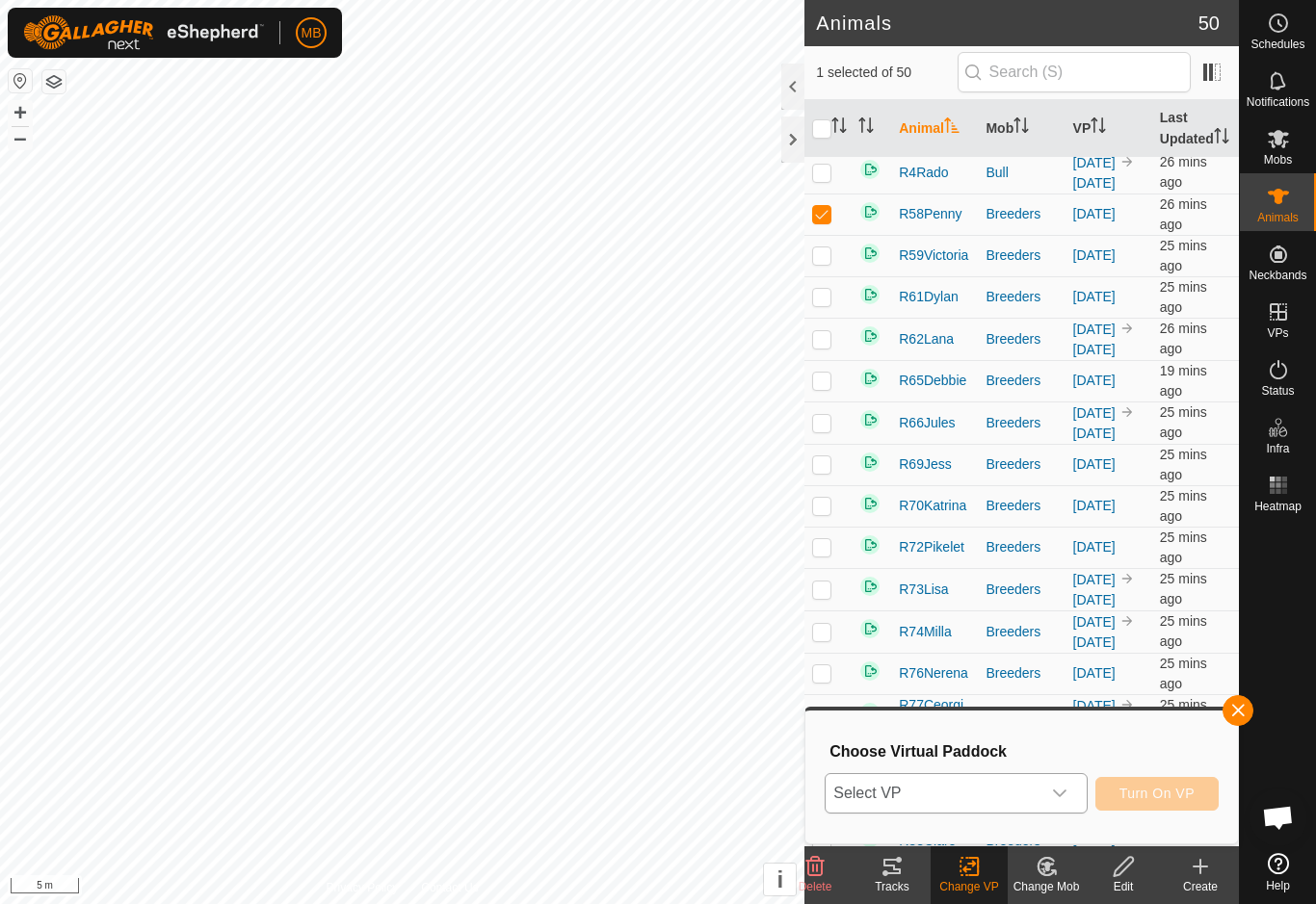
click at [1054, 803] on div "dropdown trigger" at bounding box center [1059, 793] width 39 height 39
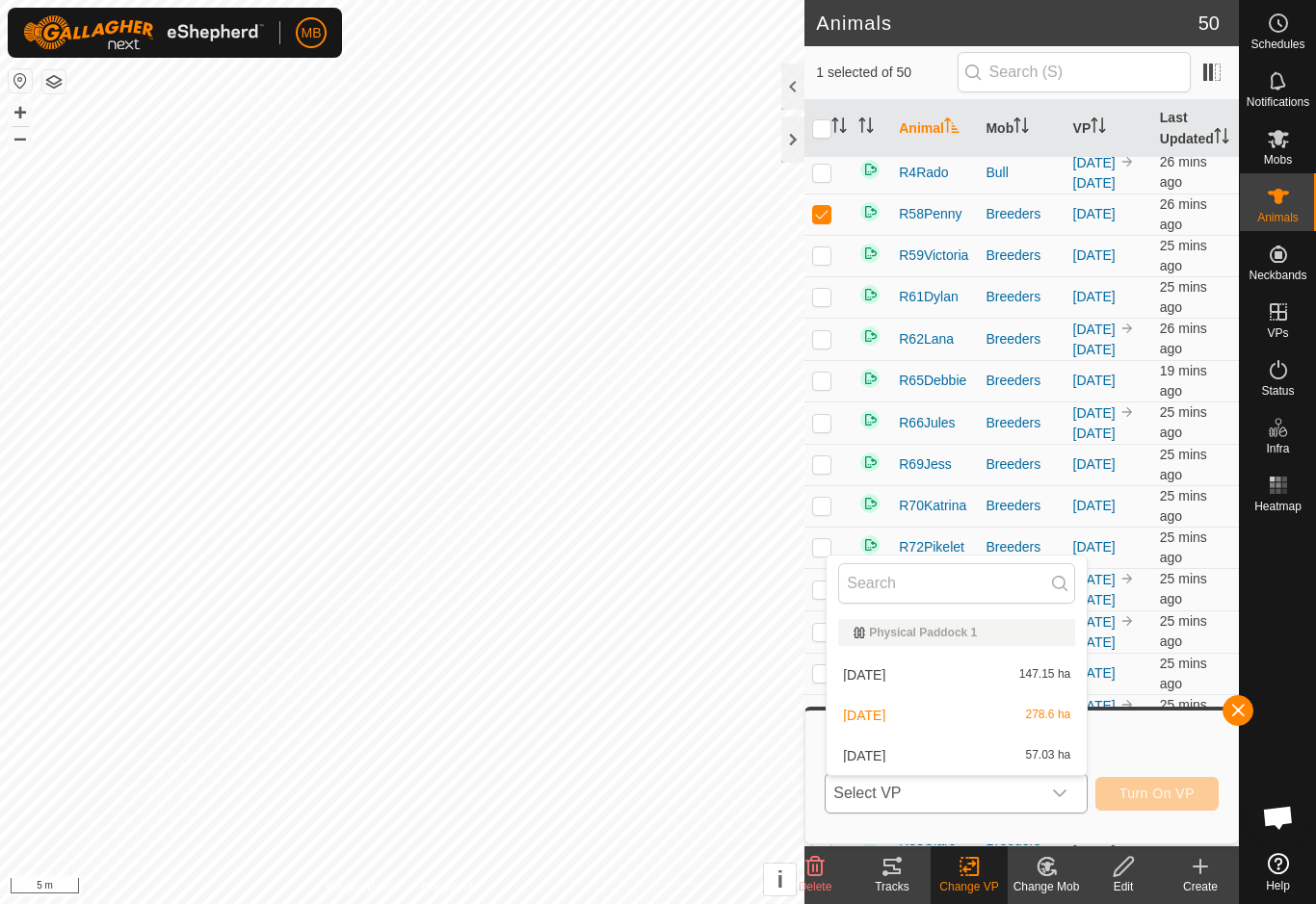
click at [1035, 757] on span "57.03 ha" at bounding box center [1049, 756] width 46 height 14
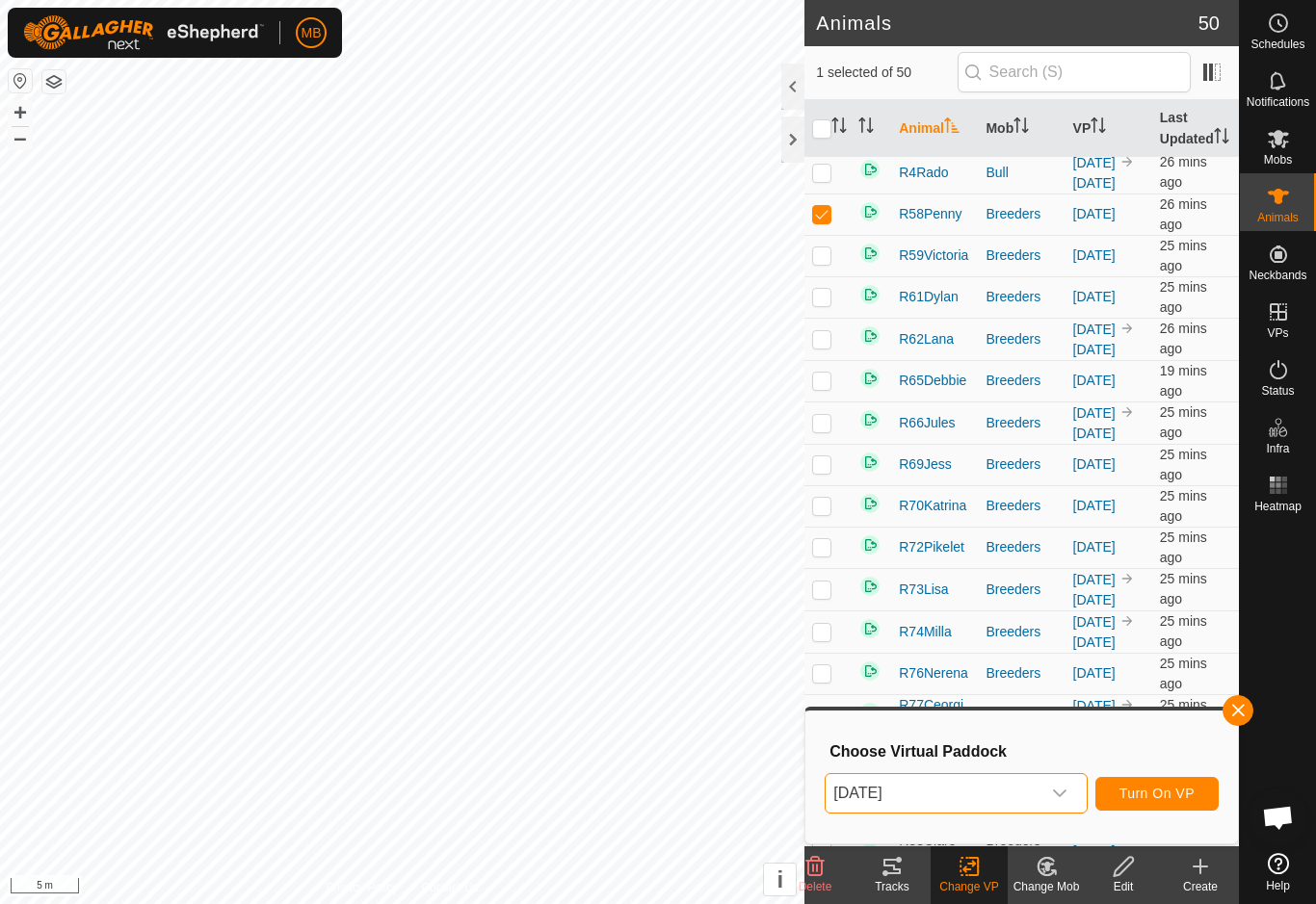
click at [1169, 797] on span "Turn On VP" at bounding box center [1157, 794] width 75 height 16
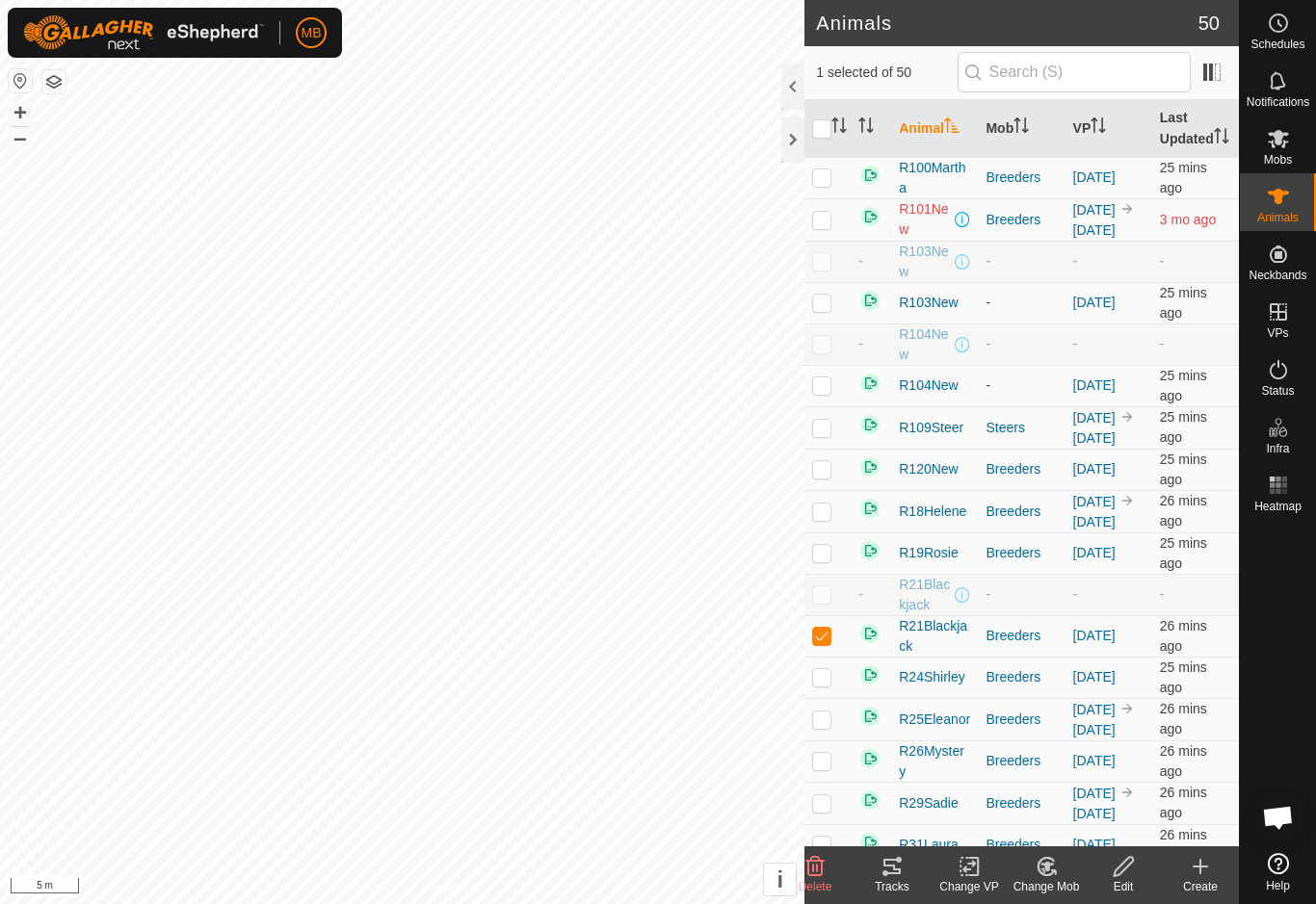
click at [975, 872] on icon at bounding box center [970, 866] width 24 height 23
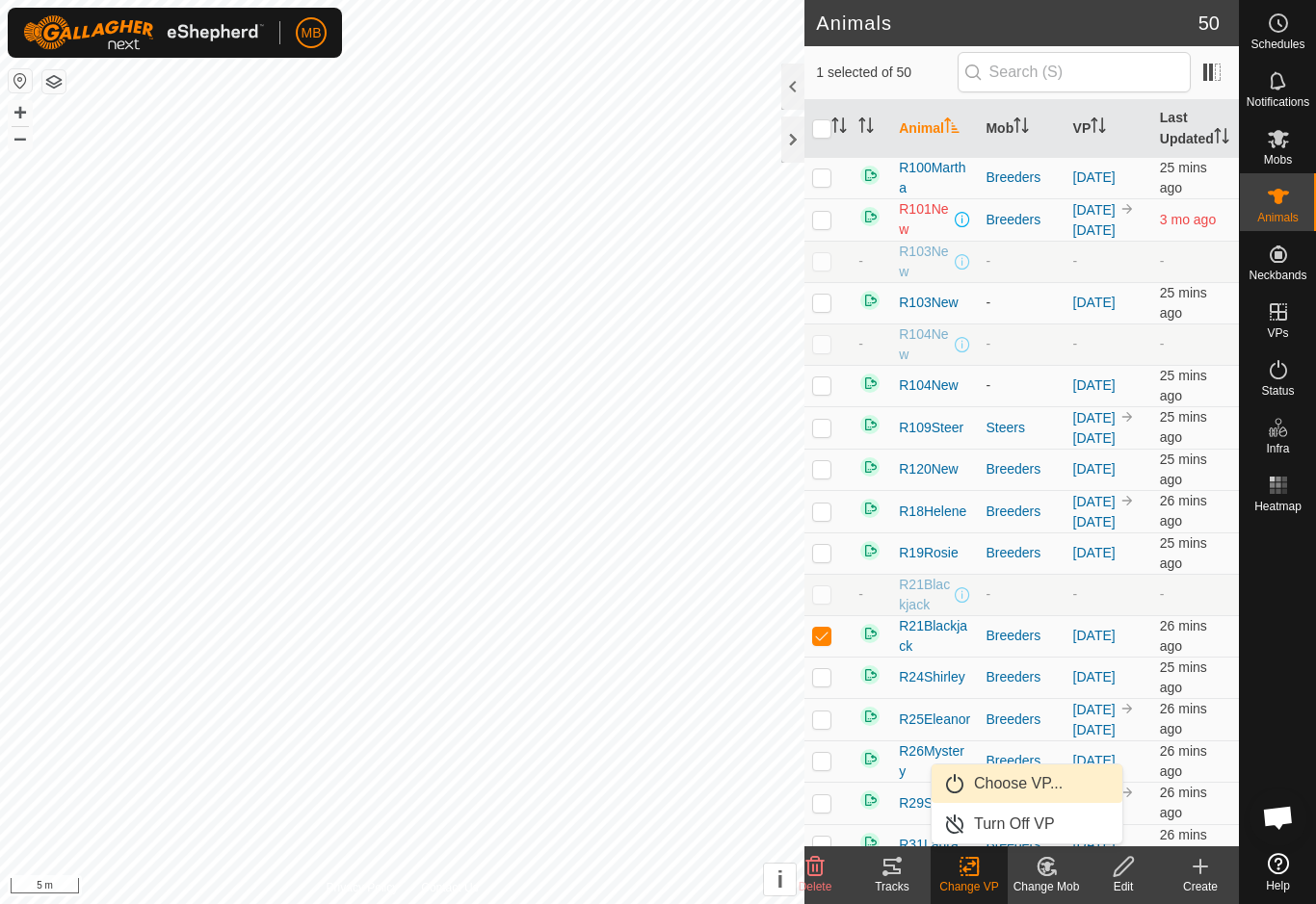
click at [1058, 782] on span "Choose VP..." at bounding box center [1017, 783] width 88 height 23
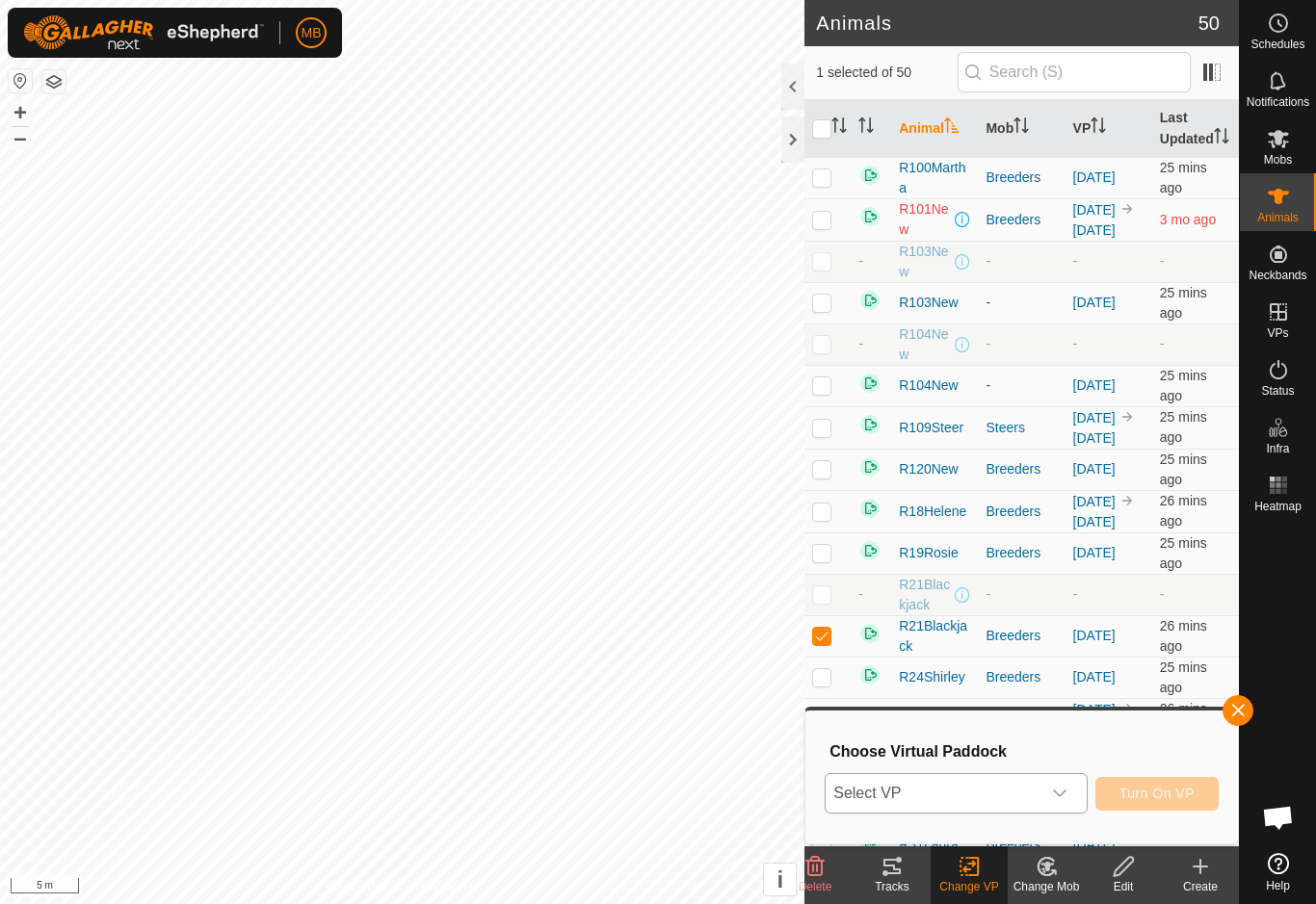
click at [1055, 802] on div "dropdown trigger" at bounding box center [1059, 793] width 39 height 39
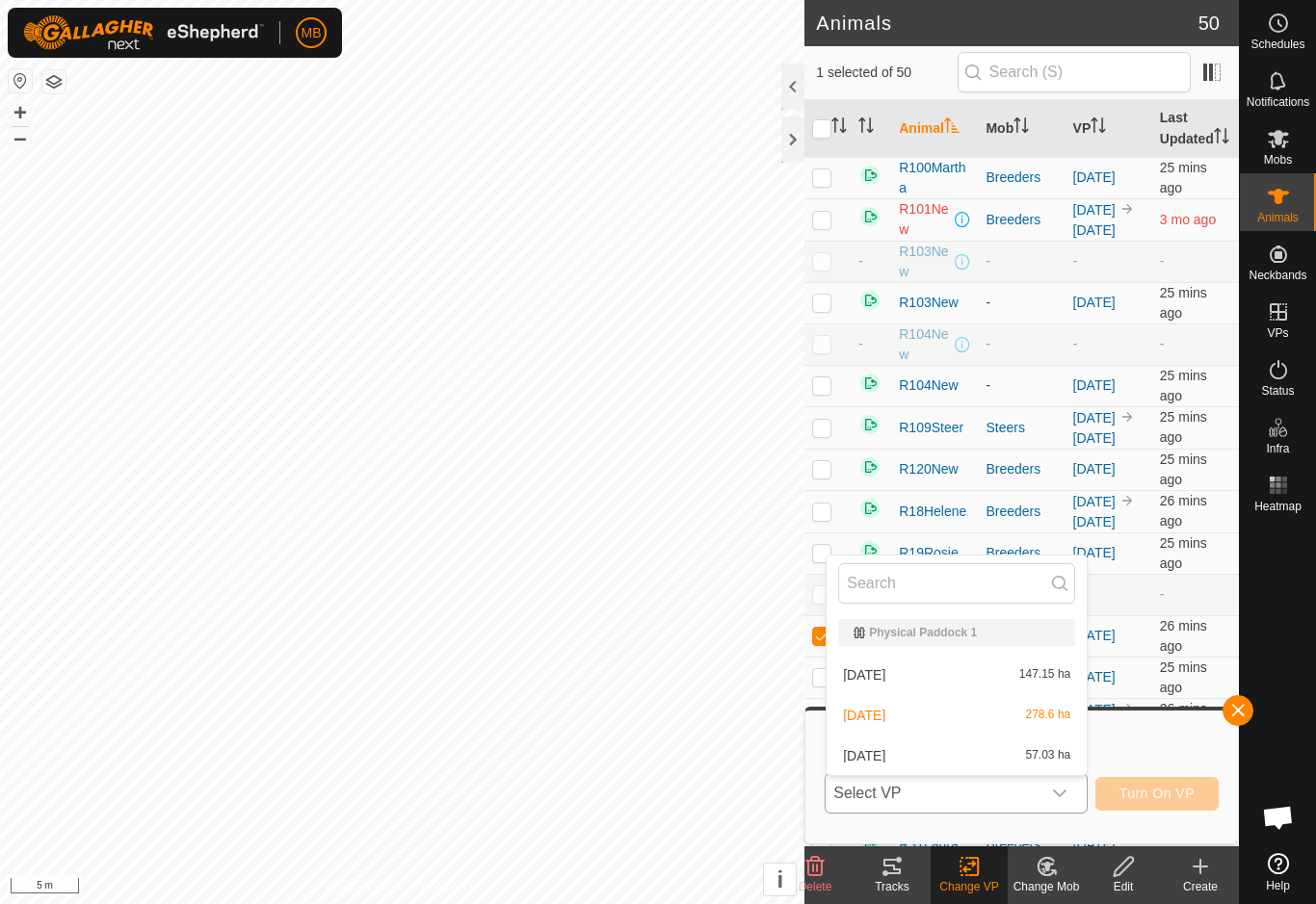
click at [1042, 757] on span "57.03 ha" at bounding box center [1049, 756] width 46 height 14
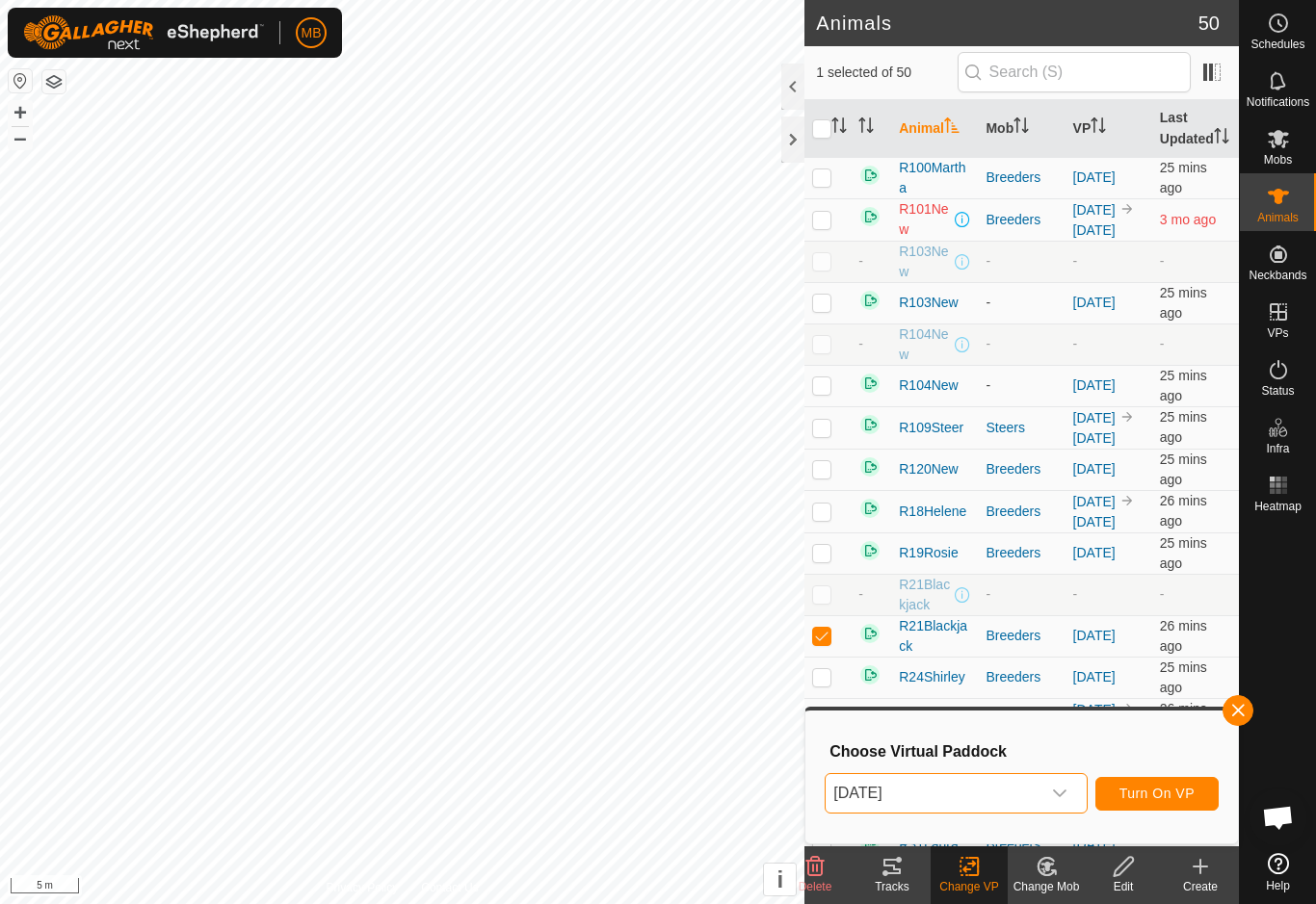
click at [1162, 790] on span "Turn On VP" at bounding box center [1157, 794] width 75 height 16
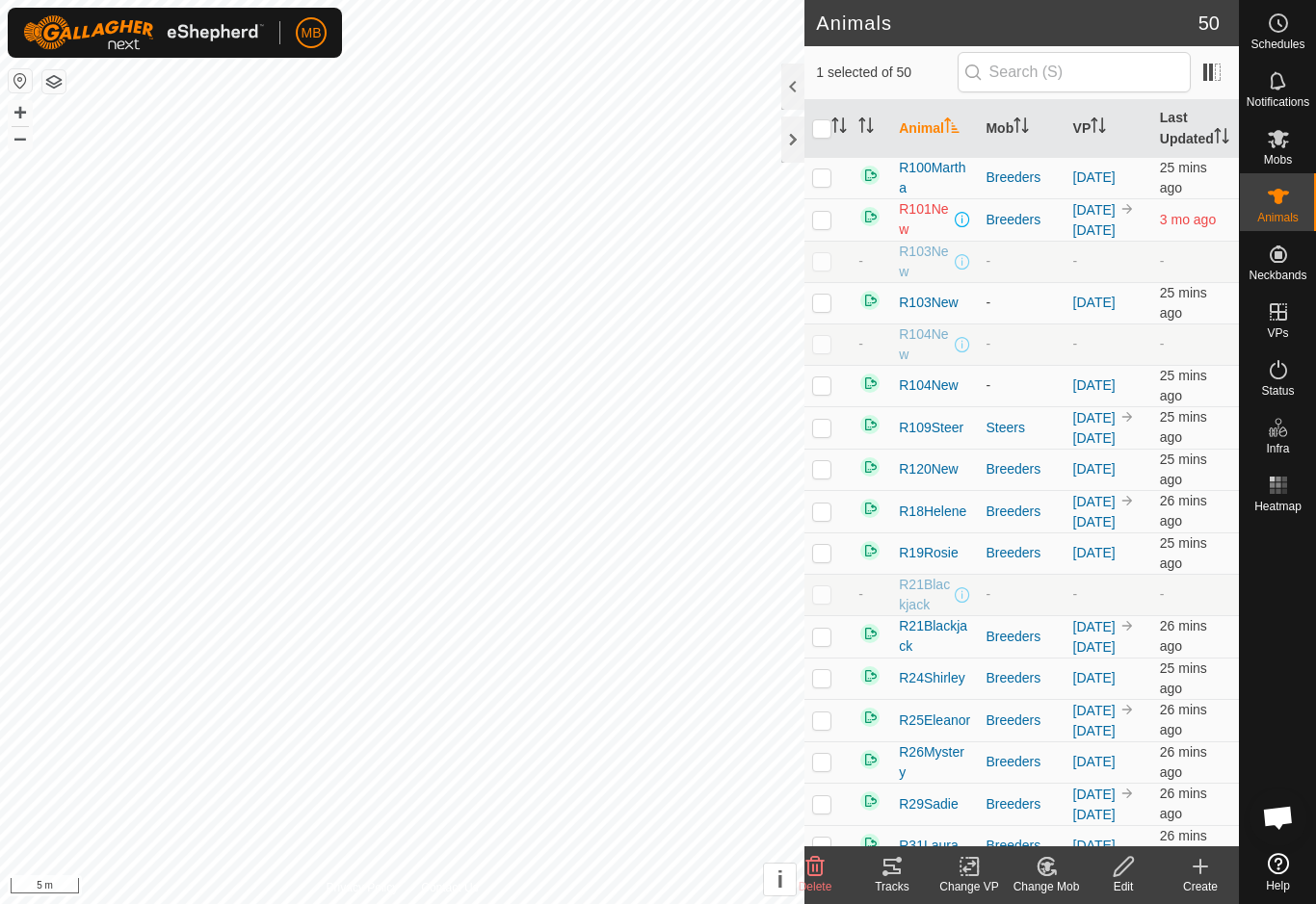
checkbox input "false"
checkbox input "true"
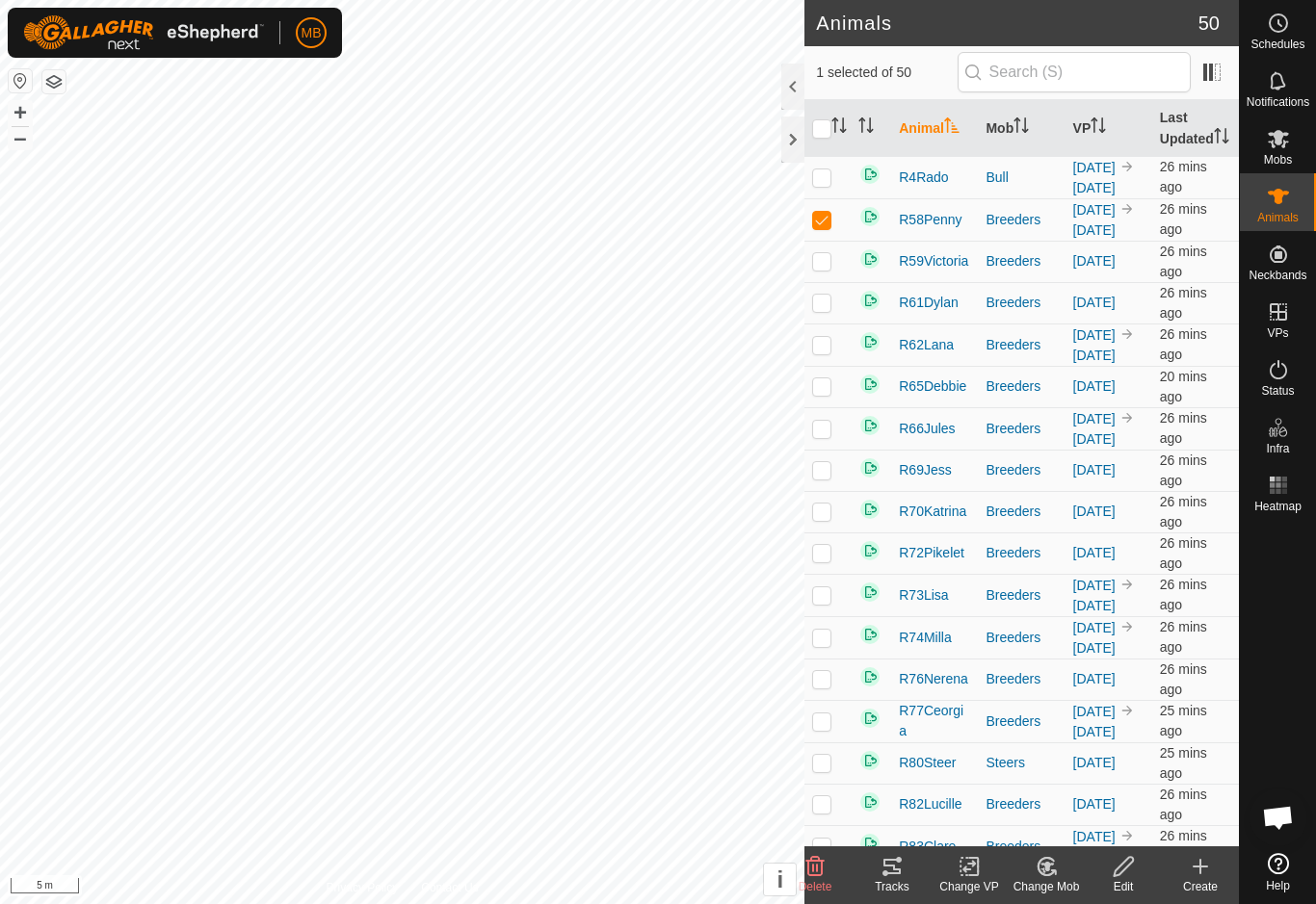
scroll to position [898, 0]
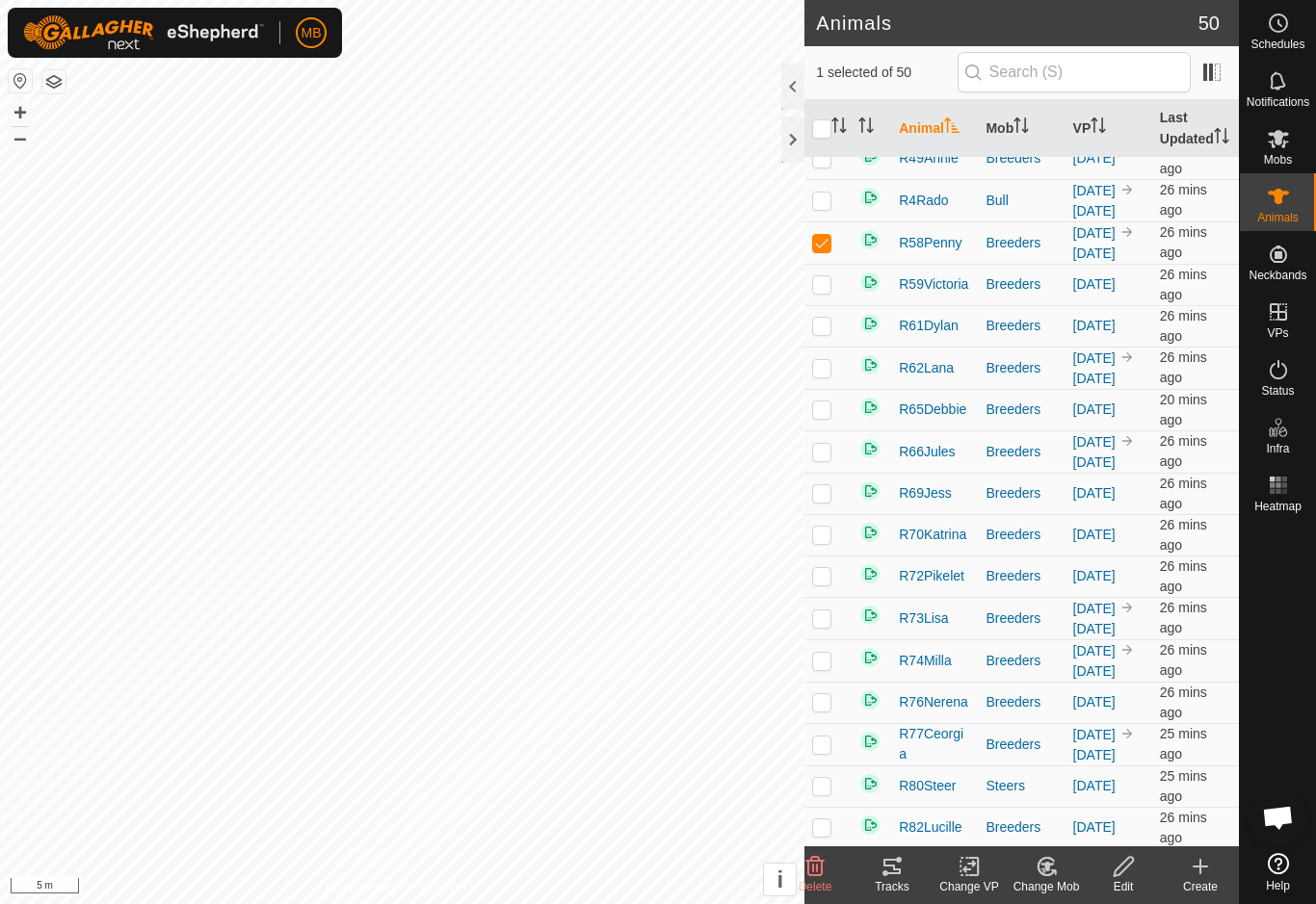
click at [969, 873] on icon at bounding box center [970, 866] width 24 height 23
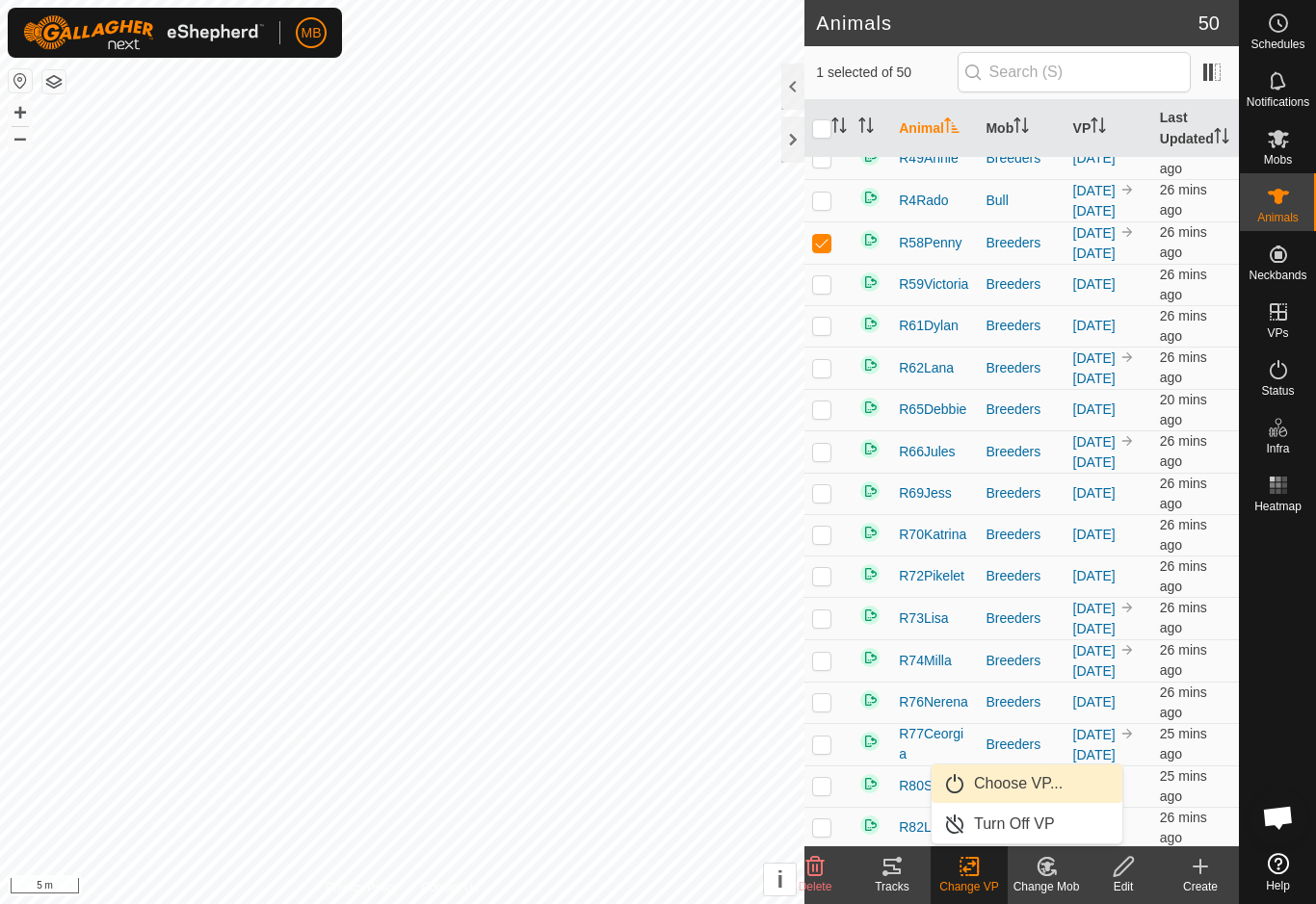
click at [1059, 780] on span "Choose VP..." at bounding box center [1017, 783] width 88 height 23
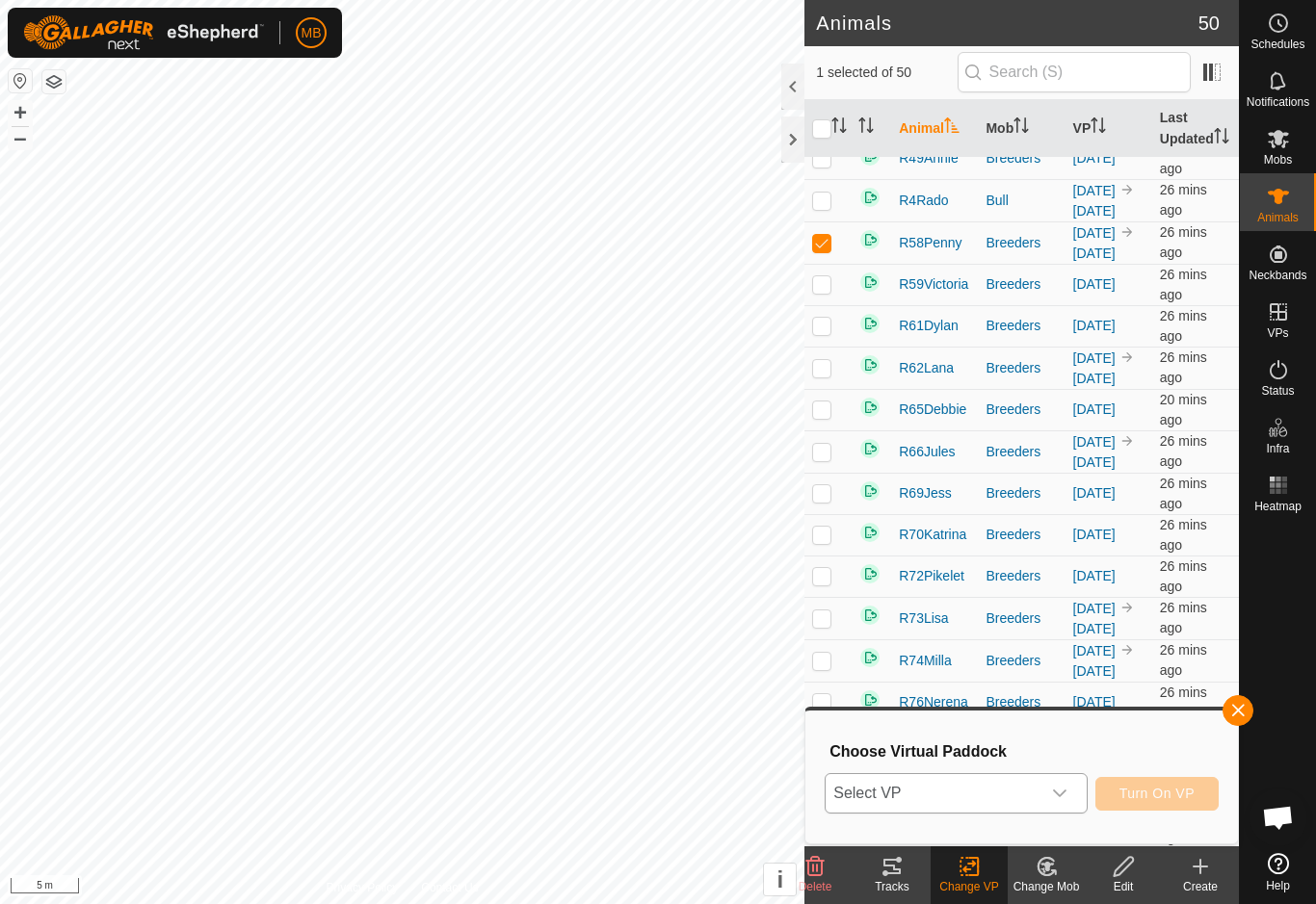
click at [1064, 791] on icon "dropdown trigger" at bounding box center [1060, 794] width 16 height 16
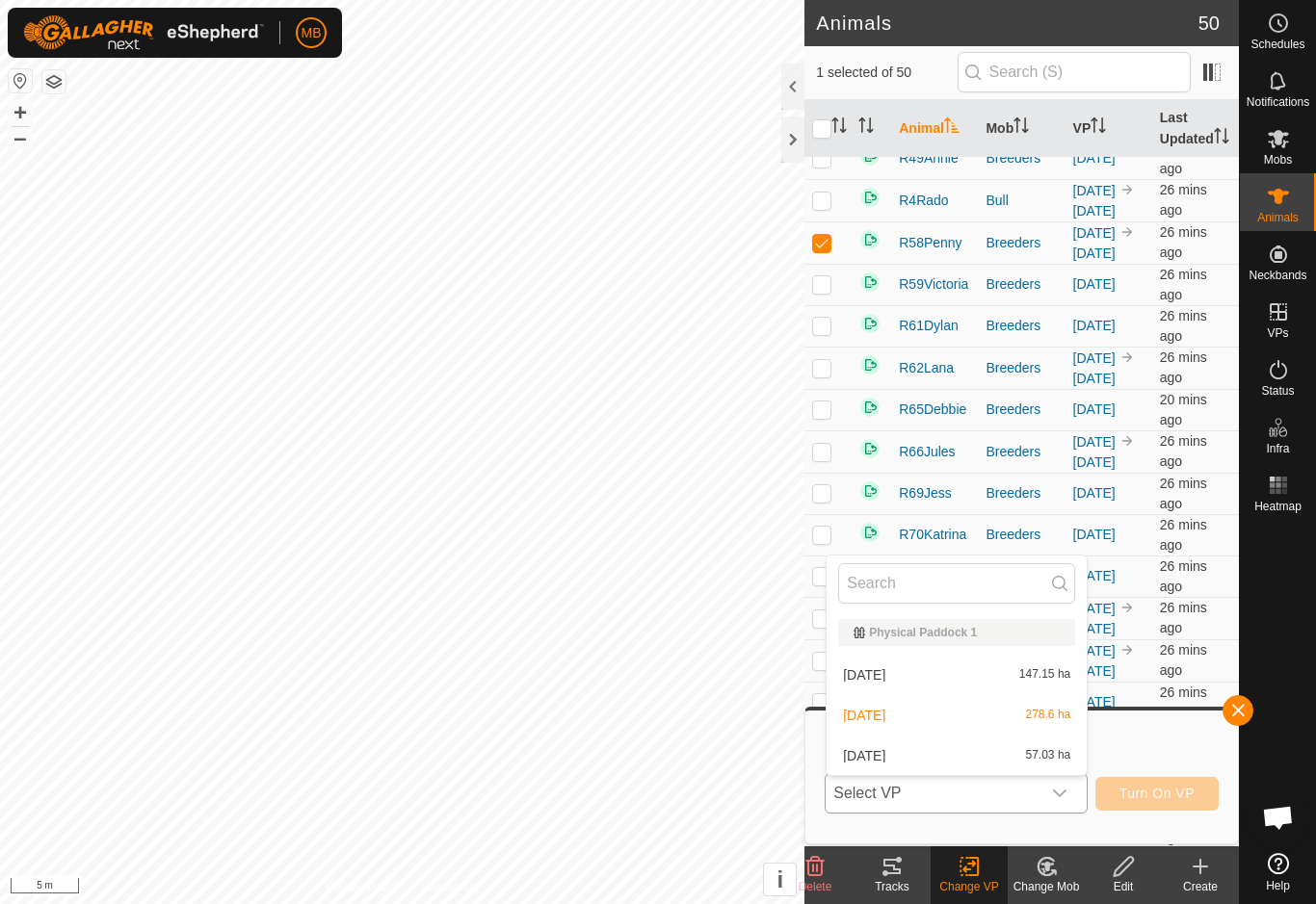
click at [1047, 753] on span "57.03 ha" at bounding box center [1049, 756] width 46 height 14
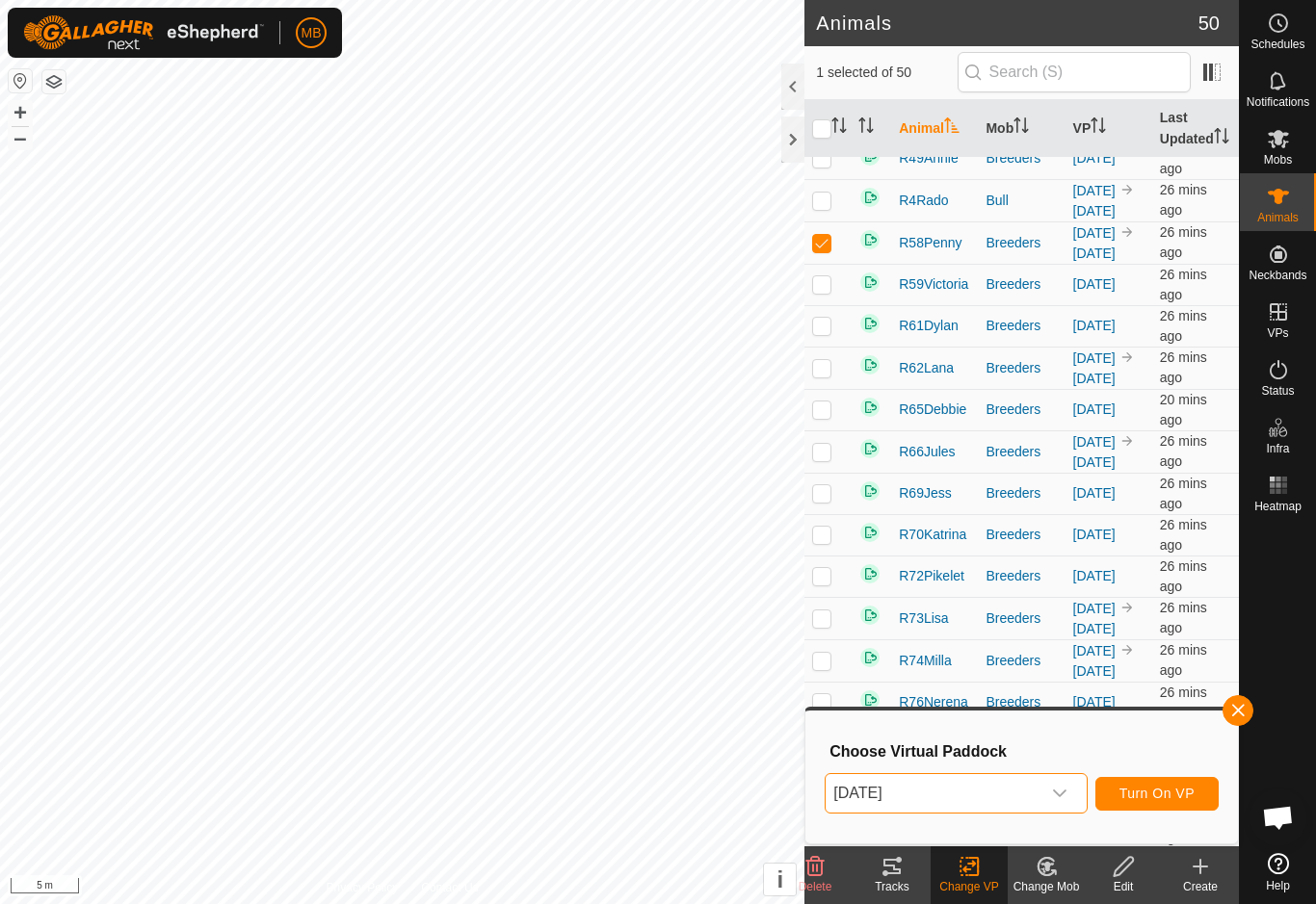
click at [1158, 789] on span "Turn On VP" at bounding box center [1157, 794] width 75 height 16
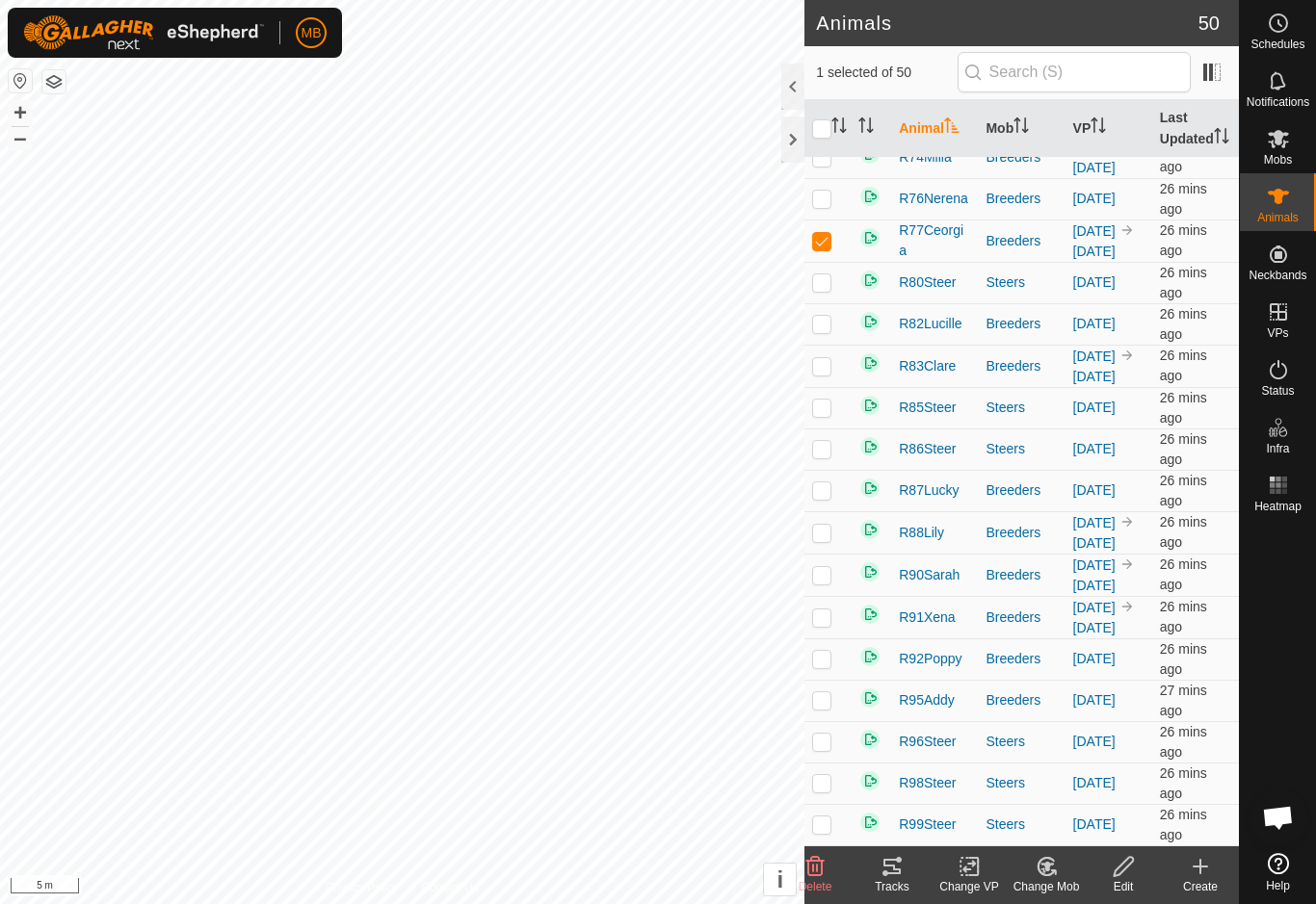
click at [968, 872] on icon at bounding box center [970, 866] width 24 height 23
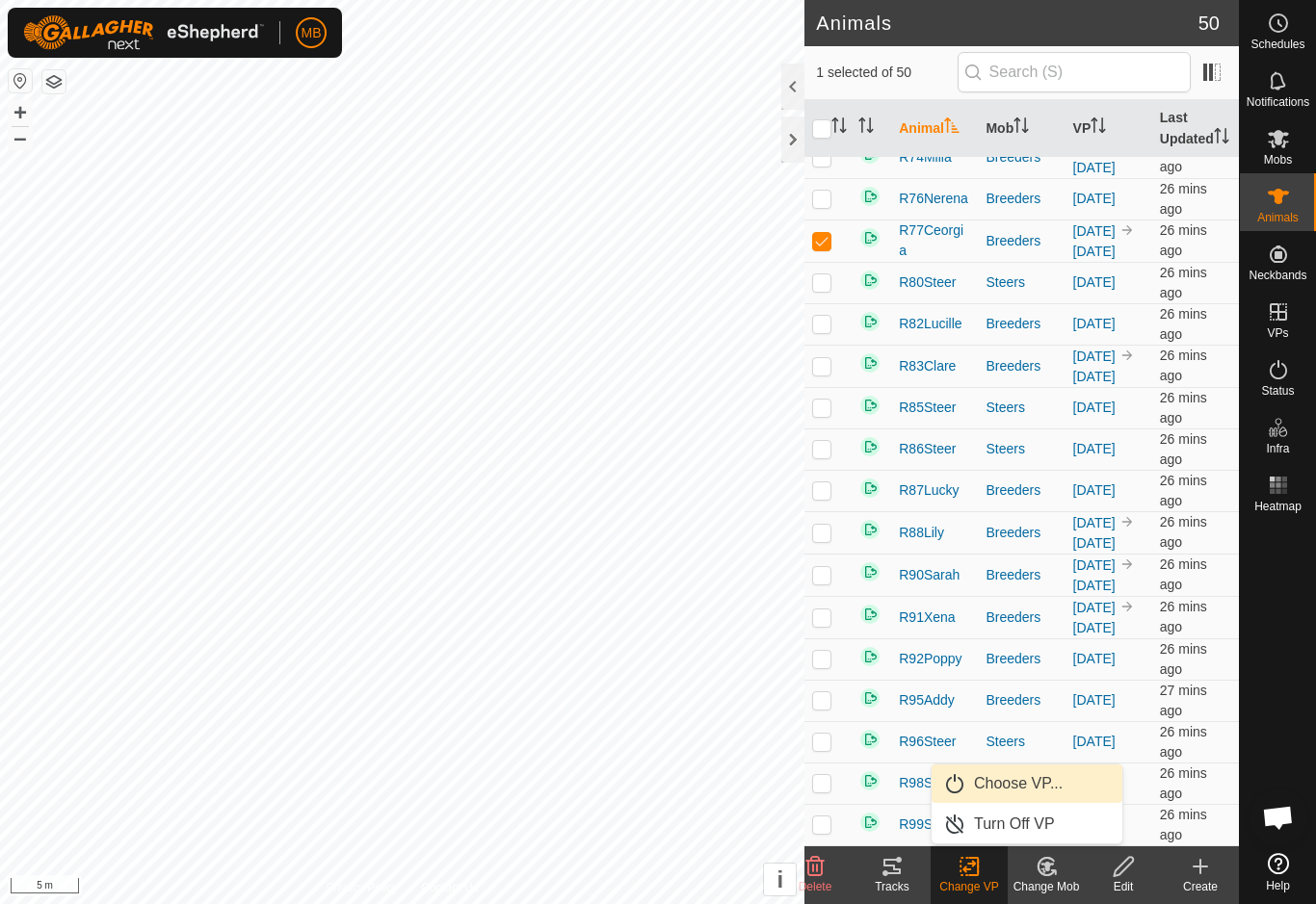
click at [1052, 783] on span "Choose VP..." at bounding box center [1017, 783] width 88 height 23
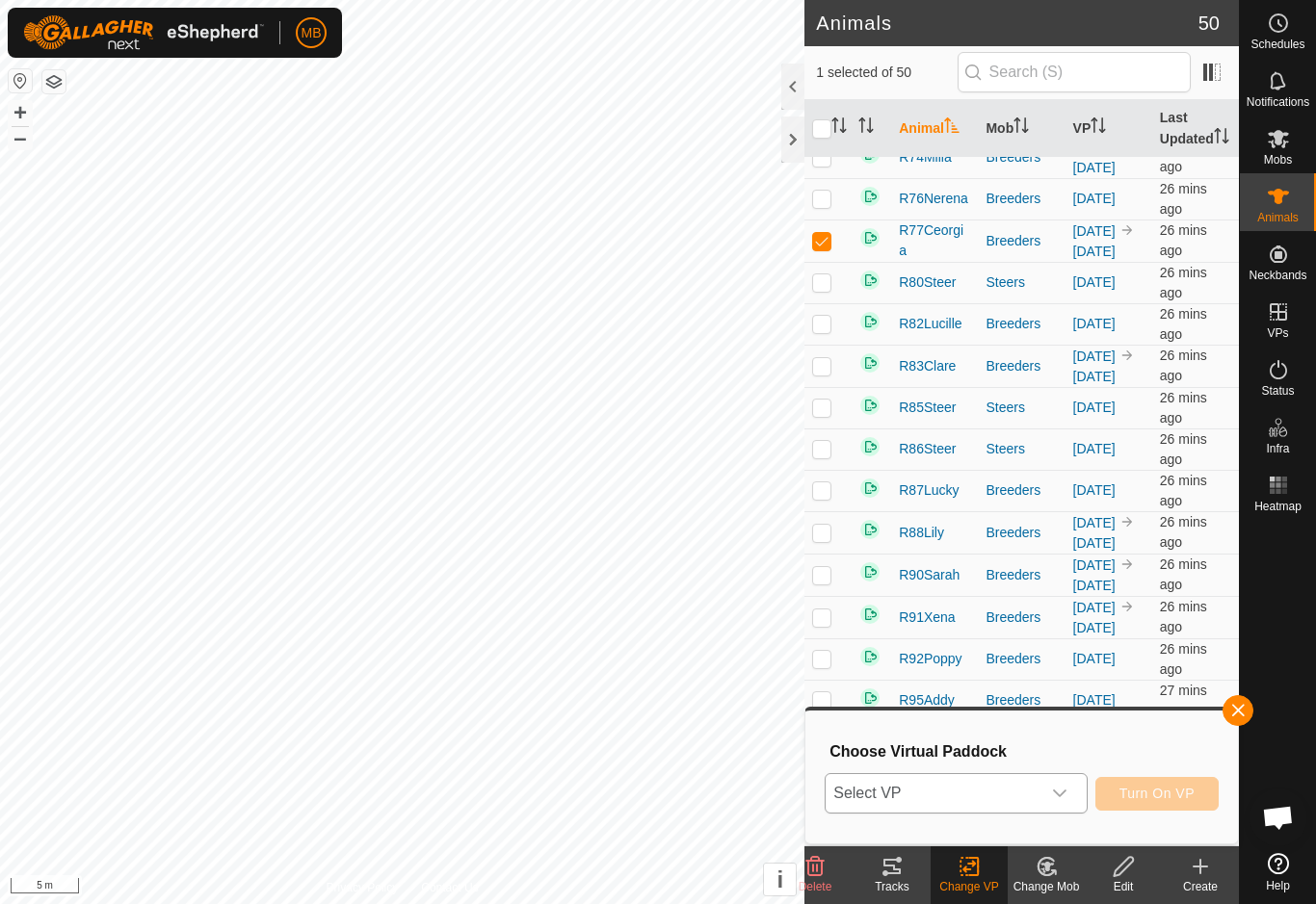
click at [1050, 790] on div "dropdown trigger" at bounding box center [1059, 793] width 39 height 39
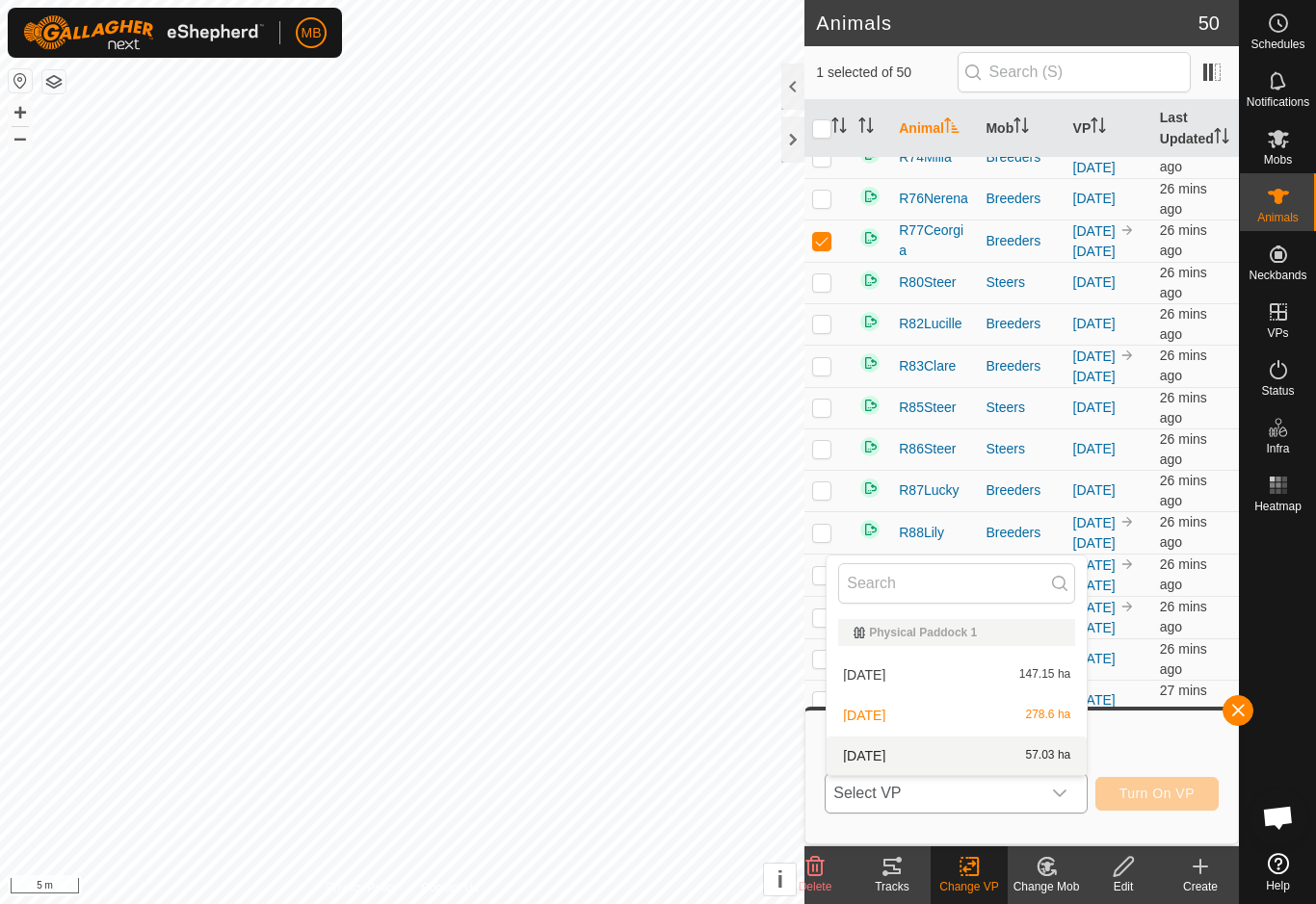
click at [1037, 759] on span "57.03 ha" at bounding box center [1049, 756] width 46 height 14
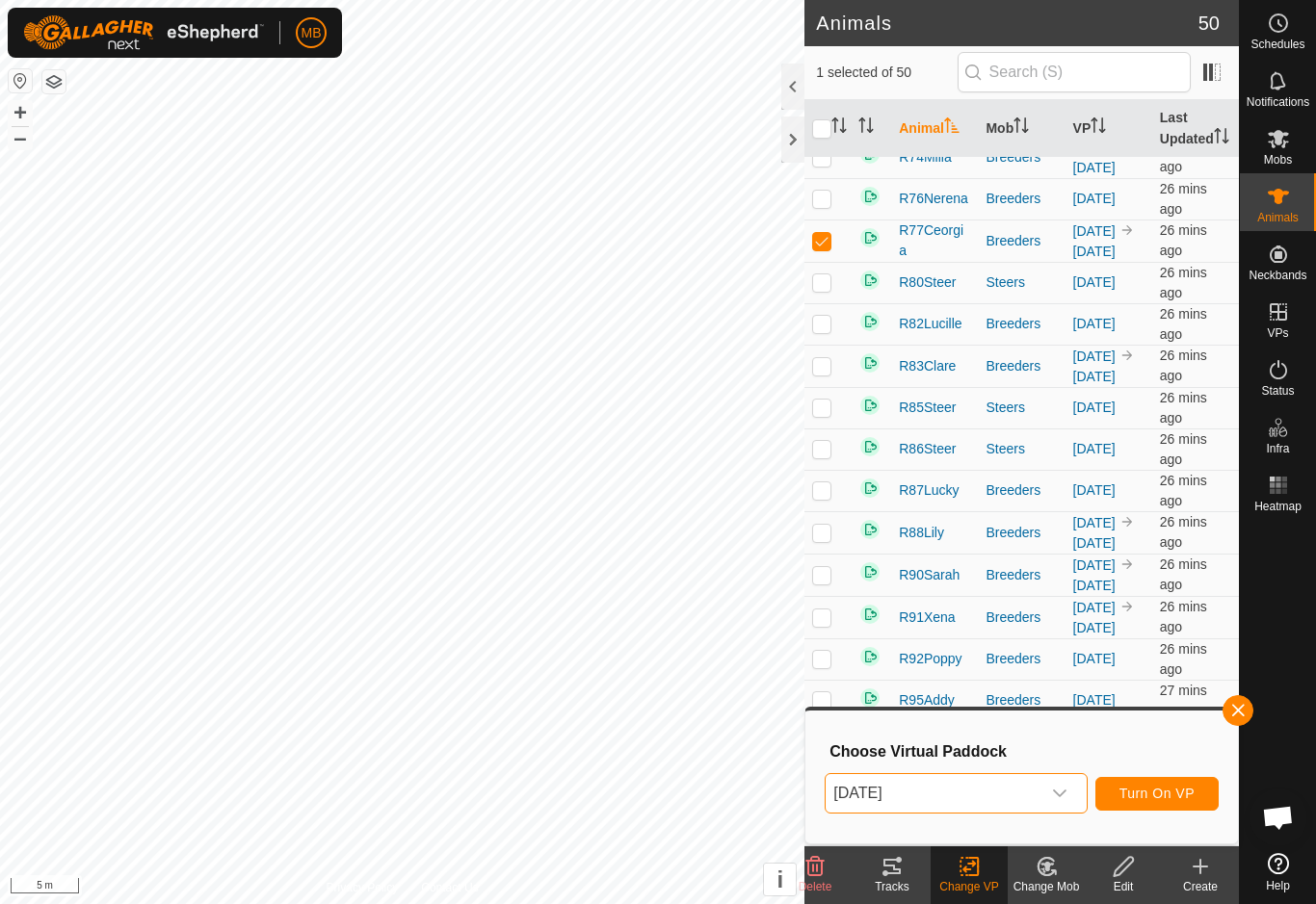
click at [1178, 794] on span "Turn On VP" at bounding box center [1157, 794] width 75 height 16
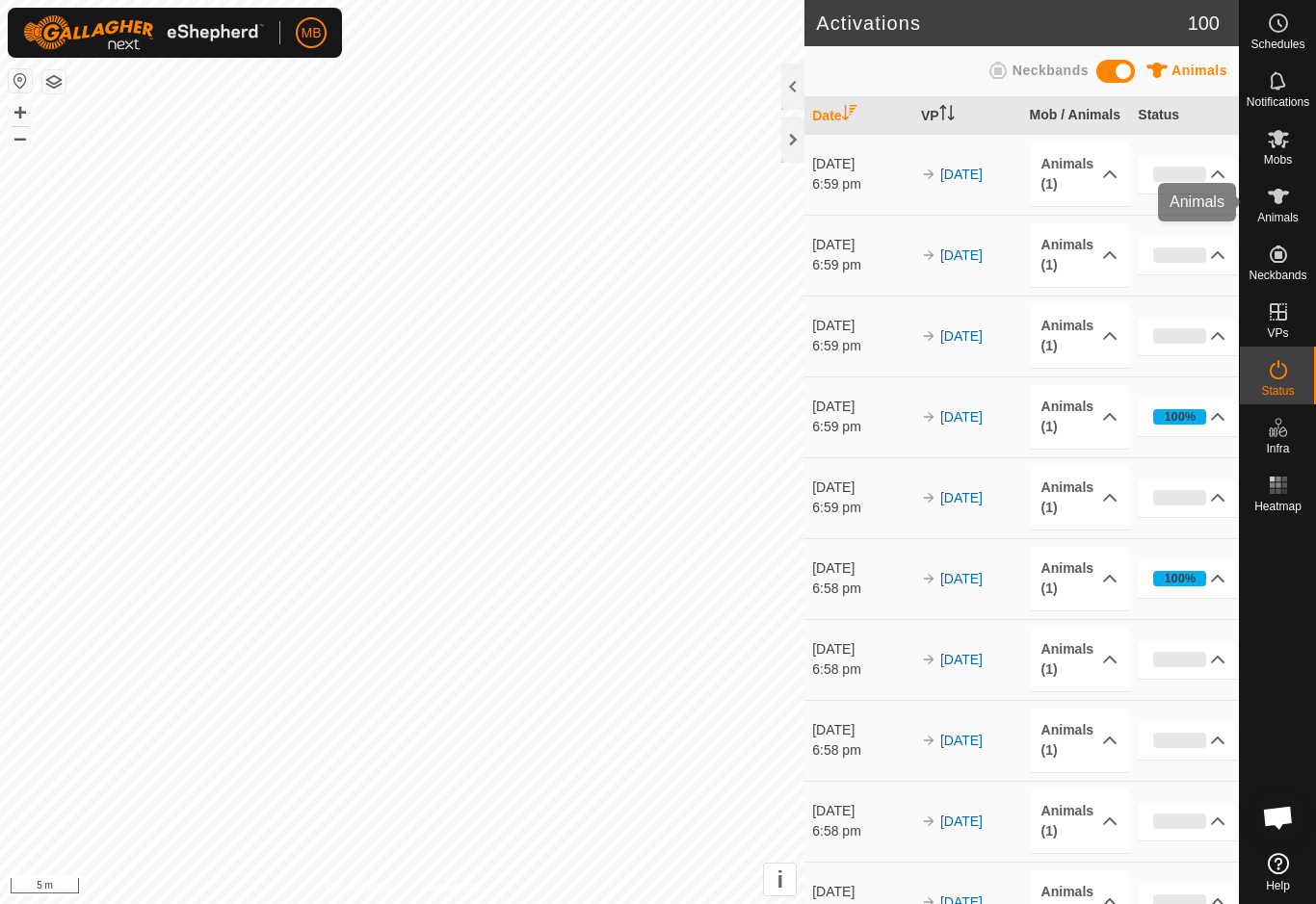
click at [1298, 204] on div "Animals" at bounding box center [1277, 202] width 76 height 58
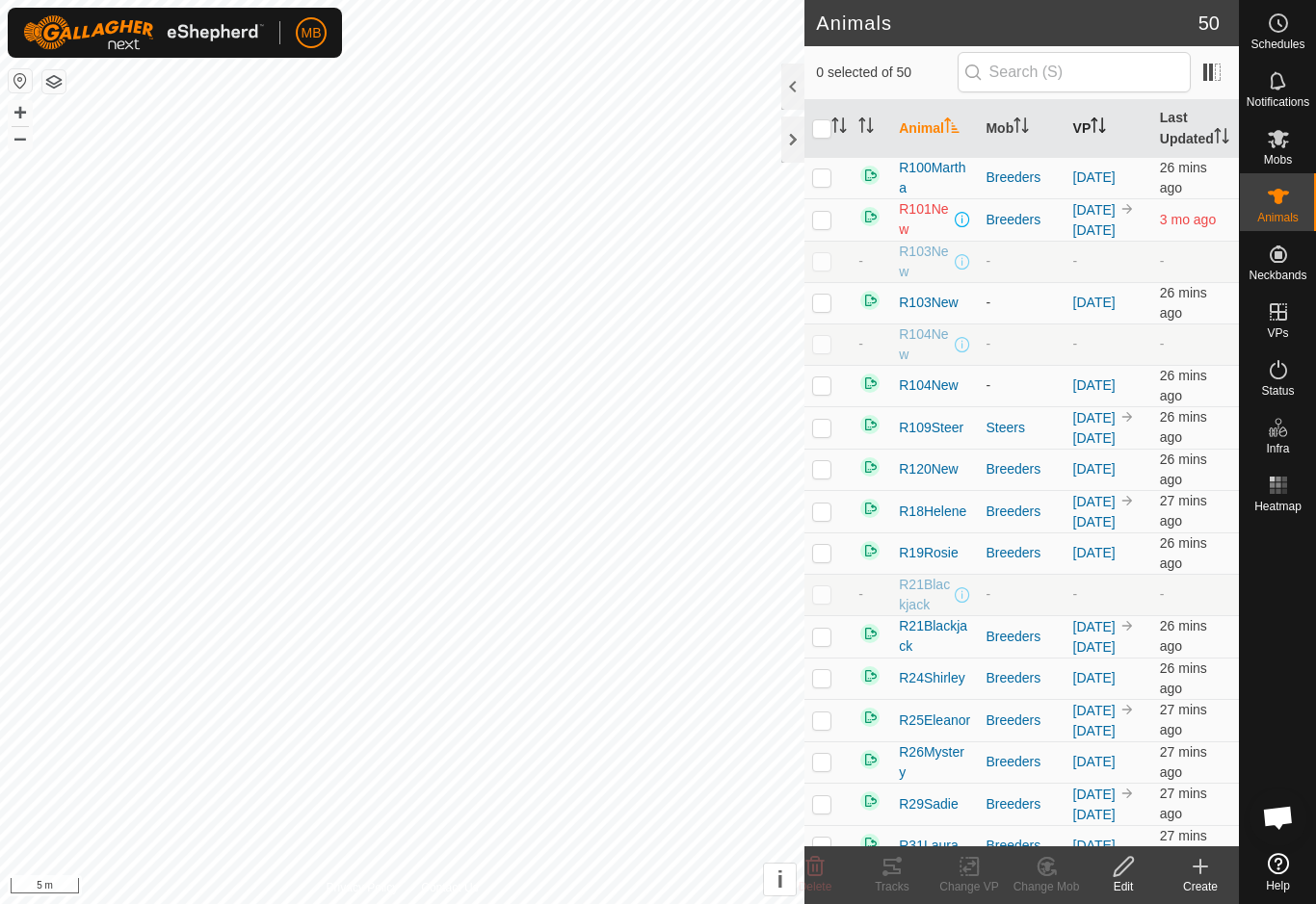
click at [1092, 145] on th "VP" at bounding box center [1109, 129] width 86 height 58
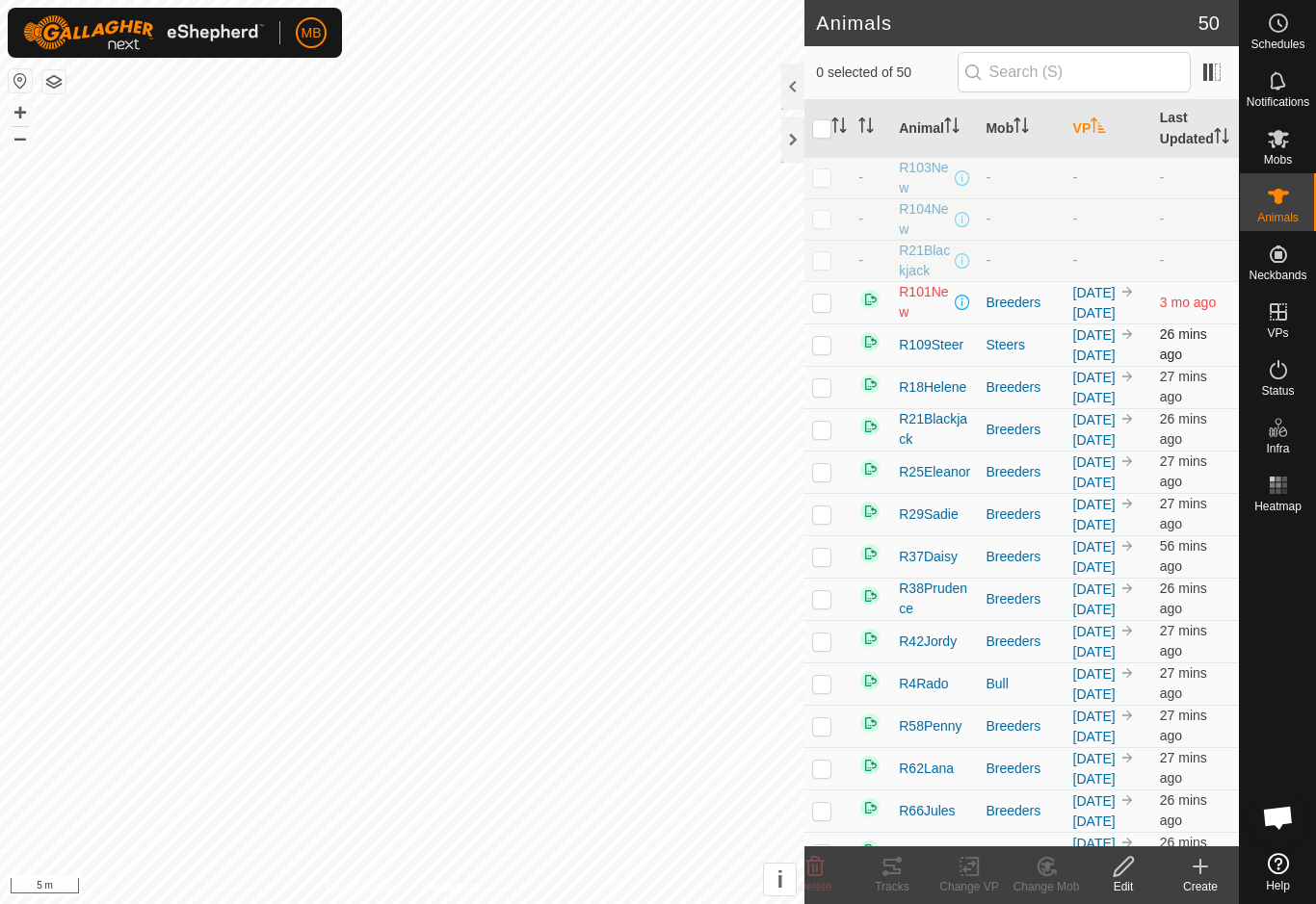
click at [826, 366] on td at bounding box center [827, 344] width 47 height 43
checkbox input "true"
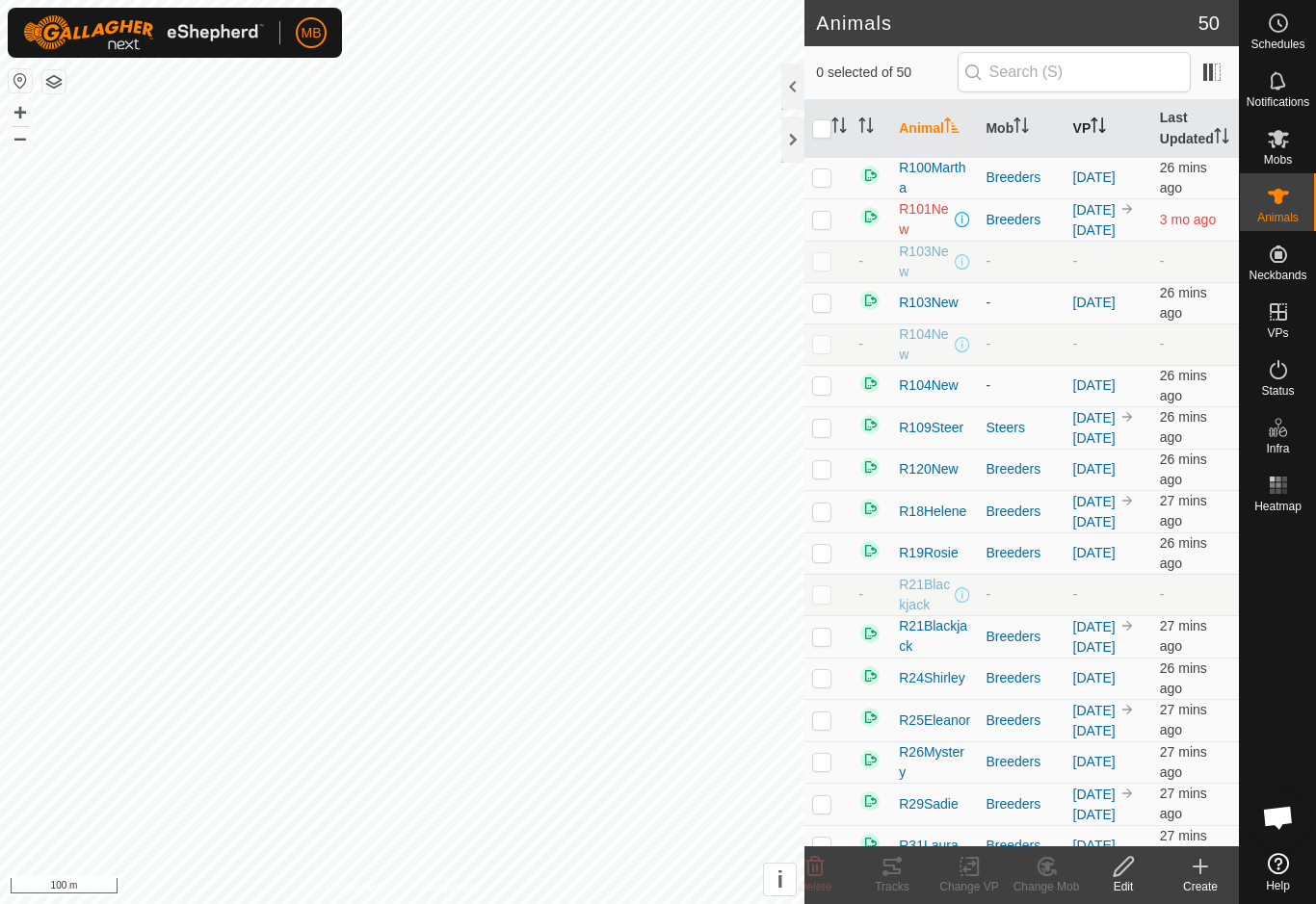
click at [1126, 151] on th "VP" at bounding box center [1109, 129] width 86 height 58
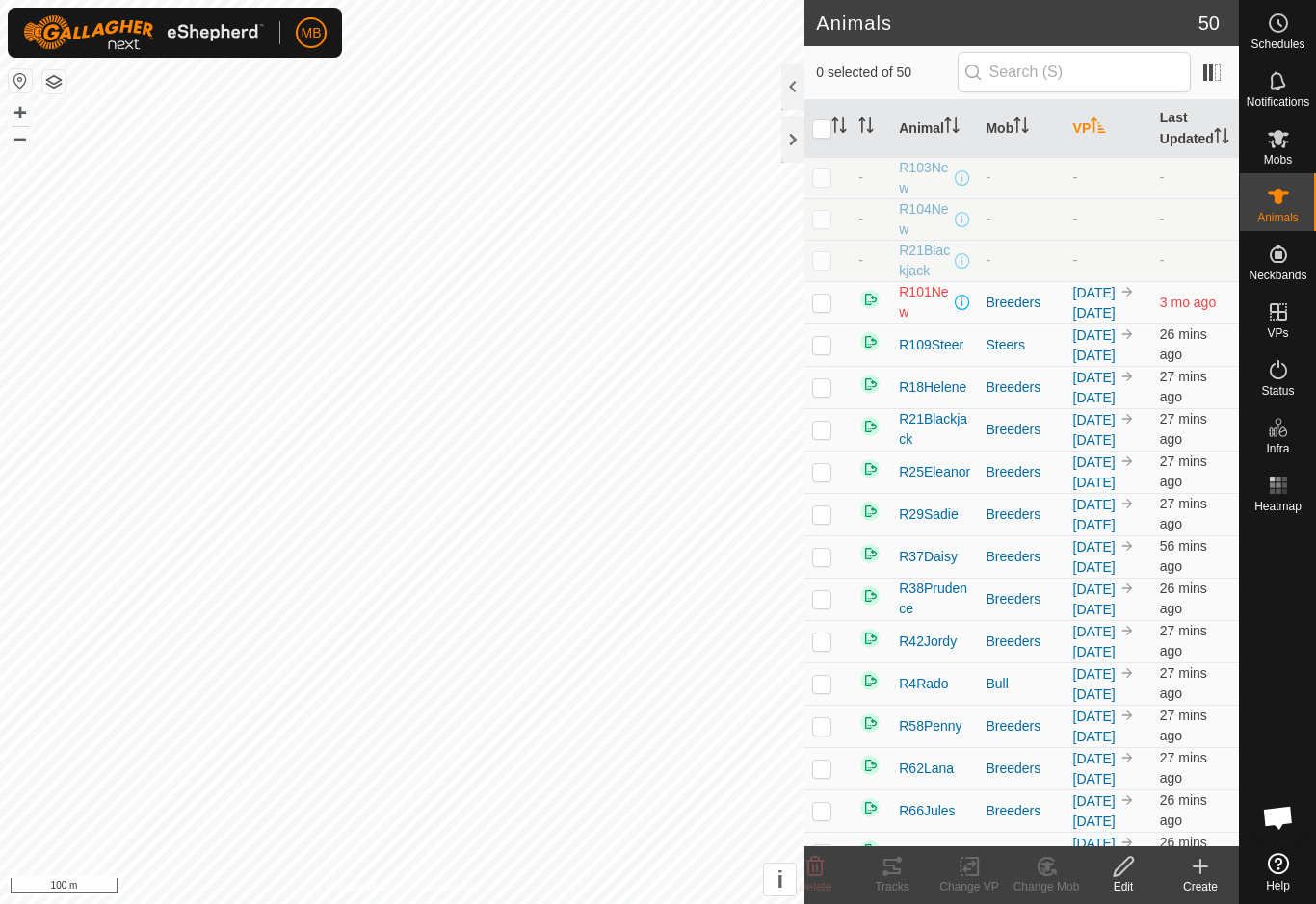
click at [1123, 153] on th "VP" at bounding box center [1109, 129] width 86 height 58
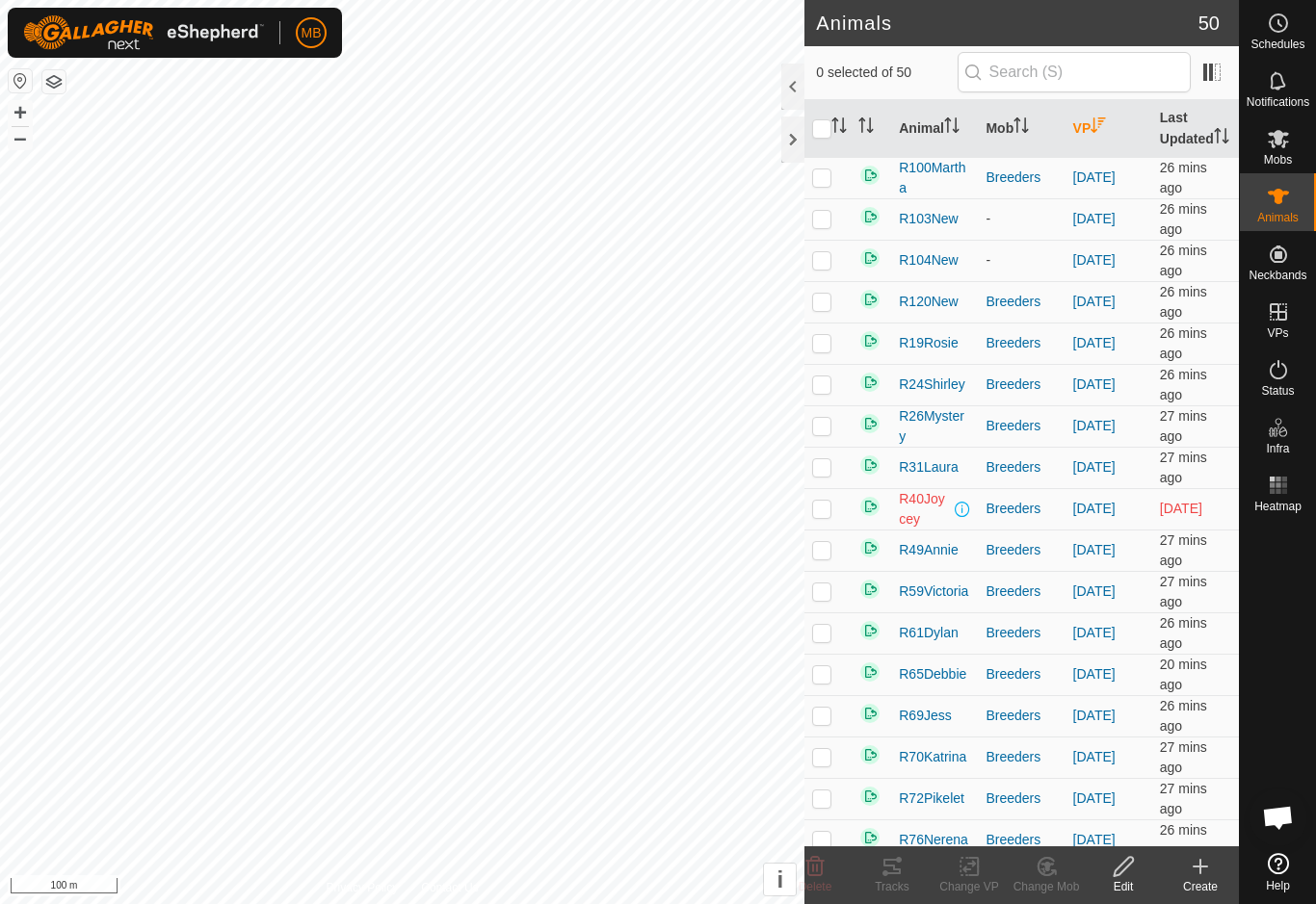
click at [1122, 148] on th "VP" at bounding box center [1109, 129] width 86 height 58
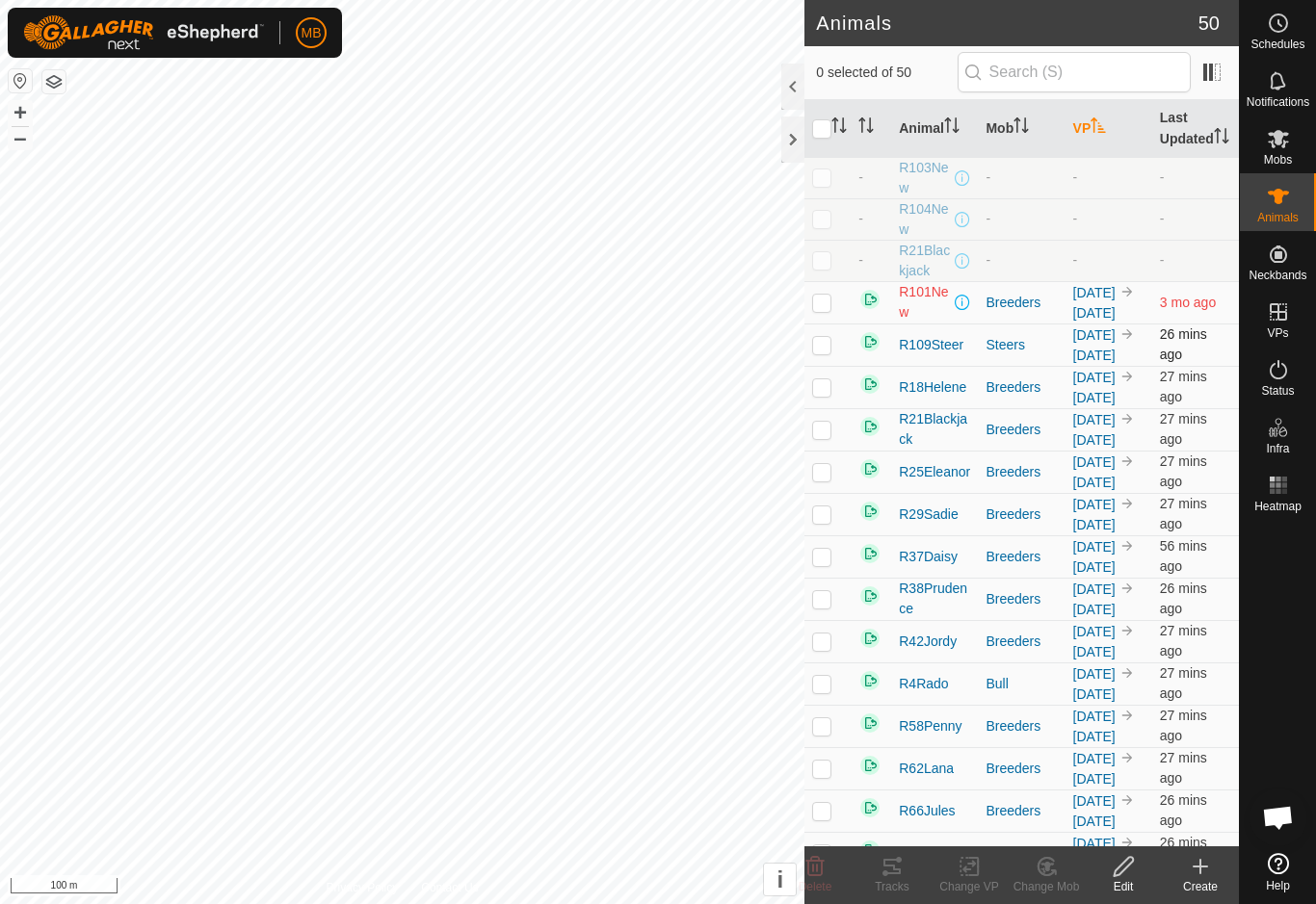
click at [835, 366] on td at bounding box center [827, 344] width 47 height 43
checkbox input "true"
click at [832, 395] on p-checkbox at bounding box center [821, 387] width 19 height 16
checkbox input "true"
click at [830, 438] on p-checkbox at bounding box center [821, 430] width 19 height 16
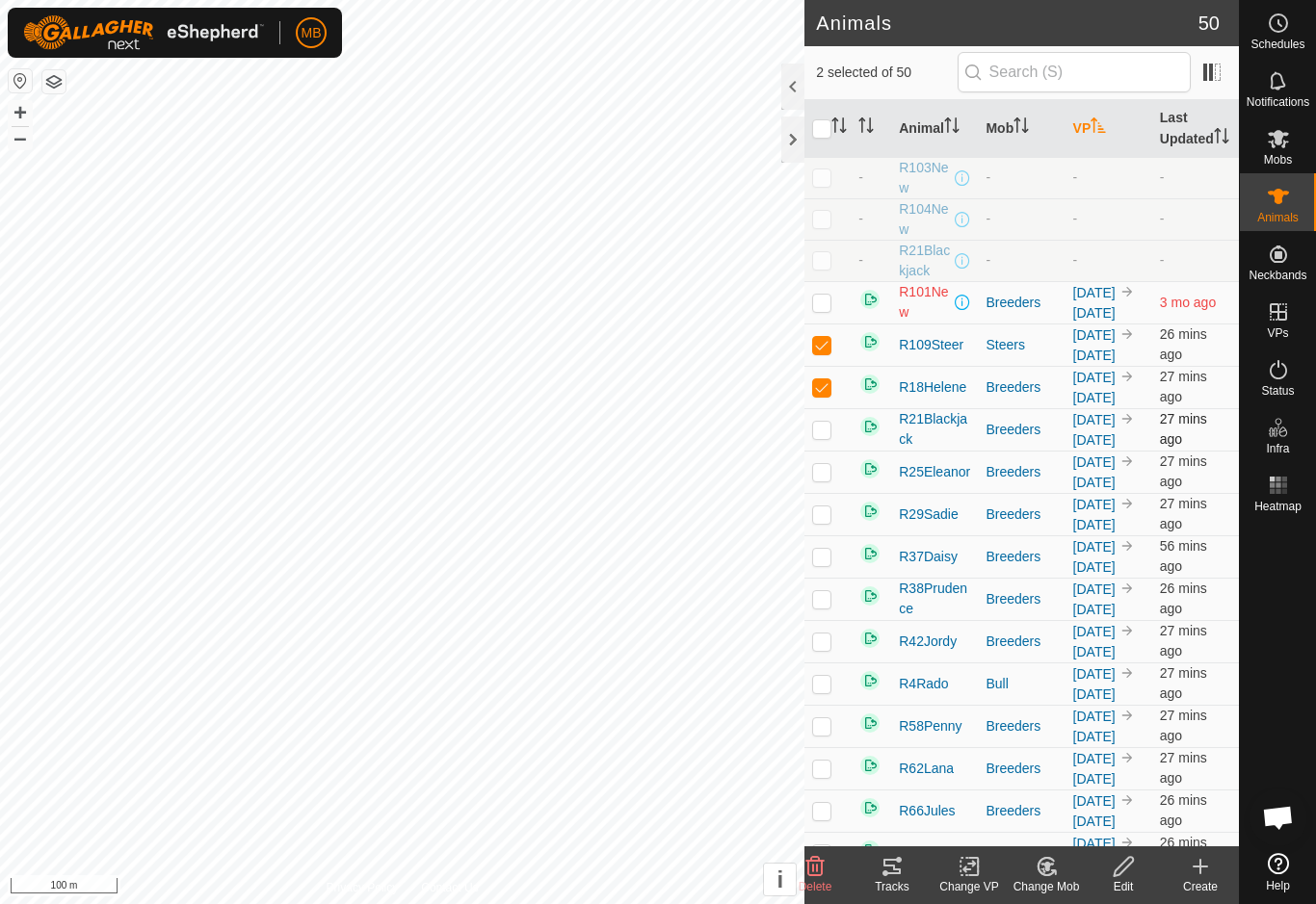
checkbox input "true"
click at [821, 479] on p-checkbox at bounding box center [821, 472] width 19 height 16
checkbox input "true"
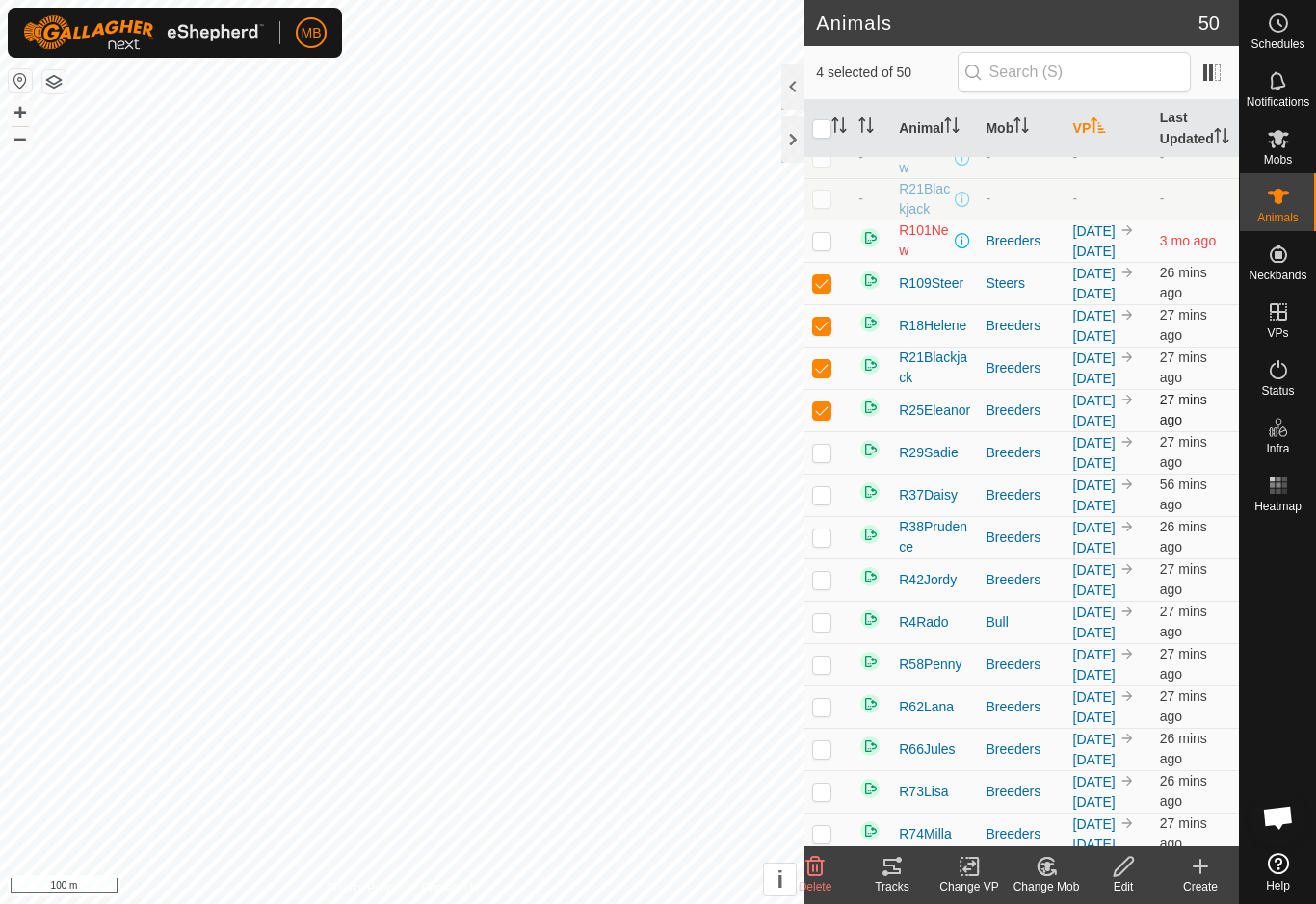
scroll to position [216, 0]
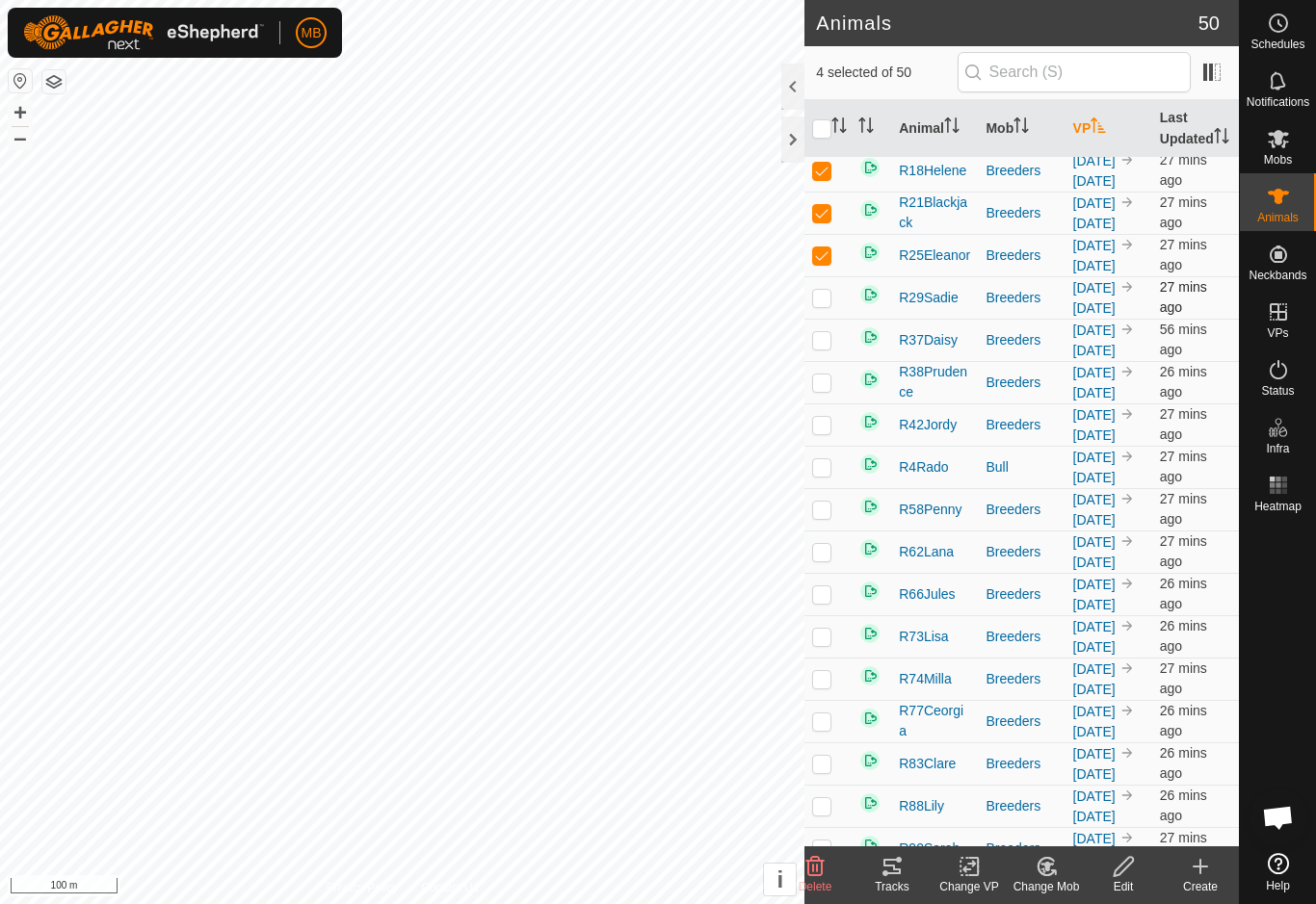
click at [822, 319] on td at bounding box center [827, 298] width 47 height 43
checkbox input "true"
click at [825, 347] on p-checkbox at bounding box center [821, 340] width 19 height 16
checkbox input "true"
click at [824, 404] on td at bounding box center [827, 382] width 47 height 43
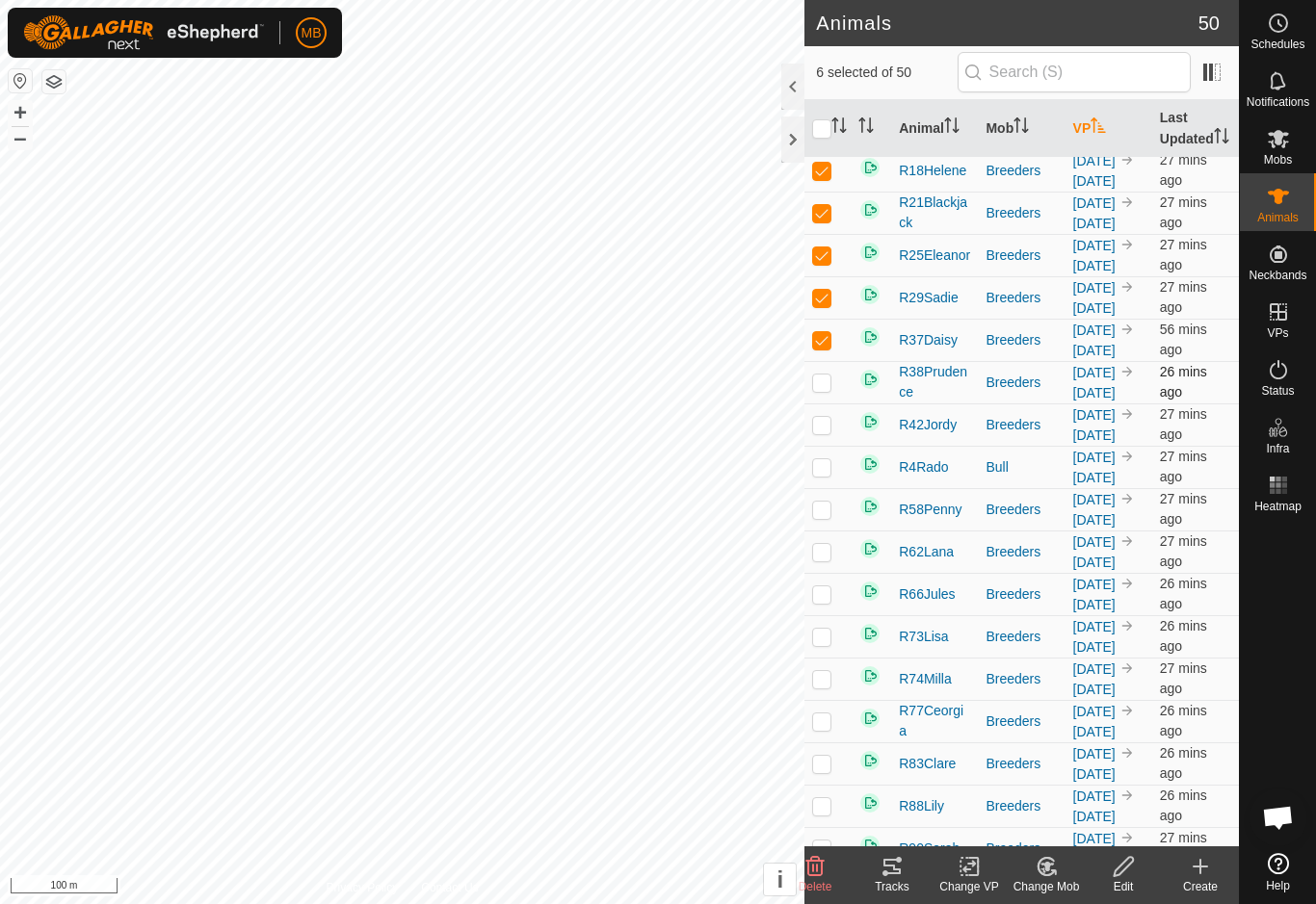
checkbox input "true"
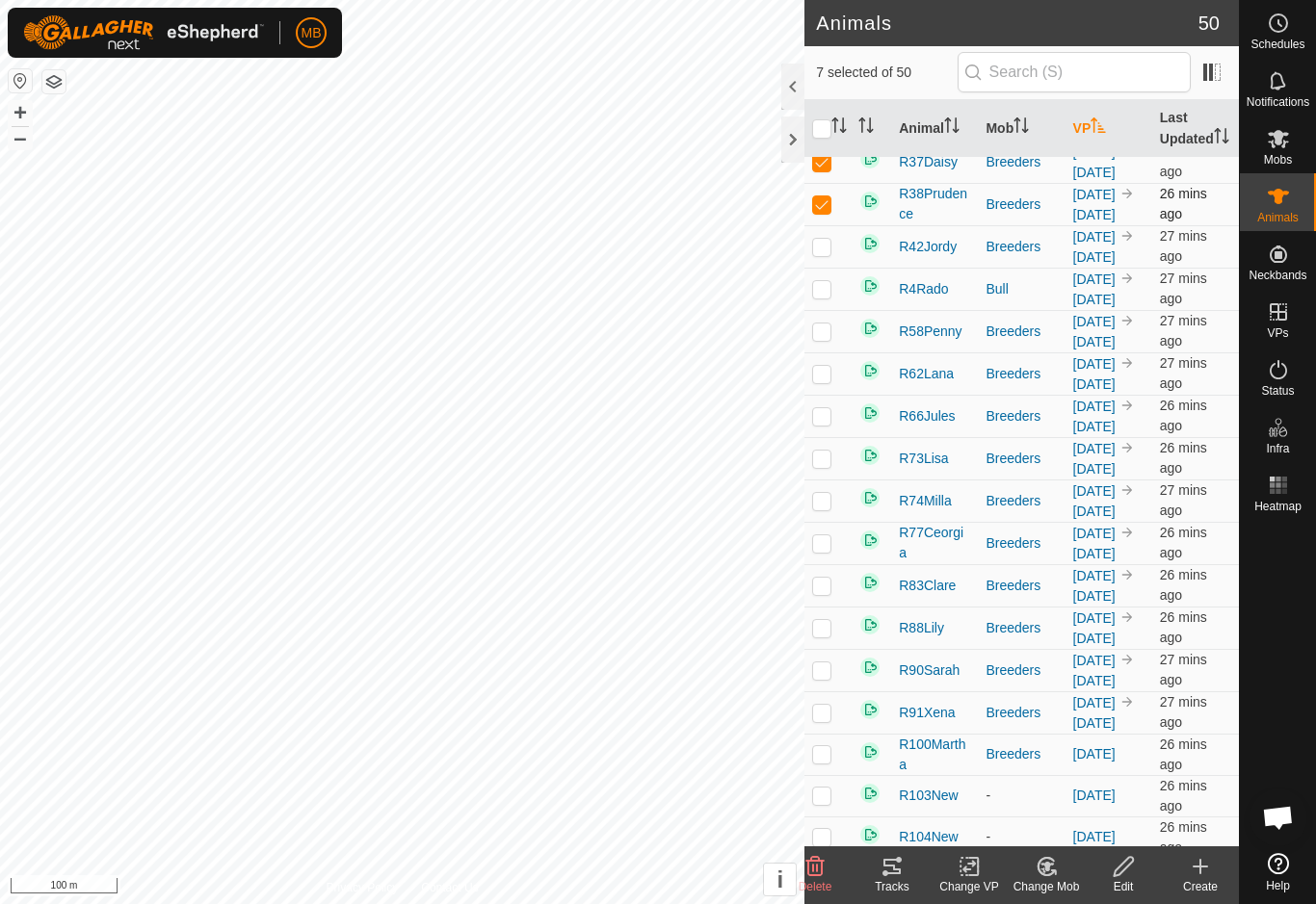
scroll to position [396, 0]
click at [826, 267] on td at bounding box center [827, 245] width 47 height 43
checkbox input "true"
click at [830, 296] on p-checkbox at bounding box center [821, 288] width 19 height 16
checkbox input "true"
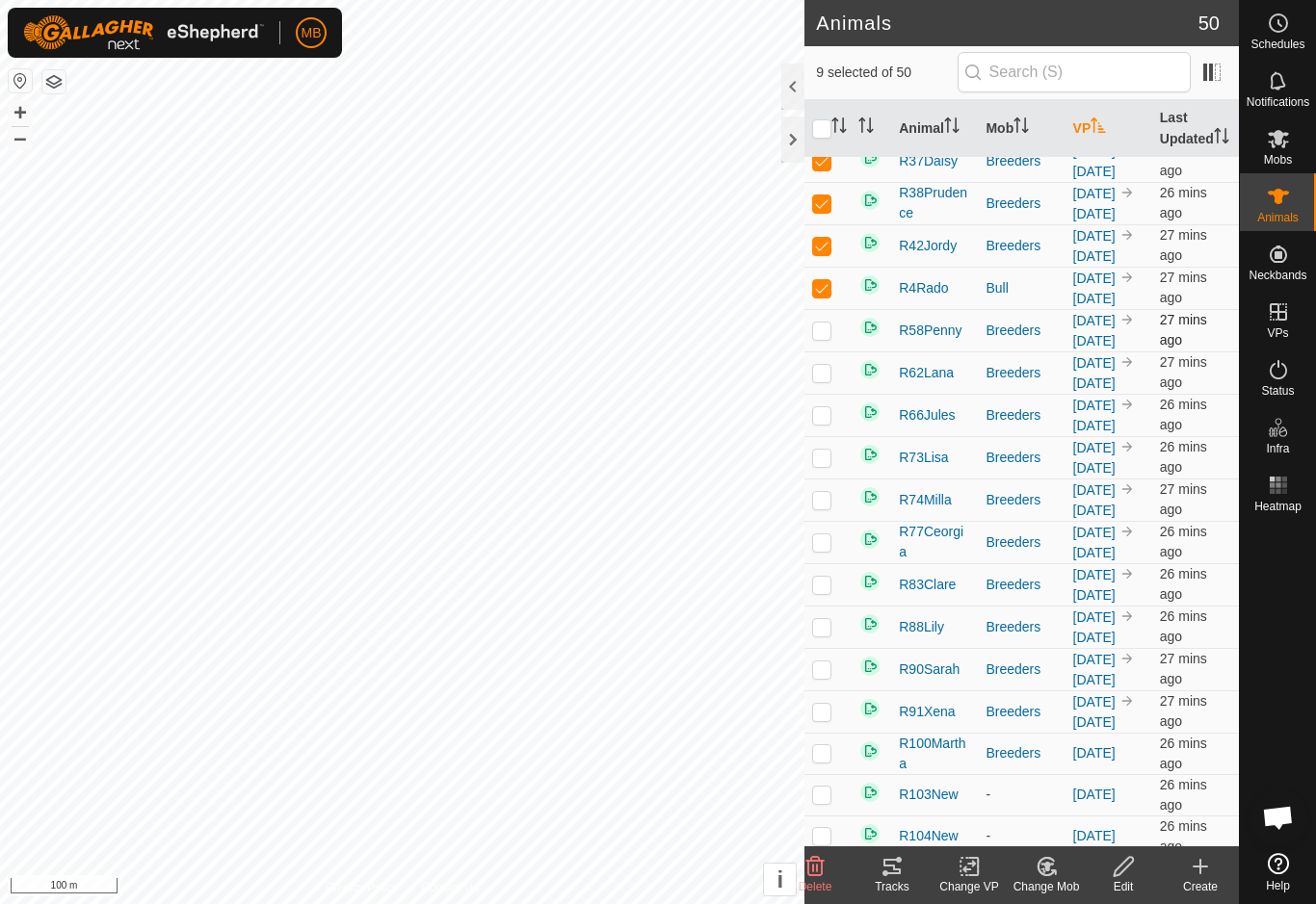
click at [825, 351] on td at bounding box center [827, 330] width 47 height 43
checkbox input "true"
click at [818, 380] on p-checkbox at bounding box center [821, 373] width 19 height 16
checkbox input "true"
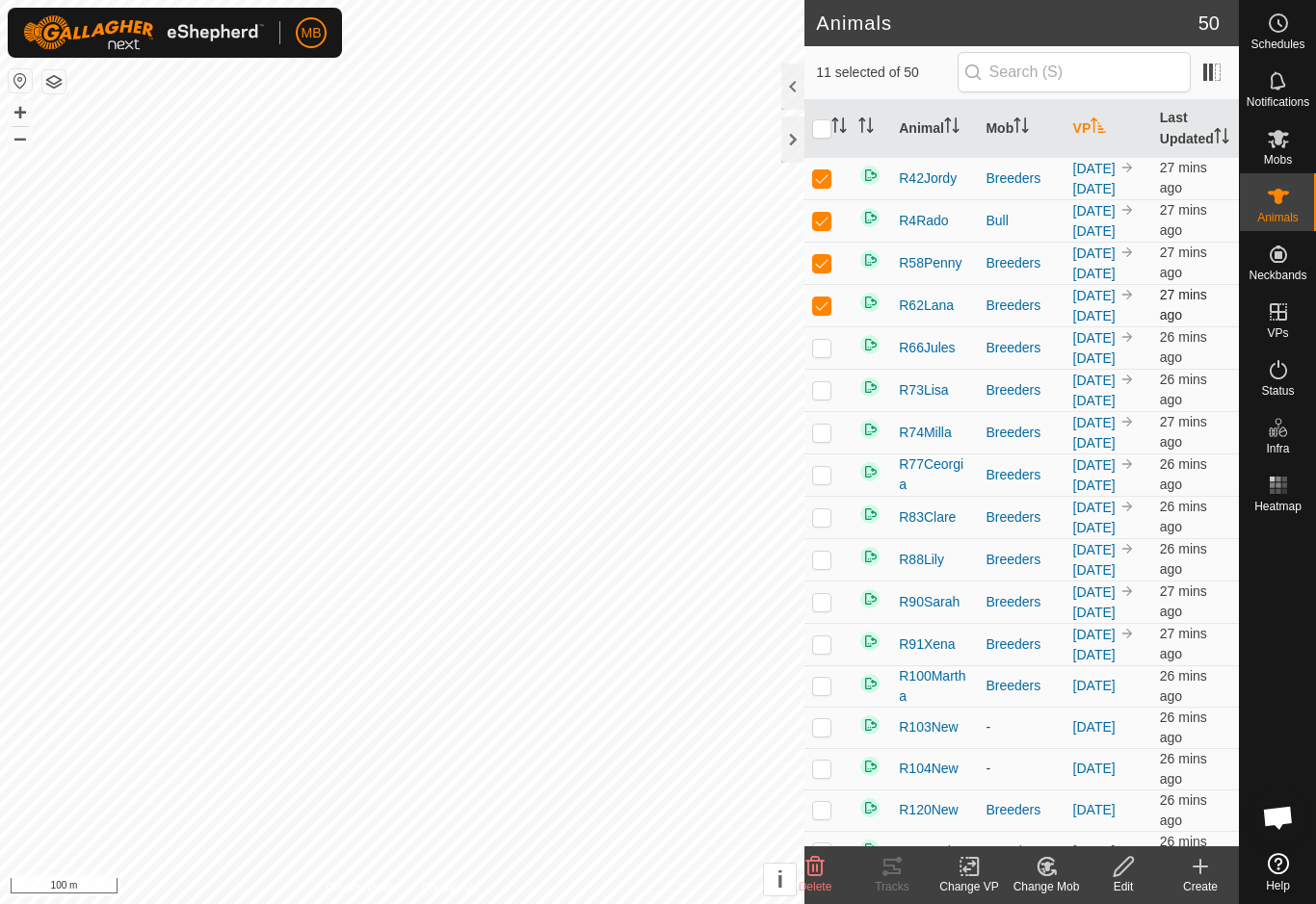
scroll to position [605, 0]
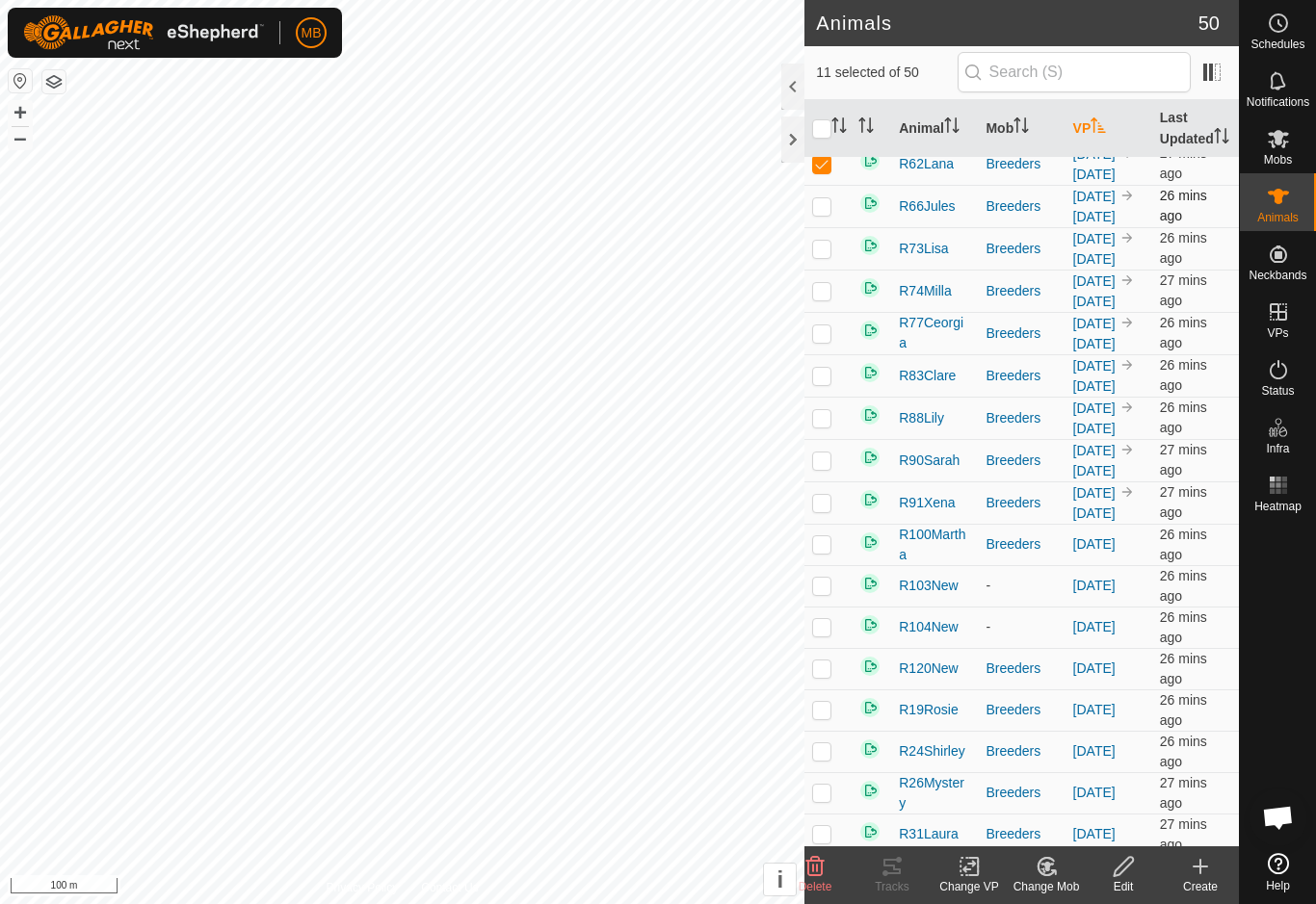
click at [819, 227] on td at bounding box center [827, 205] width 47 height 43
checkbox input "true"
click at [823, 256] on p-checkbox at bounding box center [821, 249] width 19 height 16
checkbox input "true"
click at [825, 312] on td at bounding box center [827, 291] width 47 height 43
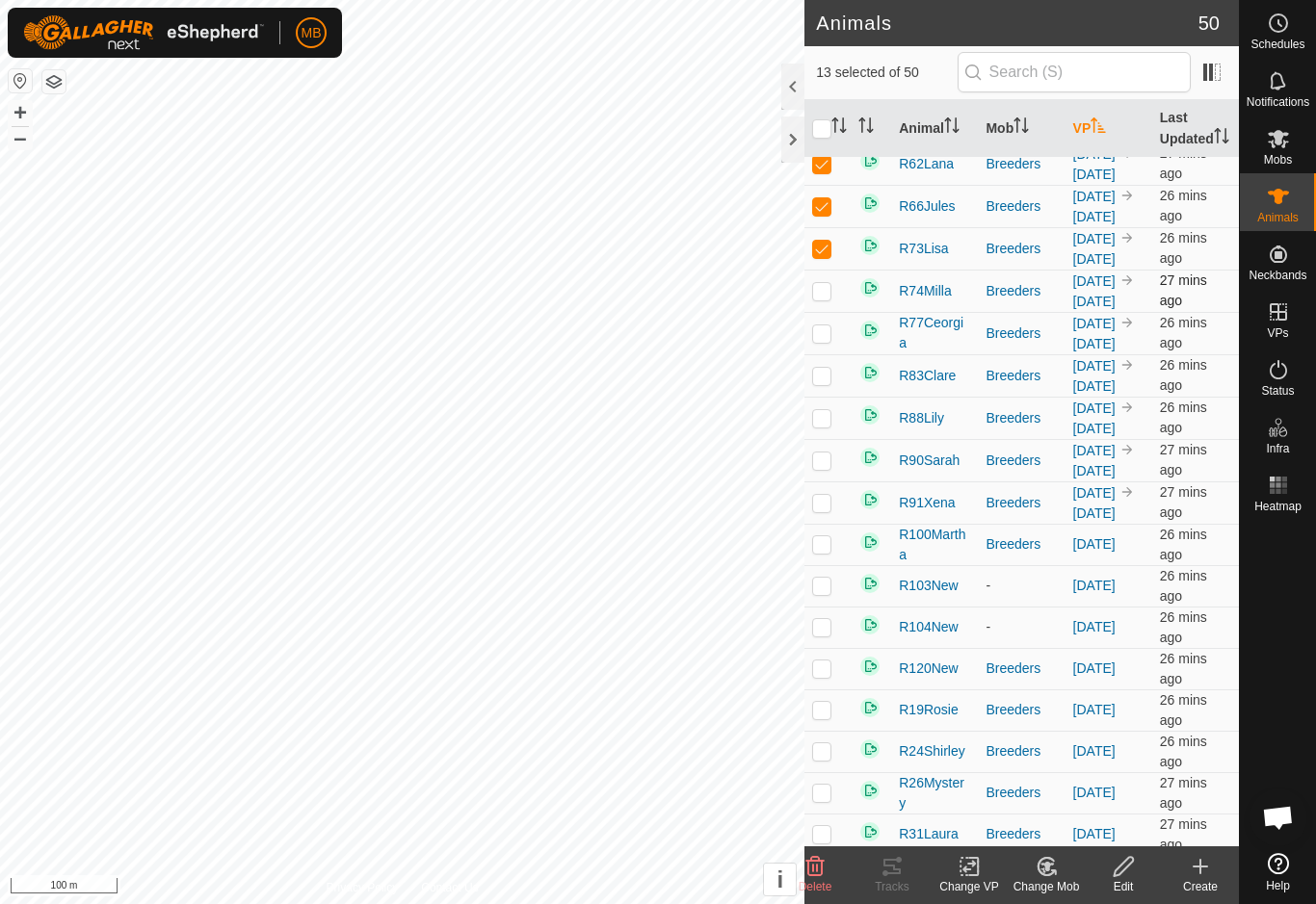
checkbox input "true"
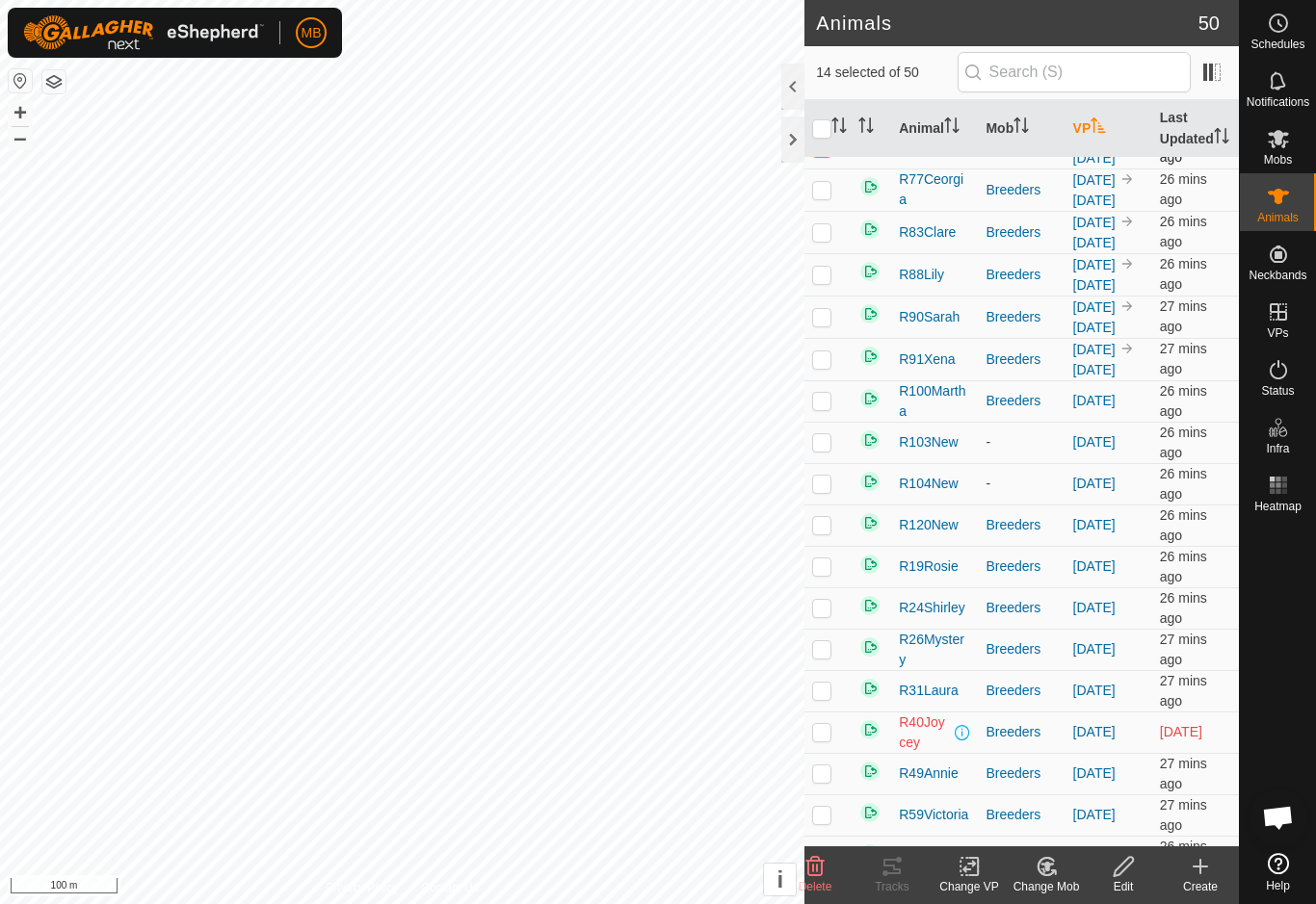
scroll to position [754, 0]
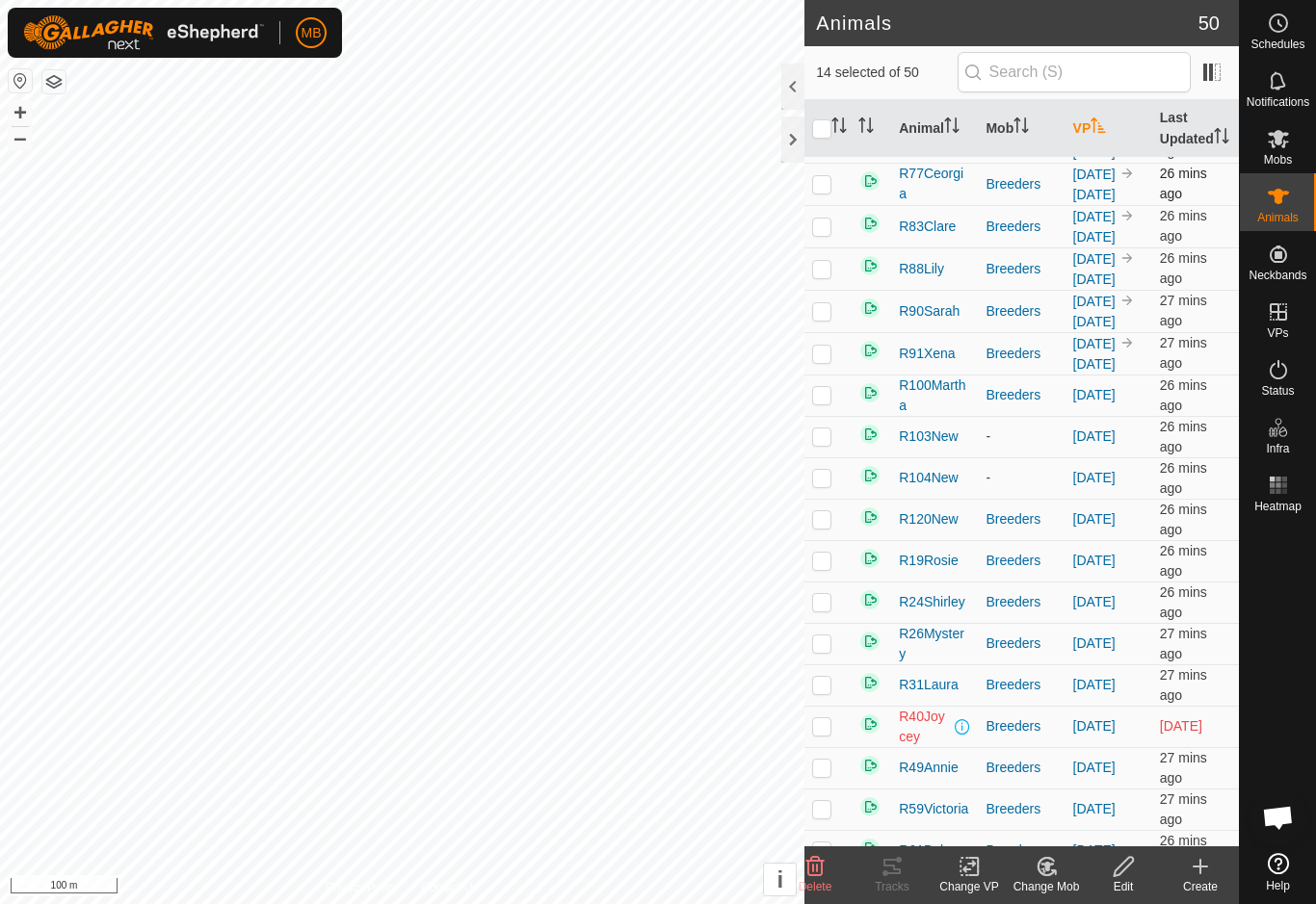
click at [817, 192] on p-checkbox at bounding box center [821, 185] width 19 height 16
checkbox input "true"
click at [818, 234] on p-checkbox at bounding box center [821, 226] width 19 height 16
checkbox input "true"
click at [824, 277] on p-checkbox at bounding box center [821, 269] width 19 height 16
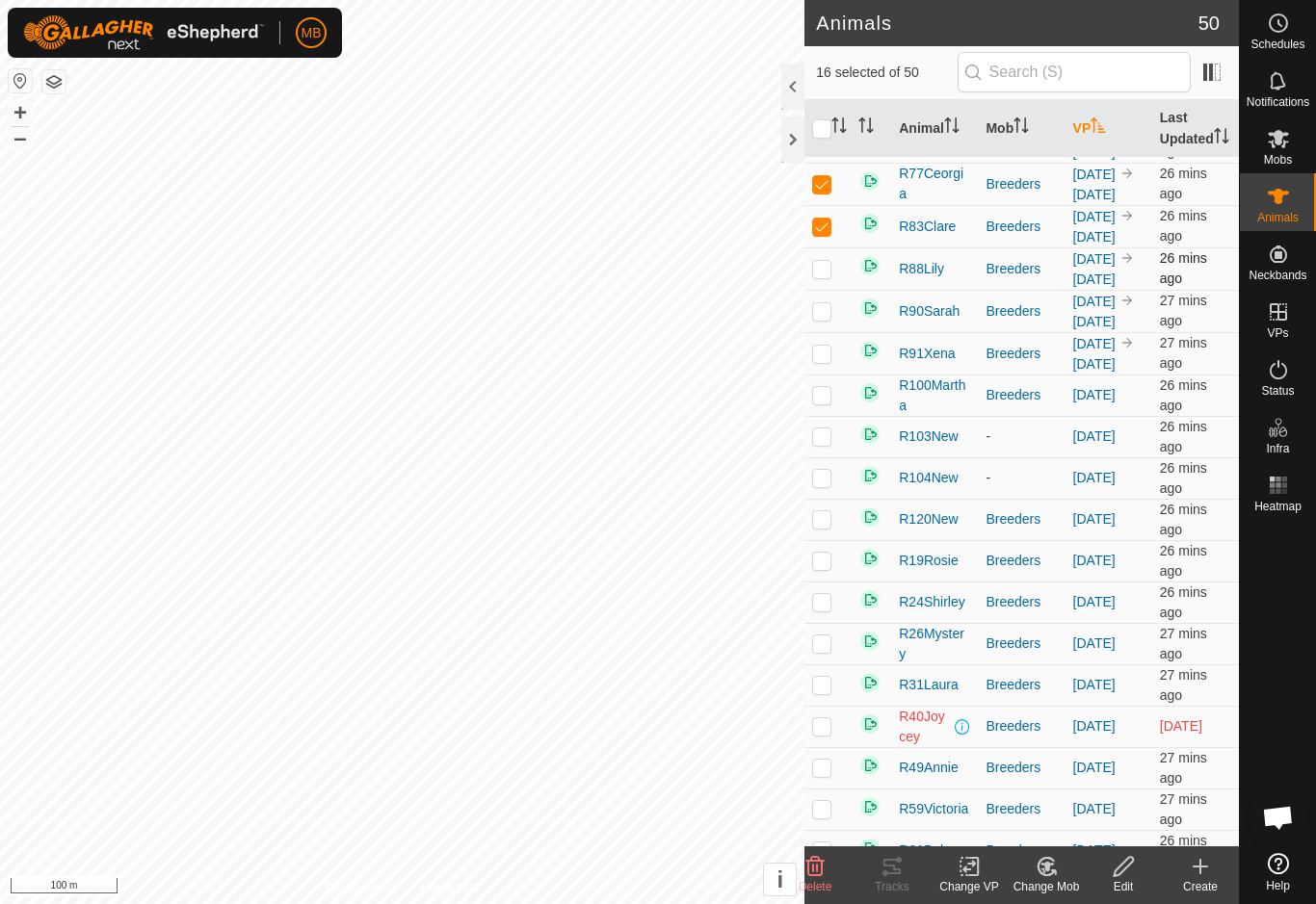
checkbox input "true"
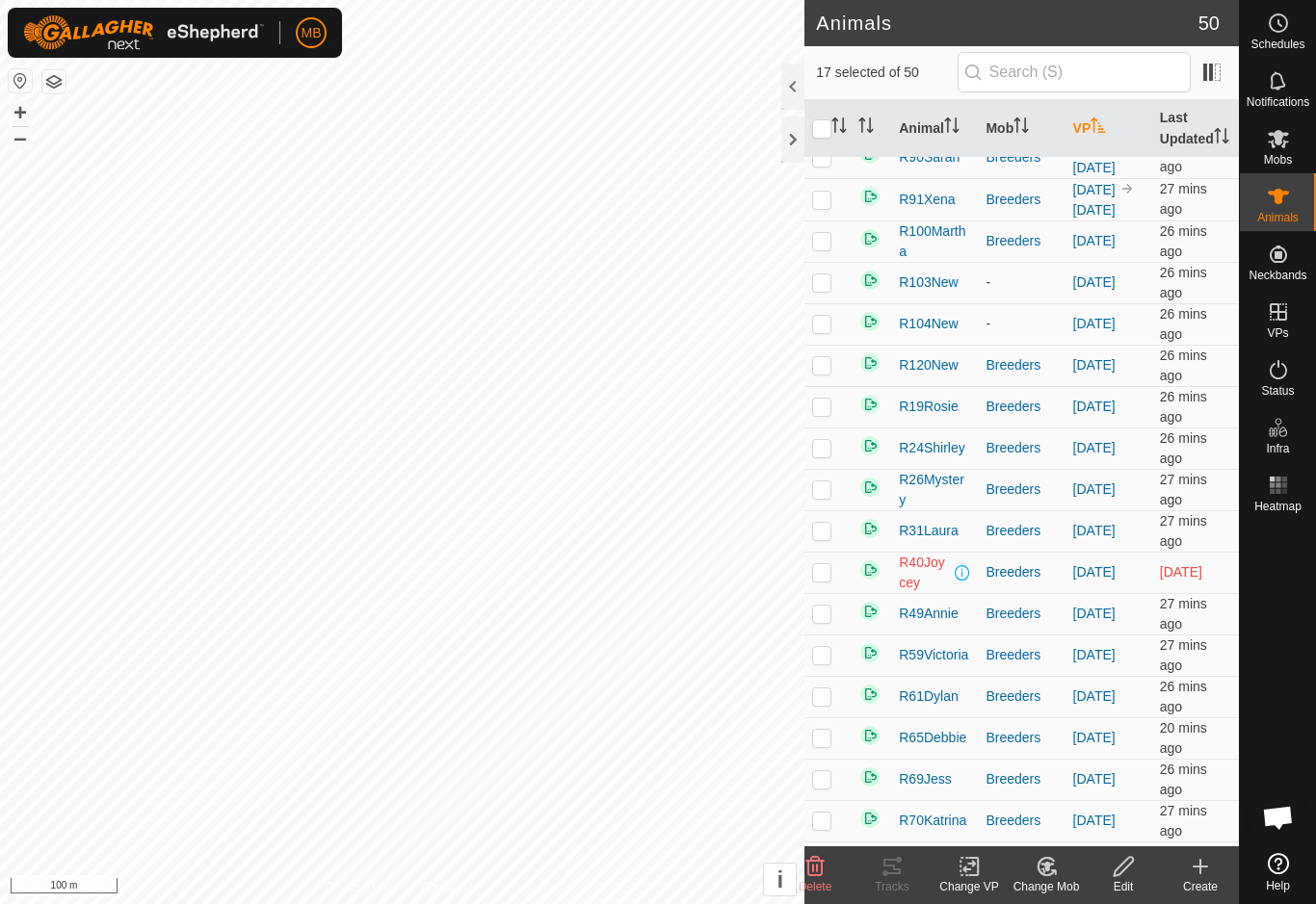
scroll to position [916, 0]
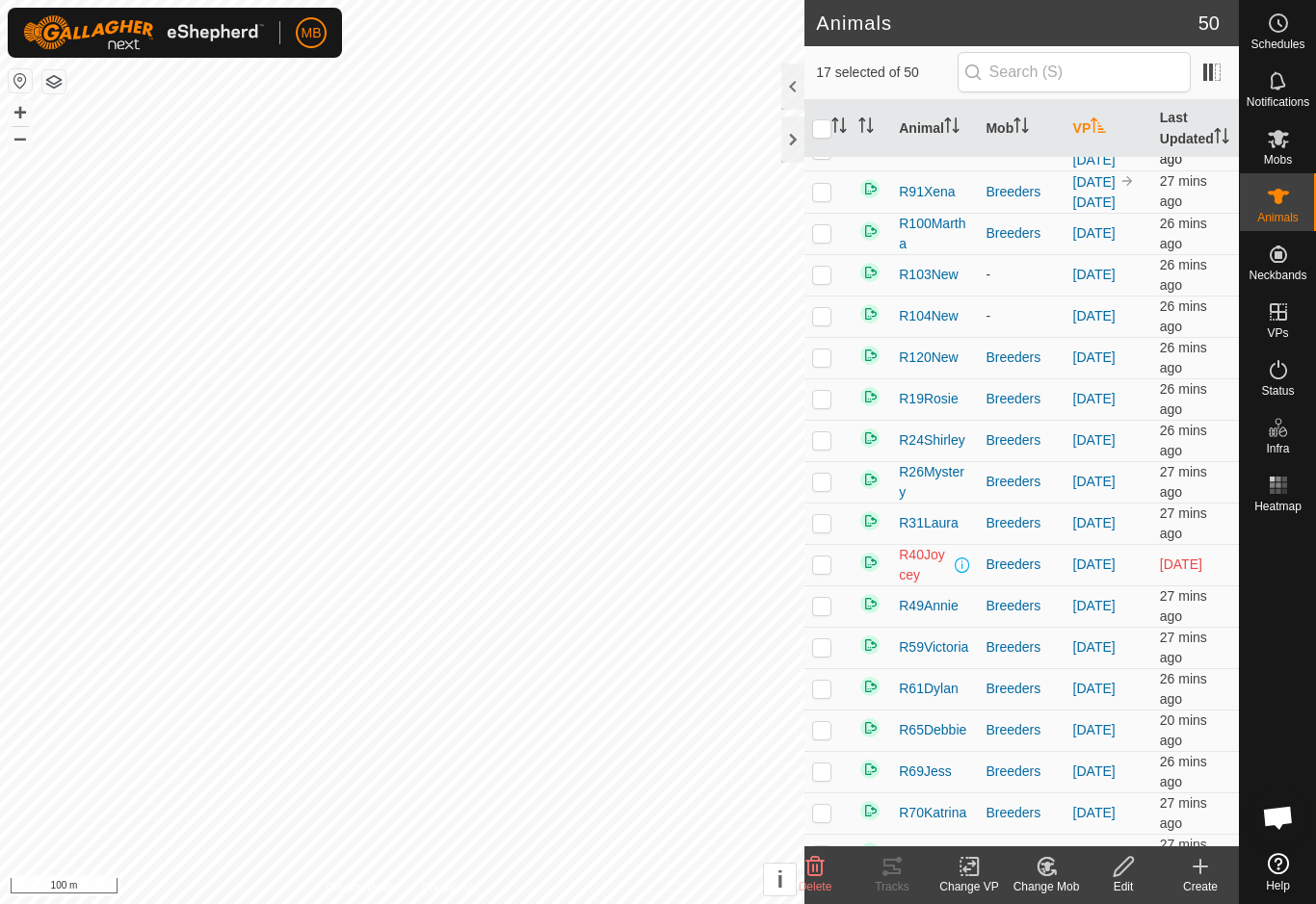
click at [828, 157] on p-checkbox at bounding box center [821, 150] width 19 height 16
checkbox input "true"
click at [831, 199] on p-checkbox at bounding box center [821, 192] width 19 height 16
checkbox input "true"
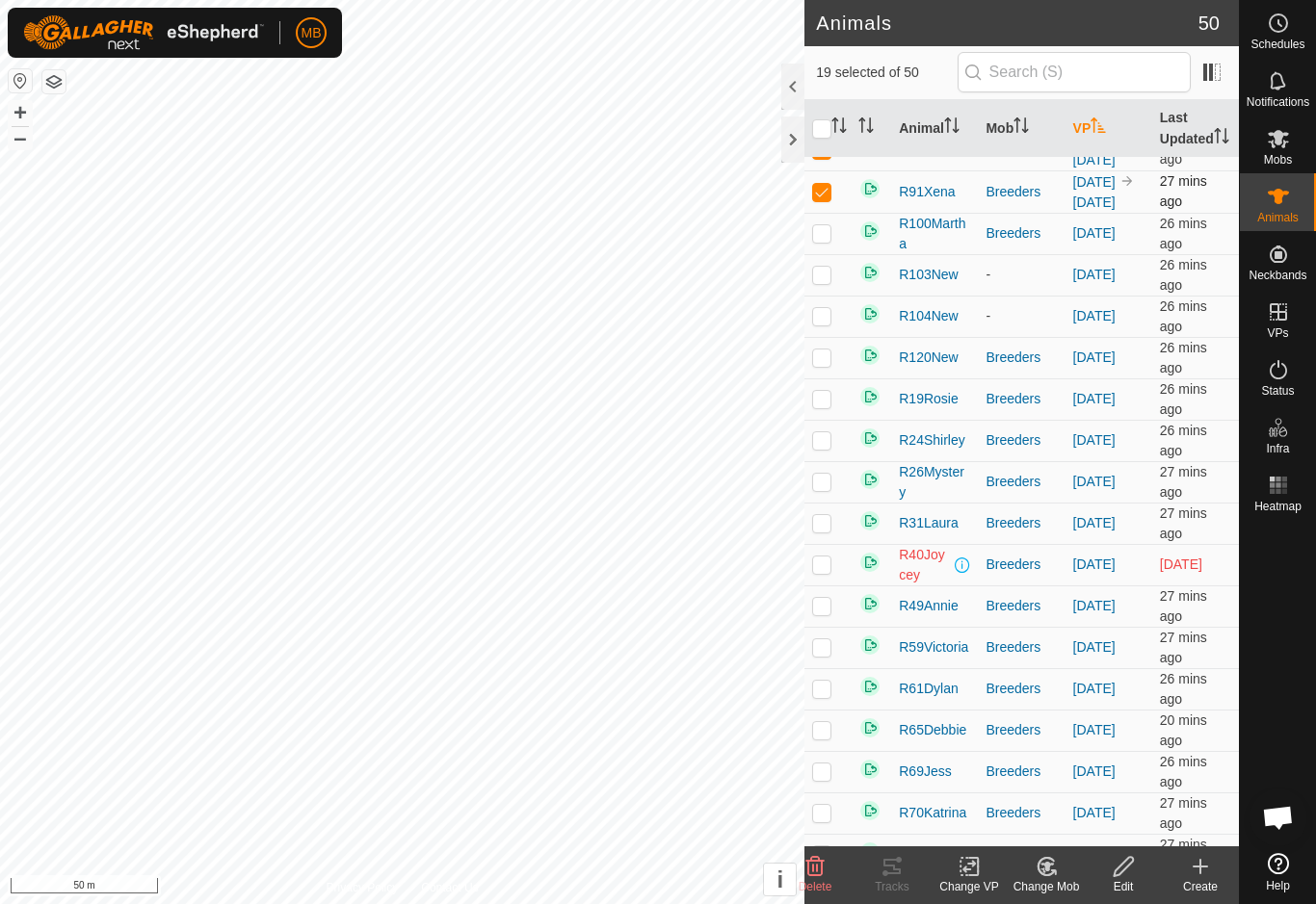
checkbox input "false"
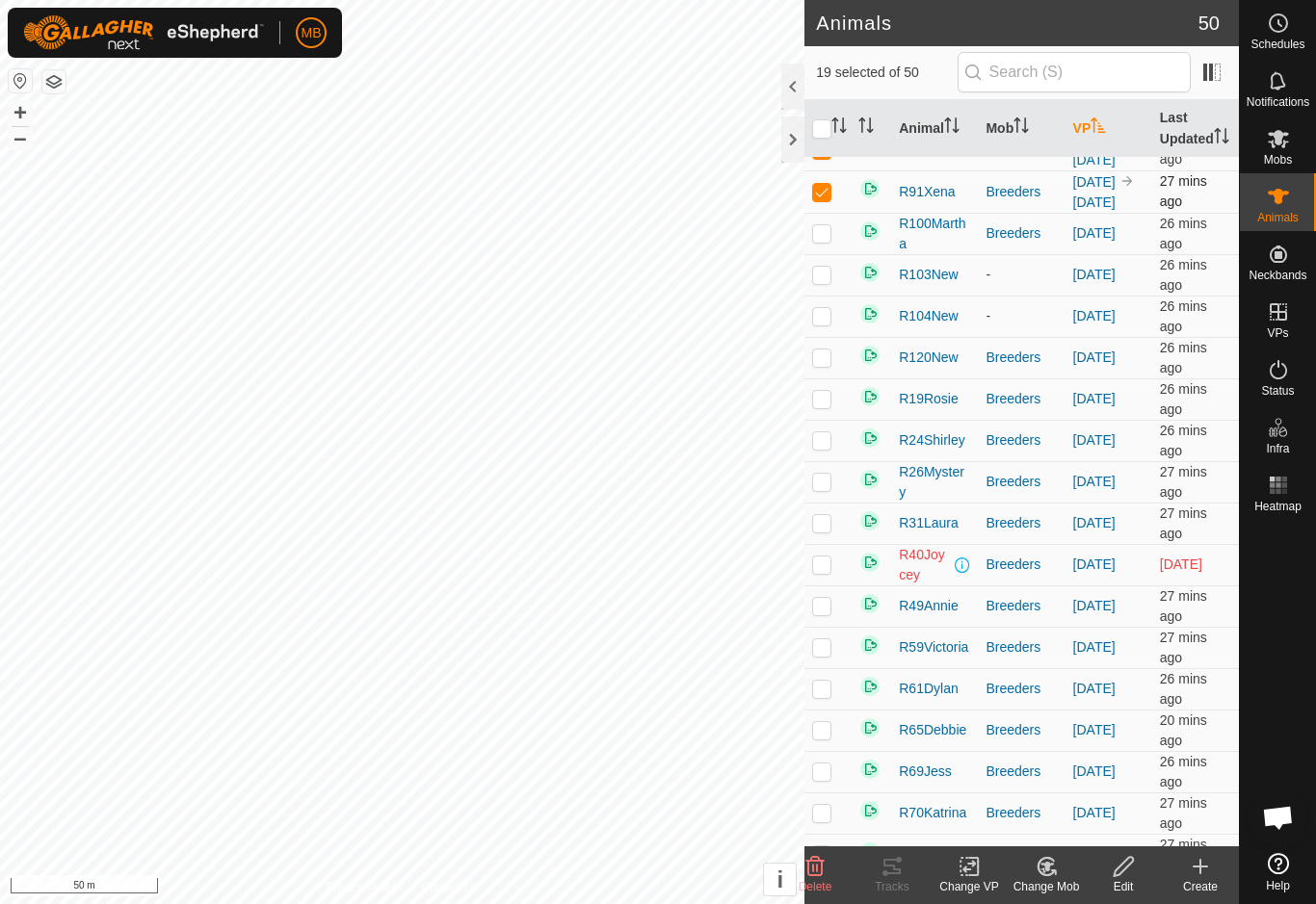
checkbox input "false"
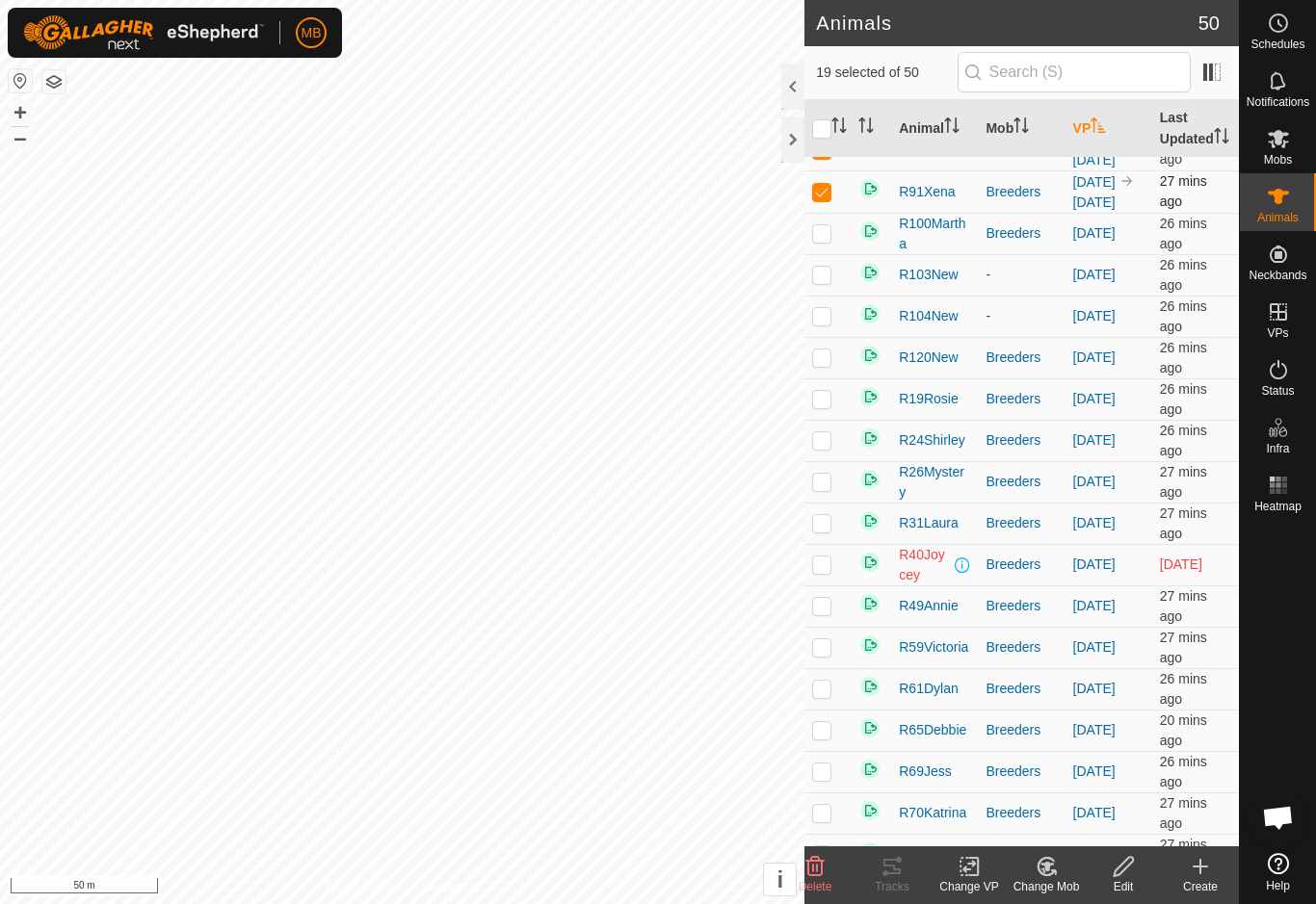
checkbox input "false"
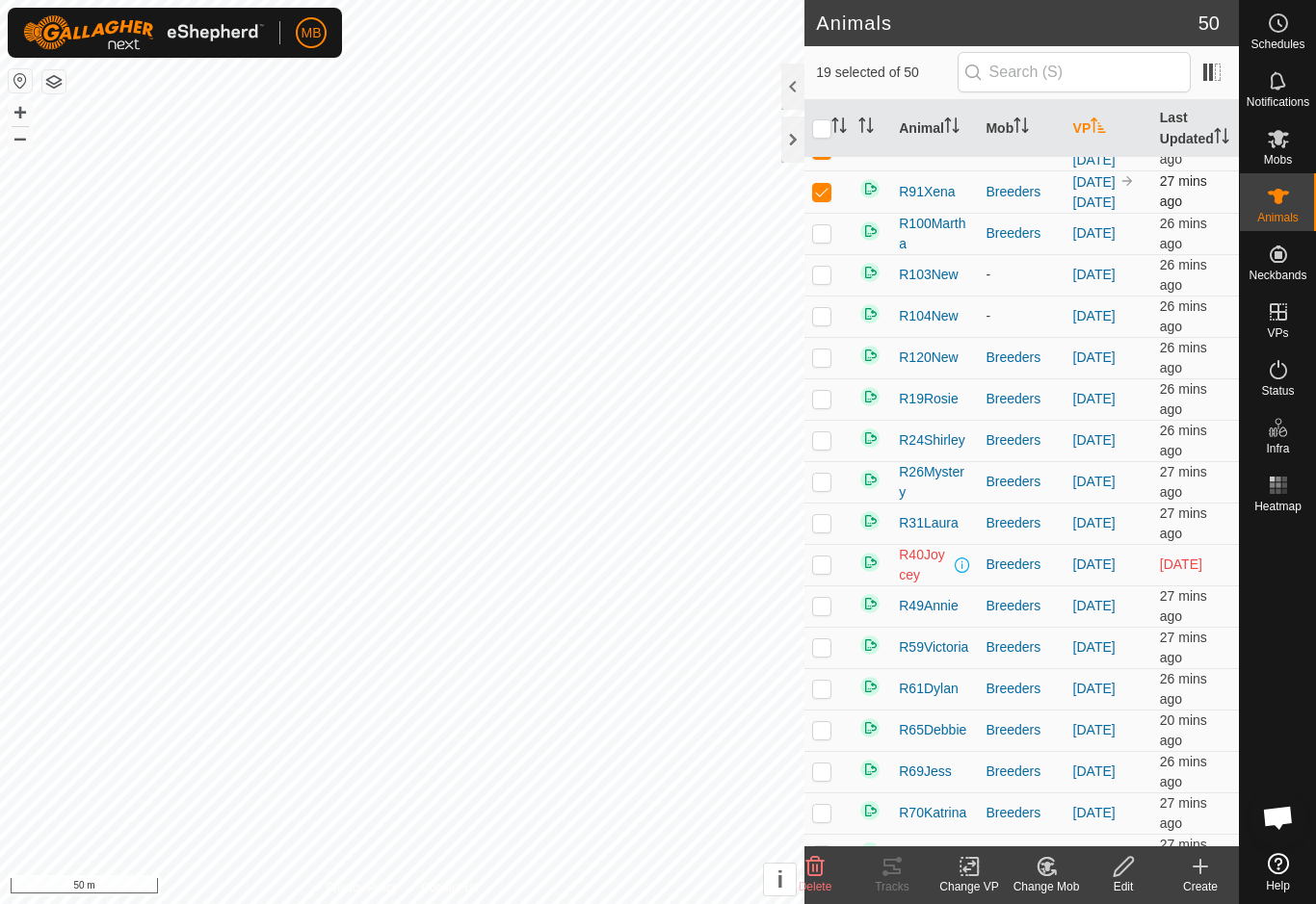
checkbox input "false"
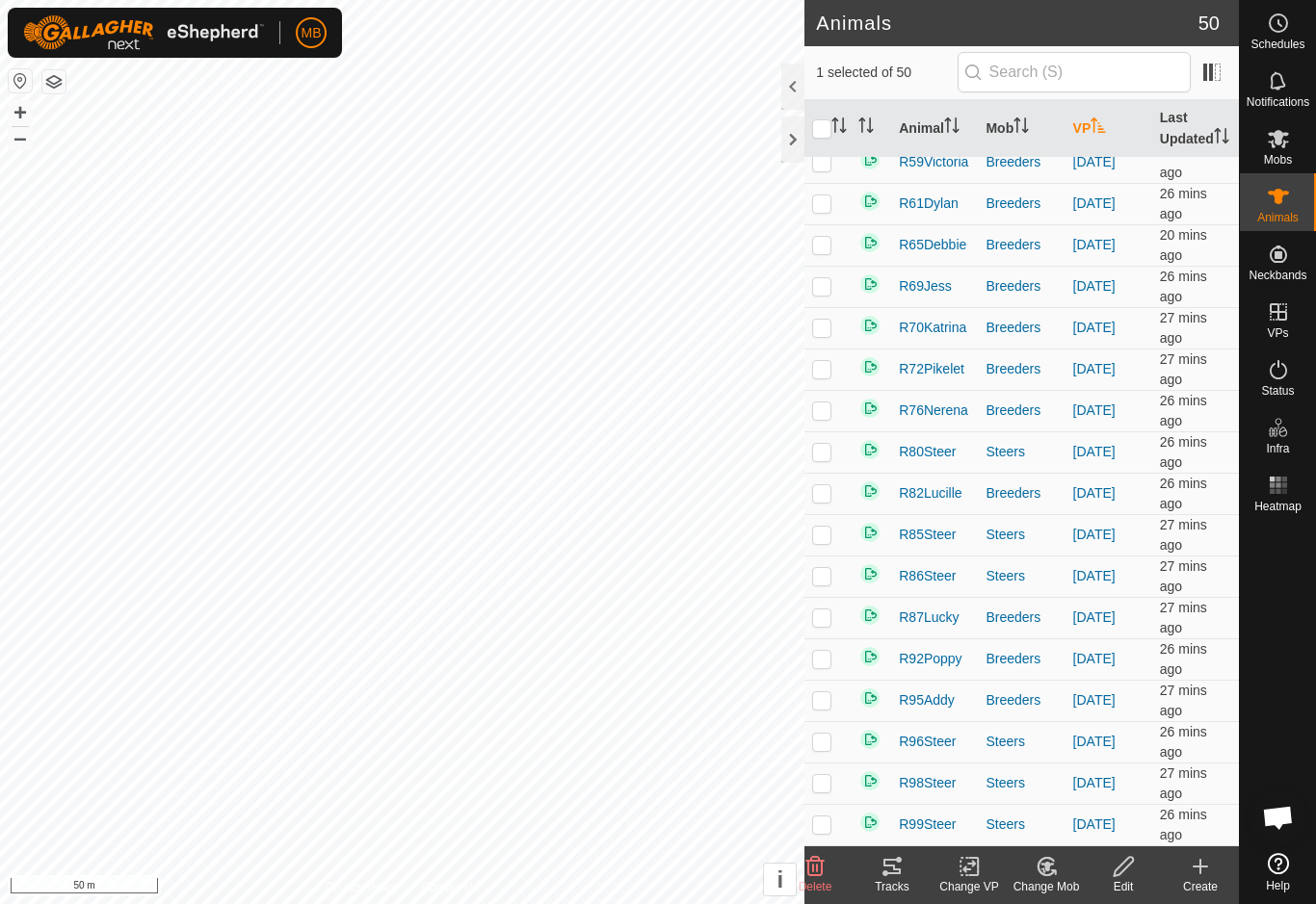
scroll to position [1505, 0]
click at [971, 870] on icon at bounding box center [970, 866] width 24 height 23
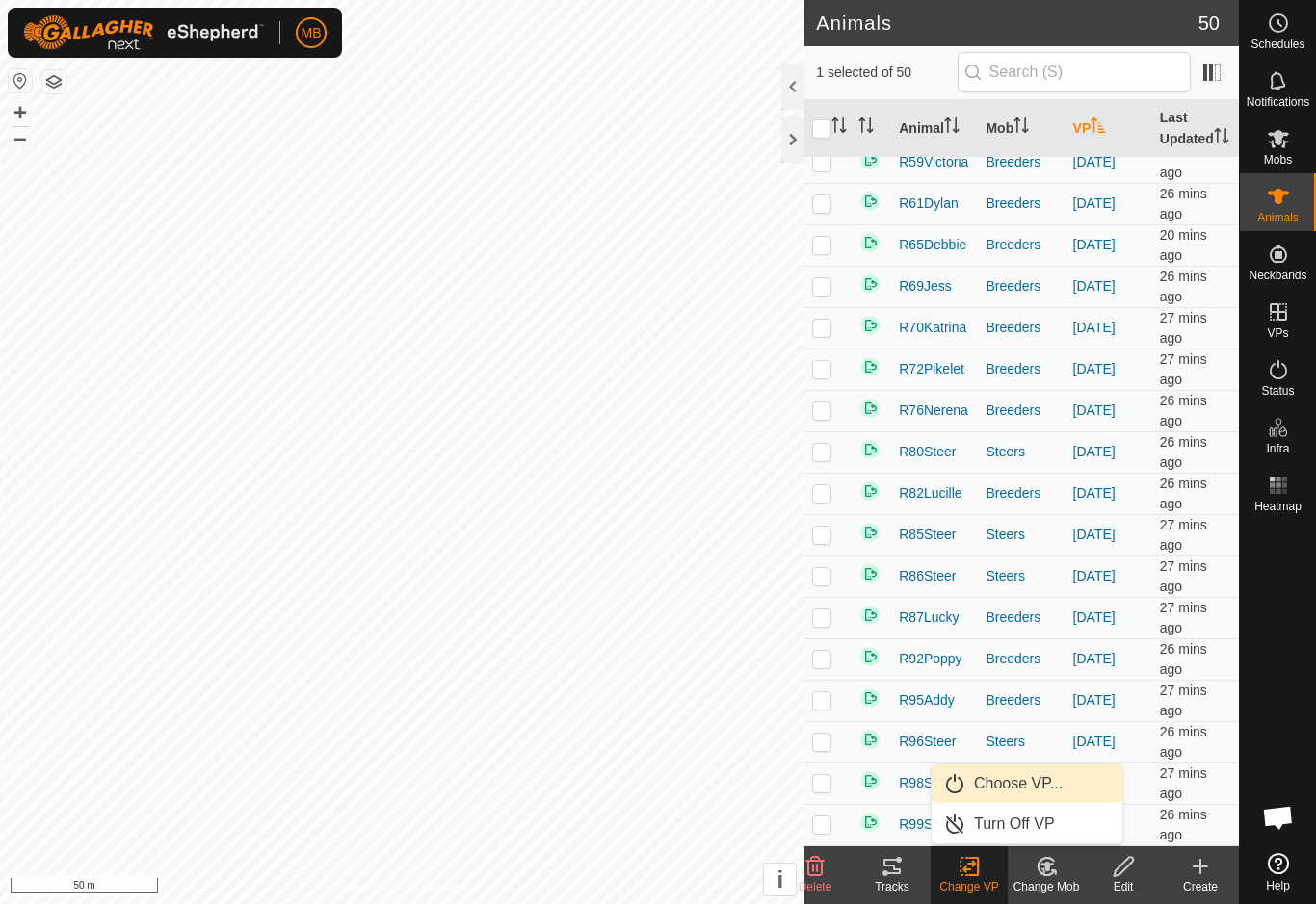
click at [1058, 788] on span "Choose VP..." at bounding box center [1017, 783] width 88 height 23
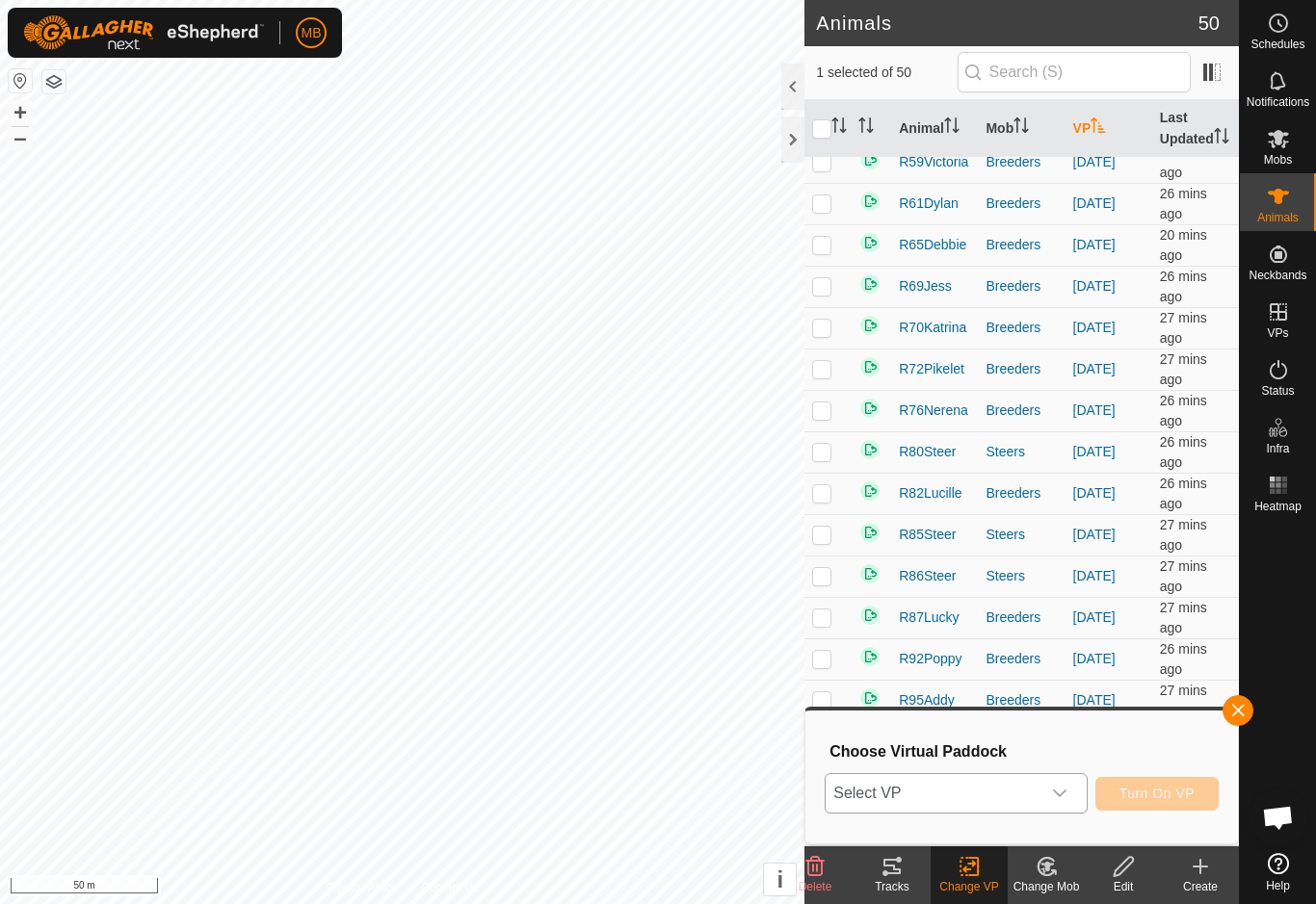
click at [1014, 799] on span "Select VP" at bounding box center [932, 793] width 213 height 39
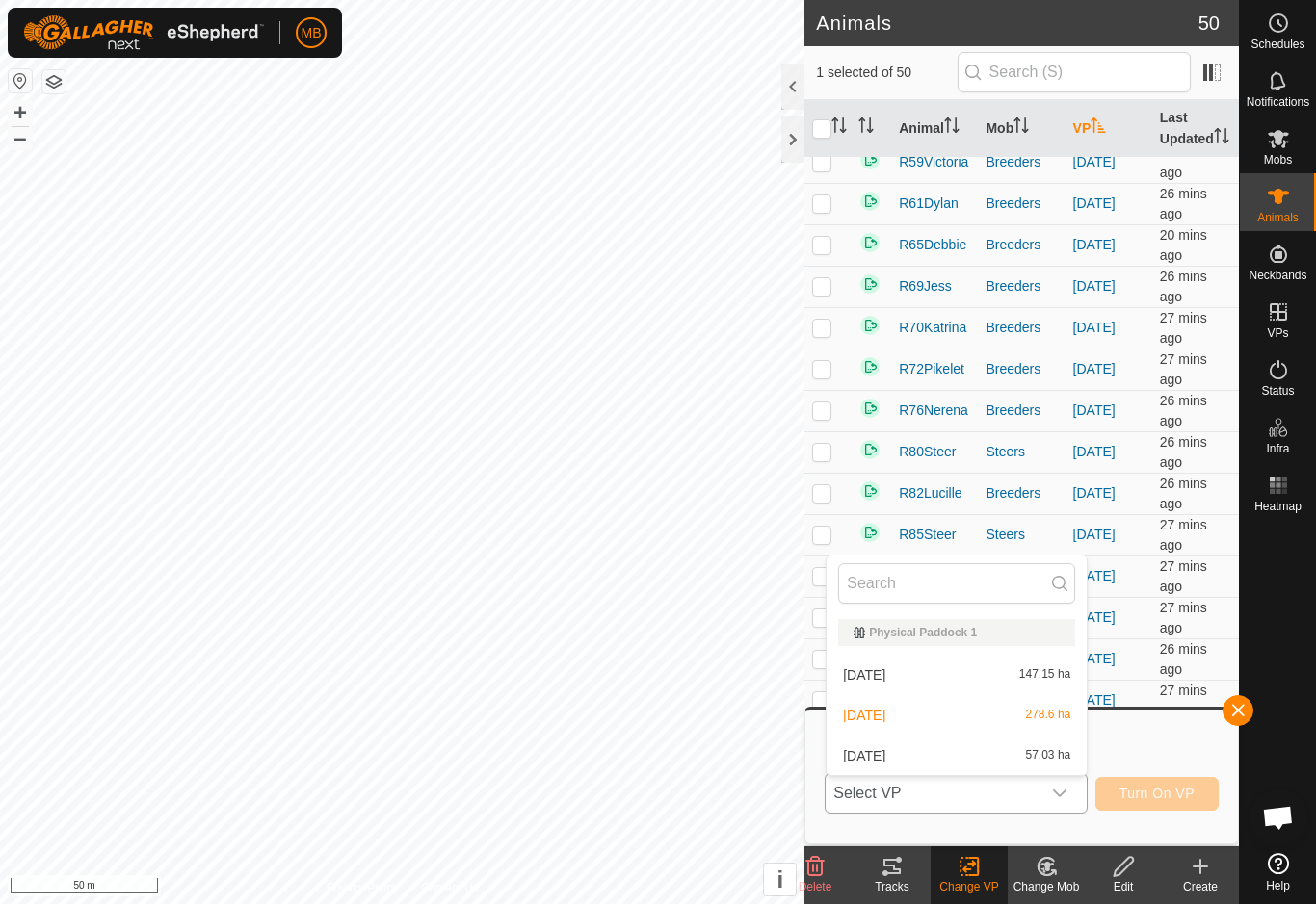
click at [987, 766] on div "[DATE] 57.03 ha" at bounding box center [956, 755] width 237 height 23
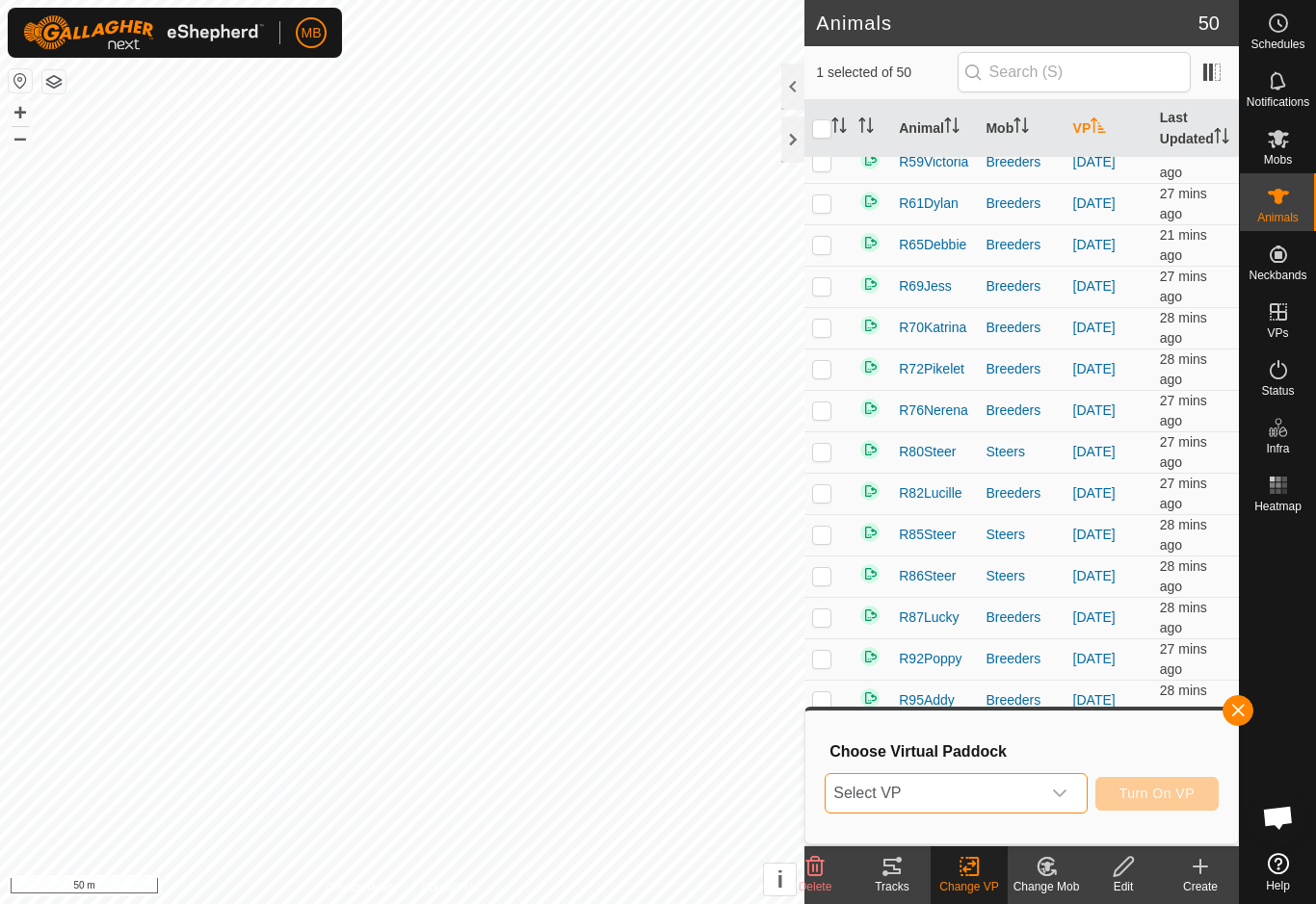
click at [1023, 804] on span "Select VP" at bounding box center [932, 793] width 213 height 39
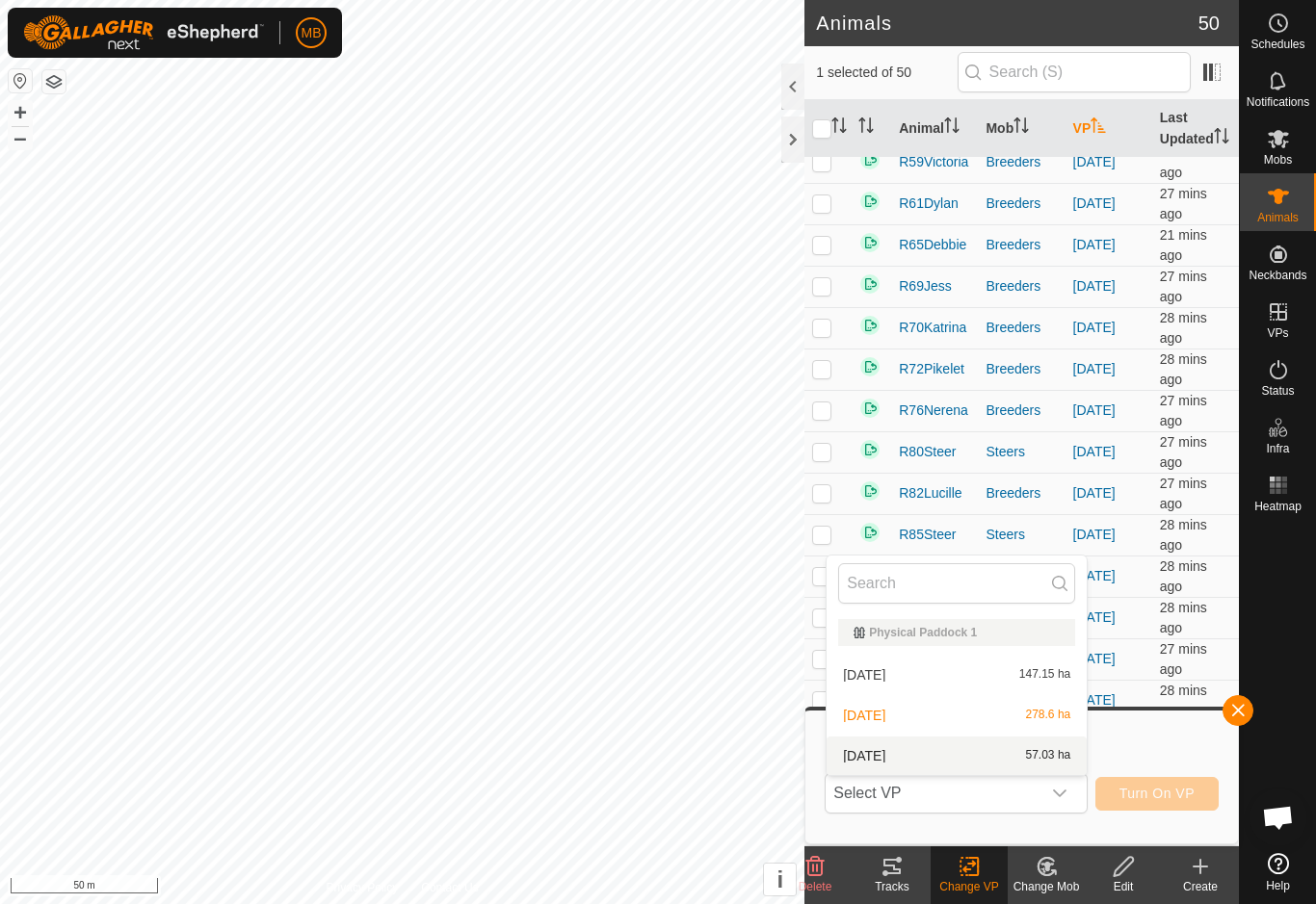
click at [1000, 755] on div "[DATE] 57.03 ha" at bounding box center [956, 755] width 237 height 23
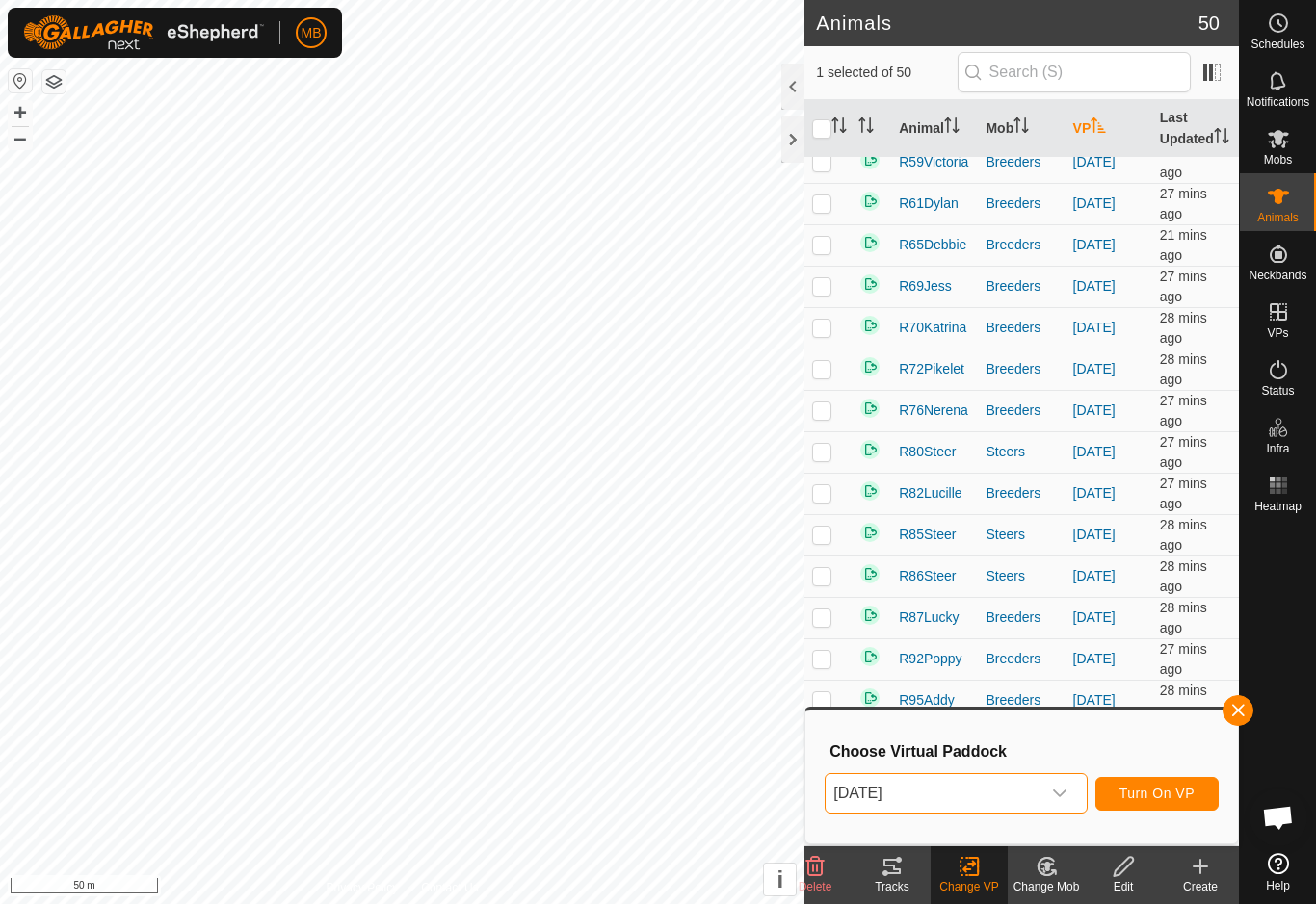
click at [1171, 797] on span "Turn On VP" at bounding box center [1157, 794] width 75 height 16
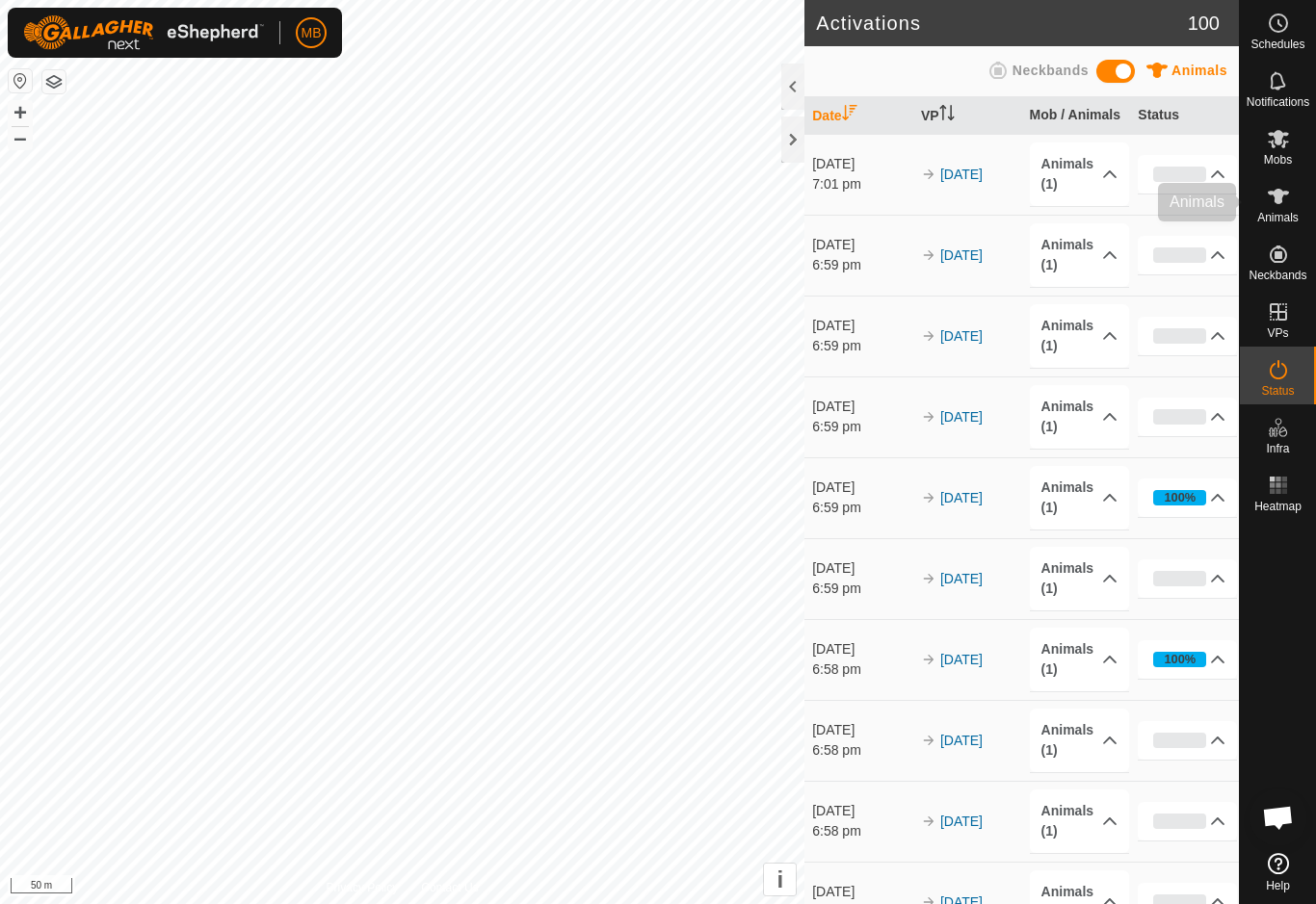
click at [1294, 206] on es-animals-svg-icon at bounding box center [1278, 195] width 35 height 31
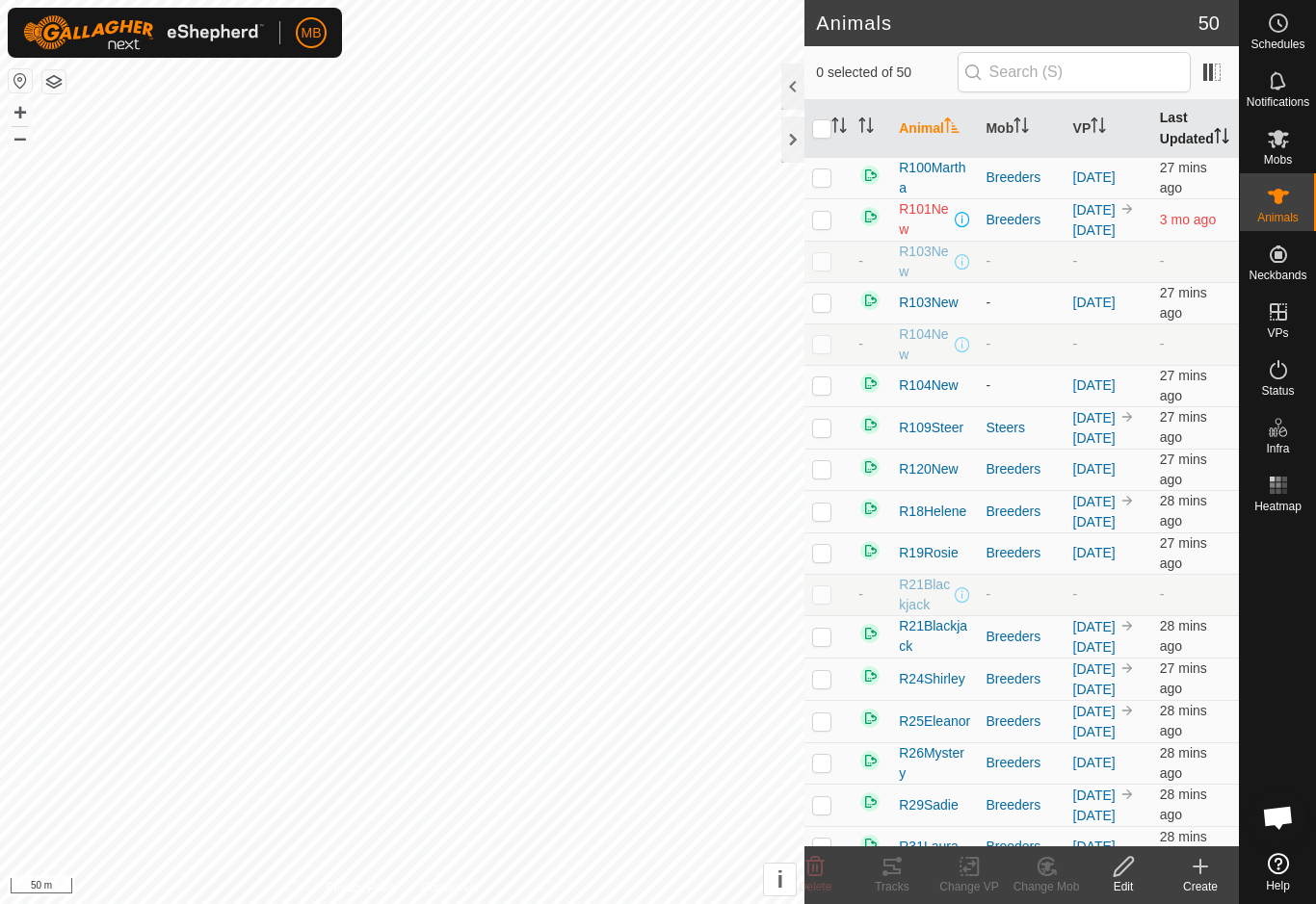
click at [1196, 135] on th "Last Updated" at bounding box center [1195, 129] width 86 height 58
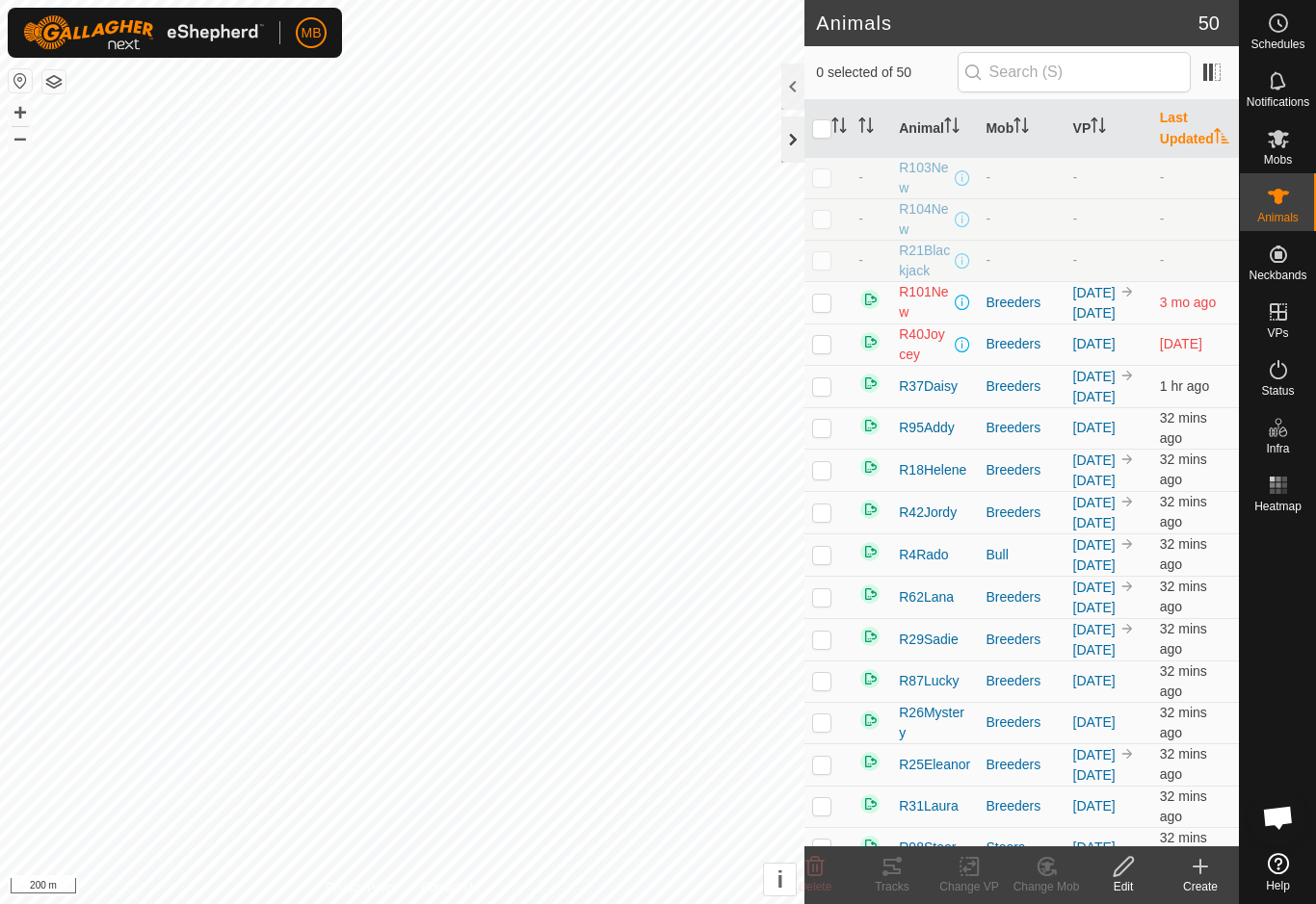
click at [783, 146] on div at bounding box center [792, 139] width 23 height 47
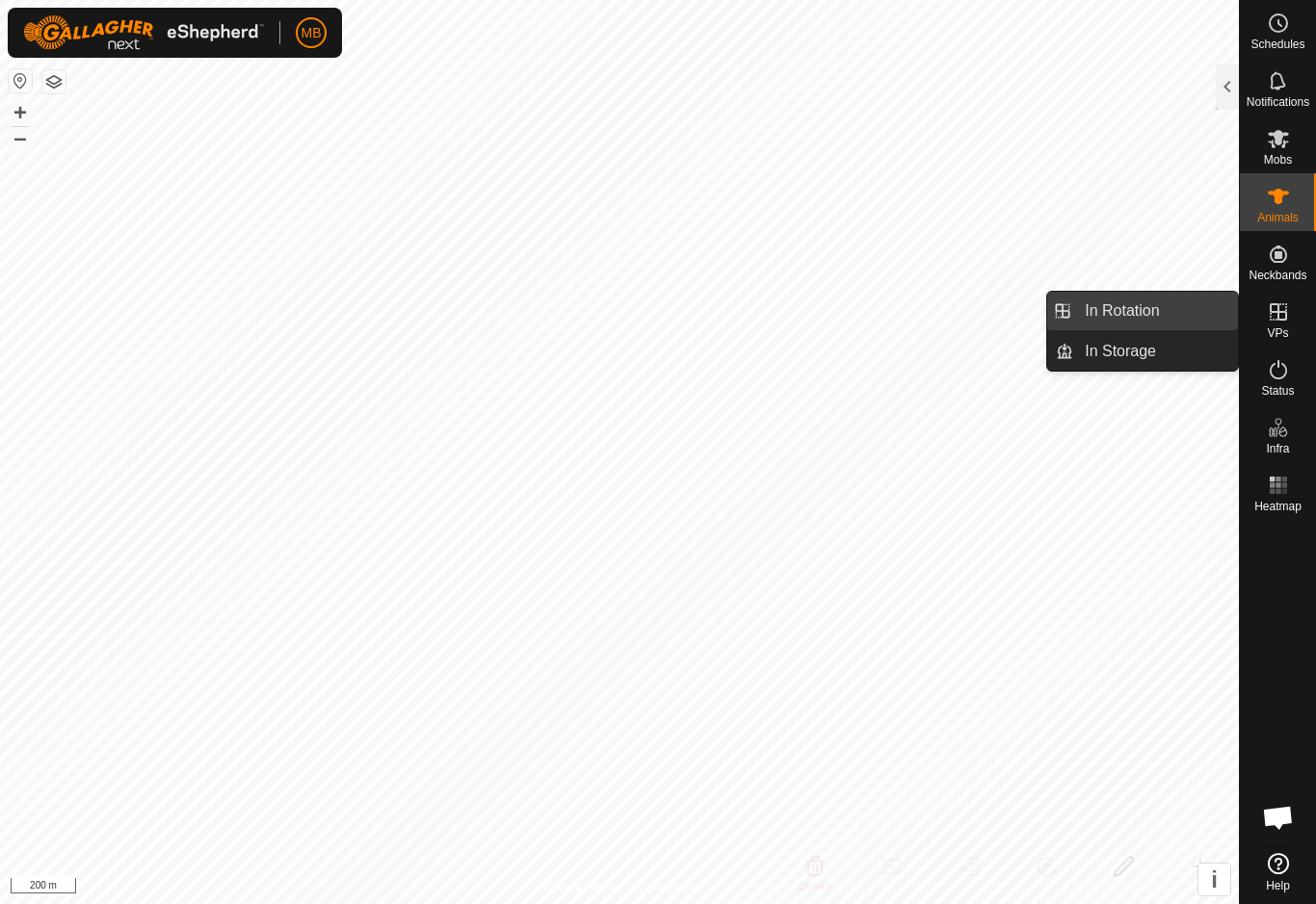
click at [1161, 323] on link "In Rotation" at bounding box center [1155, 311] width 165 height 39
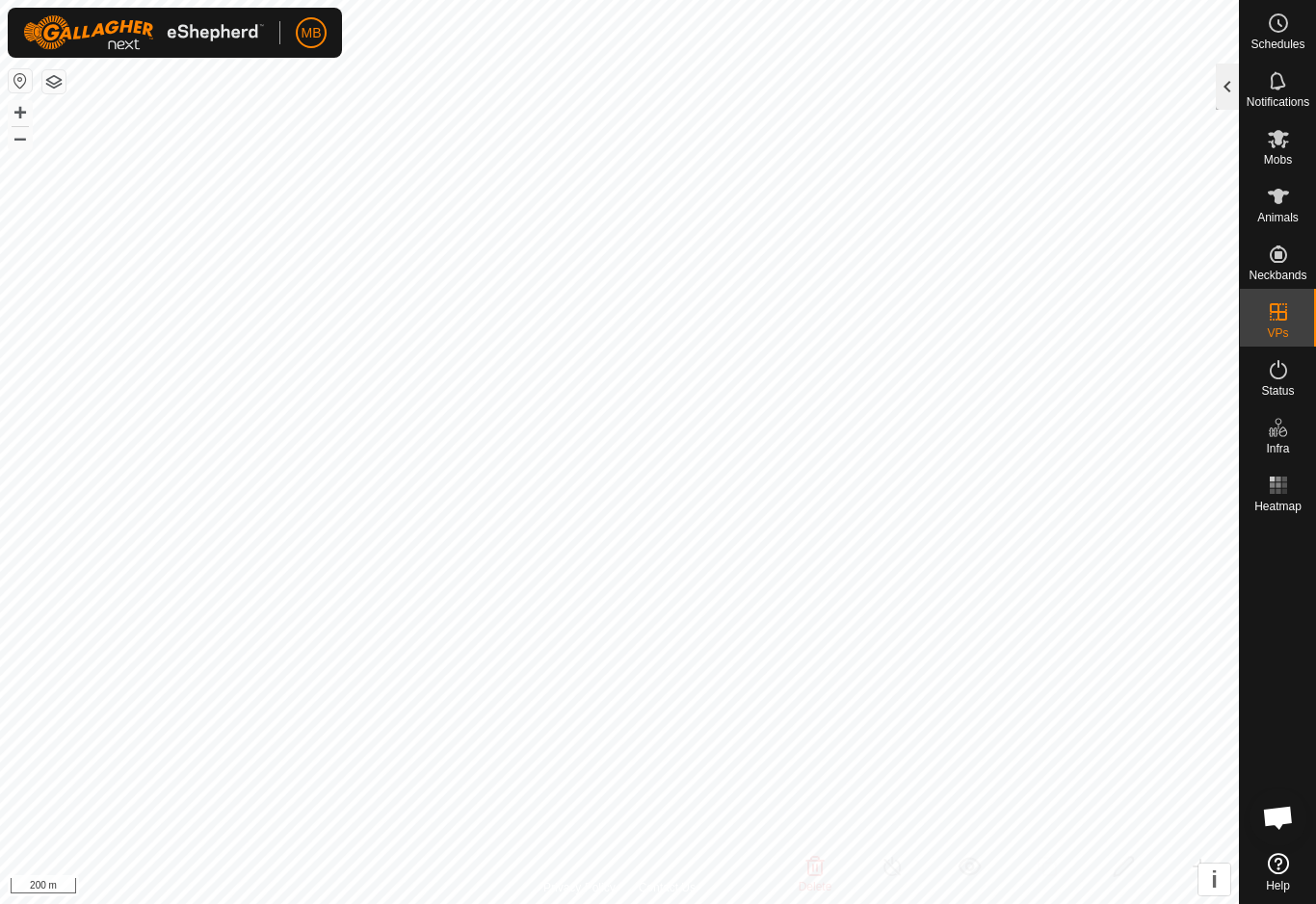
click at [1216, 106] on div at bounding box center [1227, 86] width 23 height 47
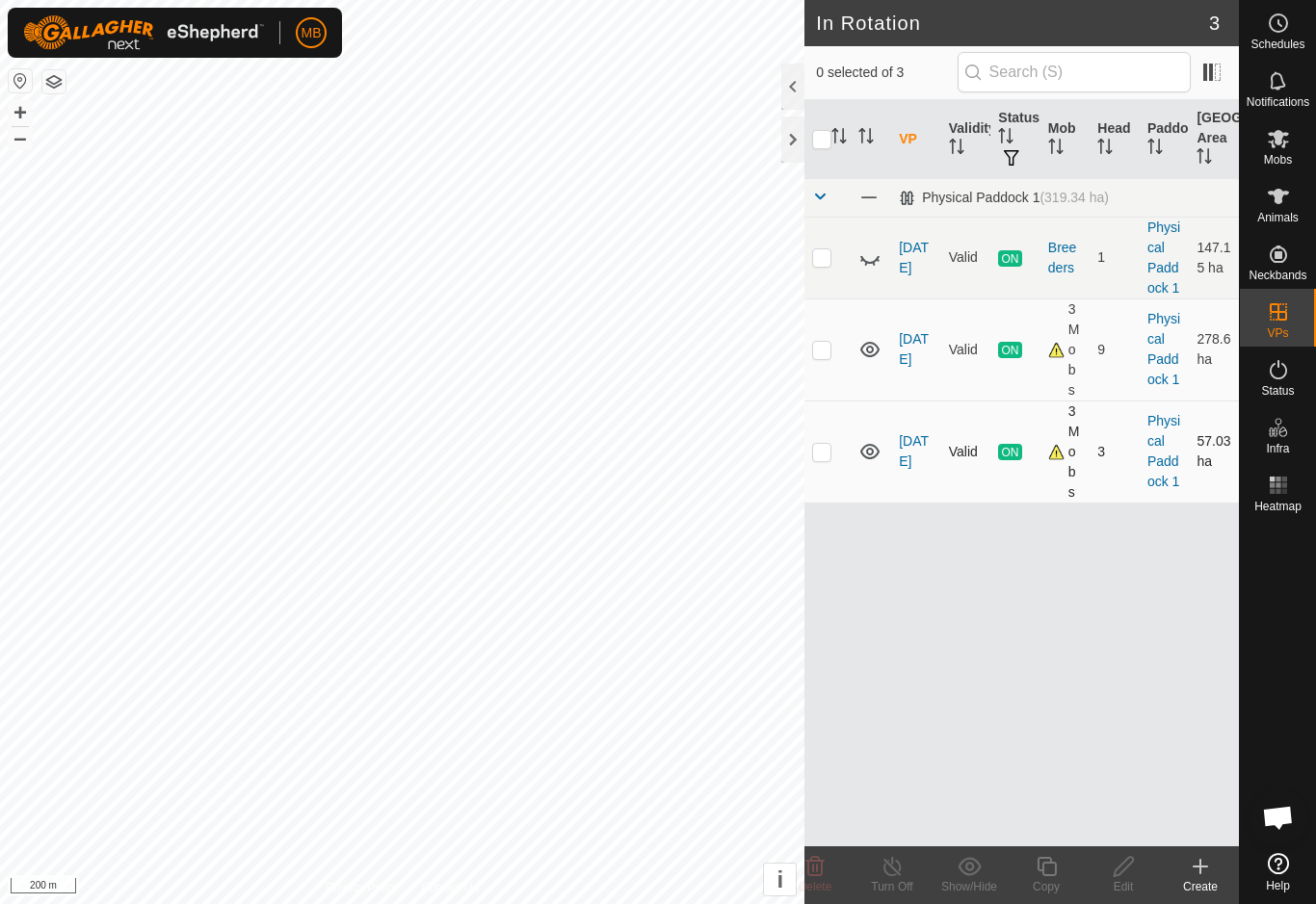
click at [859, 453] on icon at bounding box center [869, 452] width 23 height 23
click at [816, 457] on p-checkbox at bounding box center [821, 452] width 19 height 16
click at [879, 457] on icon at bounding box center [869, 452] width 23 height 23
click at [835, 450] on td at bounding box center [827, 452] width 47 height 102
checkbox input "false"
